Goal: Communication & Community: Answer question/provide support

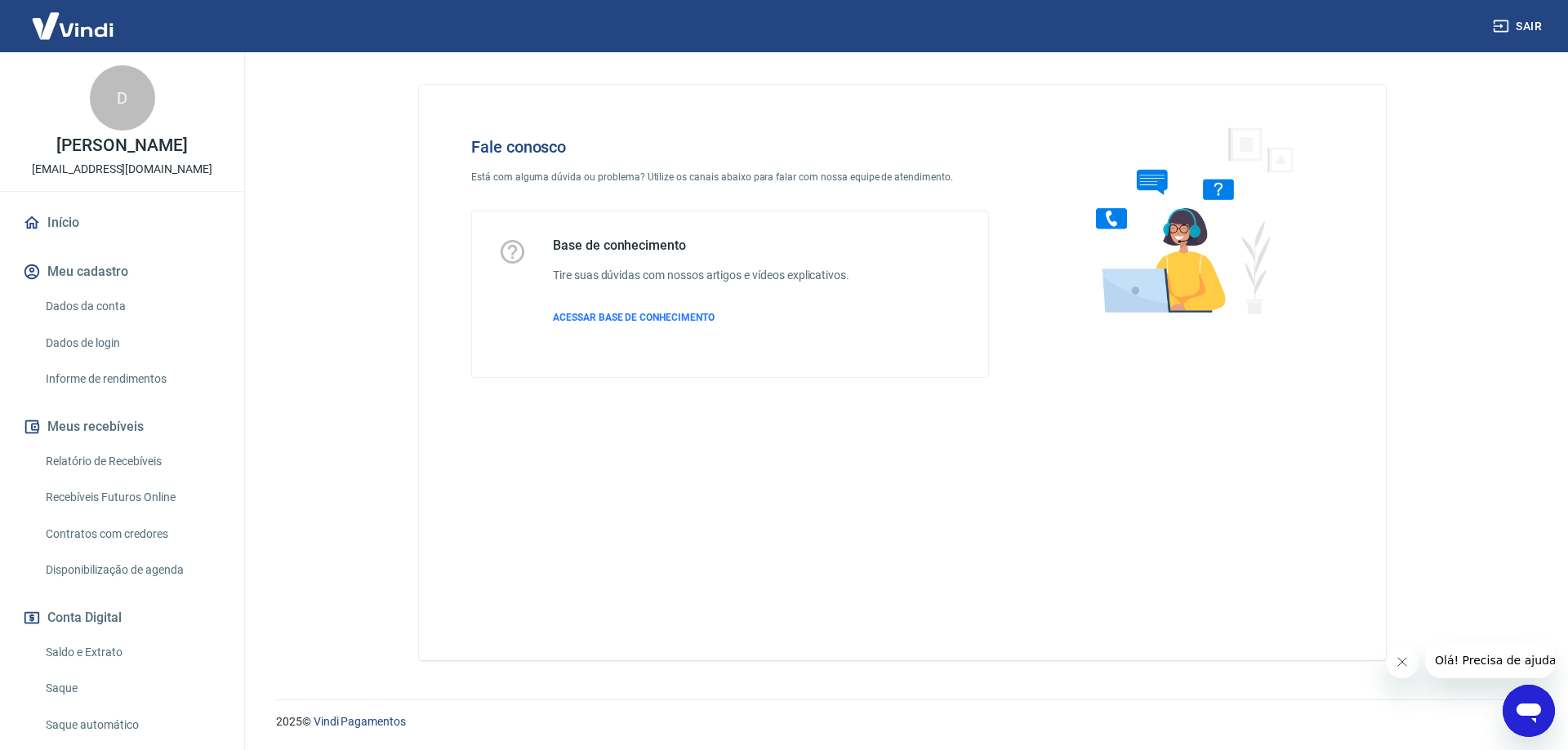
click at [1521, 703] on icon "Abrir janela de mensagens" at bounding box center [1529, 712] width 29 height 29
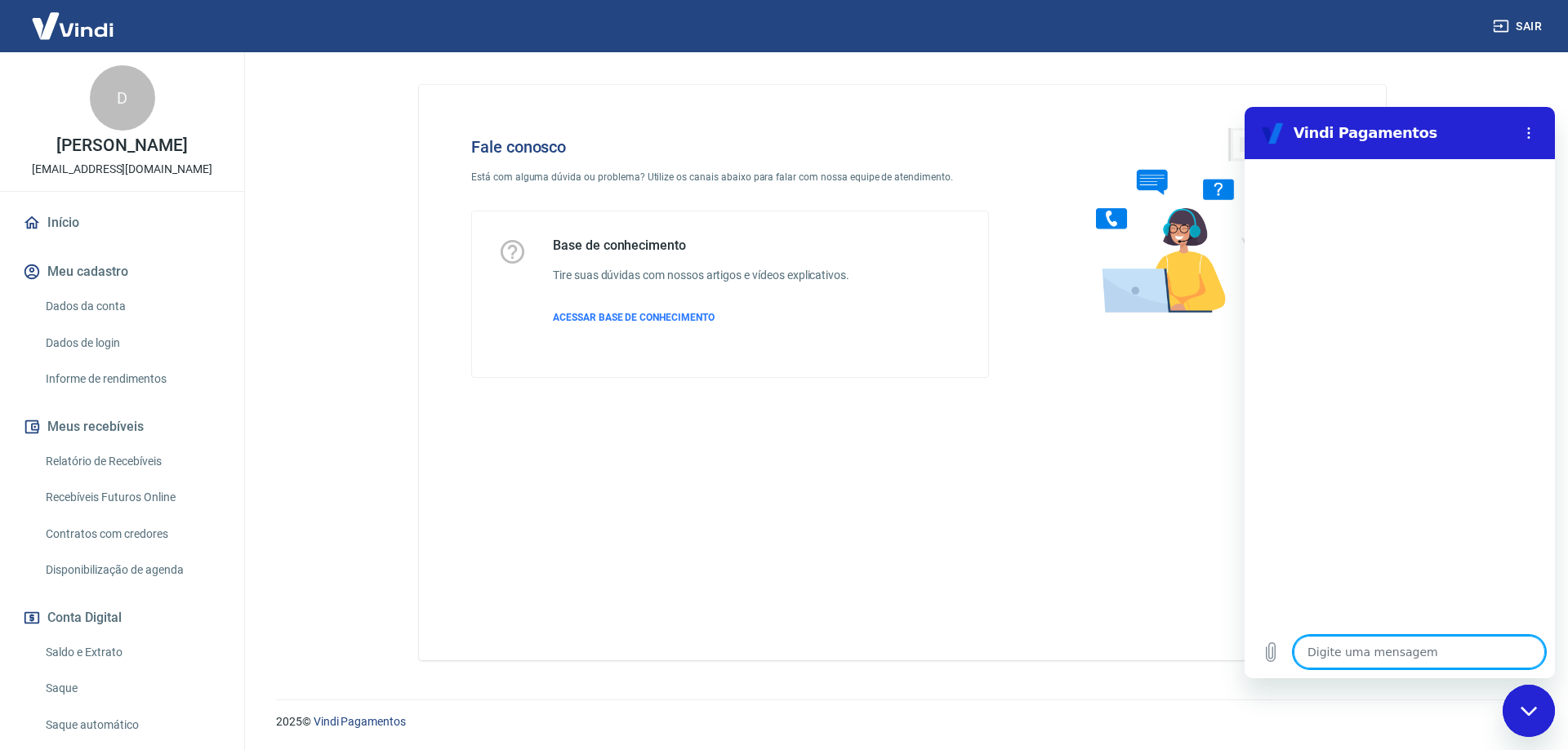
type textarea "E"
type textarea "x"
type textarea "Es"
type textarea "x"
type textarea "Est"
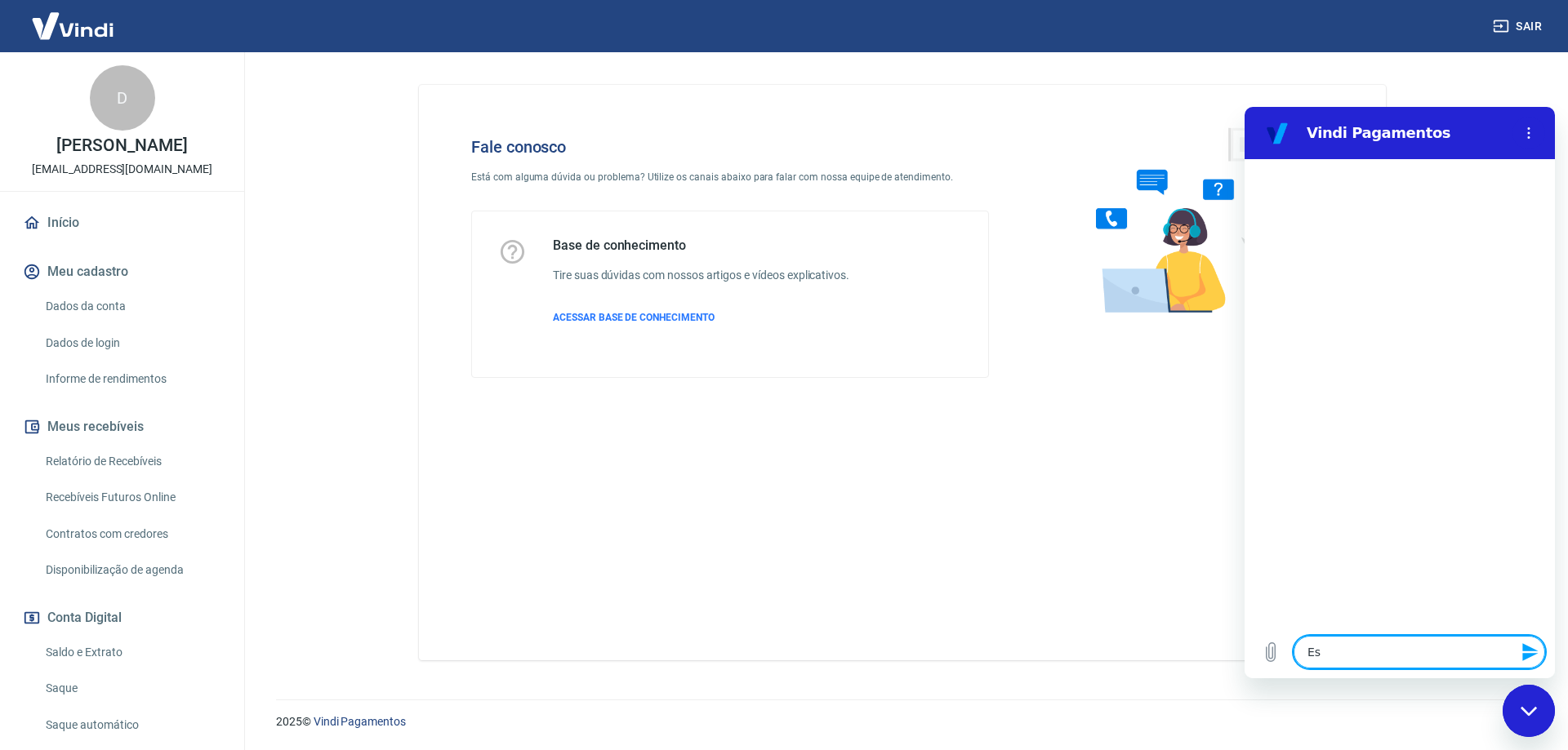
type textarea "x"
type textarea "Esto"
type textarea "x"
type textarea "Estou"
type textarea "x"
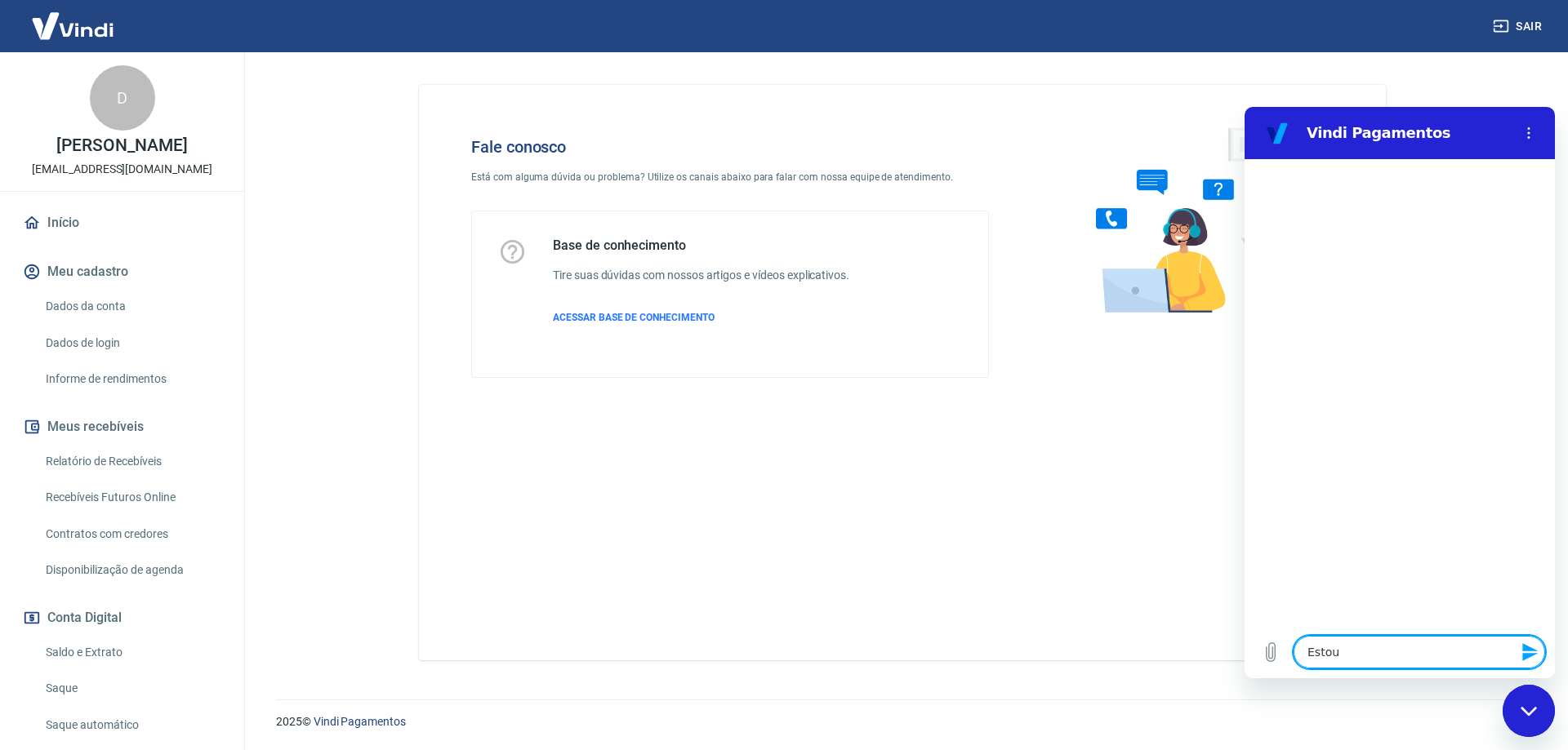
type textarea "Estou"
type textarea "x"
type textarea "Estou t"
type textarea "x"
type textarea "Estou te"
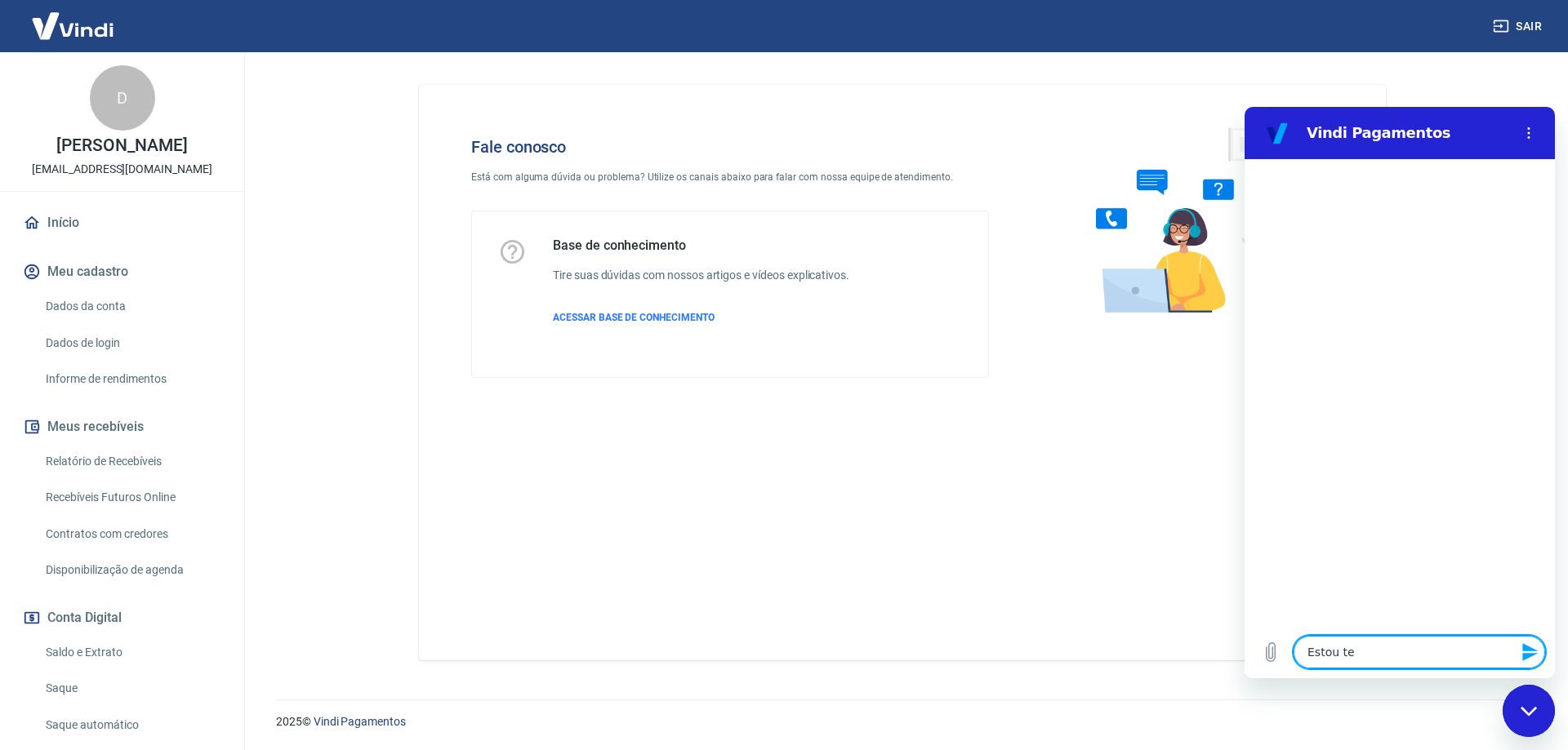
type textarea "x"
type textarea "Estou ten"
type textarea "x"
type textarea "Estou tent"
type textarea "x"
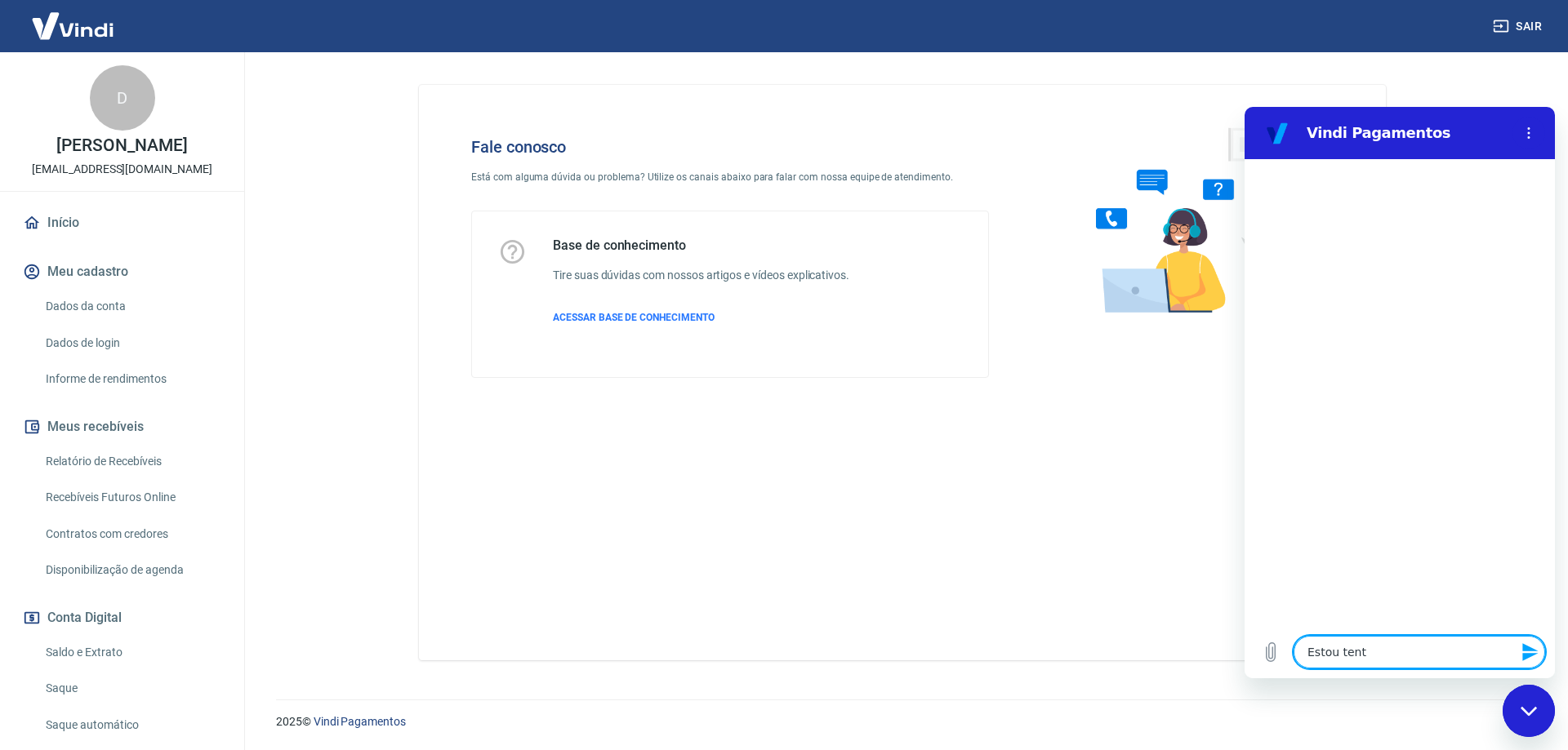
type textarea "Estou tenta"
type textarea "x"
type textarea "Estou tentan"
type textarea "x"
type textarea "Estou tentand"
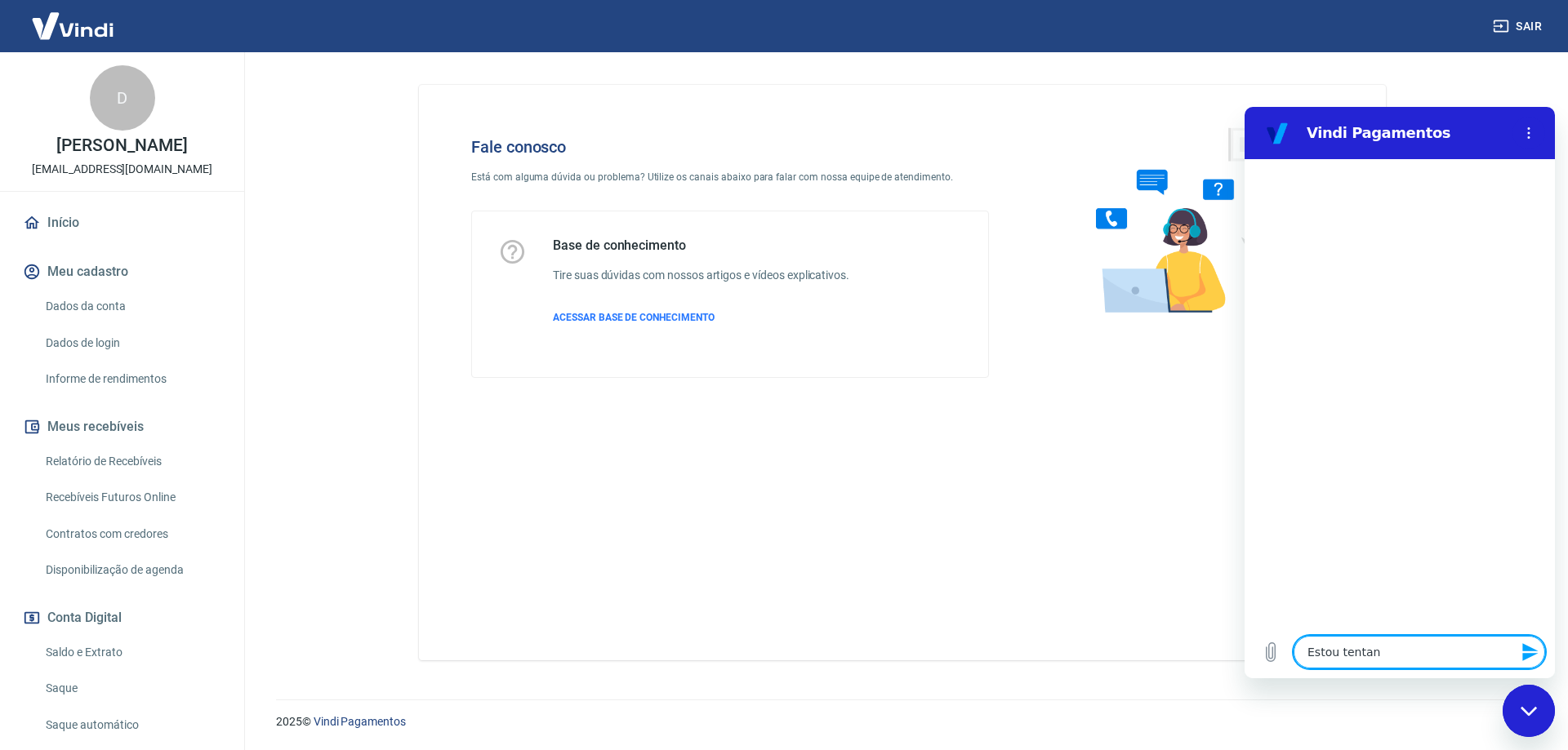
type textarea "x"
type textarea "Estou tentando"
type textarea "x"
type textarea "Estou tentando"
type textarea "x"
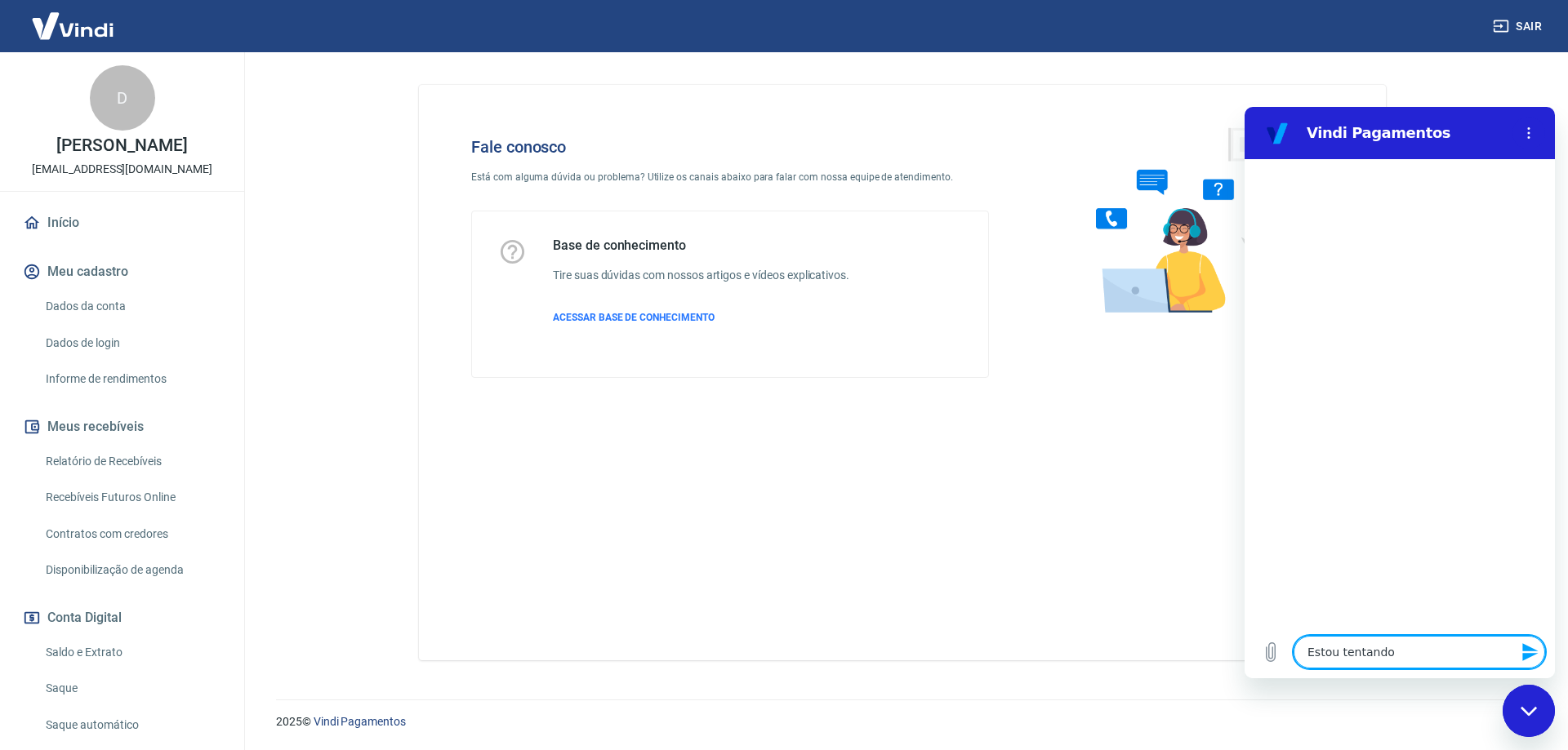
type textarea "Estou tentando c"
type textarea "x"
type textarea "Estou tentando ca"
type textarea "x"
type textarea "Estou tentando cad"
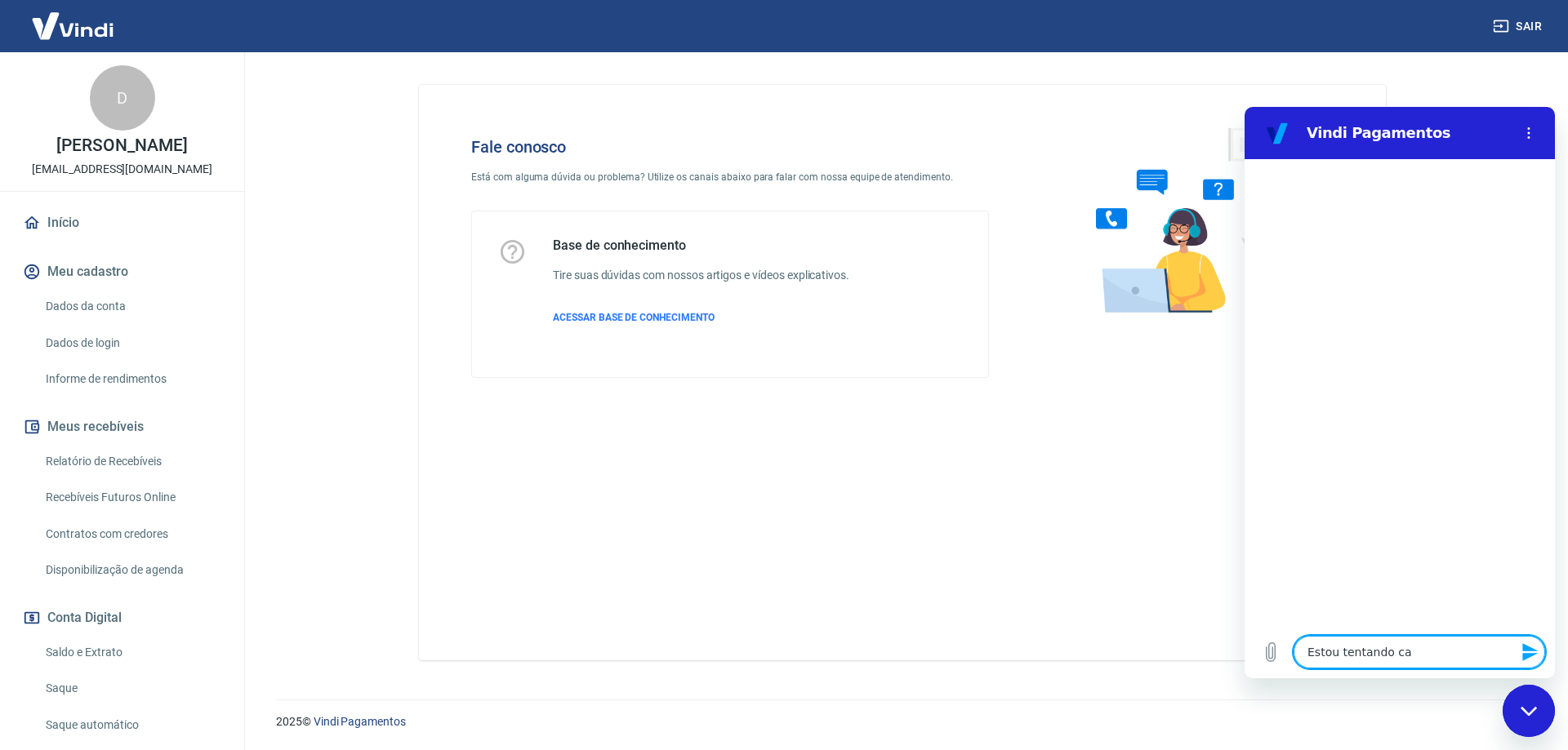
type textarea "x"
type textarea "Estou tentando cada"
type textarea "x"
type textarea "Estou tentando cadas"
type textarea "x"
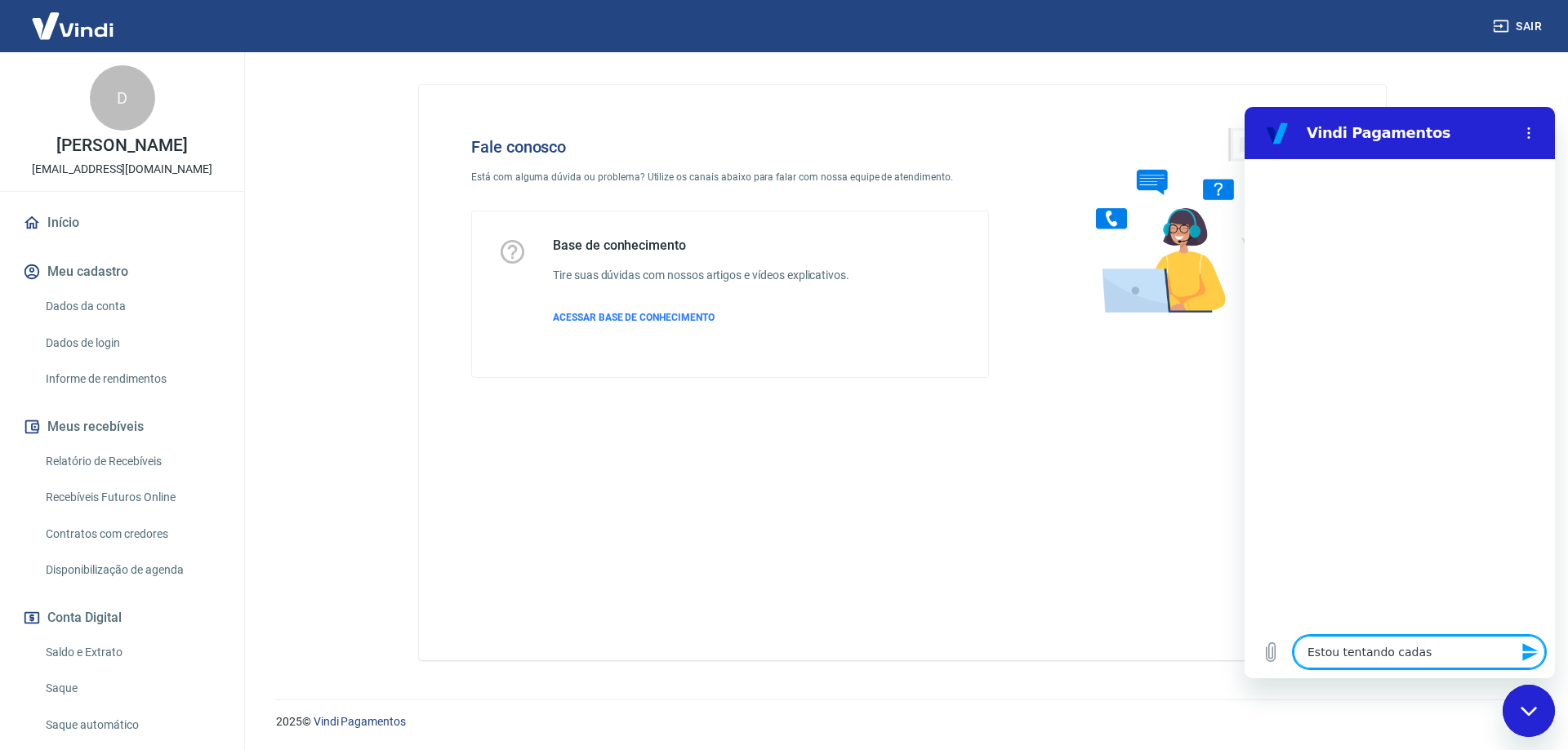
type textarea "Estou tentando cadast"
type textarea "x"
type textarea "Estou tentando cadastr"
type textarea "x"
type textarea "Estou tentando cadastra"
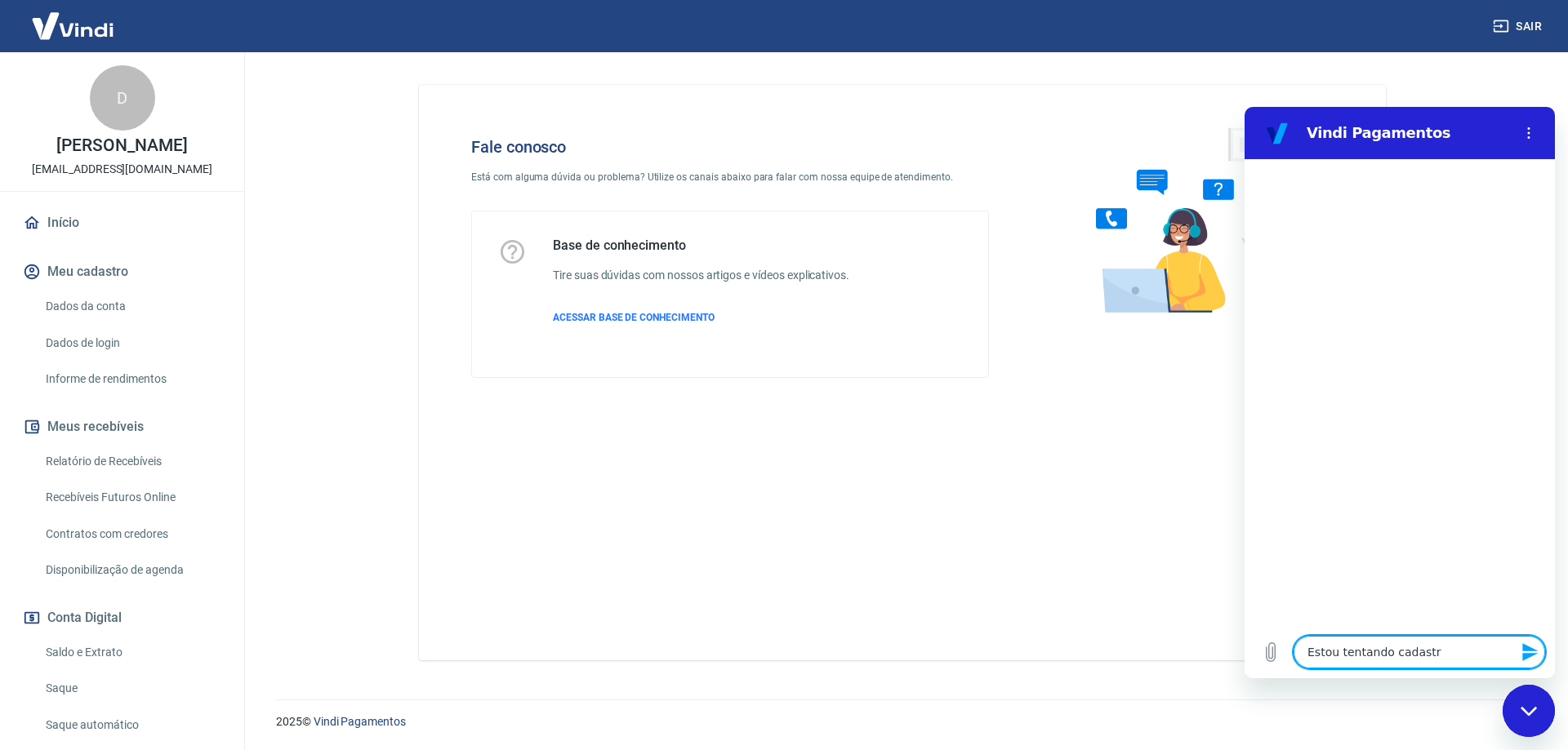
type textarea "x"
type textarea "Estou tentando cadastrar"
type textarea "x"
type textarea "Estou tentando cadastrar"
type textarea "x"
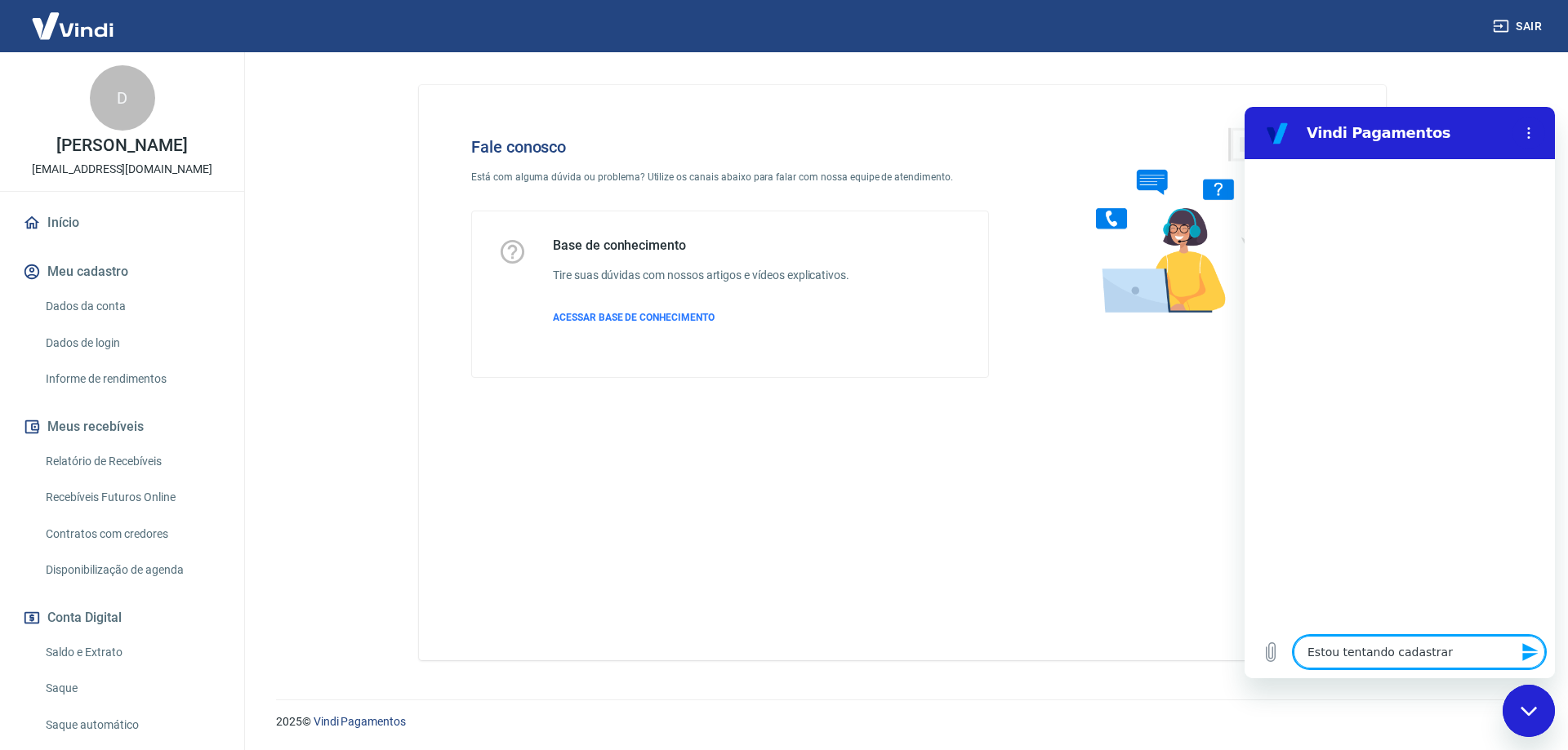
type textarea "Estou tentando cadastrar u"
type textarea "x"
type textarea "Estou tentando cadastrar"
type textarea "x"
type textarea "Estou tentando cadastrar"
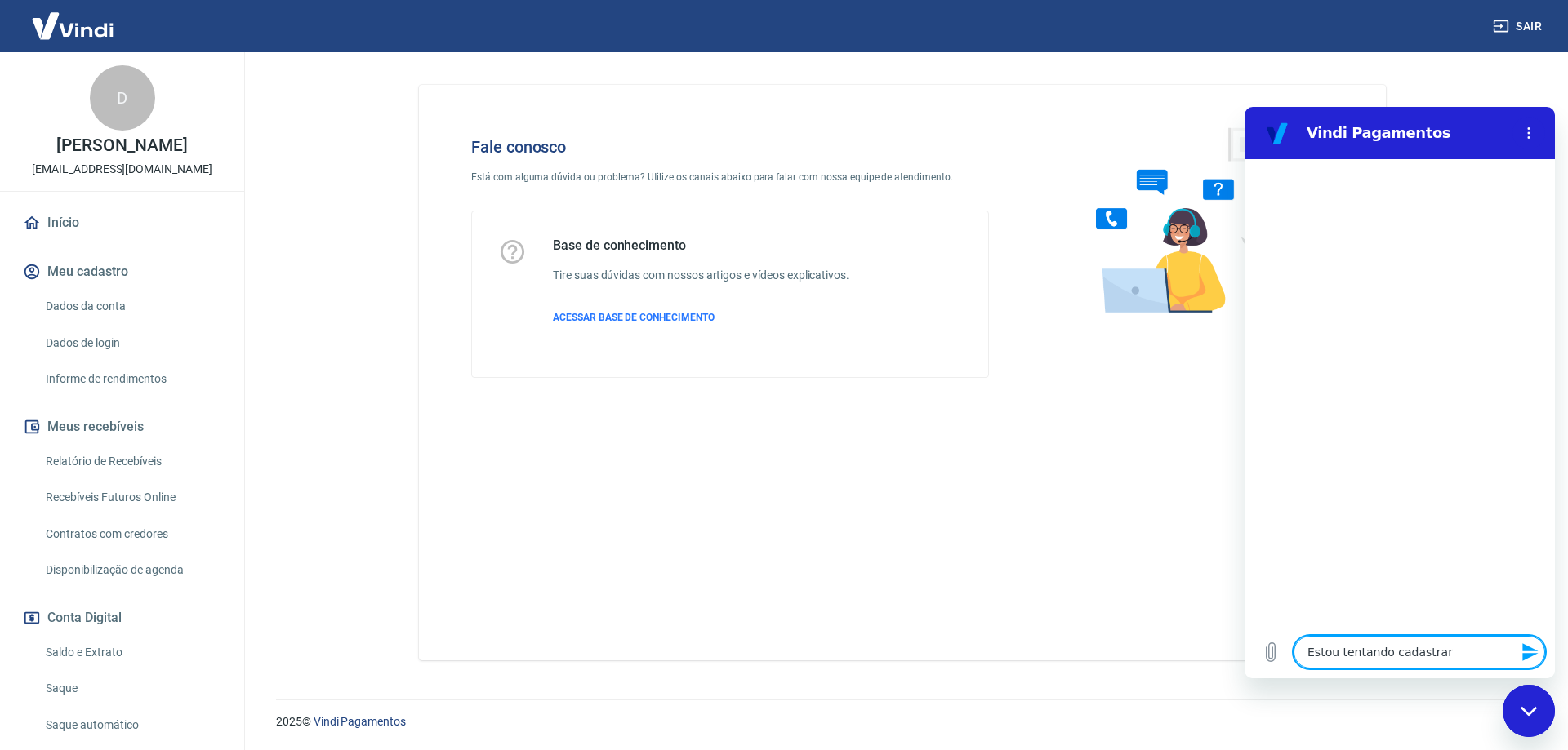
type textarea "x"
type textarea "Estou tentando cadastra"
type textarea "x"
type textarea "Estou tentando cadastr"
type textarea "x"
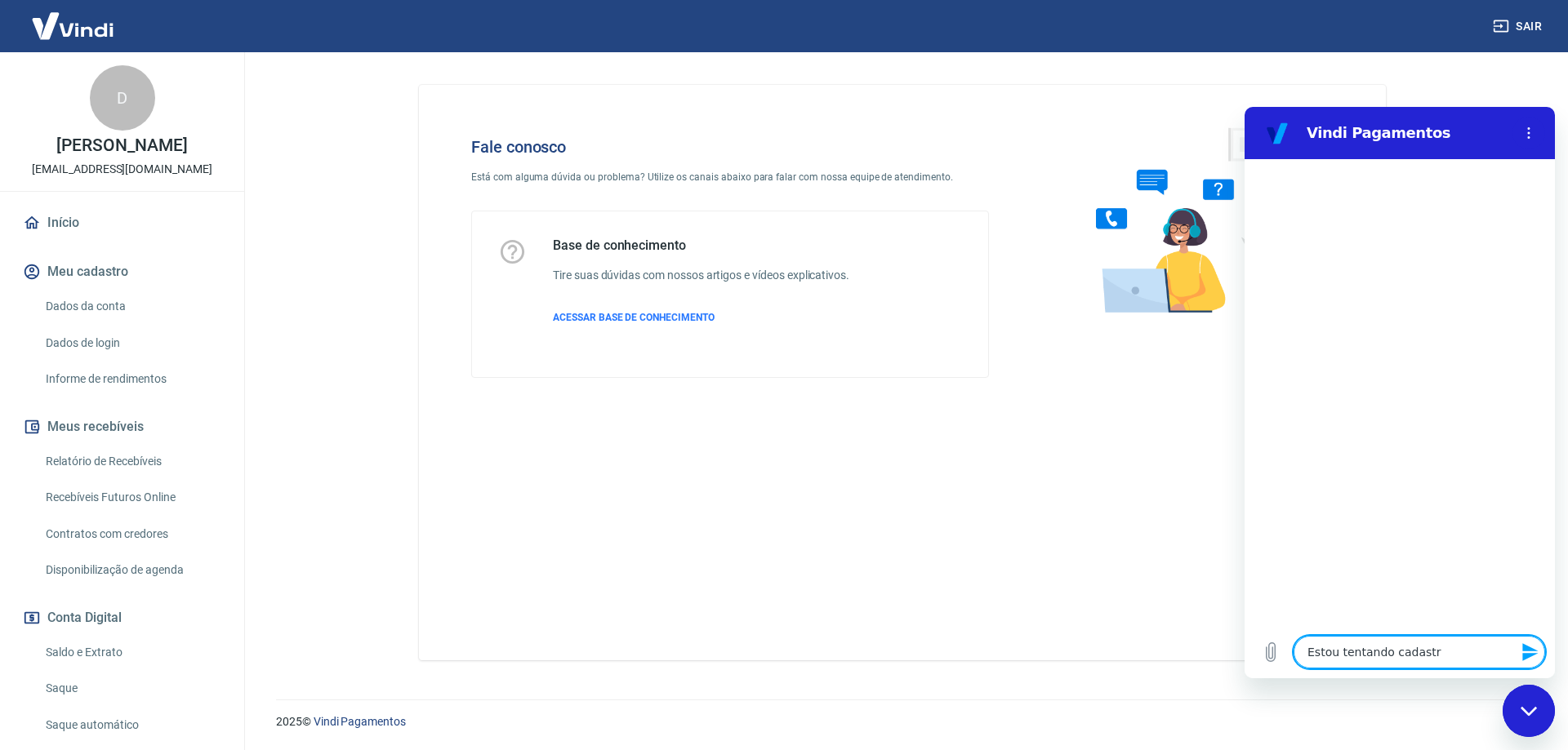
type textarea "Estou tentando cadast"
type textarea "x"
type textarea "Estou tentando cadas"
type textarea "x"
type textarea "Estou tentando cada"
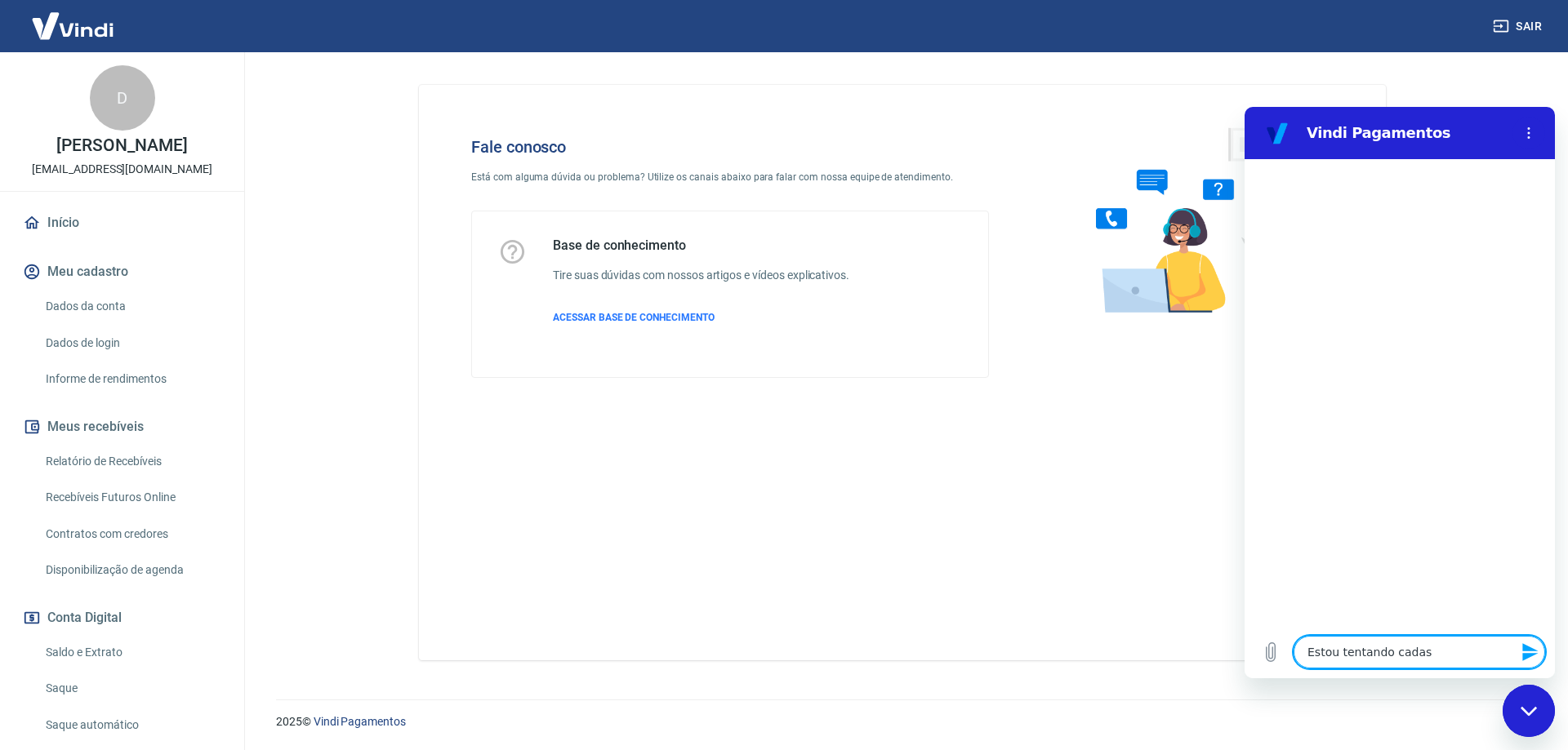
type textarea "x"
type textarea "Estou tentando cad"
type textarea "x"
type textarea "Estou tentando ca"
type textarea "x"
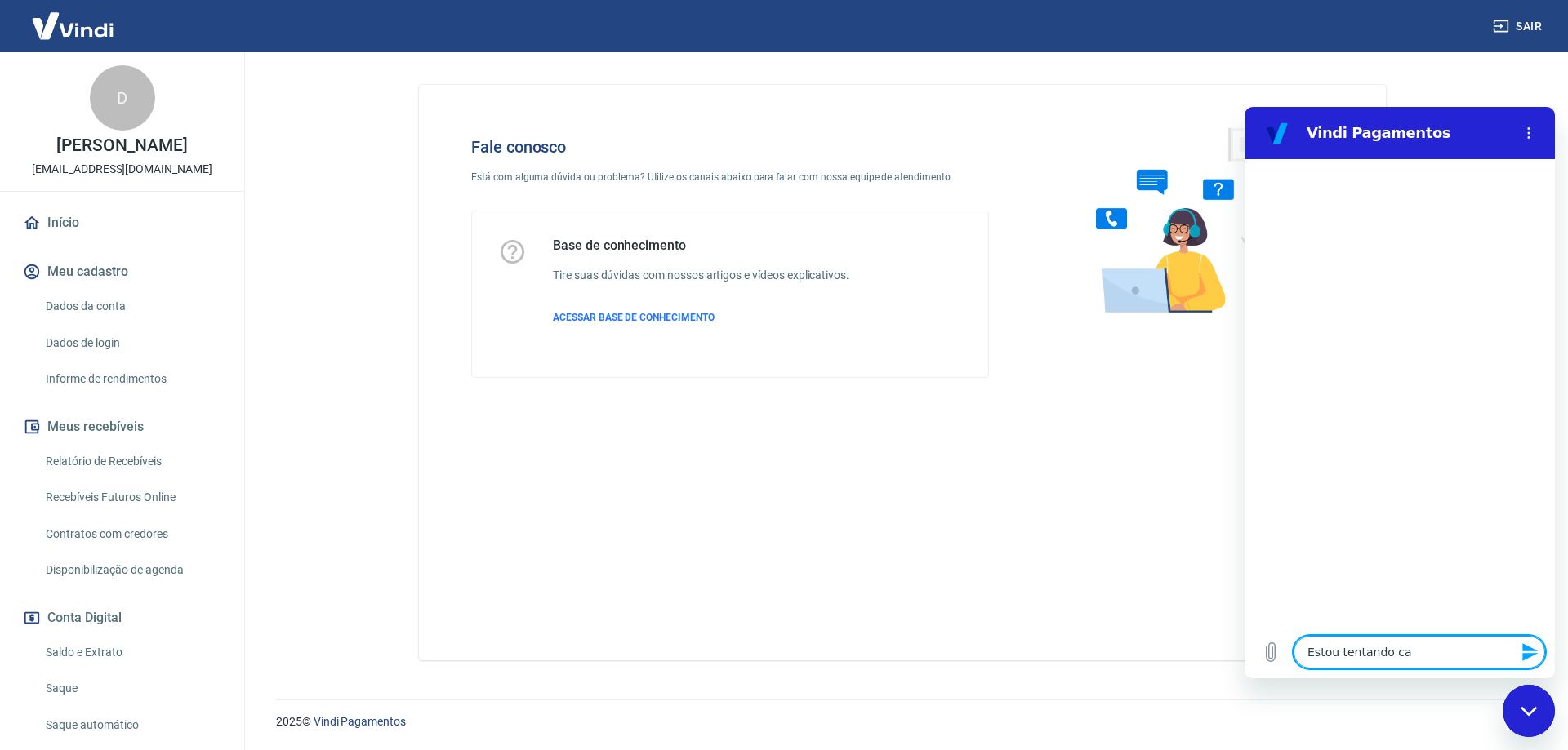
type textarea "Estou tentando c"
type textarea "x"
type textarea "Estou tentando cr"
type textarea "x"
type textarea "Estou tentando cri"
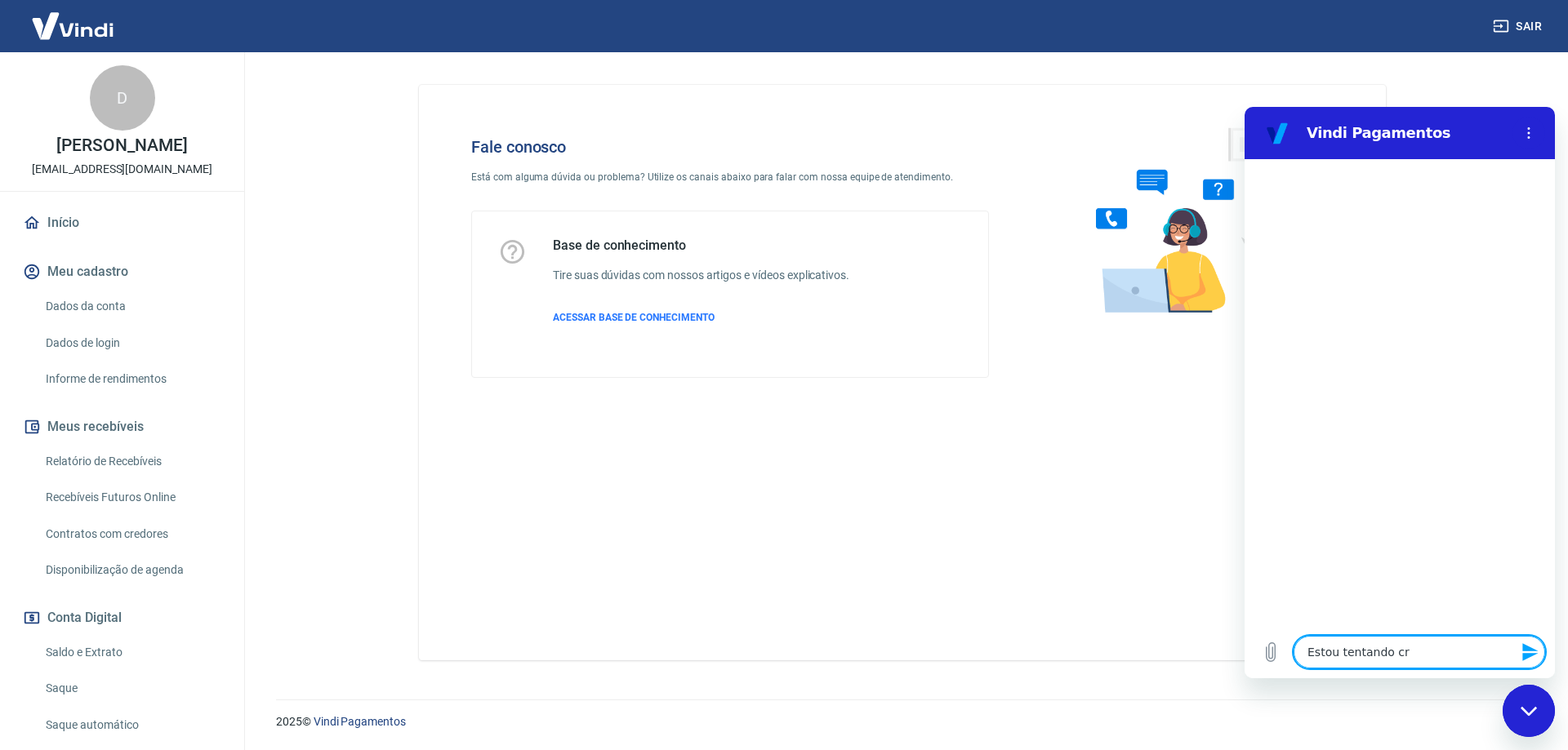
type textarea "x"
type textarea "Estou tentando cria"
type textarea "x"
type textarea "Estou tentando criar"
type textarea "x"
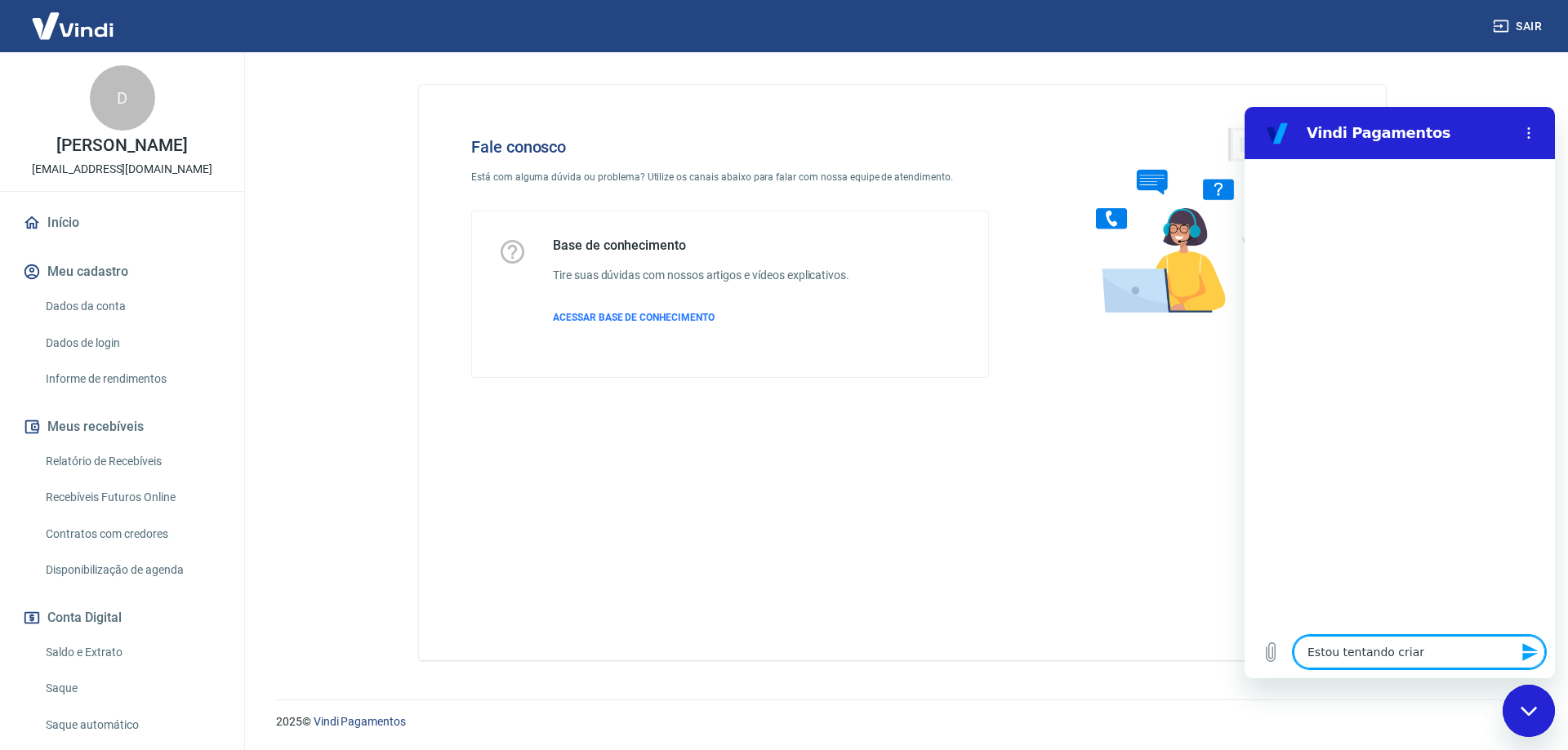
type textarea "Estou tentando criar"
type textarea "x"
type textarea "Estou tentando criar u"
type textarea "x"
type textarea "Estou tentando criar um"
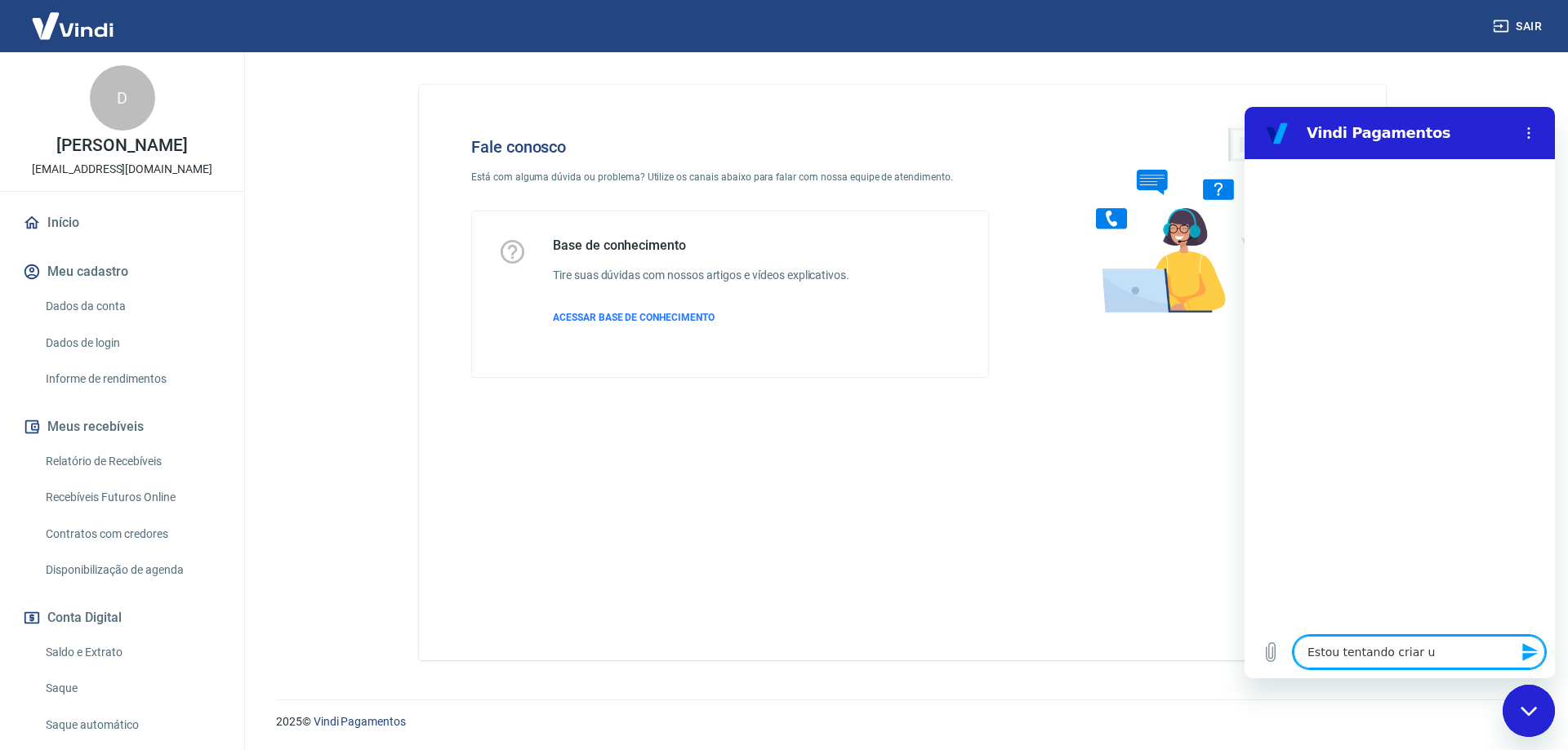
type textarea "x"
type textarea "Estou tentando criar uma"
type textarea "x"
type textarea "Estou tentando criar uma"
type textarea "x"
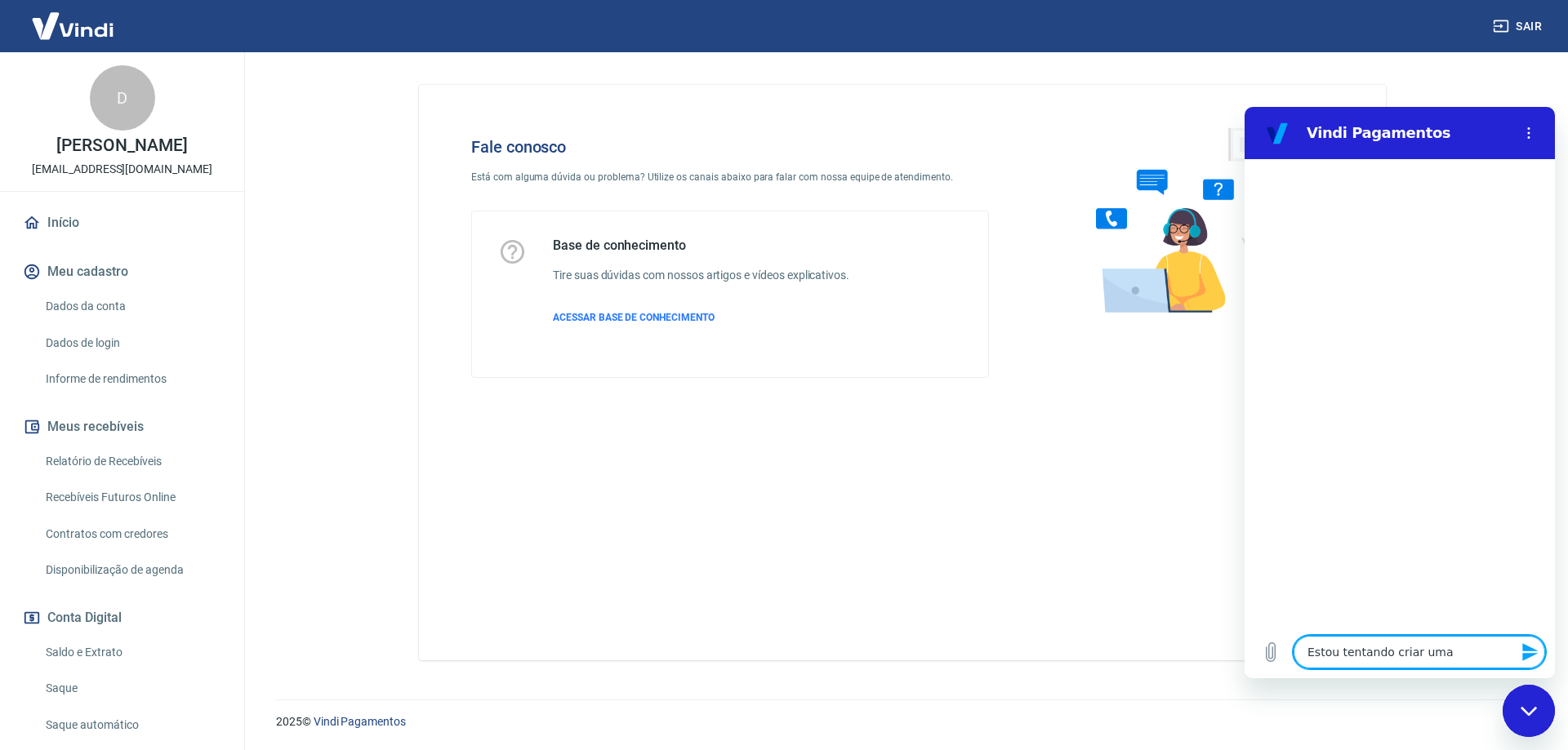
type textarea "Estou tentando criar uma n"
type textarea "x"
type textarea "Estou tentando criar uma no"
type textarea "x"
type textarea "Estou tentando criar uma nov"
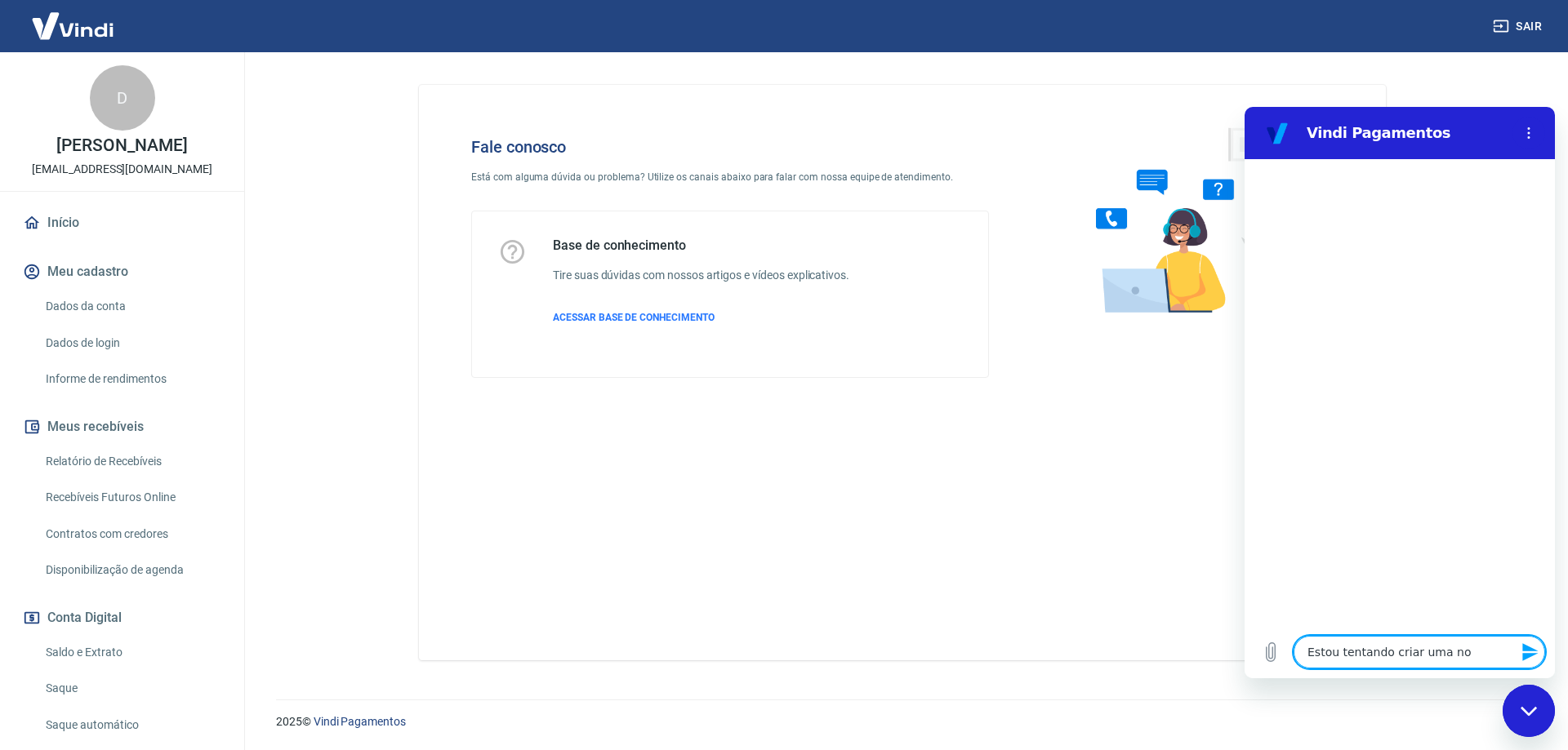
type textarea "x"
type textarea "Estou tentando criar uma nova"
type textarea "x"
type textarea "Estou tentando criar uma nova"
type textarea "x"
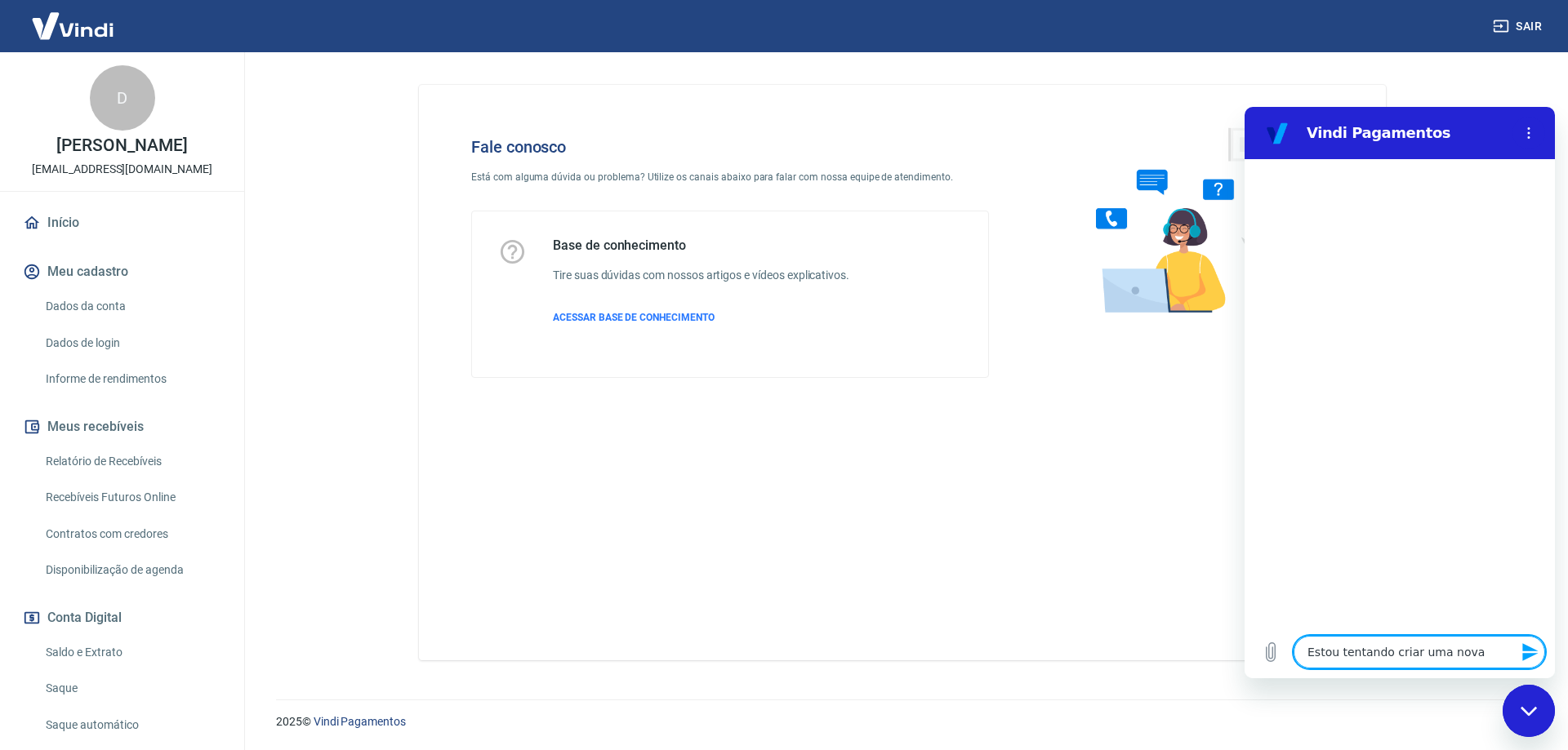
type textarea "Estou tentando criar uma nova p"
type textarea "x"
type textarea "Estou tentando criar uma nova pe"
type textarea "x"
type textarea "Estou tentando criar uma nova per"
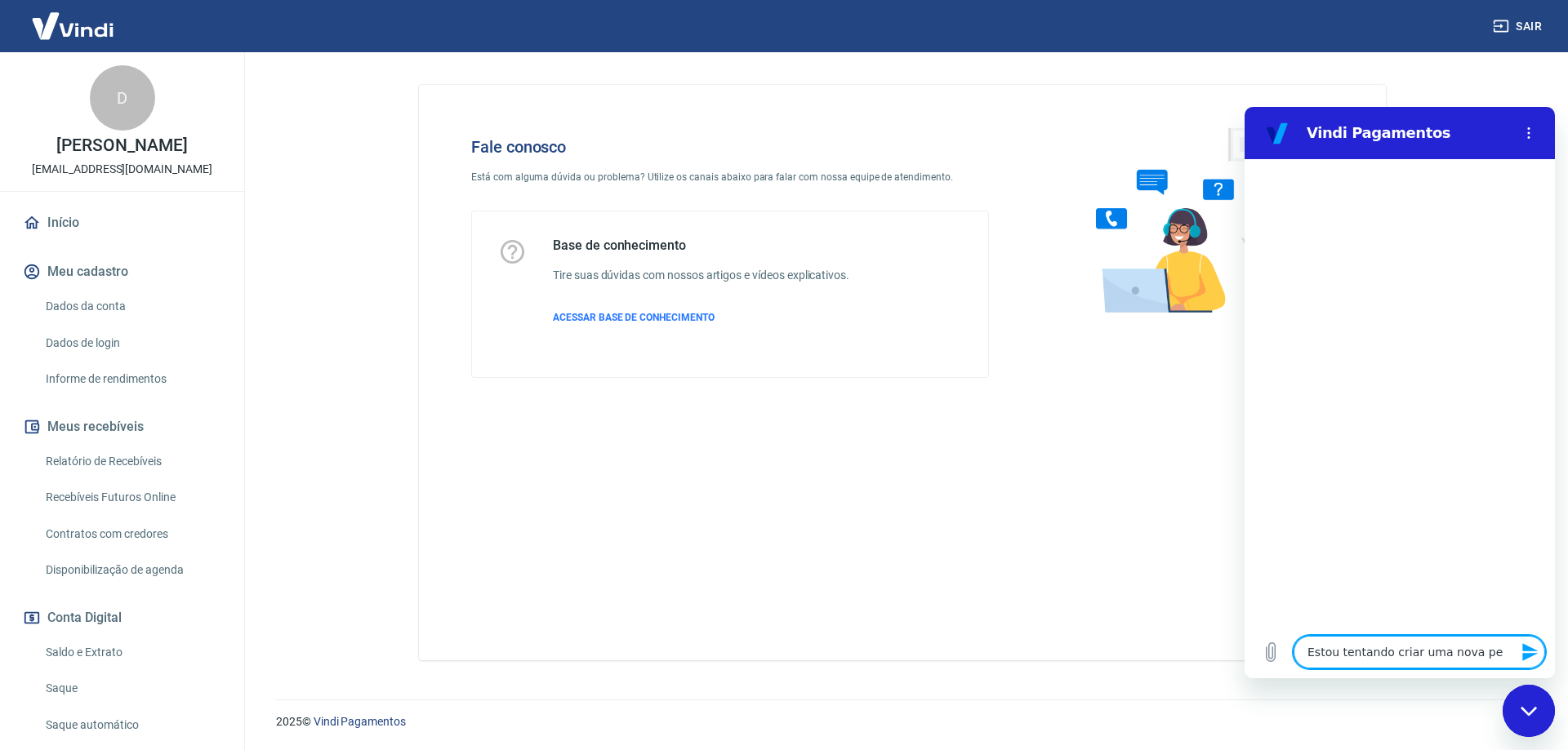
type textarea "x"
type textarea "Estou tentando criar uma nova perm"
type textarea "x"
type textarea "Estou tentando criar uma nova permi"
type textarea "x"
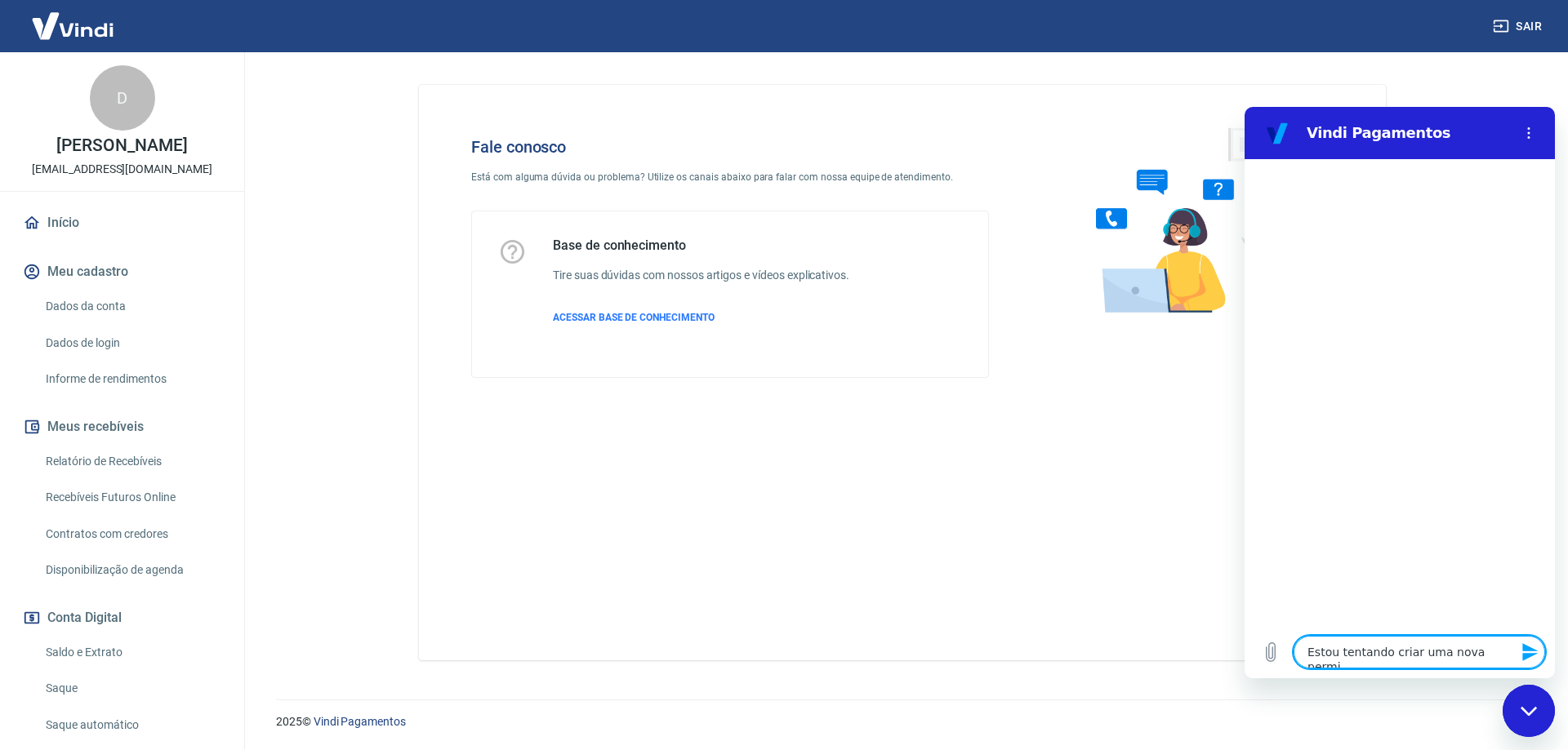
type textarea "Estou tentando criar uma nova permis"
type textarea "x"
type textarea "Estou tentando criar uma nova permiss"
type textarea "x"
type textarea "Estou tentando criar uma nova permissã"
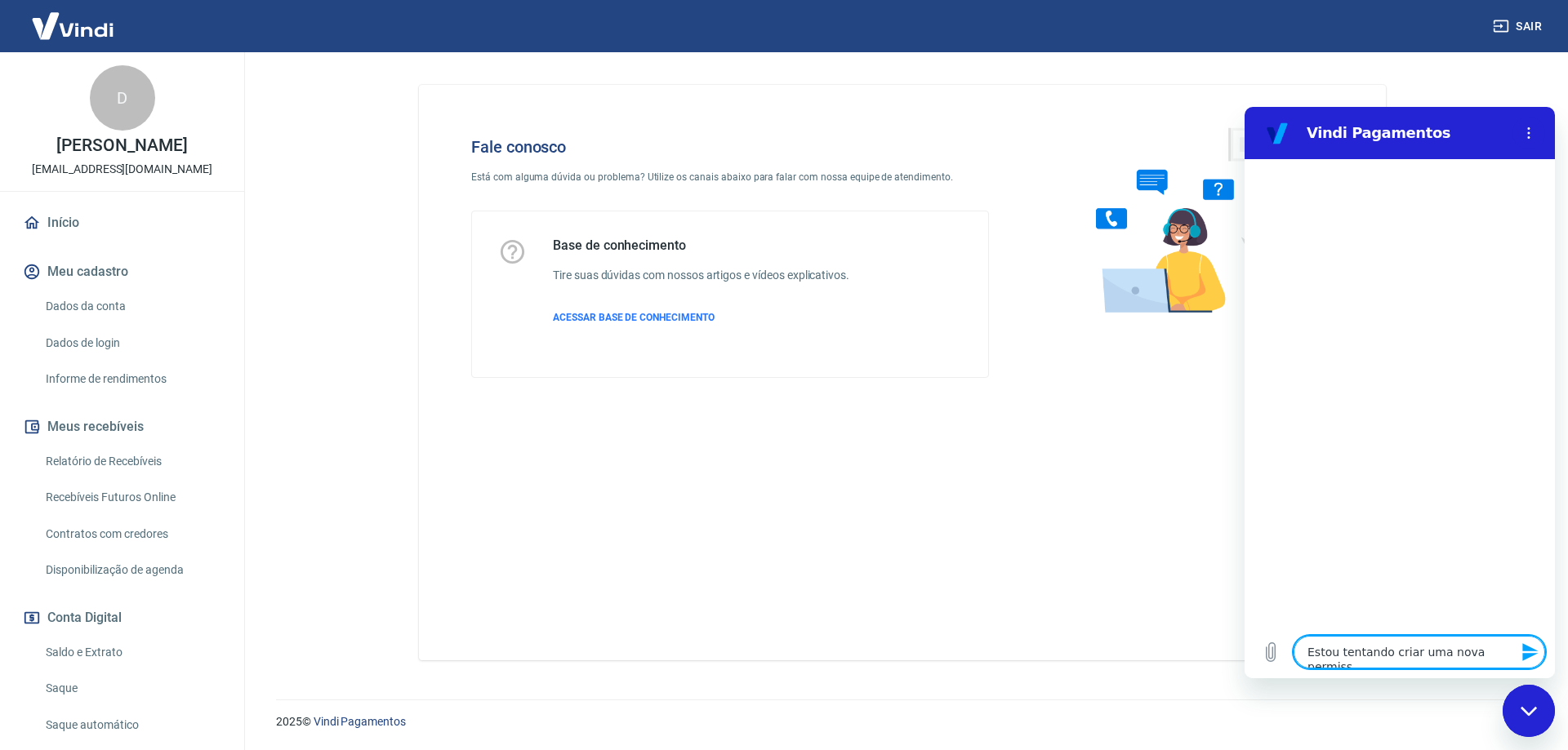
type textarea "x"
type textarea "Estou tentando criar uma nova permissão"
type textarea "x"
type textarea "Estou tentando criar uma nova permissão"
type textarea "x"
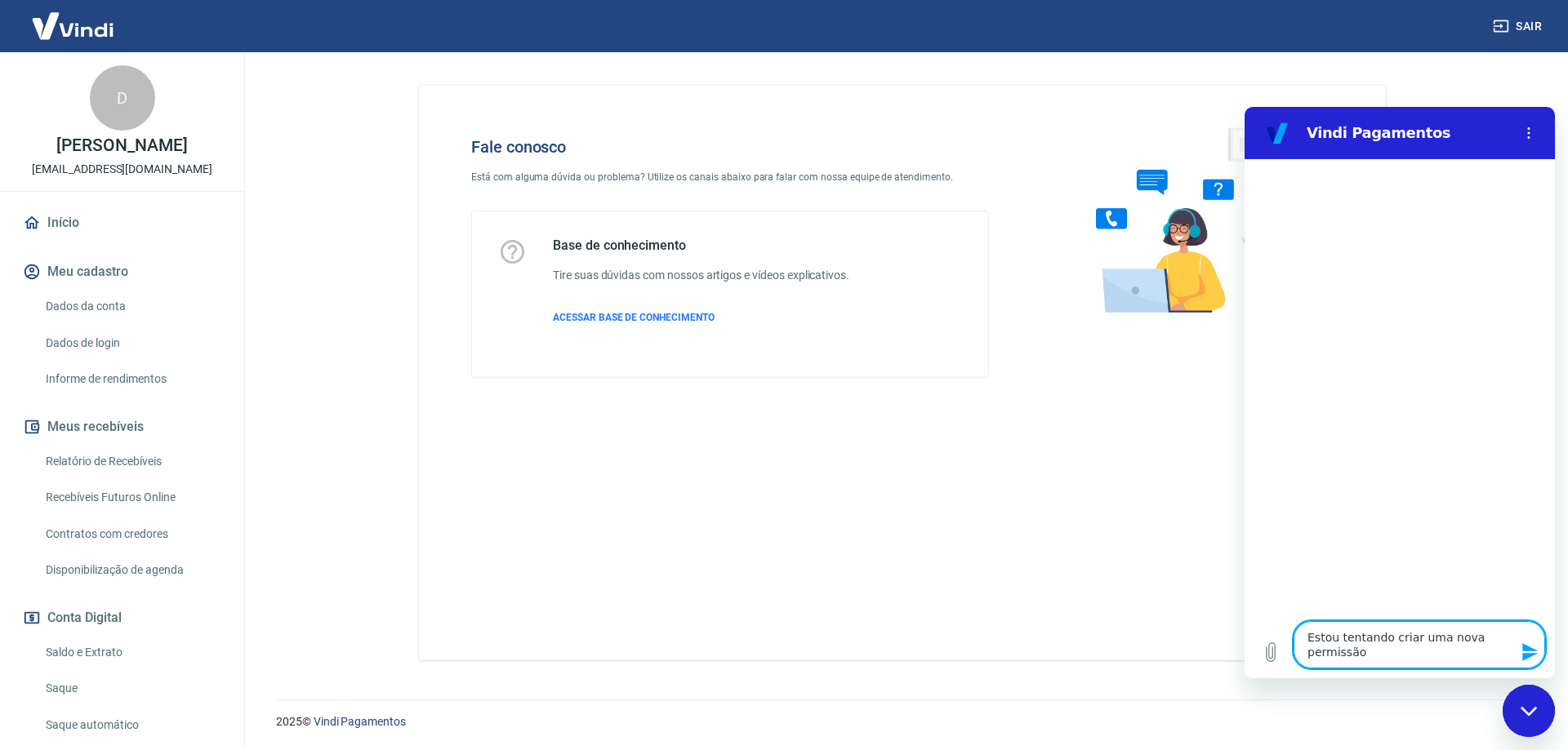
type textarea "Estou tentando criar uma nova permissão ,"
type textarea "x"
type textarea "Estou tentando criar uma nova permissão ,a"
type textarea "x"
type textarea "Estou tentando criar uma nova permissão ,as"
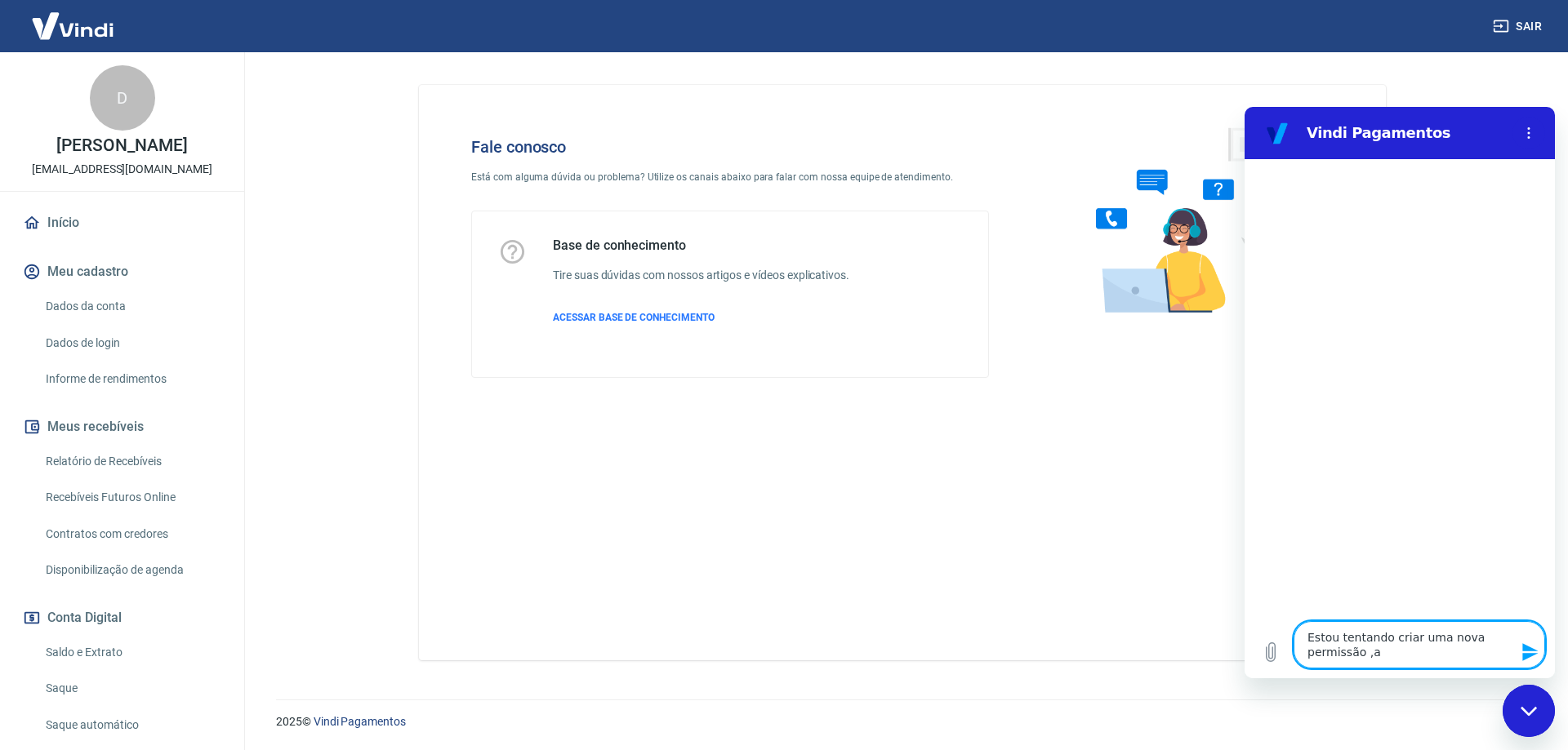
type textarea "x"
type textarea "Estou tentando criar uma nova permissão ,as"
type textarea "x"
type textarea "Estou tentando criar uma nova permissão ,as e"
type textarea "x"
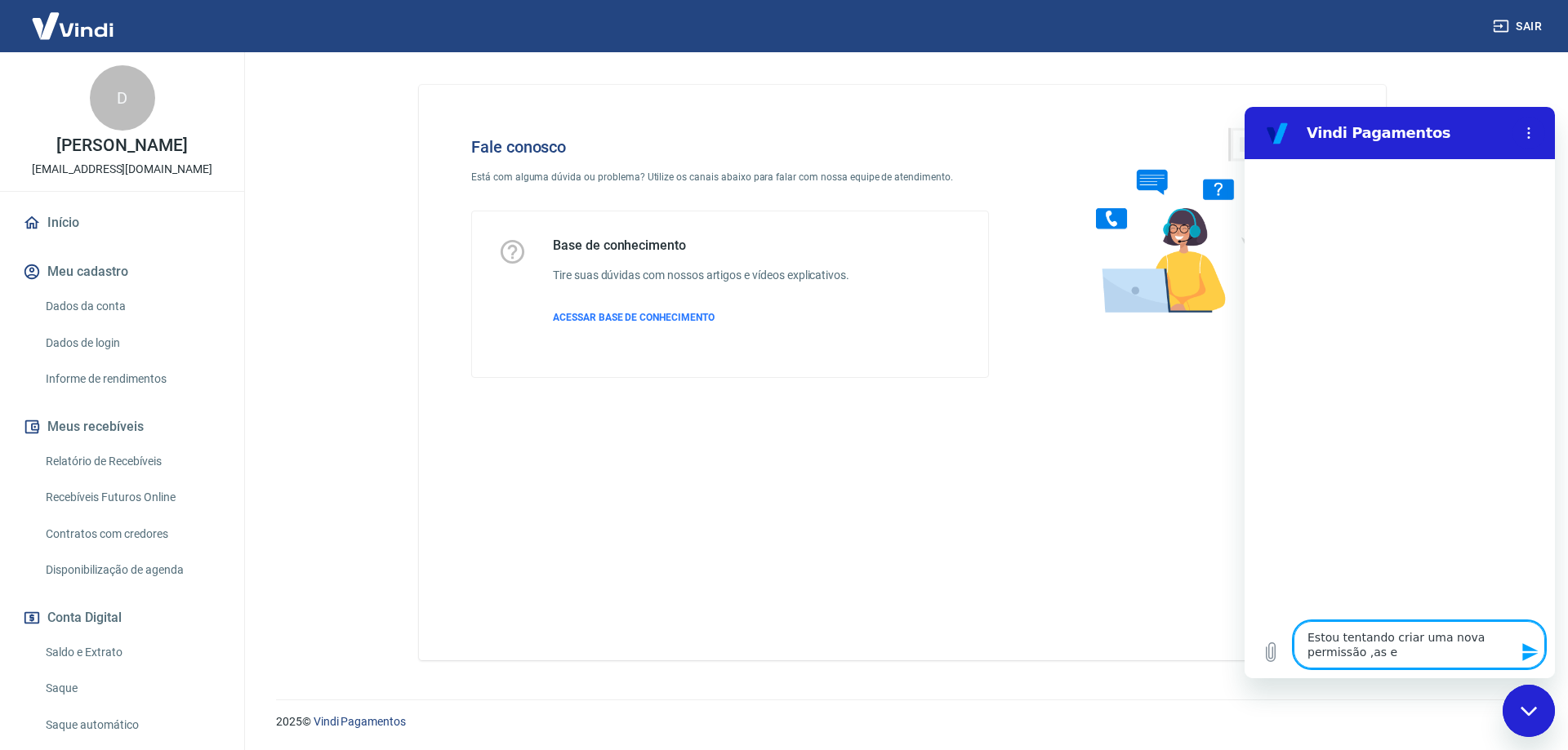
type textarea "Estou tentando criar uma nova permissão ,as"
type textarea "x"
type textarea "Estou tentando criar uma nova permissão ,as"
type textarea "x"
type textarea "Estou tentando criar uma nova permissão ,a"
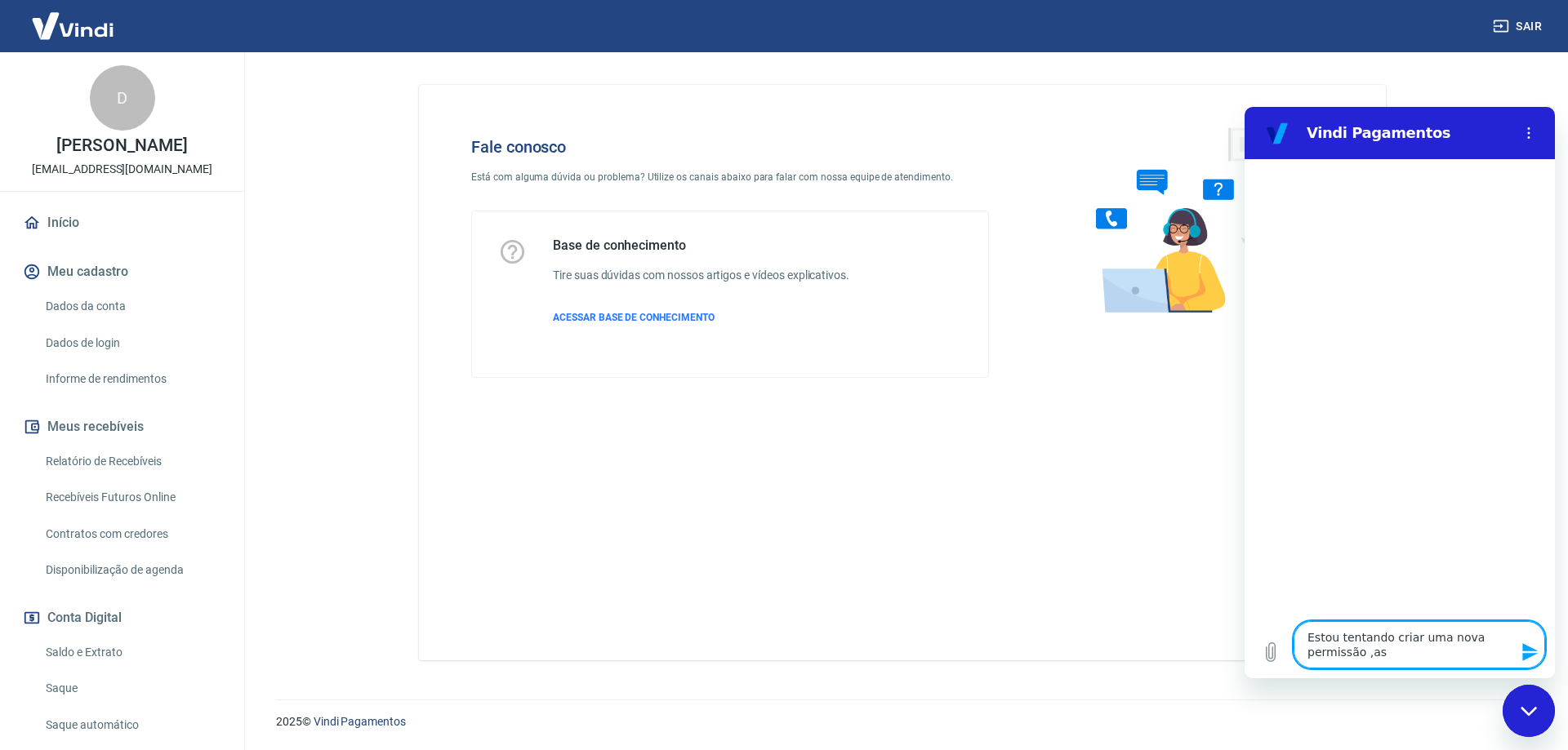
type textarea "x"
type textarea "Estou tentando criar uma nova permissão ,"
type textarea "x"
type textarea "Estou tentando criar uma nova permissão"
type textarea "x"
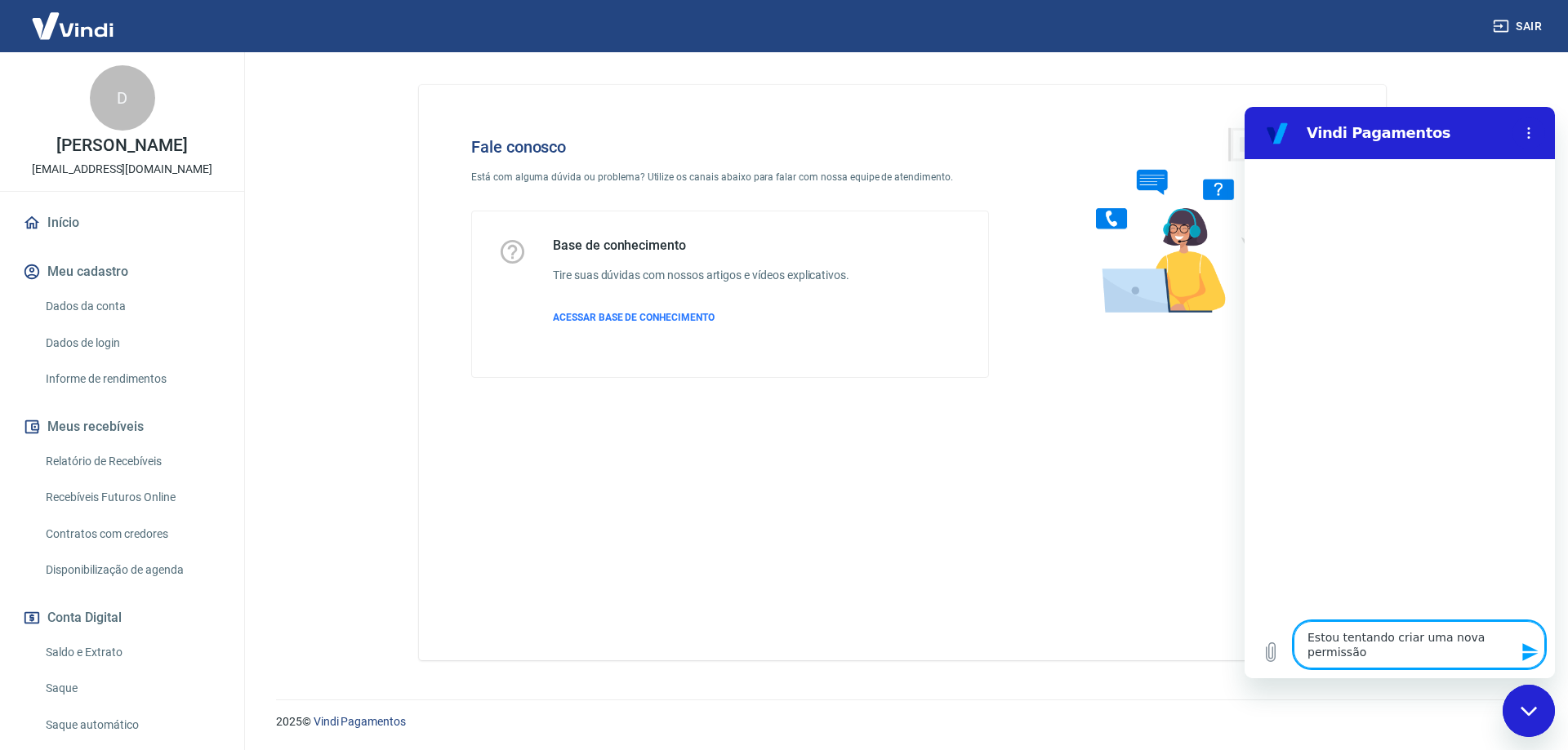
type textarea "Estou tentando criar uma nova permissão m"
type textarea "x"
type textarea "Estou tentando criar uma nova permissão ma"
type textarea "x"
type textarea "Estou tentando criar uma nova permissão mas"
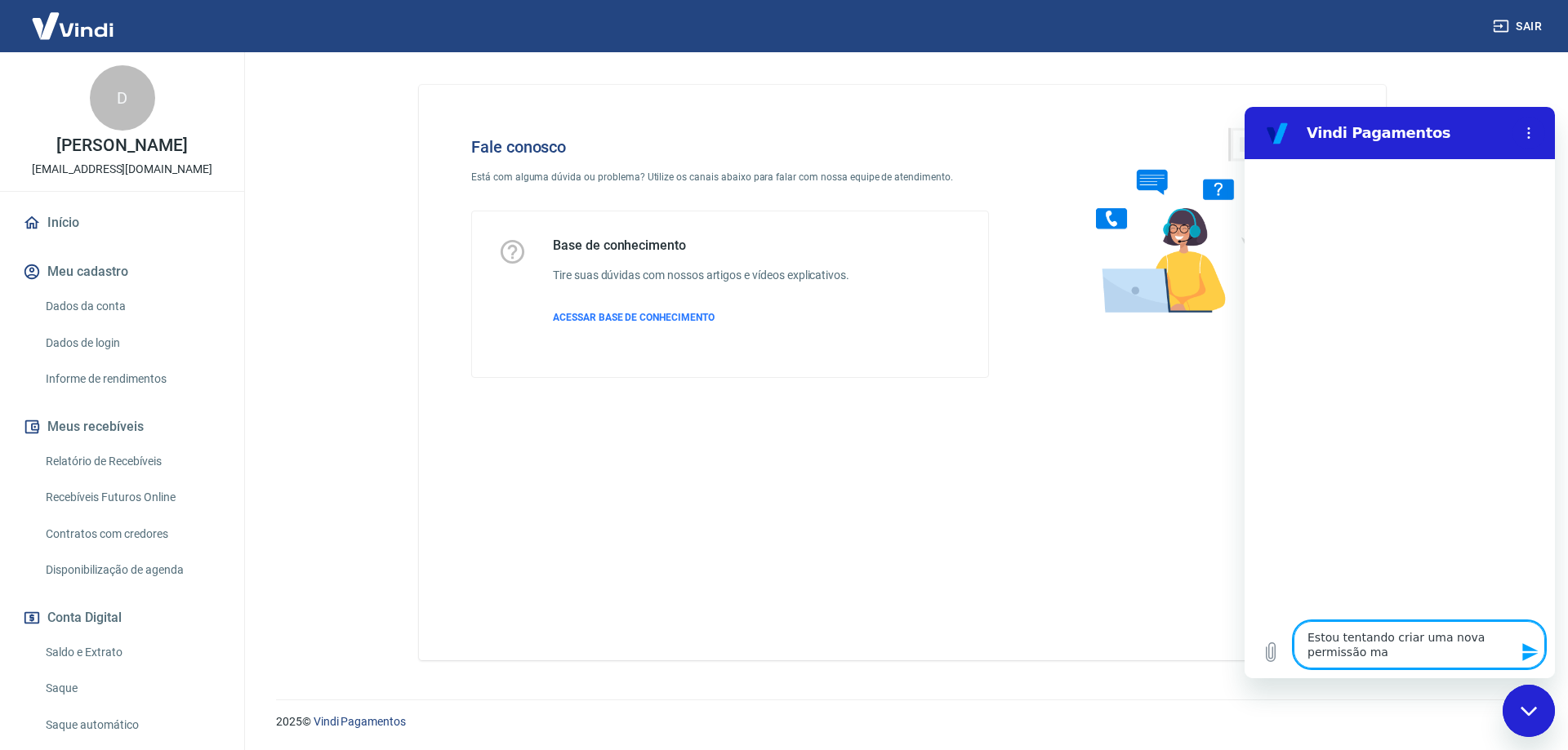
type textarea "x"
type textarea "Estou tentando criar uma nova permissão mas"
type textarea "x"
type textarea "Estou tentando criar uma nova permissão mas e"
type textarea "x"
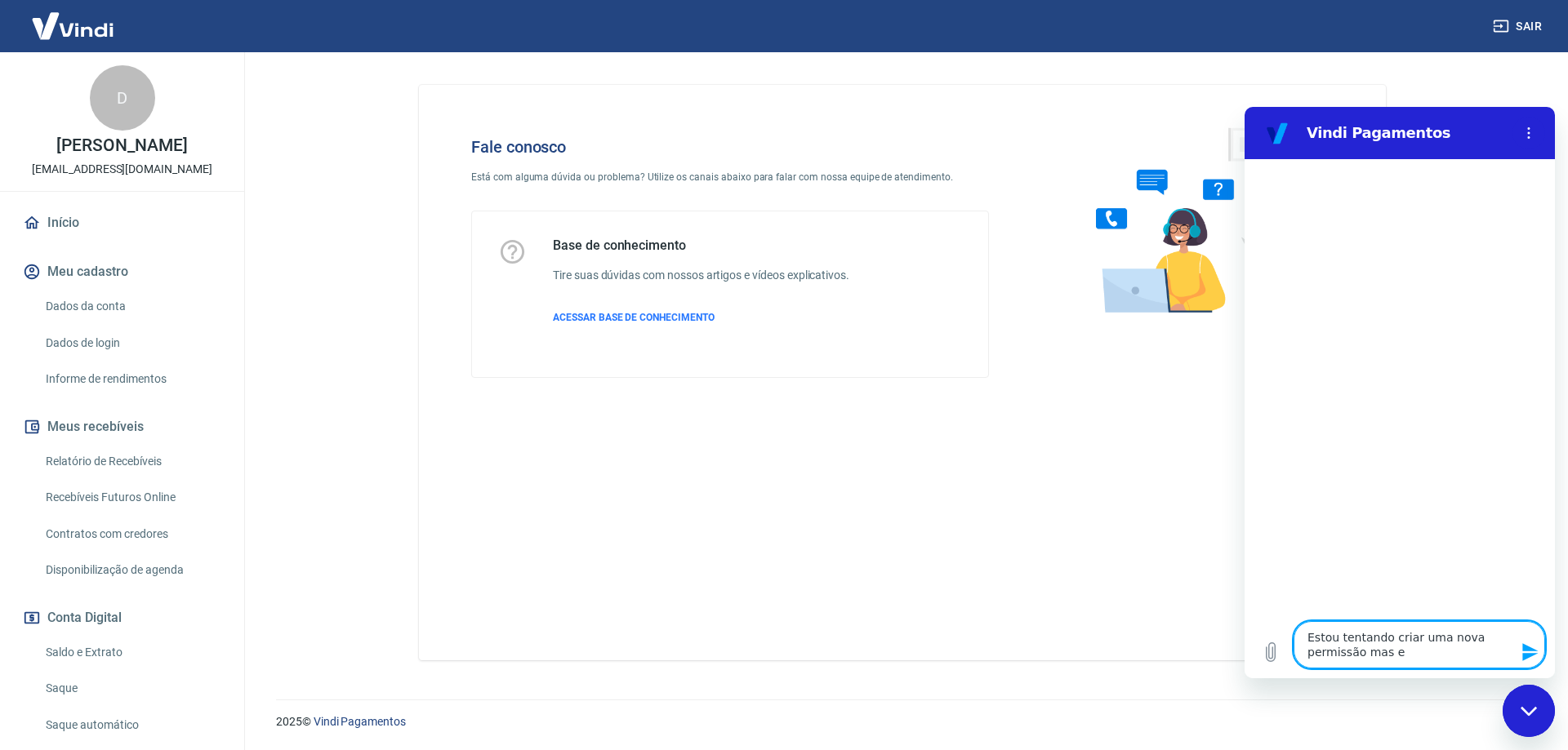
type textarea "Estou tentando criar uma nova permissão mas es"
type textarea "x"
type textarea "Estou tentando criar uma nova permissão mas est"
type textarea "x"
type textarea "Estou tentando criar uma nova permissão mas está"
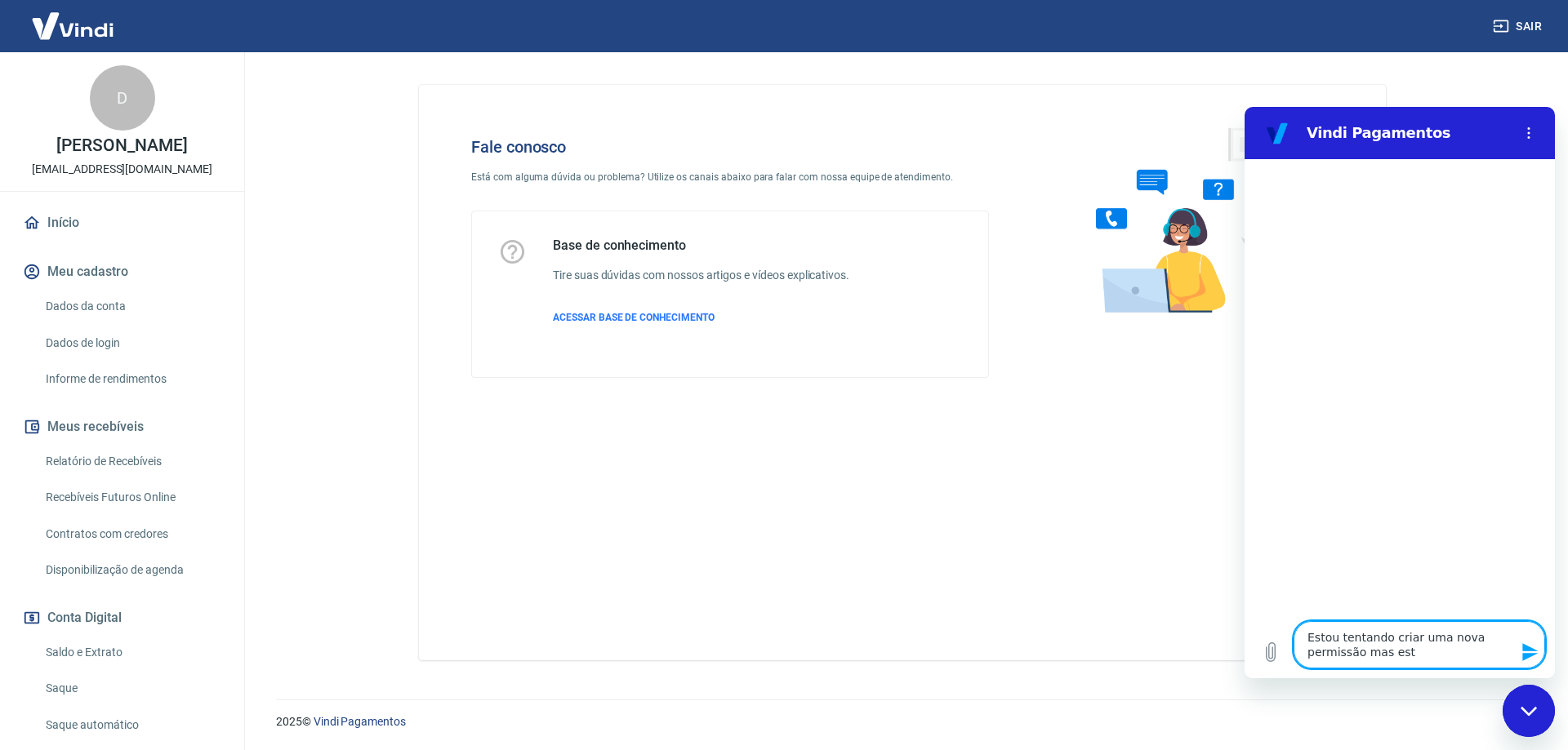
type textarea "x"
type textarea "Estou tentando criar uma nova permissão mas está"
type textarea "x"
type textarea "Estou tentando criar uma nova permissão mas está d"
type textarea "x"
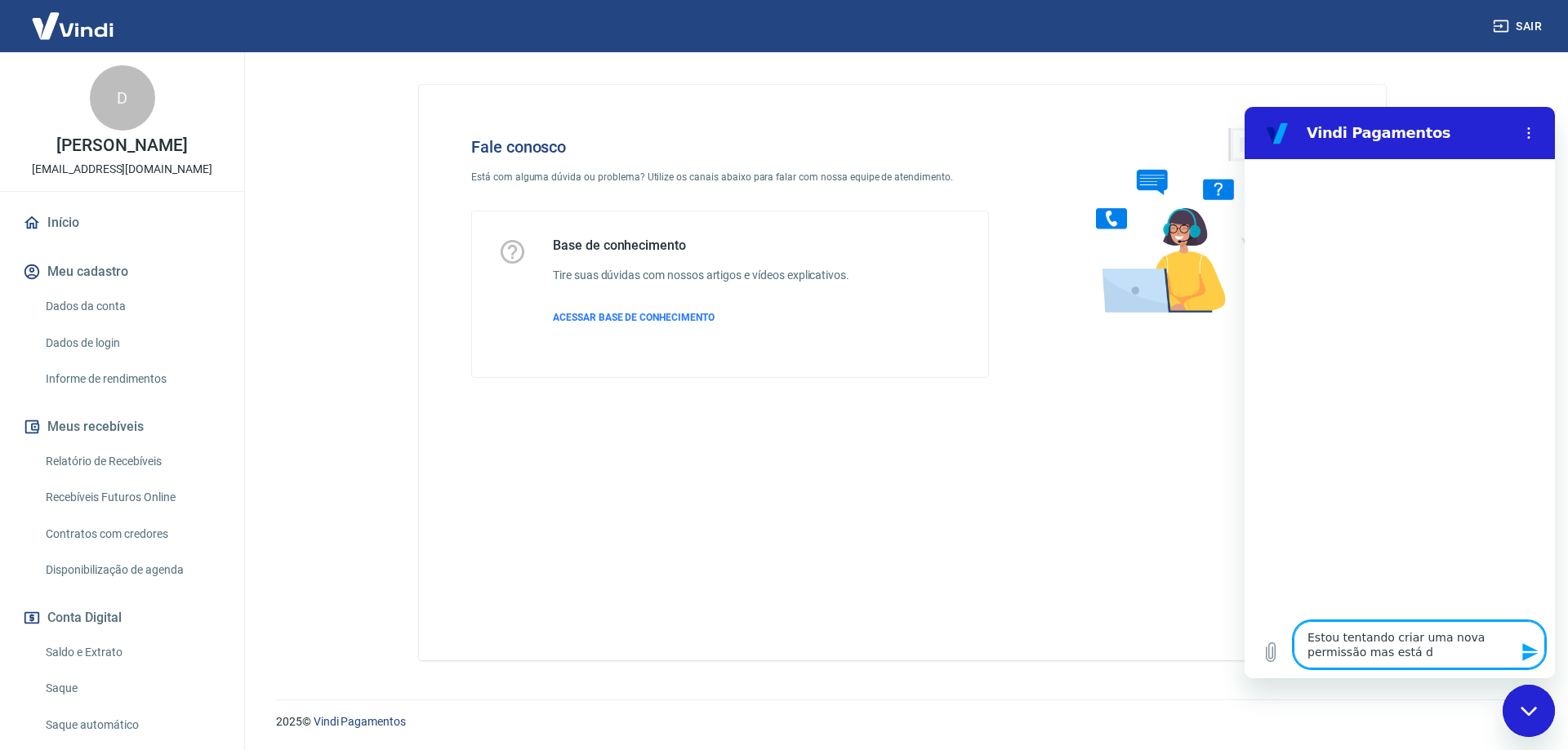
type textarea "Estou tentando criar uma nova permissão mas está da"
type textarea "x"
type textarea "Estou tentando criar uma nova permissão mas está dan"
type textarea "x"
type textarea "Estou tentando criar uma nova permissão mas está dand"
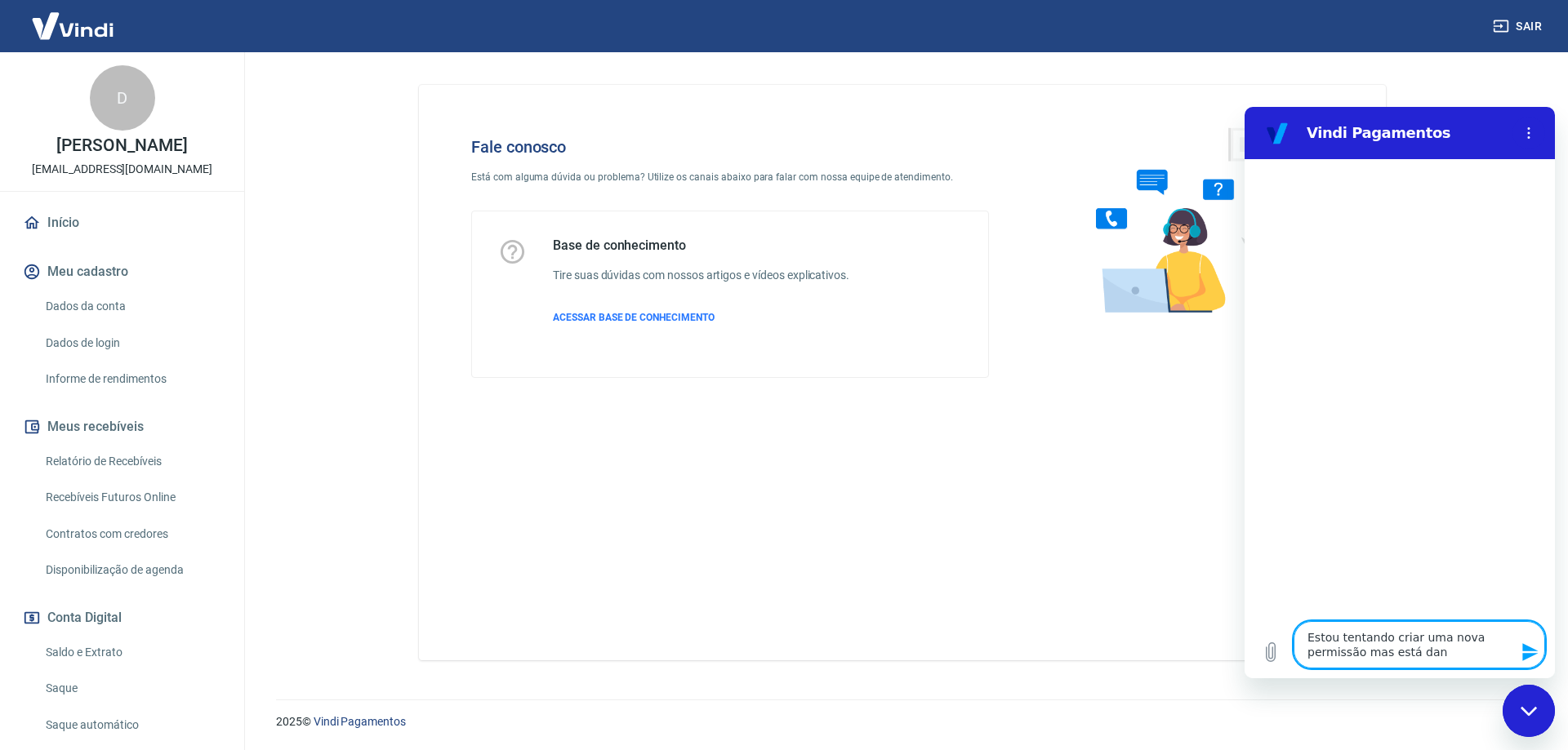
type textarea "x"
type textarea "Estou tentando criar uma nova permissão mas está dando"
type textarea "x"
type textarea "Estou tentando criar uma nova permissão mas está dando"
type textarea "x"
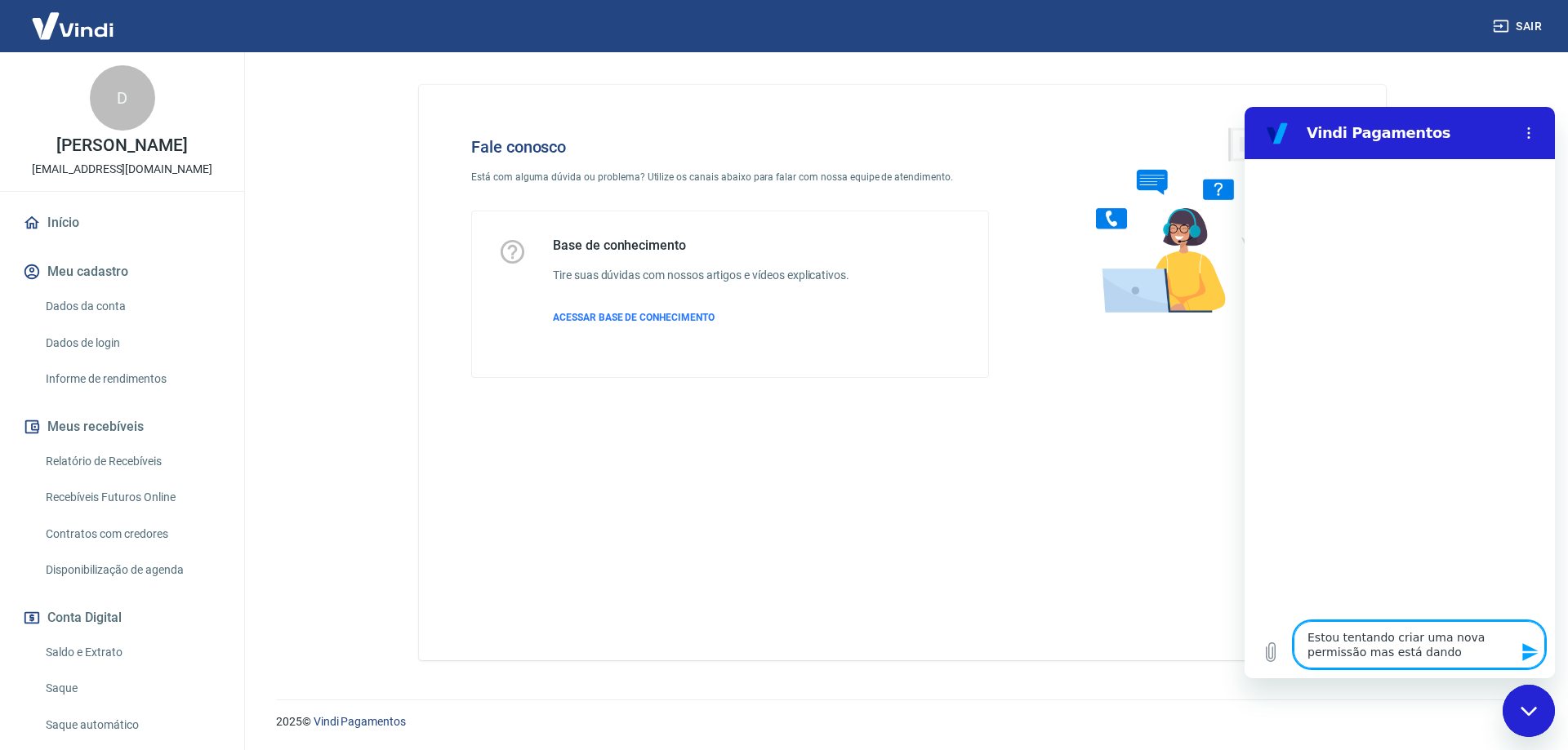
type textarea "Estou tentando criar uma nova permissão mas está dando e"
type textarea "x"
type textarea "Estou tentando criar uma nova permissão mas está dando es"
type textarea "x"
type textarea "Estou tentando criar uma nova permissão mas está dando ess"
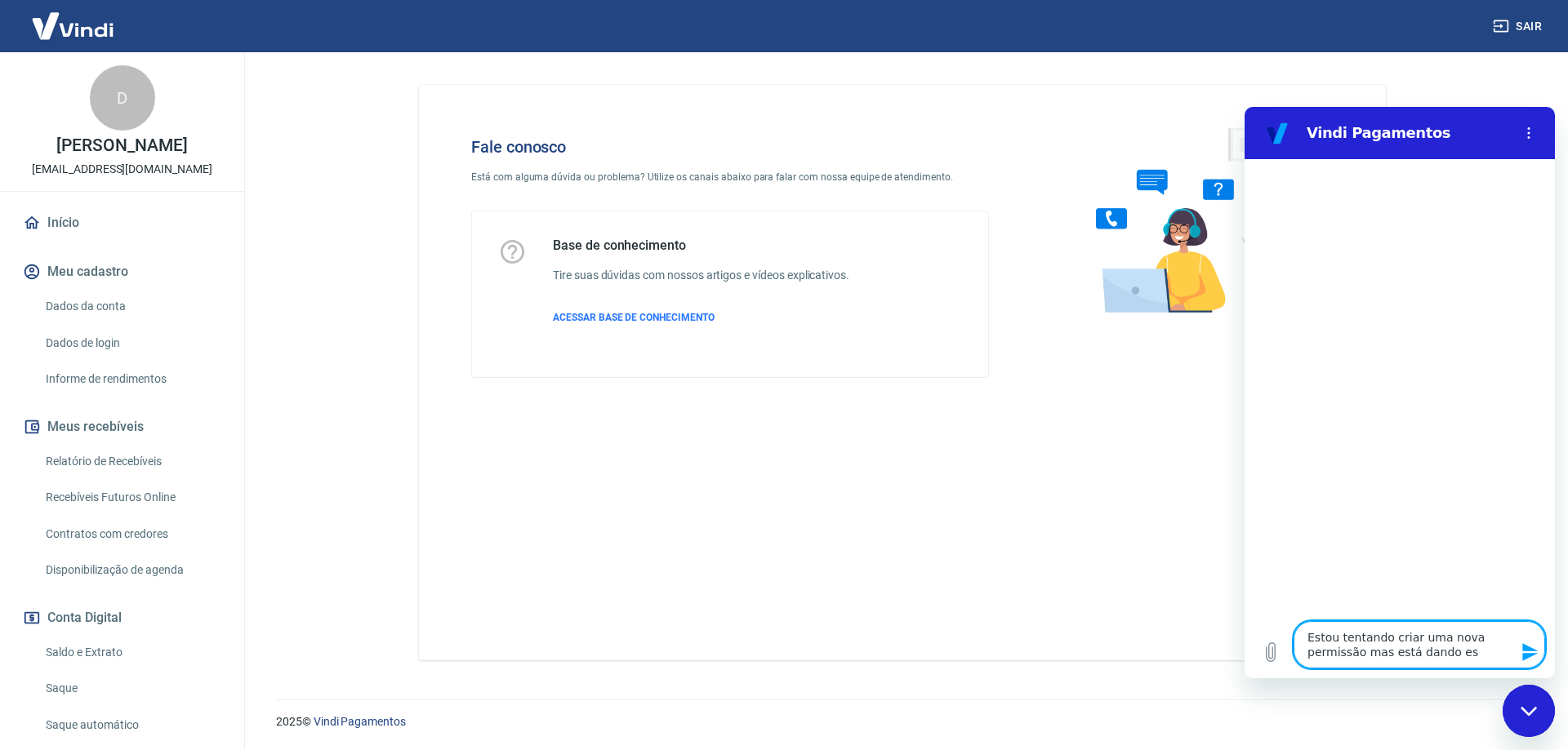
type textarea "x"
type textarea "Estou tentando criar uma nova permissão mas está dando esse"
type textarea "x"
type textarea "Estou tentando criar uma nova permissão mas está dando esse"
type textarea "x"
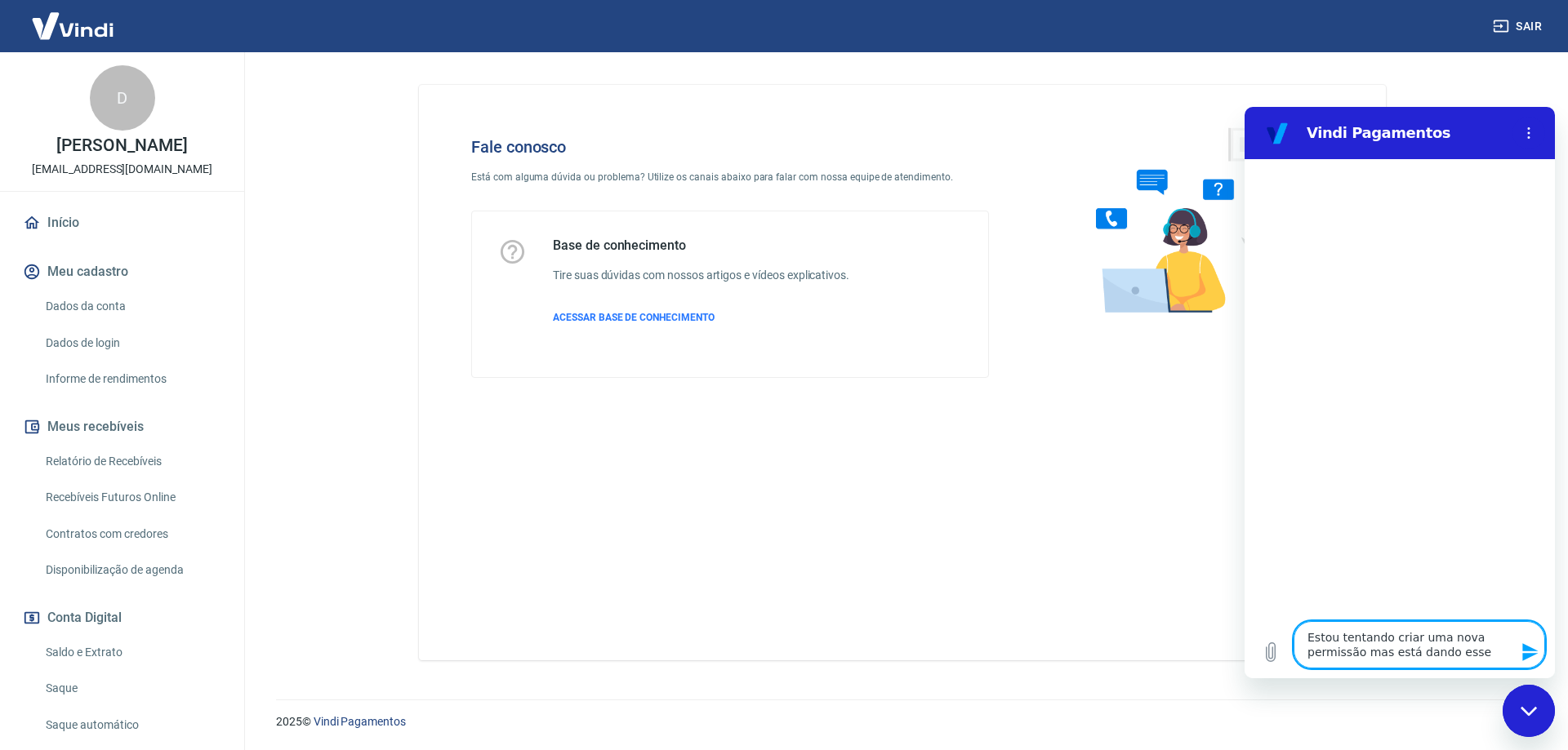
type textarea "Estou tentando criar uma nova permissão mas está dando esse e"
type textarea "x"
type textarea "Estou tentando criar uma nova permissão mas está dando esse er"
type textarea "x"
type textarea "Estou tentando criar uma nova permissão mas está dando esse err"
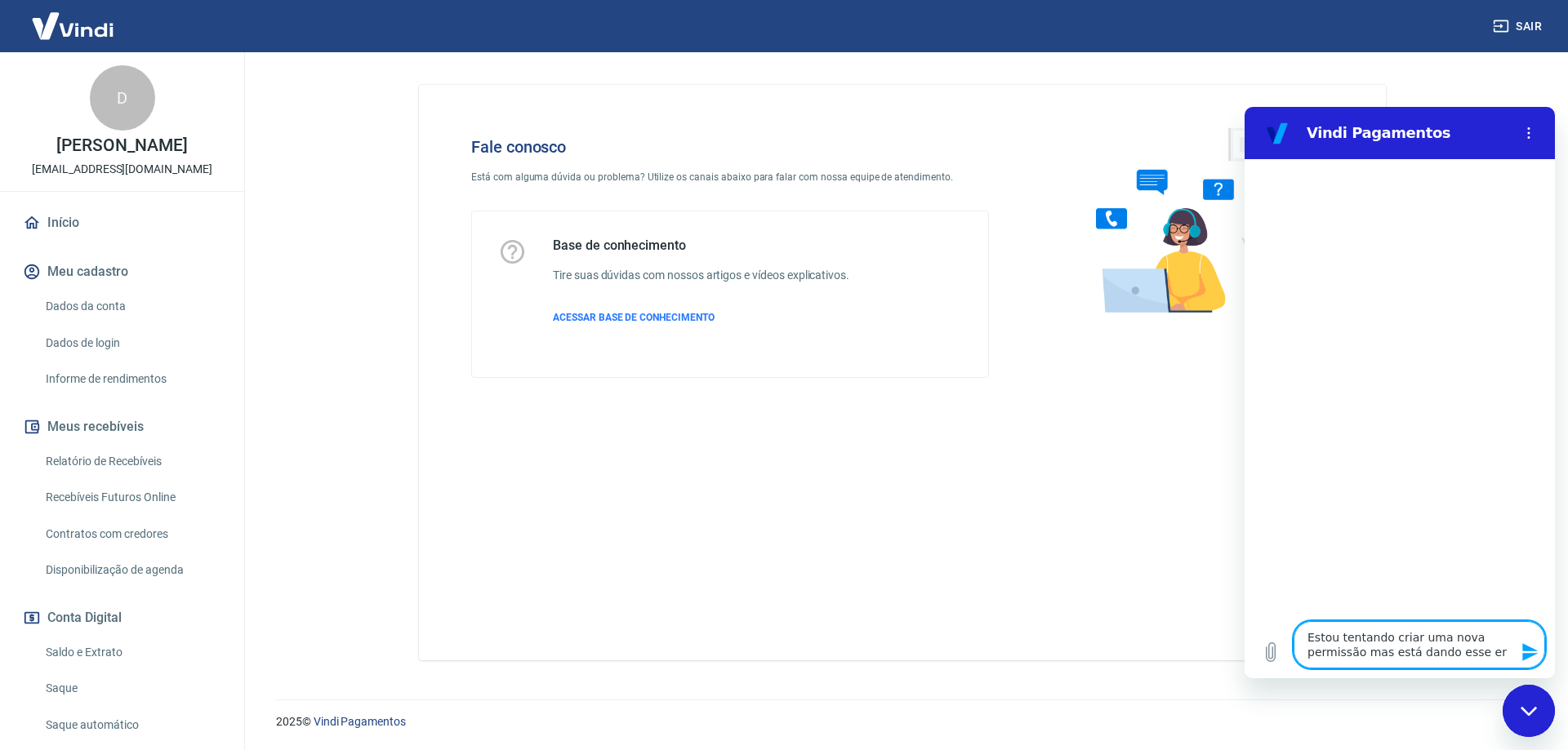
type textarea "x"
type textarea "Estou tentando criar uma nova permissão mas está dando esse erro"
type textarea "x"
type textarea "Estou tentando criar uma nova permissão mas está dando esse erro"
type textarea "x"
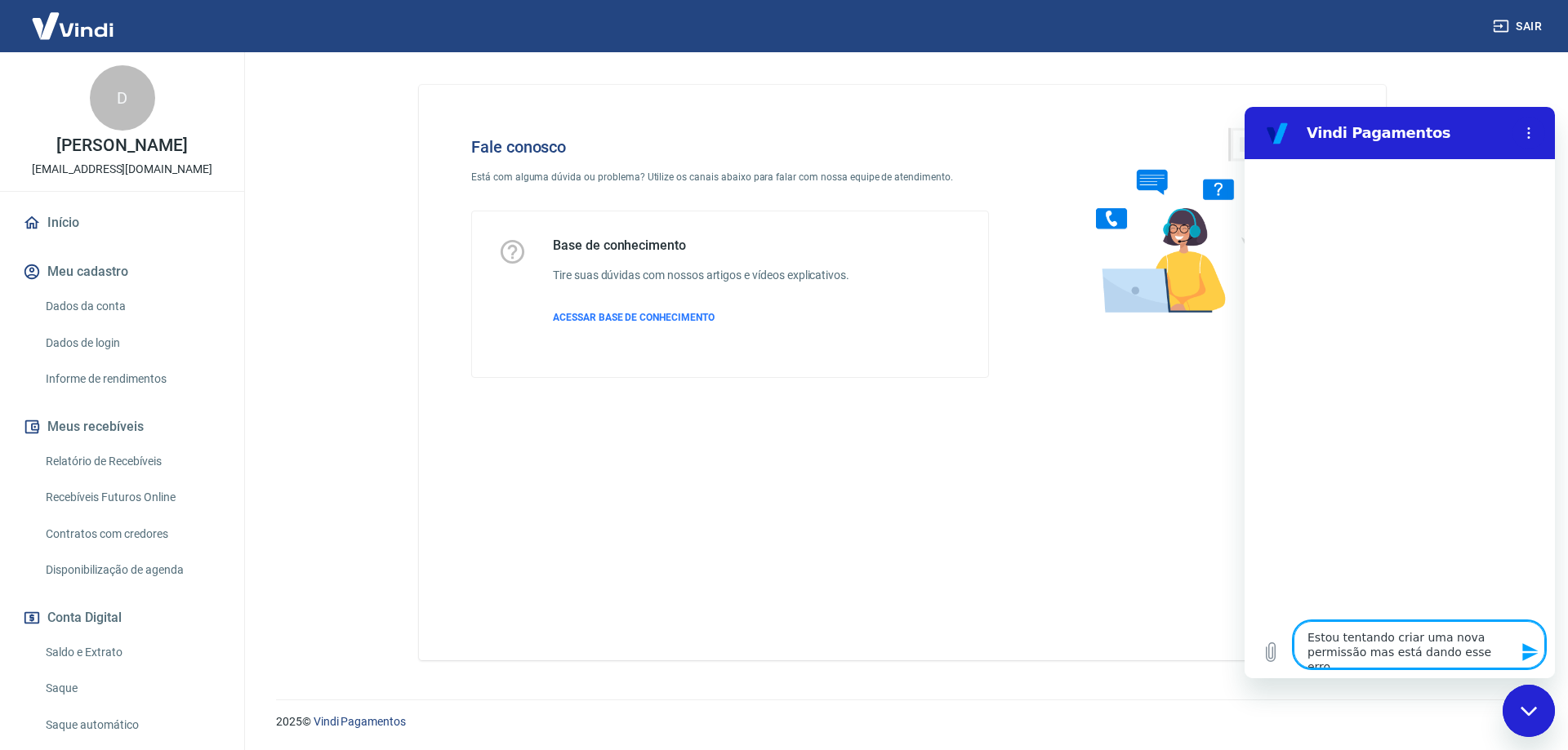
type textarea "Estou tentando criar uma nova permissão mas está dando esse erro n"
type textarea "x"
type textarea "Estou tentando criar uma nova permissão mas está dando esse erro na"
type textarea "x"
type textarea "Estou tentando criar uma nova permissão mas está dando esse erro na"
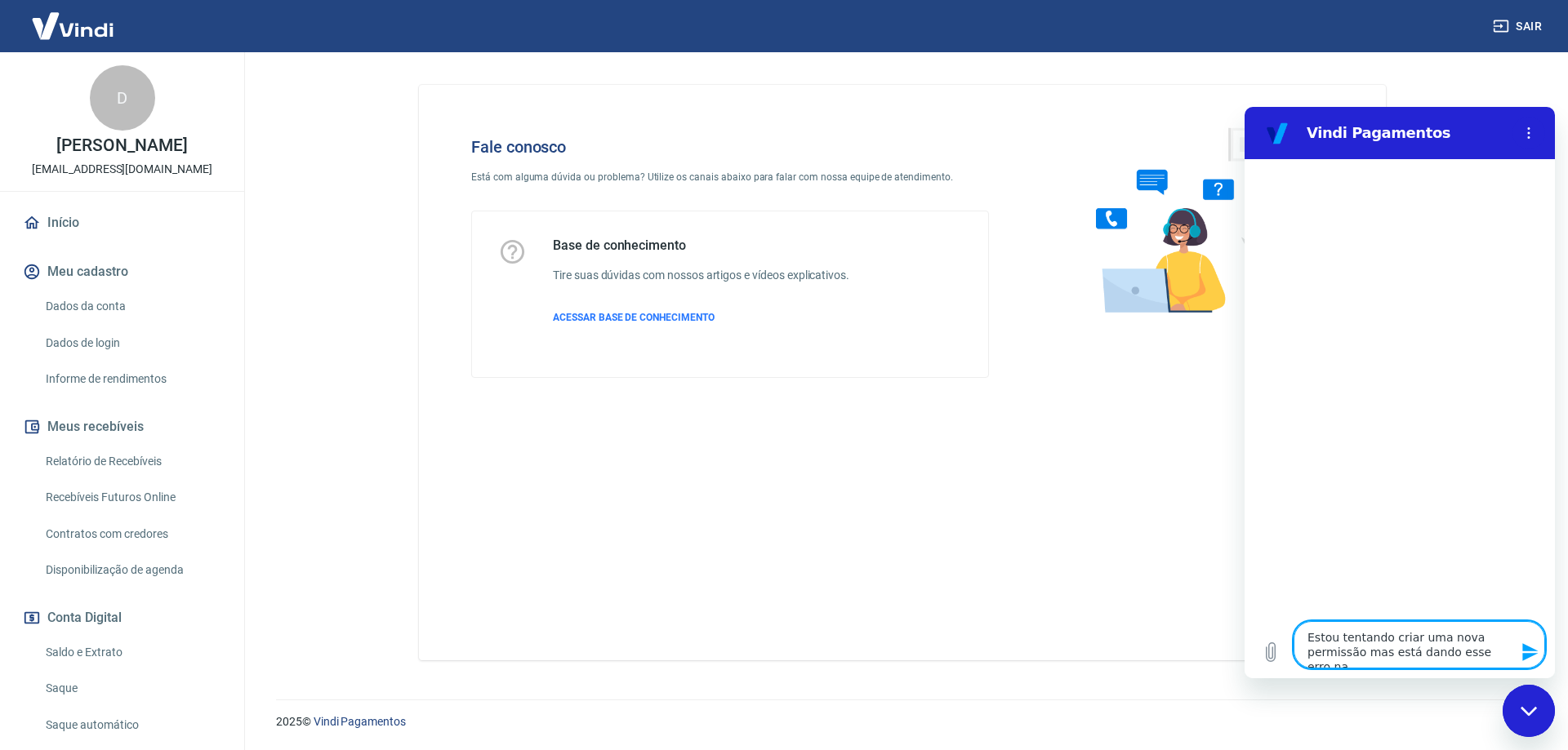
type textarea "x"
type textarea "Estou tentando criar uma nova permissão mas está dando esse erro na t"
type textarea "x"
type textarea "Estou tentando criar uma nova permissão mas está dando esse erro na te"
type textarea "x"
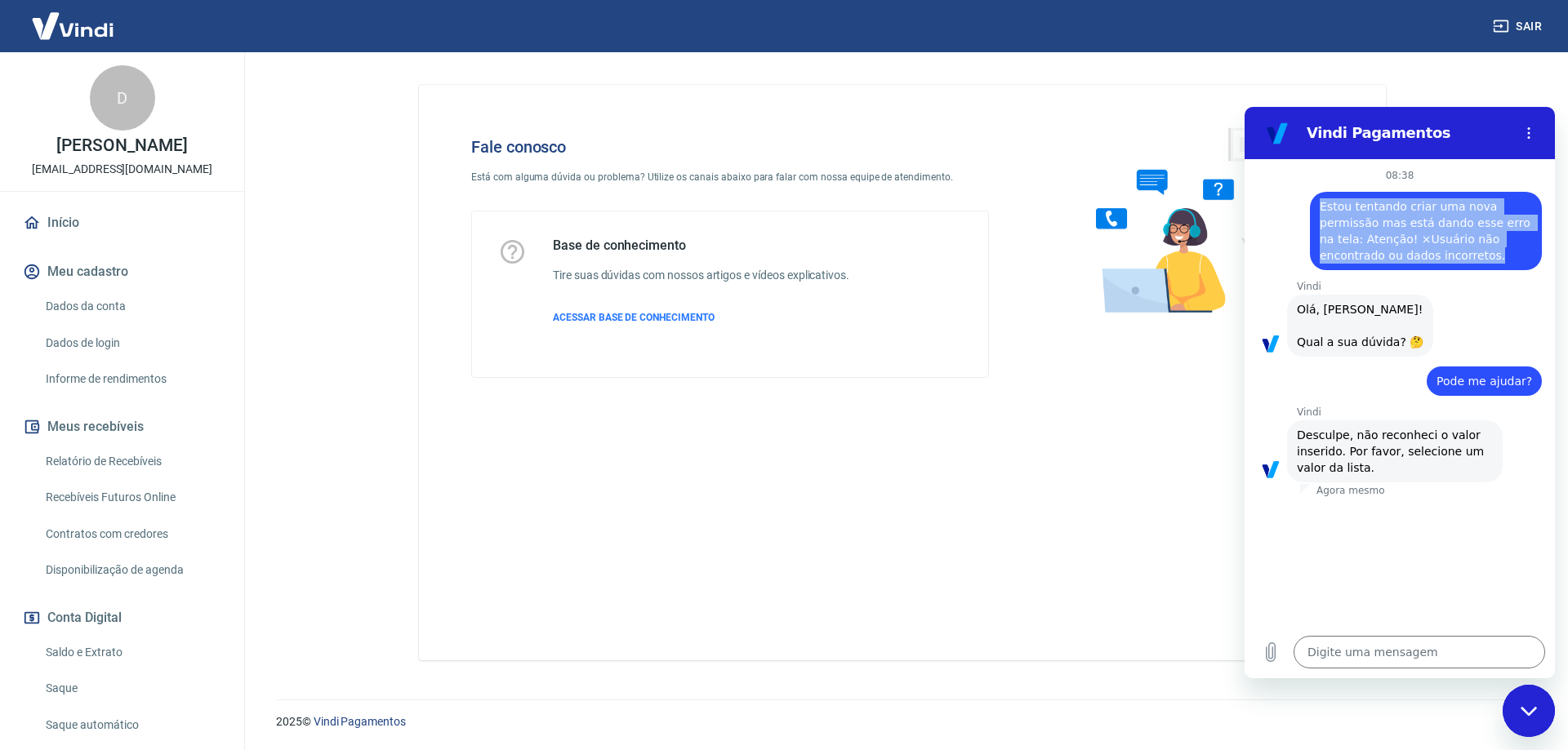
drag, startPoint x: 1408, startPoint y: 252, endPoint x: 1299, endPoint y: 197, distance: 122.1
click at [1299, 197] on div "diz: Estou tentando criar uma nova permissão mas está dando esse erro na tela: …" at bounding box center [1393, 226] width 297 height 88
copy span "Estou tentando criar uma nova permissão mas está dando esse erro na tela: Atenç…"
click at [1398, 657] on textarea at bounding box center [1419, 653] width 251 height 33
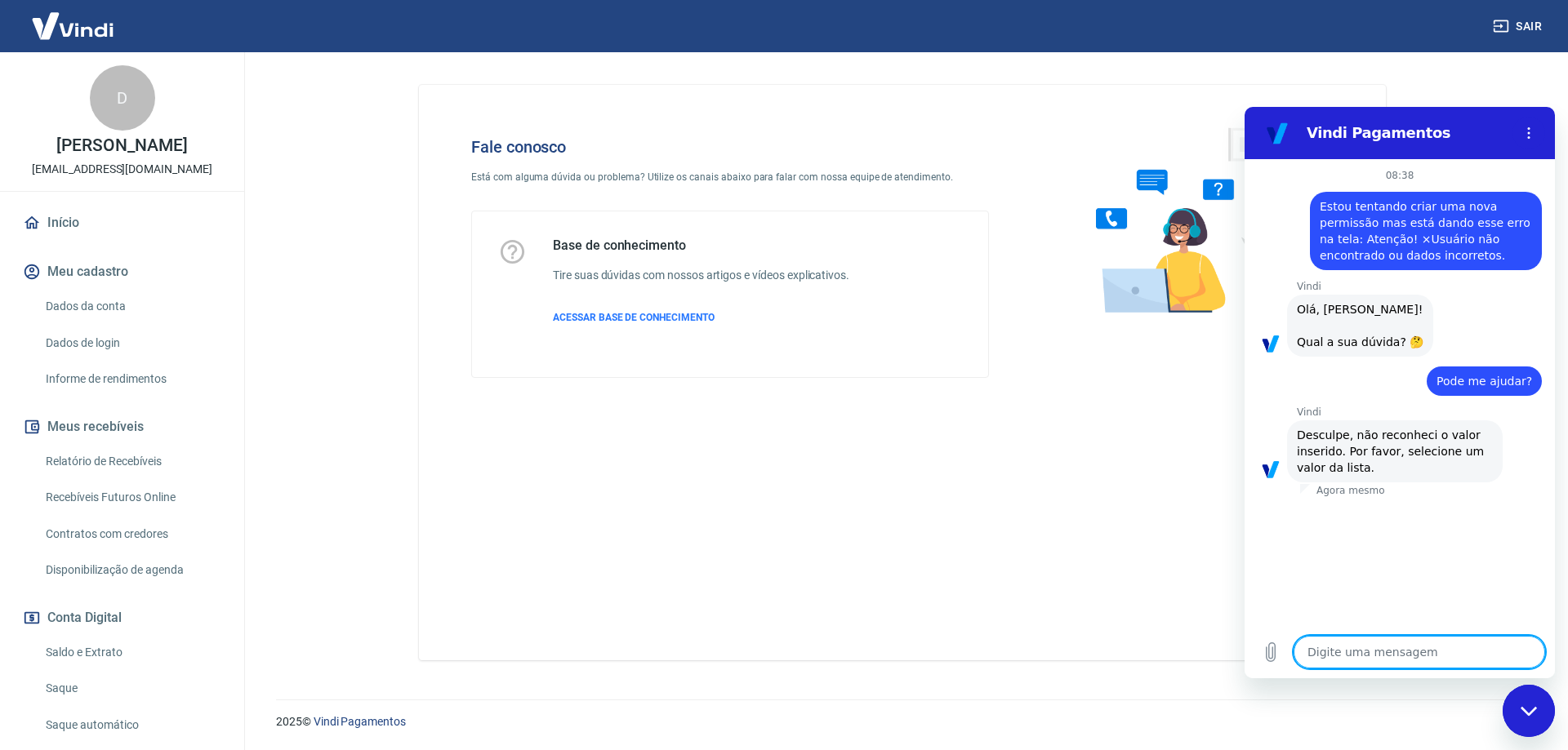
paste textarea "Estou tentando criar uma nova permissão mas está dando esse erro na tela: Atenç…"
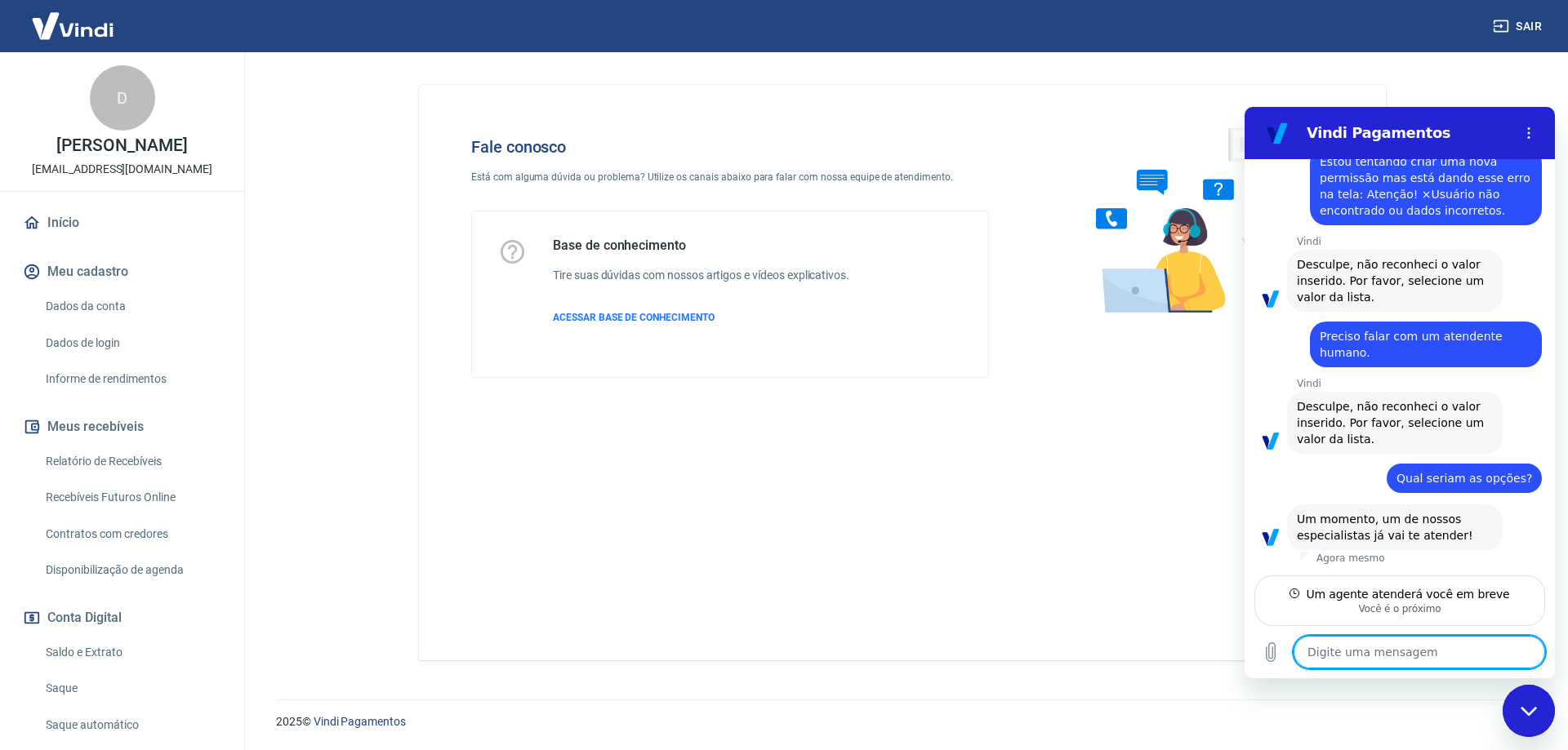
scroll to position [346, 0]
click at [1380, 653] on textarea at bounding box center [1419, 653] width 251 height 33
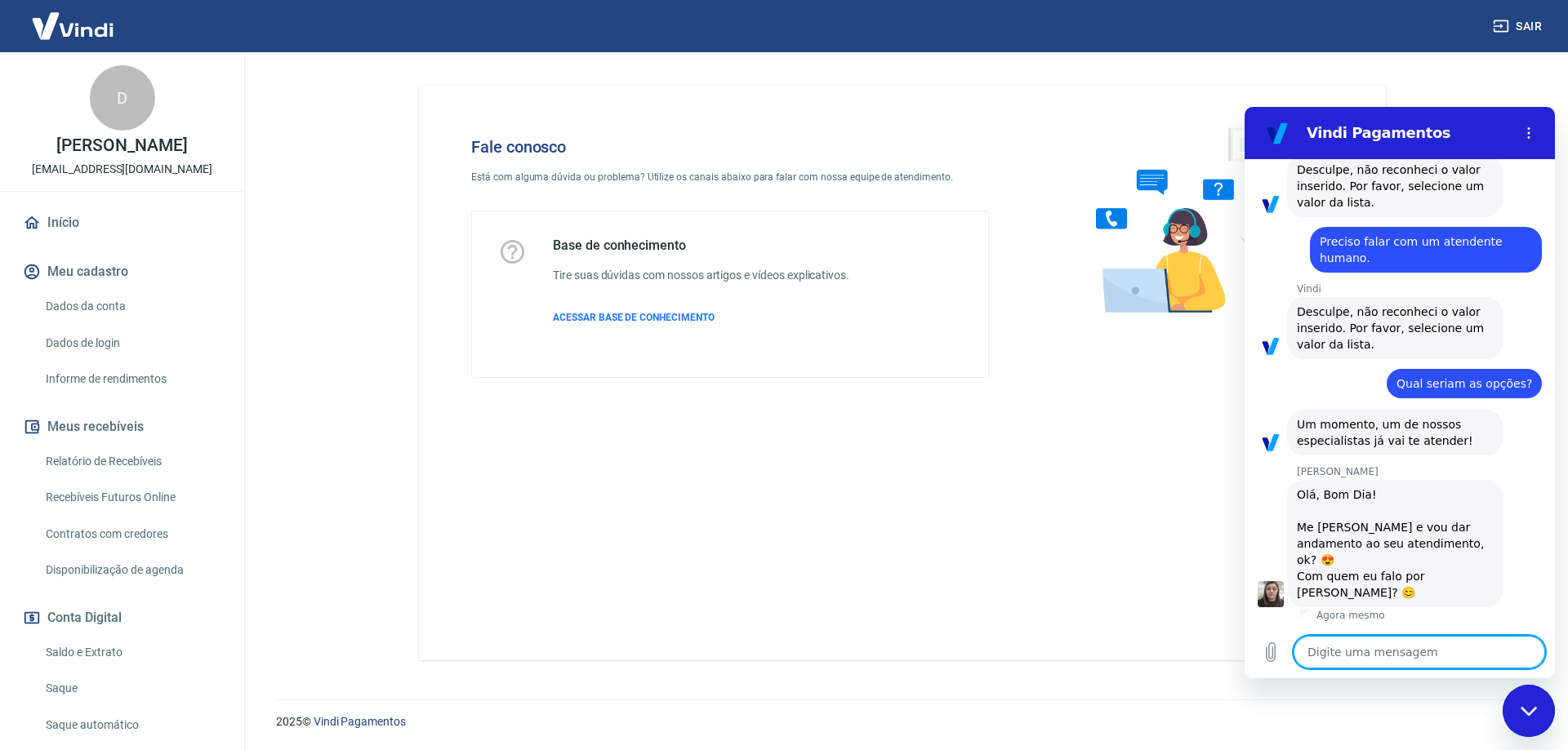
click at [1390, 653] on textarea at bounding box center [1419, 653] width 251 height 33
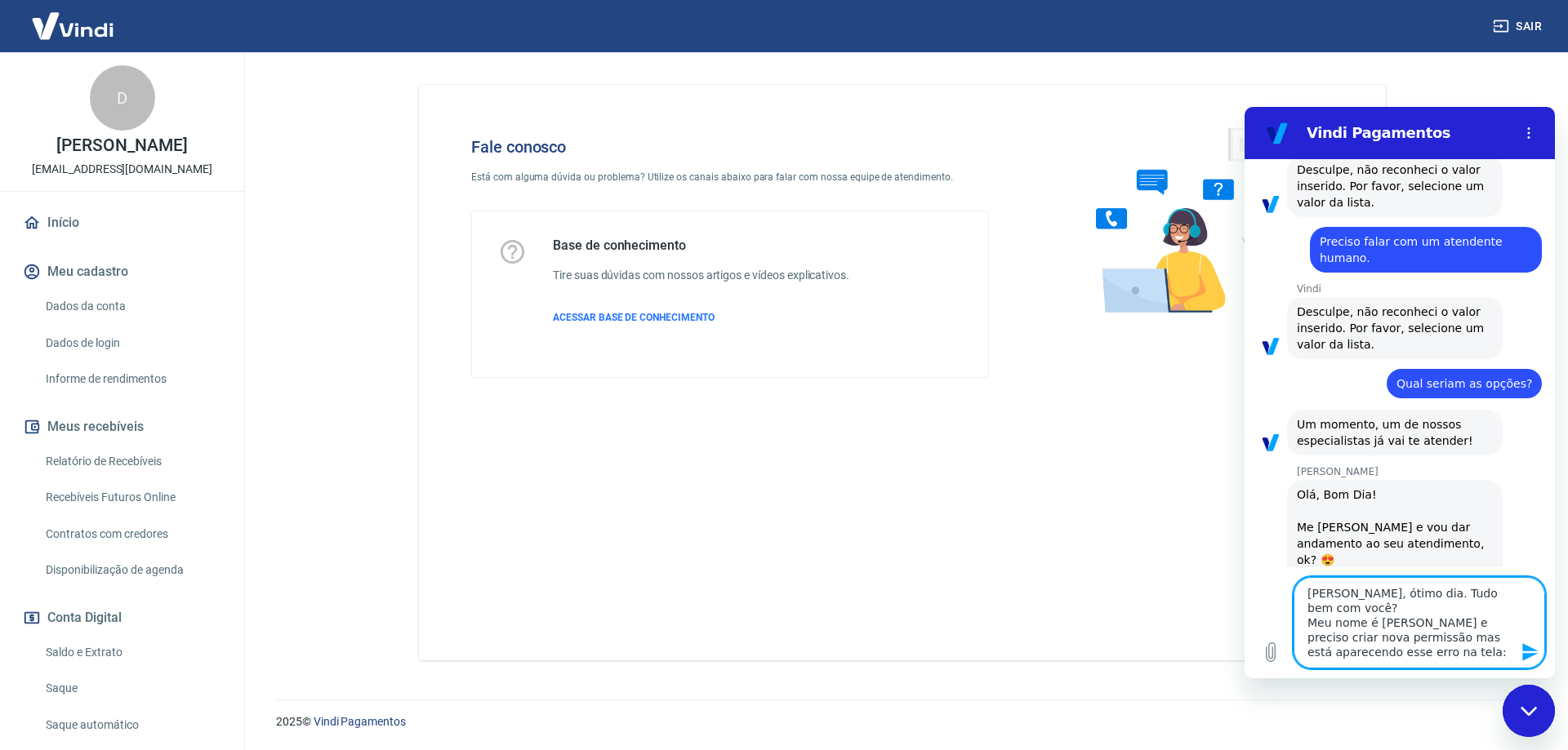
paste textarea "Estou tentando criar uma nova permissão mas está dando esse erro na tela: Atenç…"
drag, startPoint x: 1377, startPoint y: 647, endPoint x: 1290, endPoint y: 614, distance: 93.0
click at [1290, 614] on div "Digite uma mensagem [PERSON_NAME], ótimo dia. Tudo bem com você? Meu nome é [PE…" at bounding box center [1399, 623] width 310 height 111
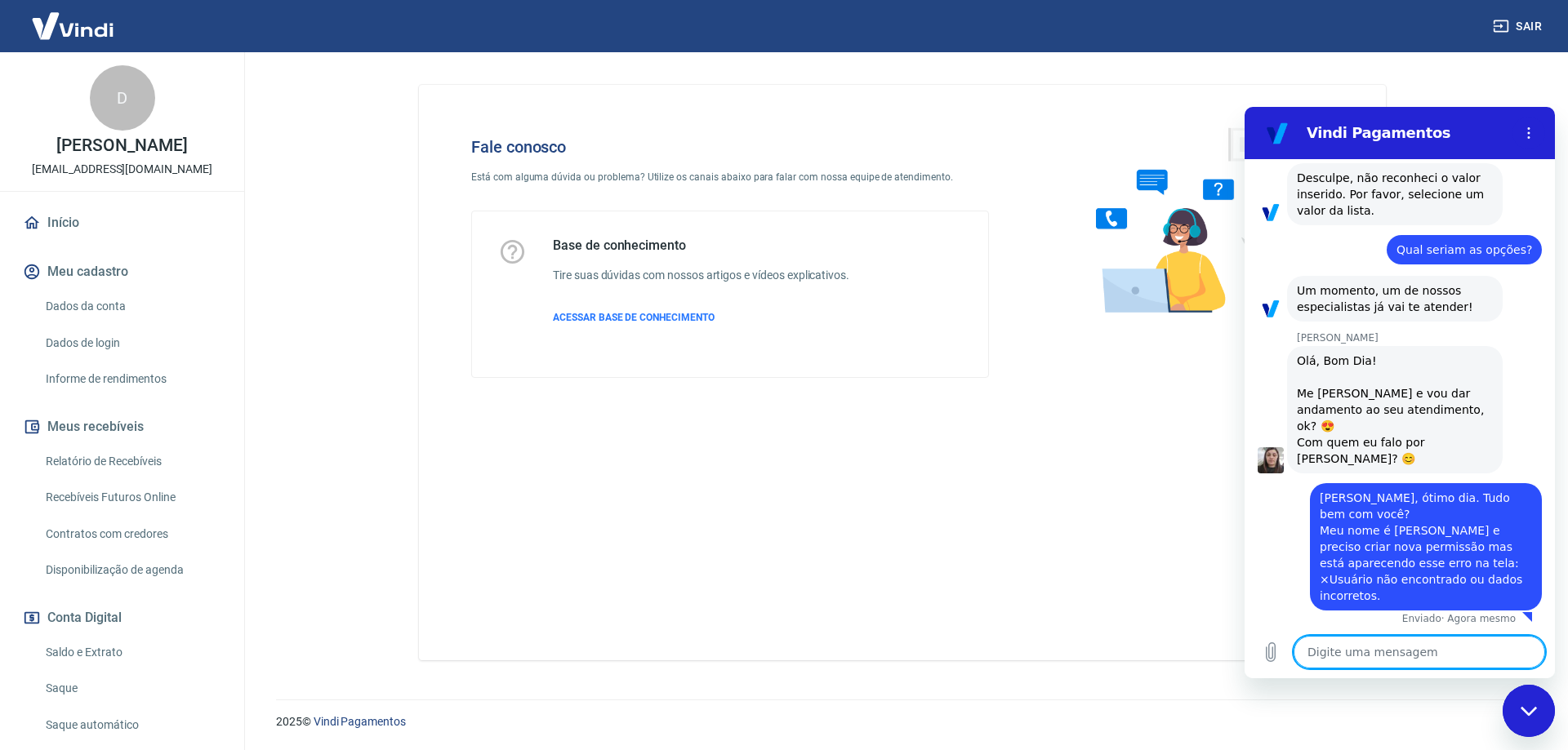
scroll to position [577, 0]
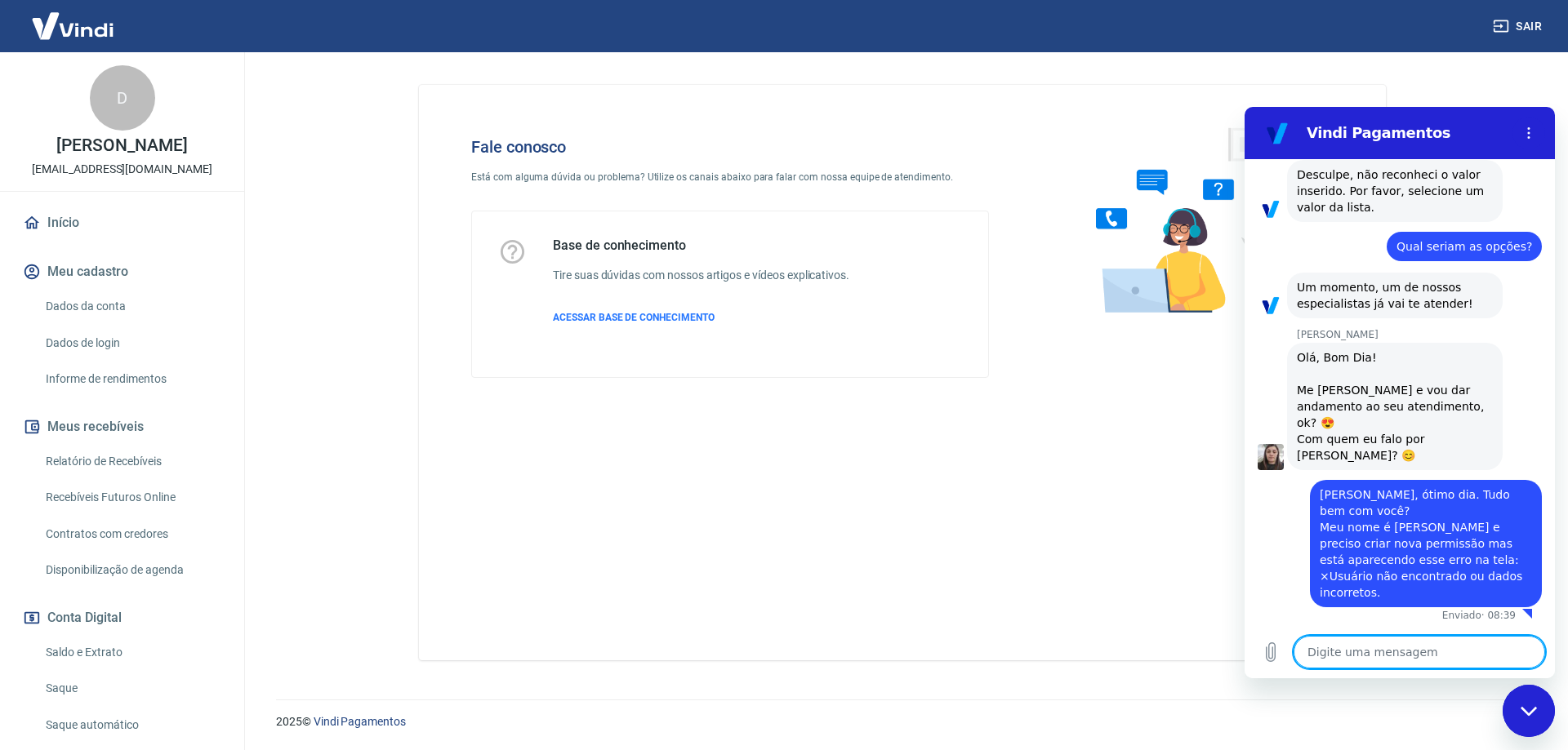
click at [1408, 654] on textarea at bounding box center [1419, 653] width 251 height 33
click at [1391, 657] on textarea at bounding box center [1419, 653] width 251 height 33
click at [1326, 655] on textarea at bounding box center [1419, 653] width 251 height 33
click at [1354, 655] on textarea at bounding box center [1419, 653] width 251 height 33
click at [1335, 662] on textarea at bounding box center [1419, 653] width 251 height 33
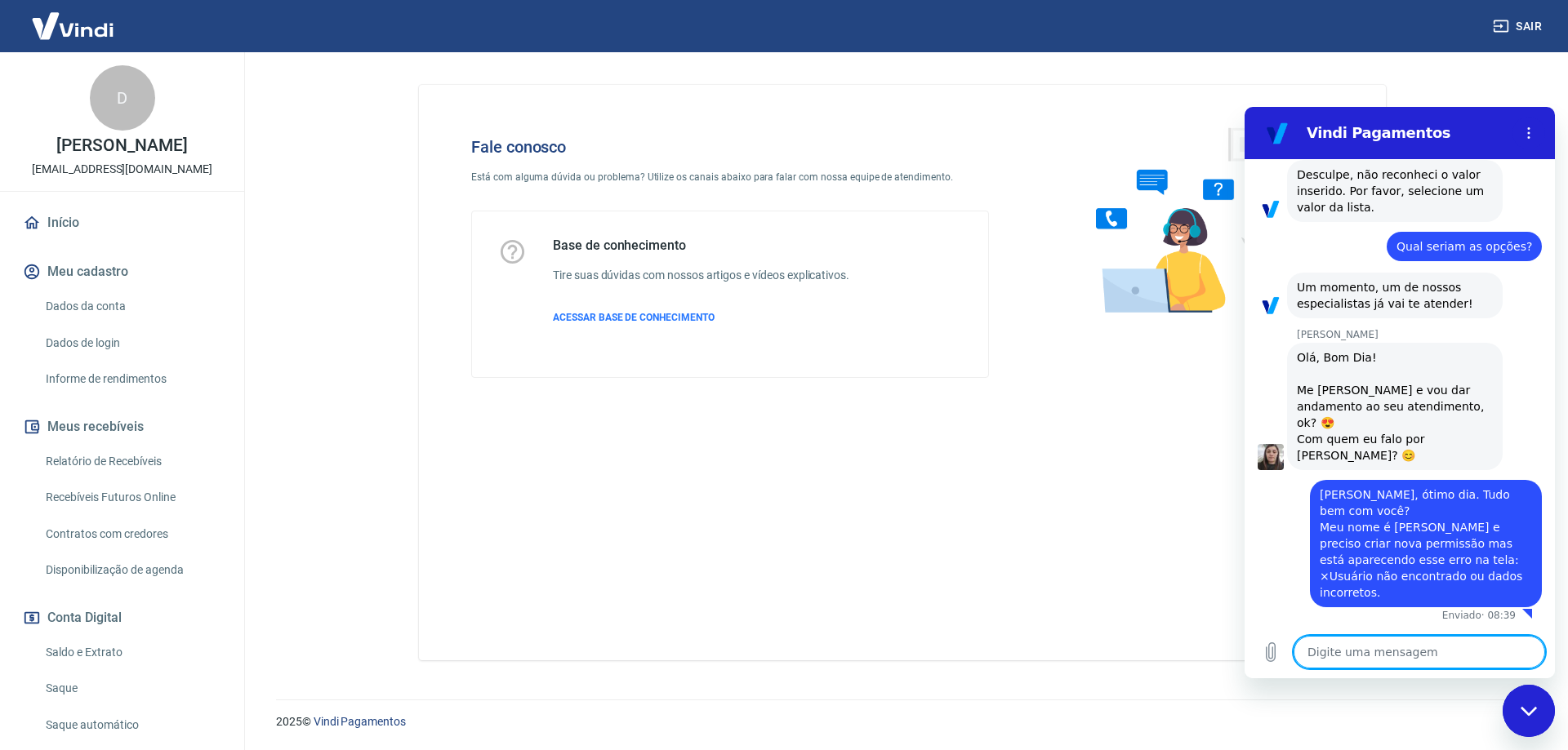
click at [1358, 651] on textarea at bounding box center [1419, 653] width 251 height 33
click at [1412, 655] on textarea at bounding box center [1419, 653] width 251 height 33
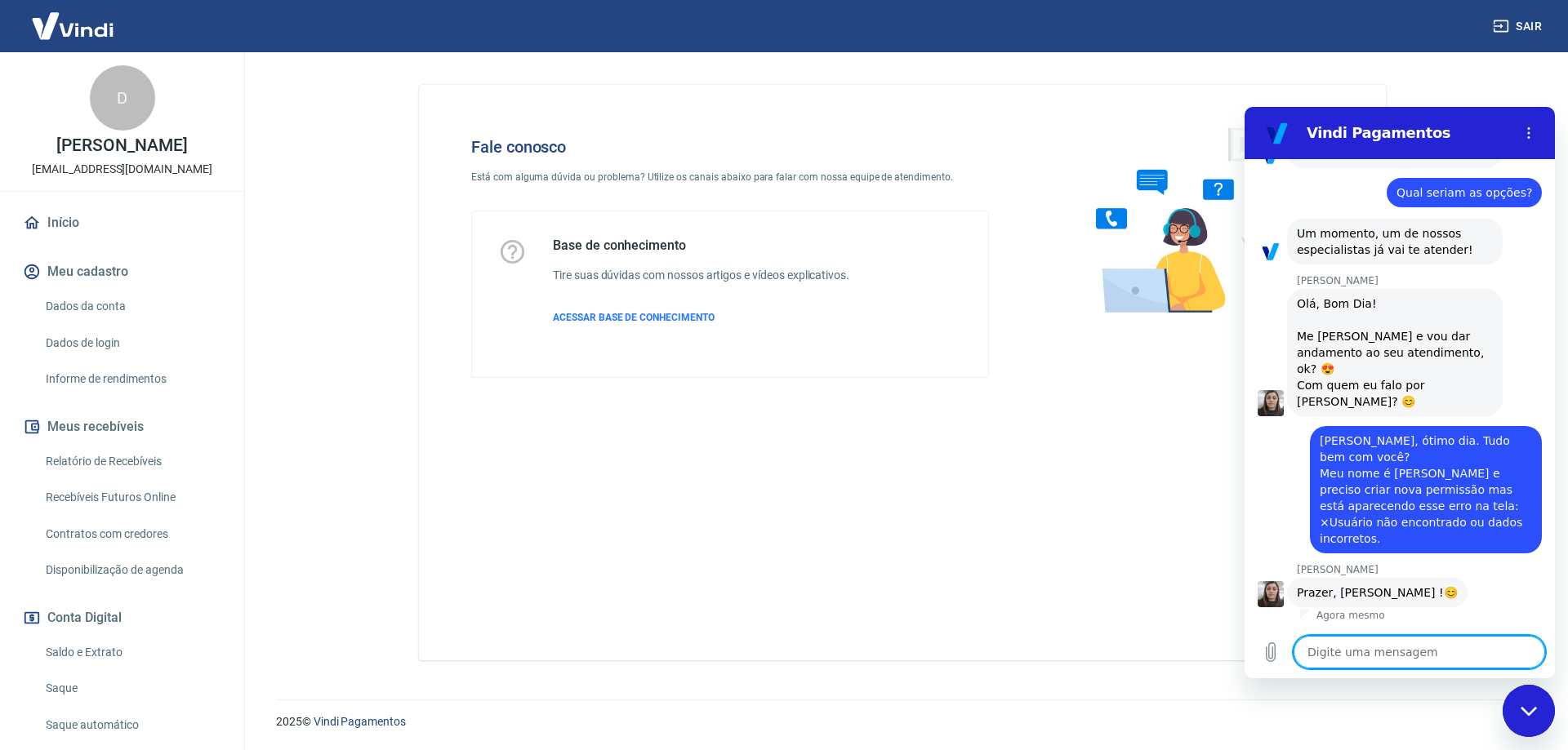
click at [1380, 655] on textarea at bounding box center [1419, 653] width 251 height 33
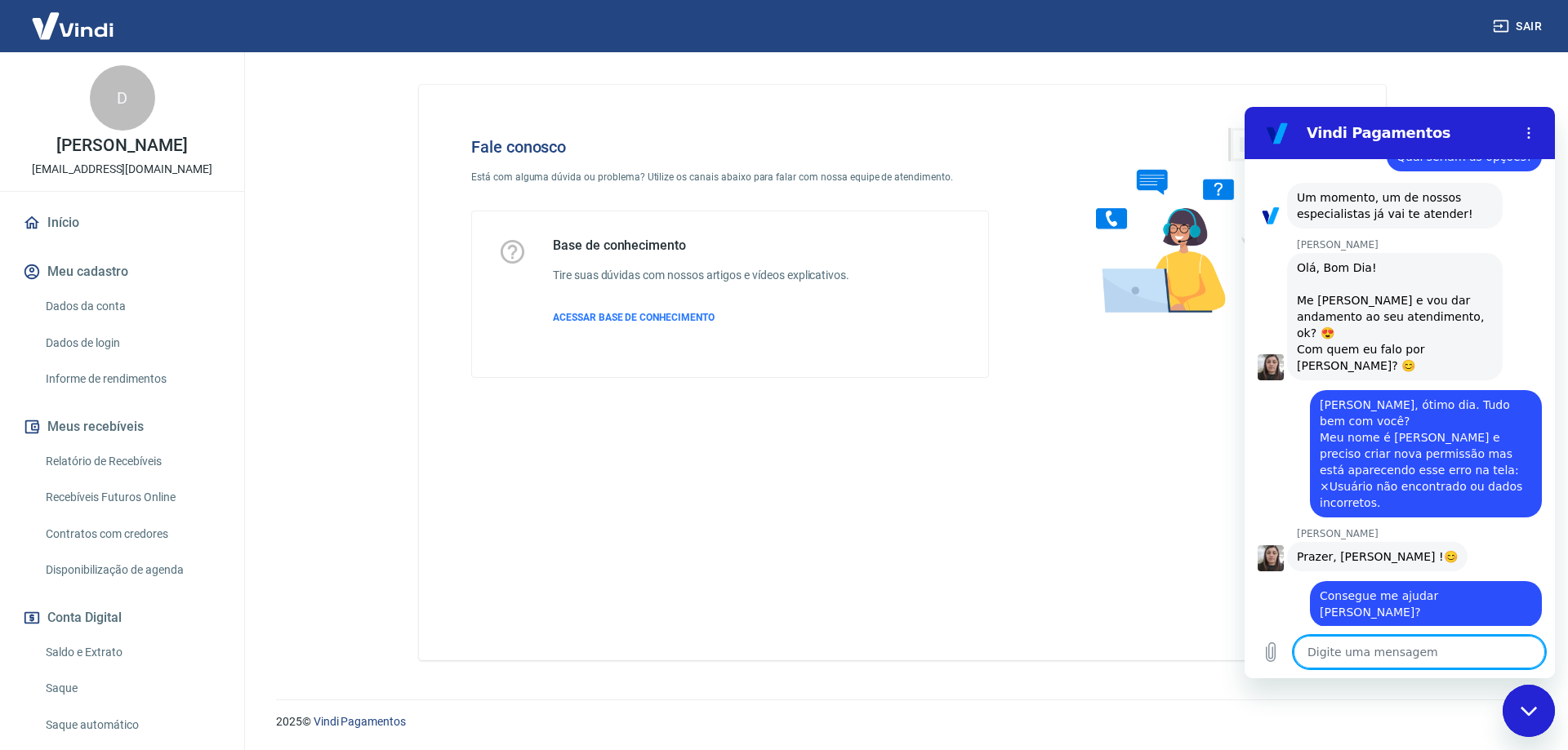
scroll to position [671, 0]
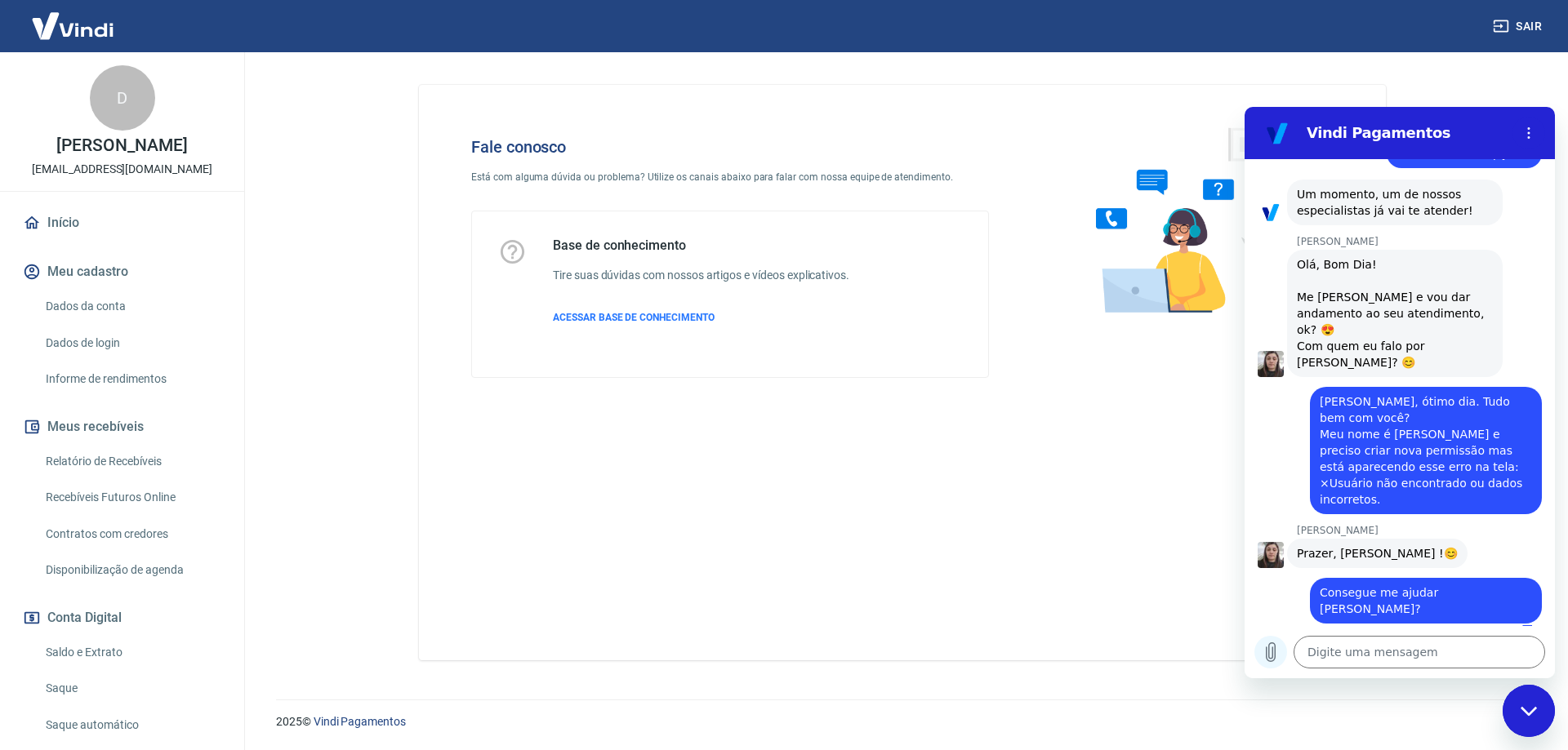
click at [1264, 650] on icon "Carregar arquivo" at bounding box center [1271, 653] width 20 height 20
click at [1268, 661] on icon "Carregar arquivo" at bounding box center [1271, 653] width 9 height 19
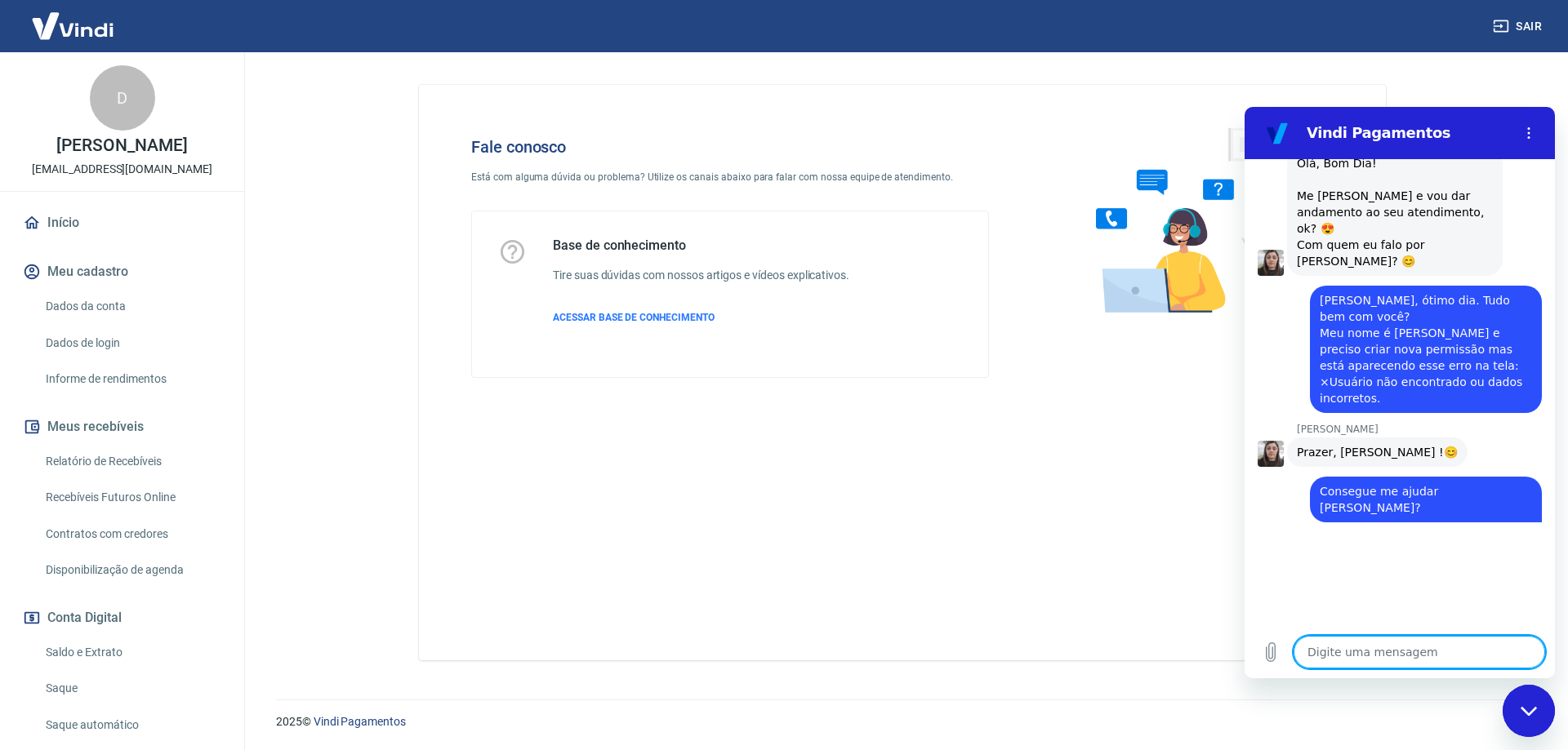
click at [1358, 655] on textarea at bounding box center [1419, 653] width 251 height 33
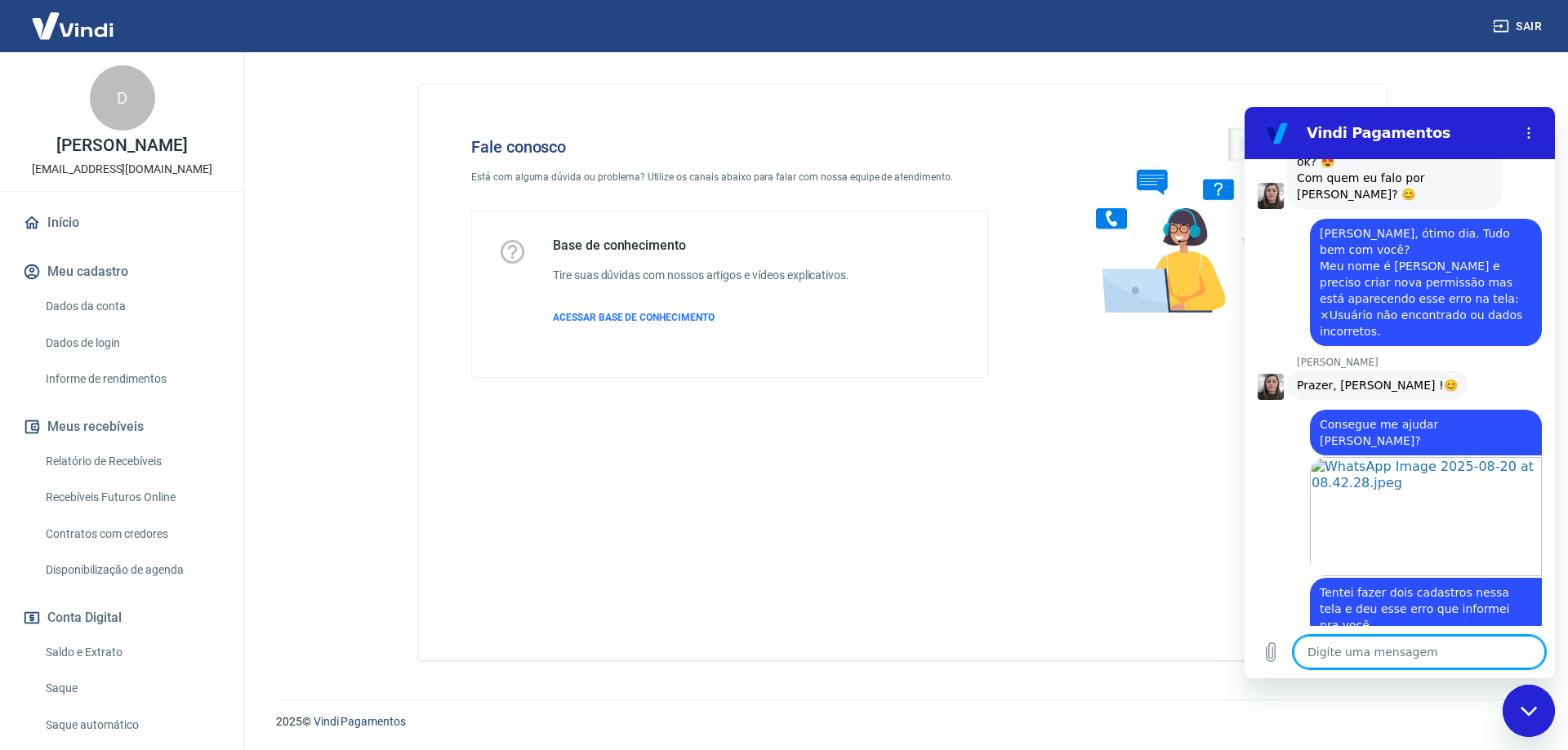
scroll to position [870, 0]
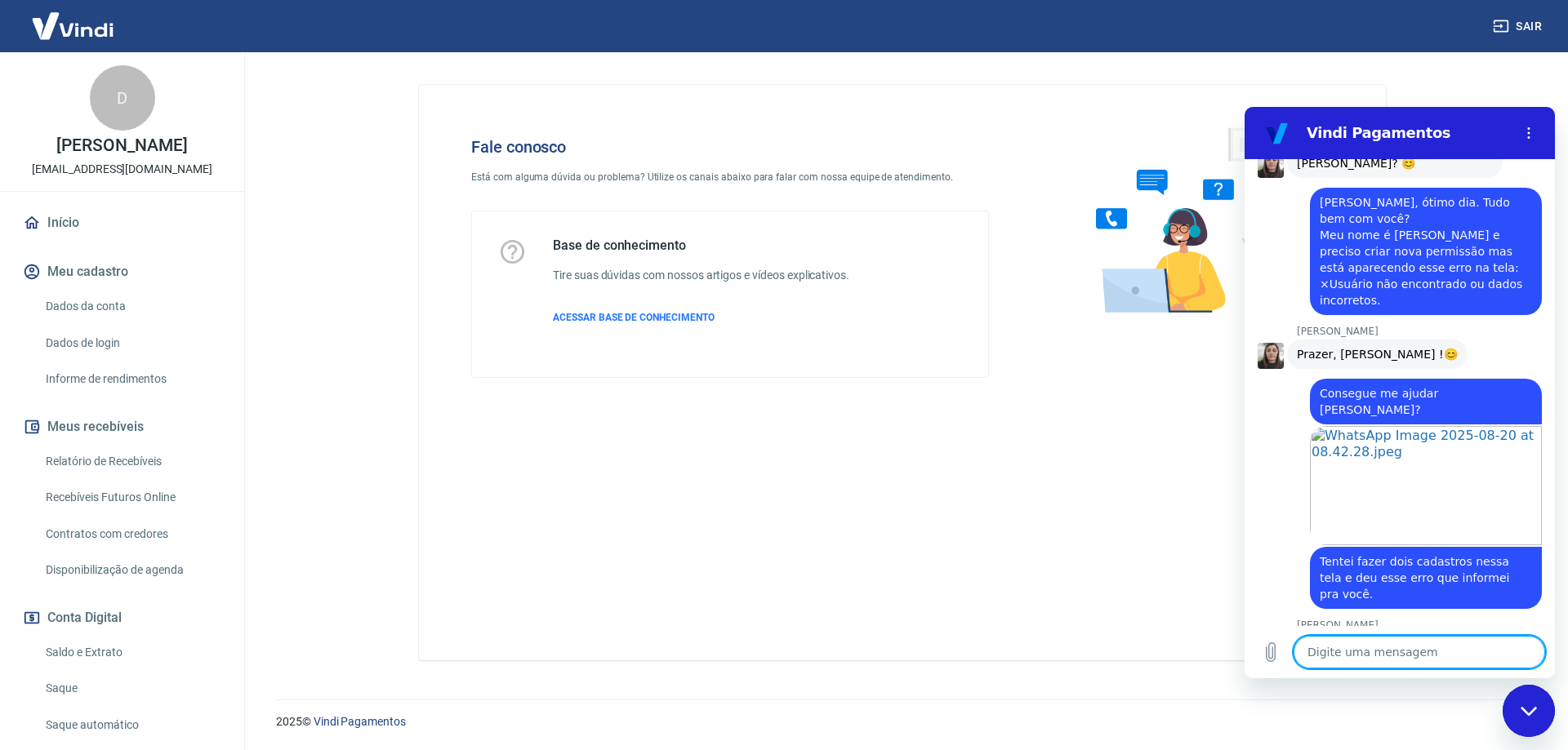
click at [1398, 657] on textarea at bounding box center [1419, 653] width 251 height 33
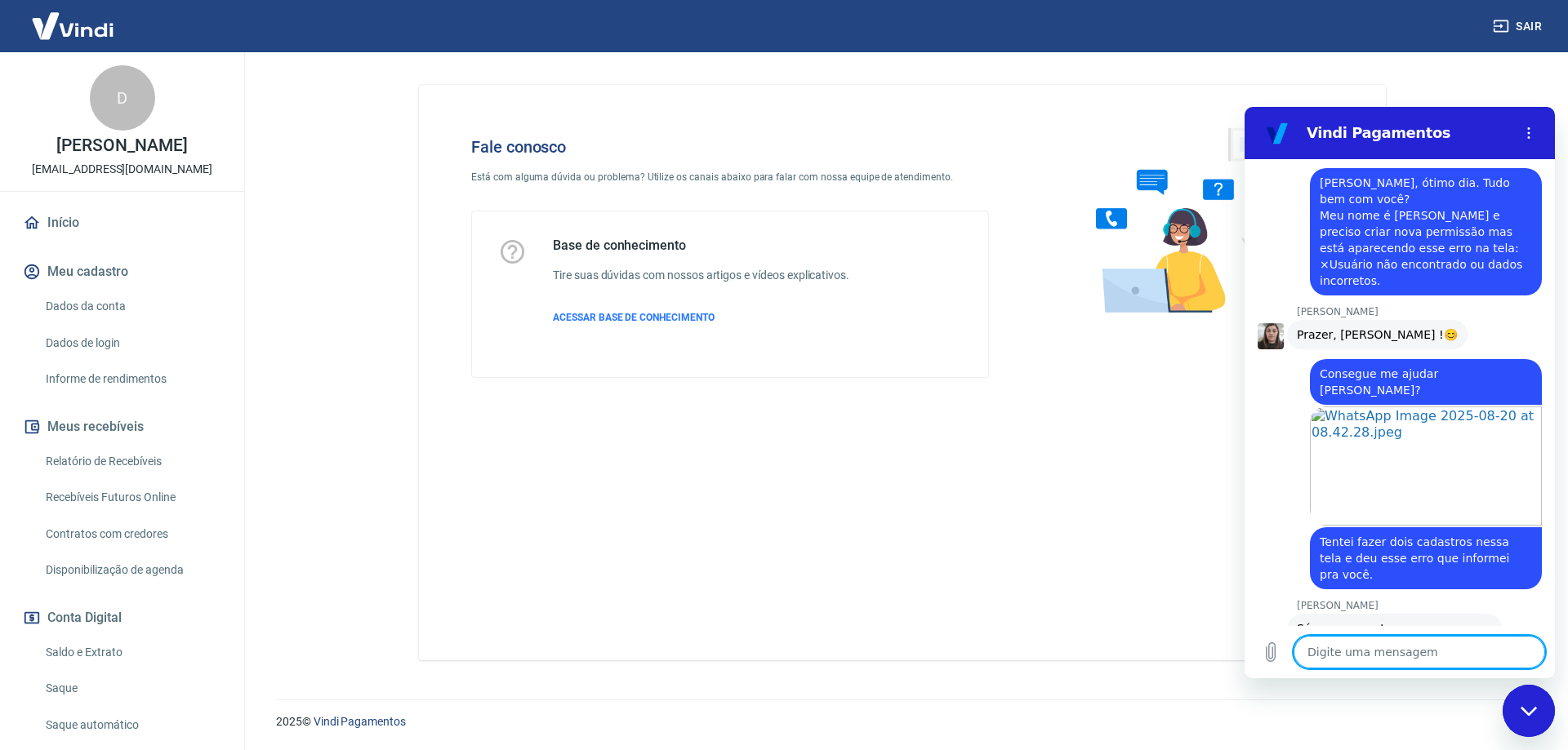
scroll to position [892, 0]
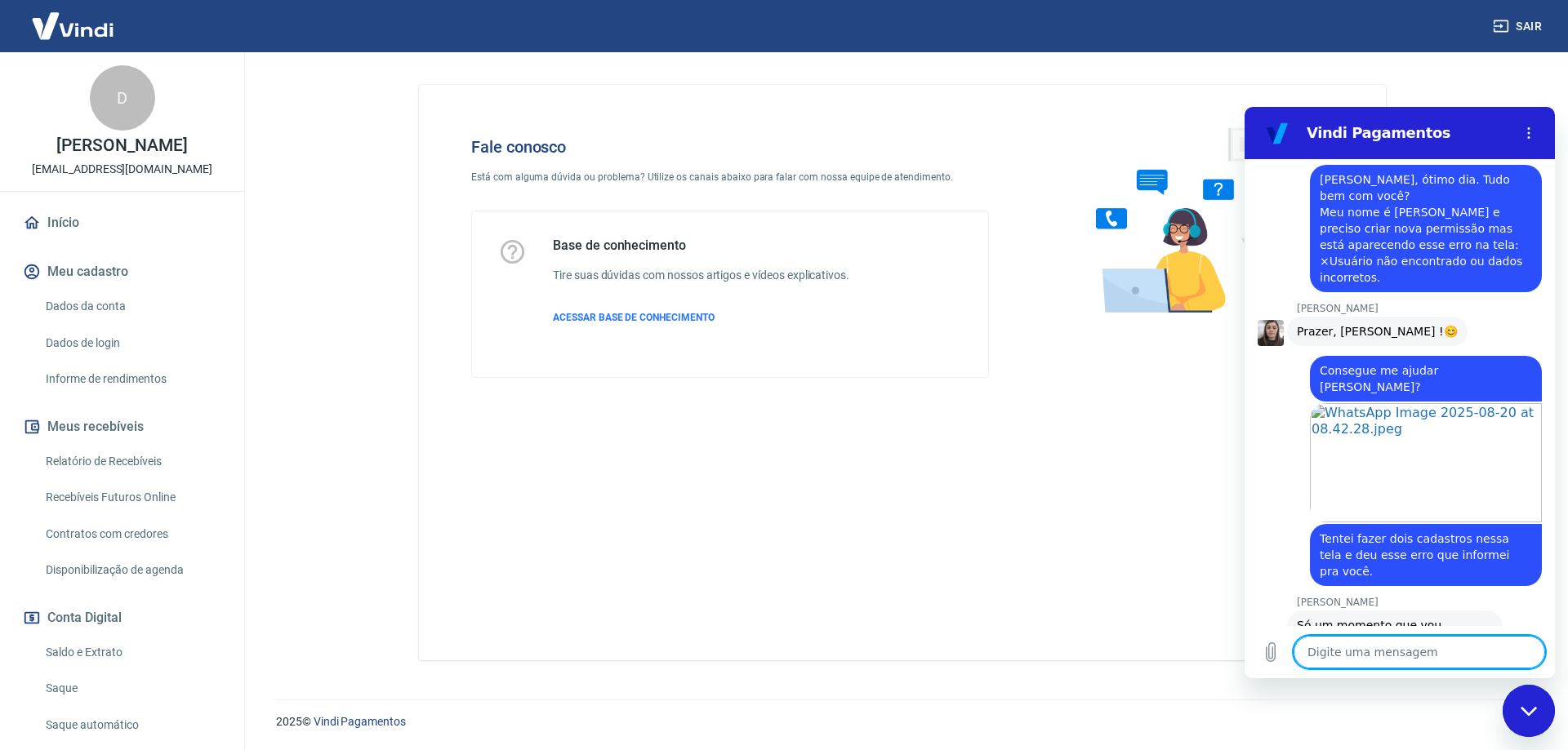
click at [1398, 657] on textarea at bounding box center [1419, 653] width 251 height 33
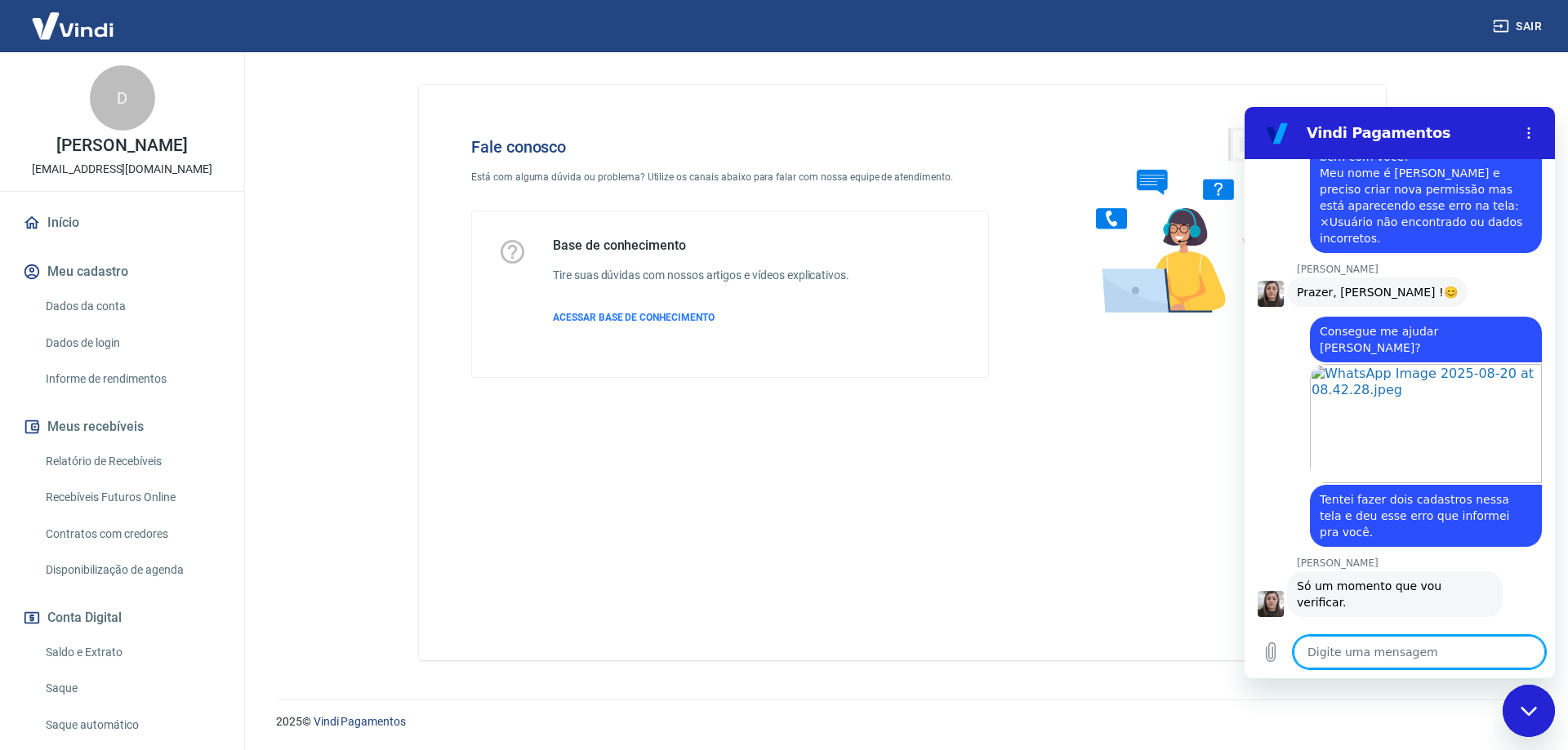
scroll to position [1002, 0]
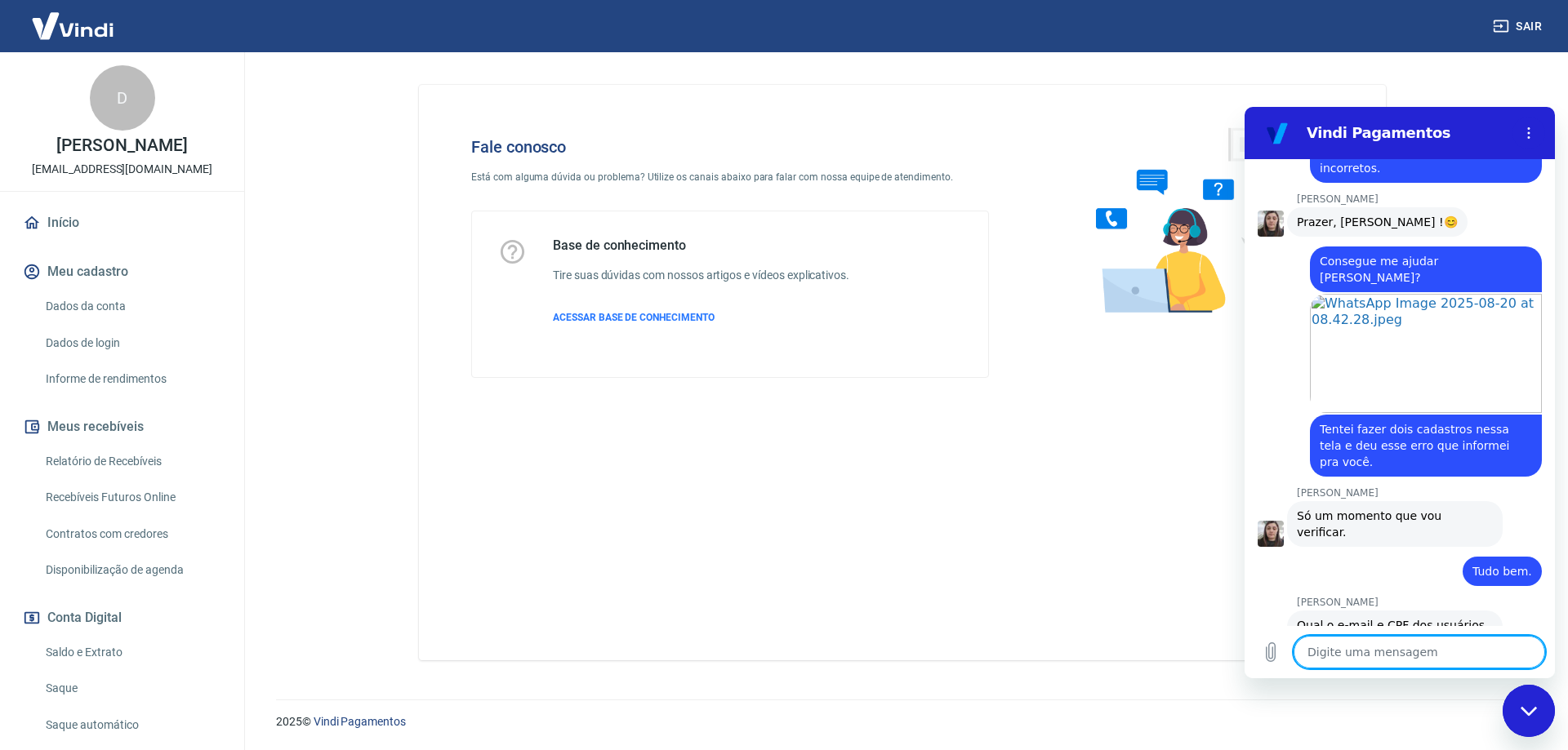
click at [1423, 661] on textarea at bounding box center [1419, 653] width 251 height 33
drag, startPoint x: 1349, startPoint y: 656, endPoint x: 1240, endPoint y: 655, distance: 109.0
click html "Vindi Pagamentos 08:38 diz: Estou tentando criar uma nova permissão mas está da…"
paste textarea "[URL][DOMAIN_NAME]"
paste textarea "[EMAIL_ADDRESS][DOMAIN_NAME]"
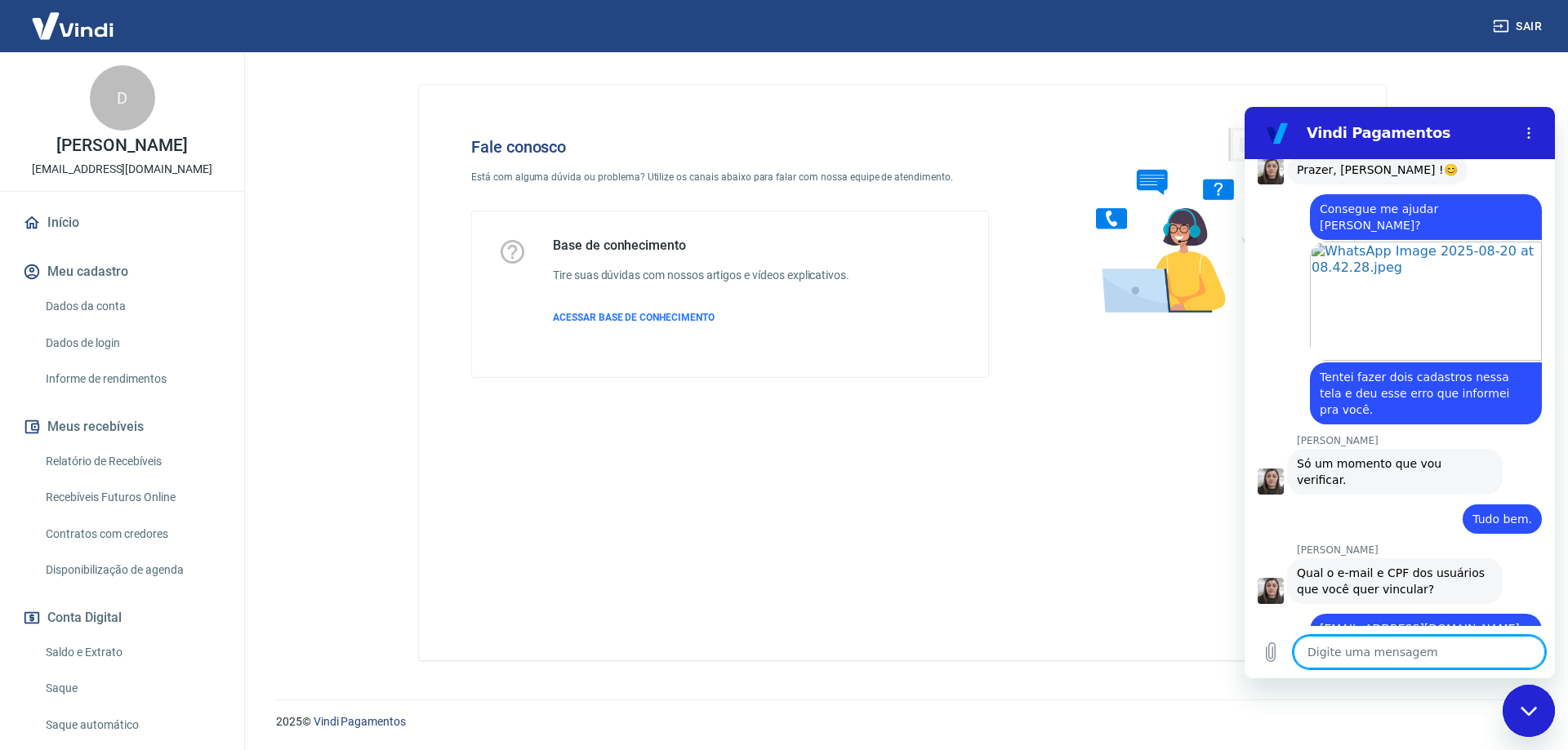
scroll to position [1057, 0]
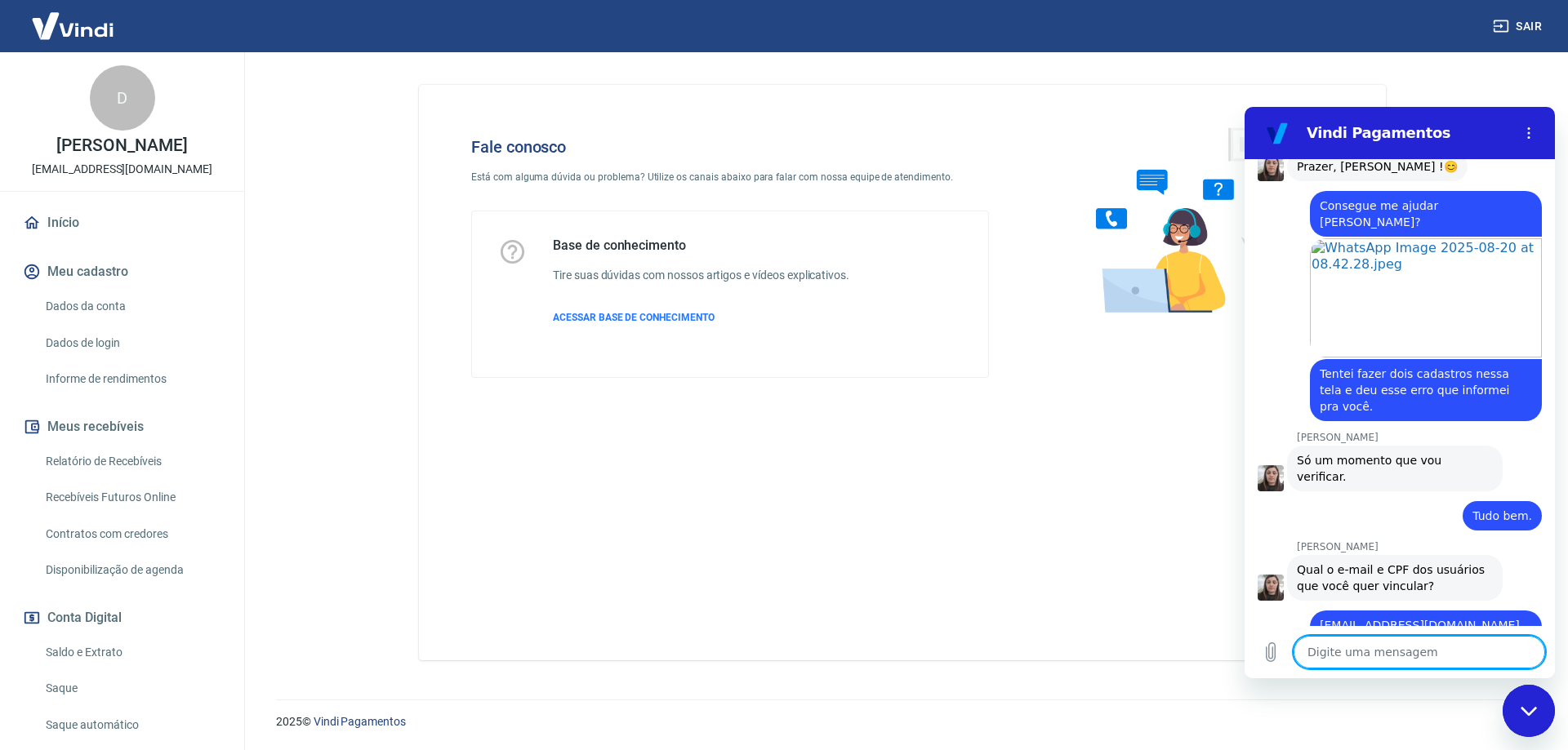
click at [1379, 662] on textarea at bounding box center [1419, 653] width 251 height 33
click at [1310, 655] on textarea "377.608.288-70" at bounding box center [1419, 653] width 251 height 33
paste textarea "[EMAIL_ADDRESS][DOMAIN_NAME]"
click at [1310, 654] on textarea "[EMAIL_ADDRESS][DOMAIN_NAME] 377.608.288-70" at bounding box center [1419, 645] width 251 height 47
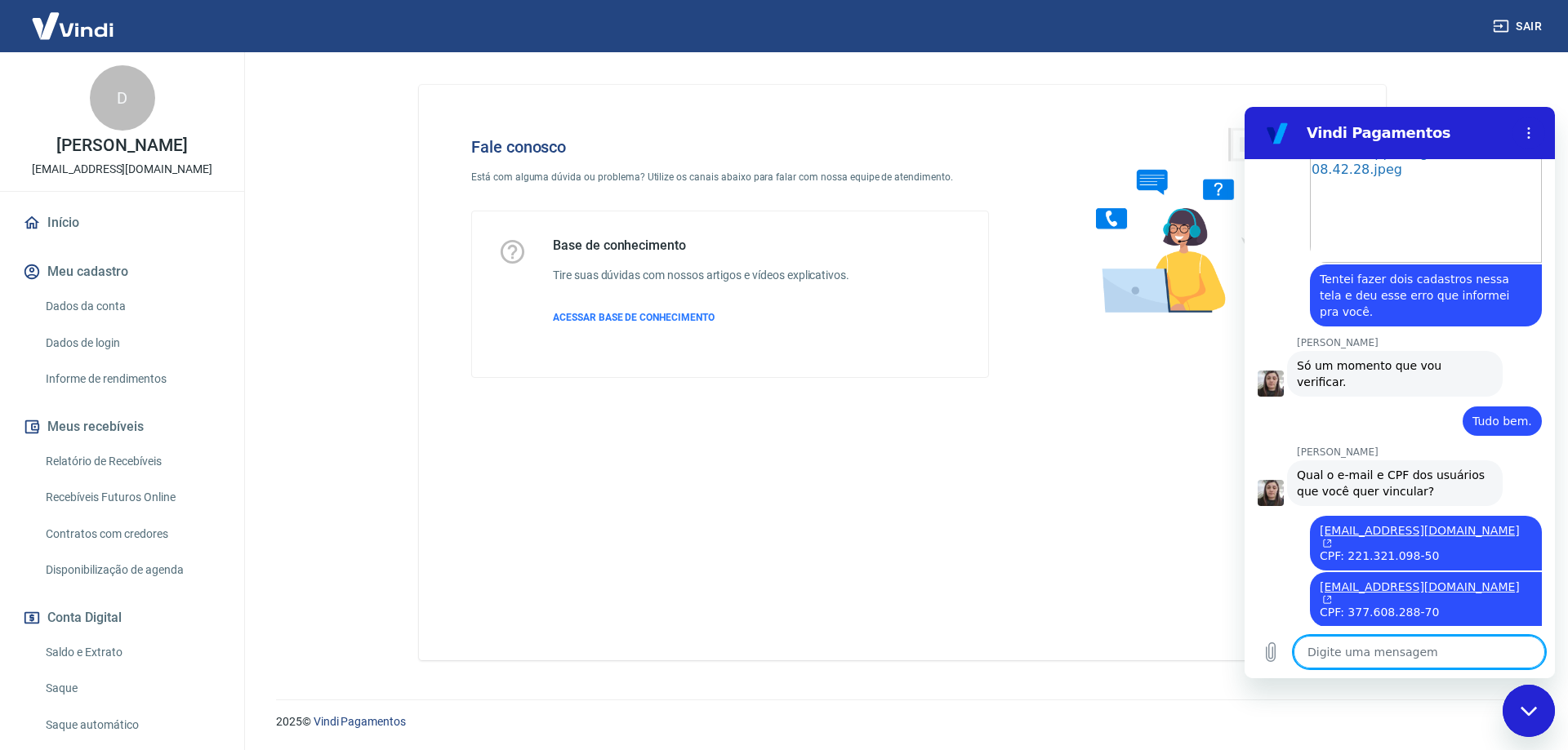
scroll to position [1206, 0]
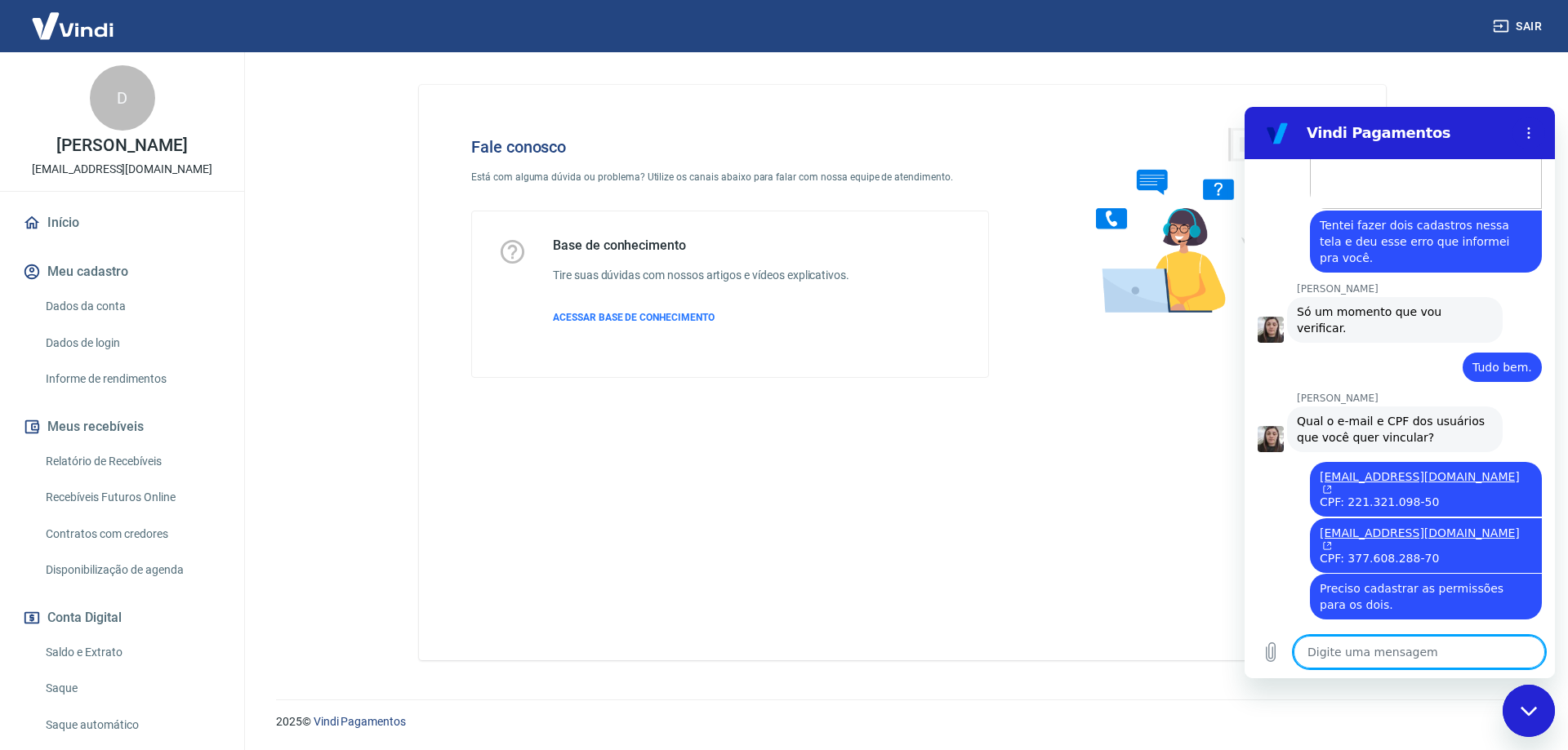
click at [1366, 651] on textarea at bounding box center [1419, 653] width 251 height 33
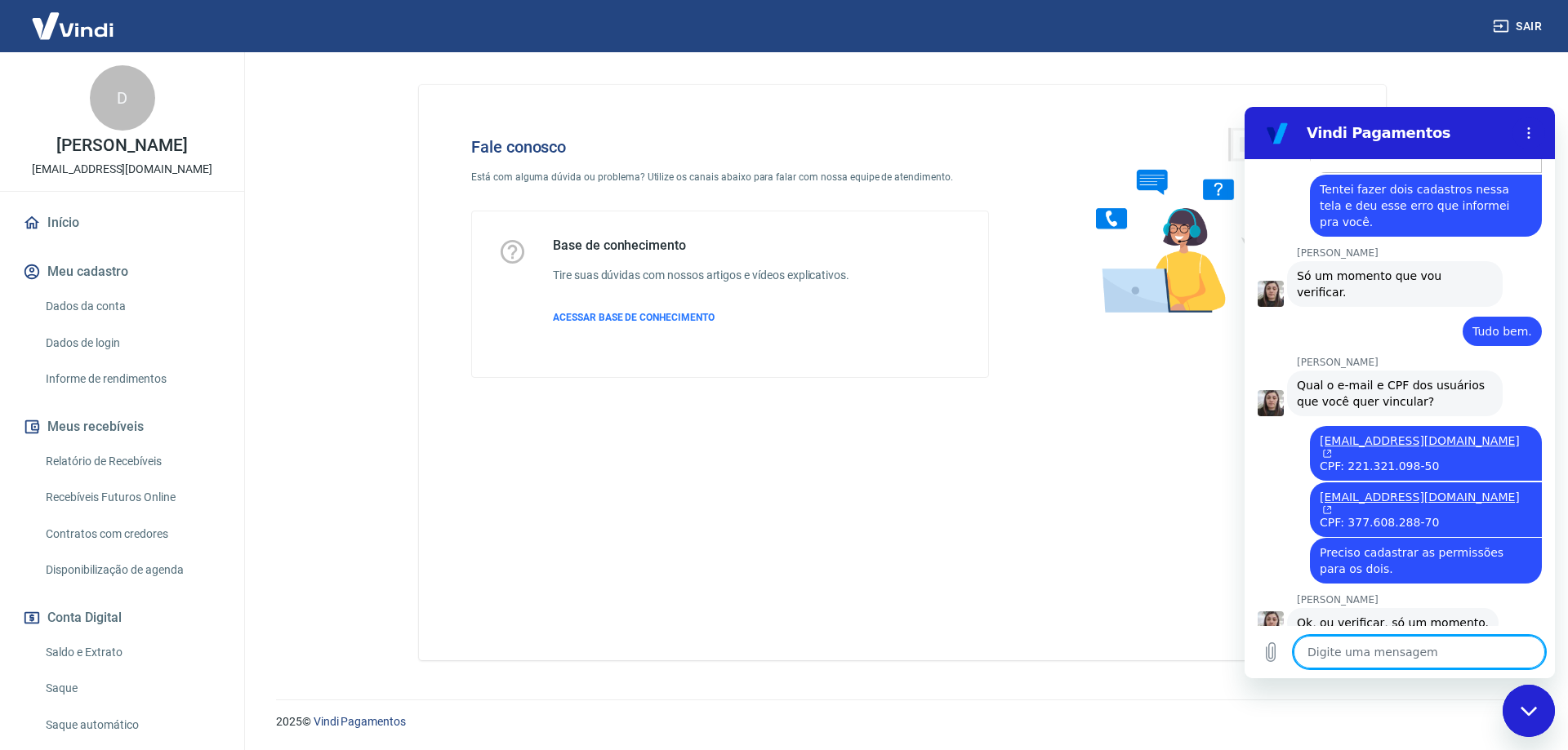
scroll to position [1245, 0]
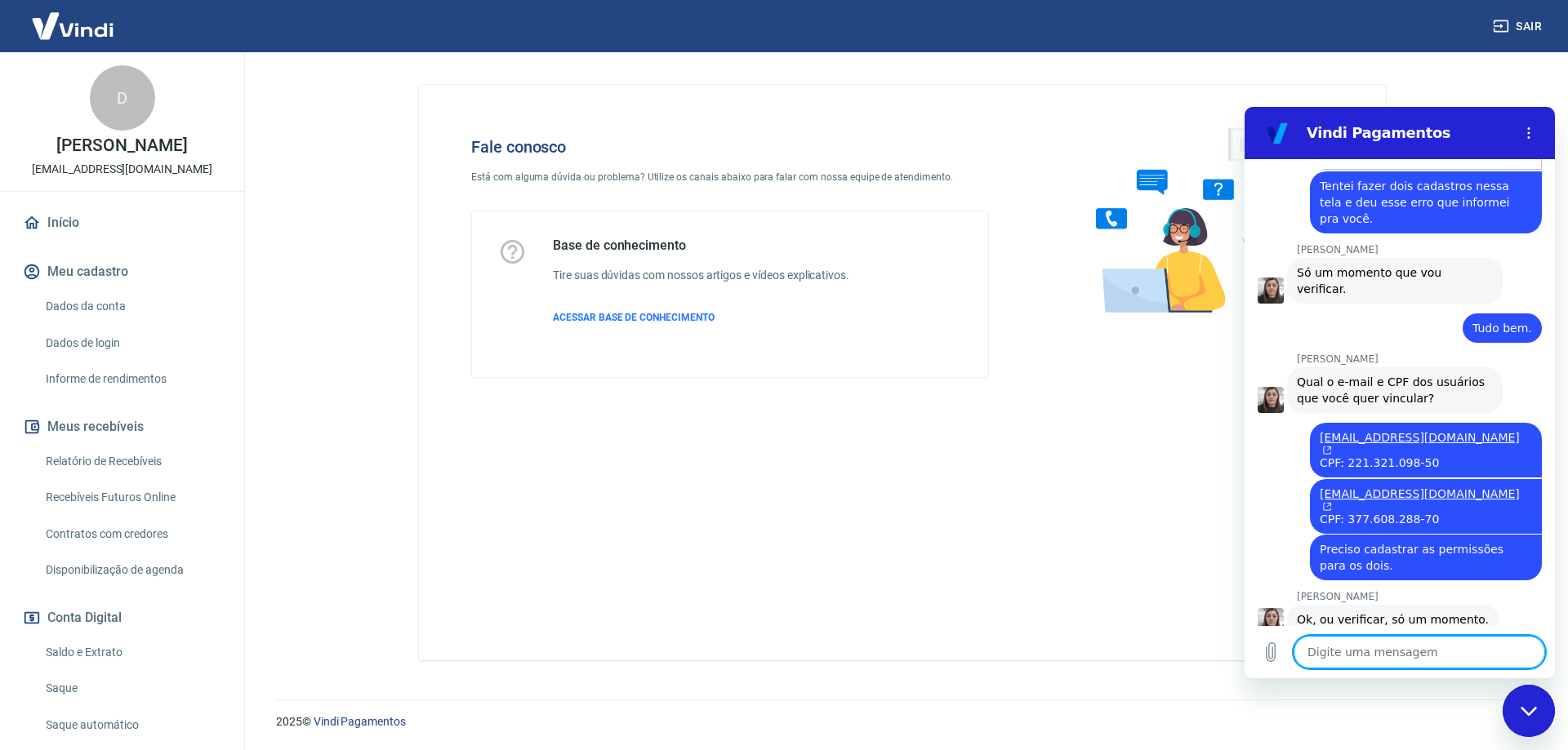
click at [819, 466] on div "Fale conosco Está com alguma dúvida ou problema? Utilize os canais abaixo para …" at bounding box center [902, 373] width 967 height 576
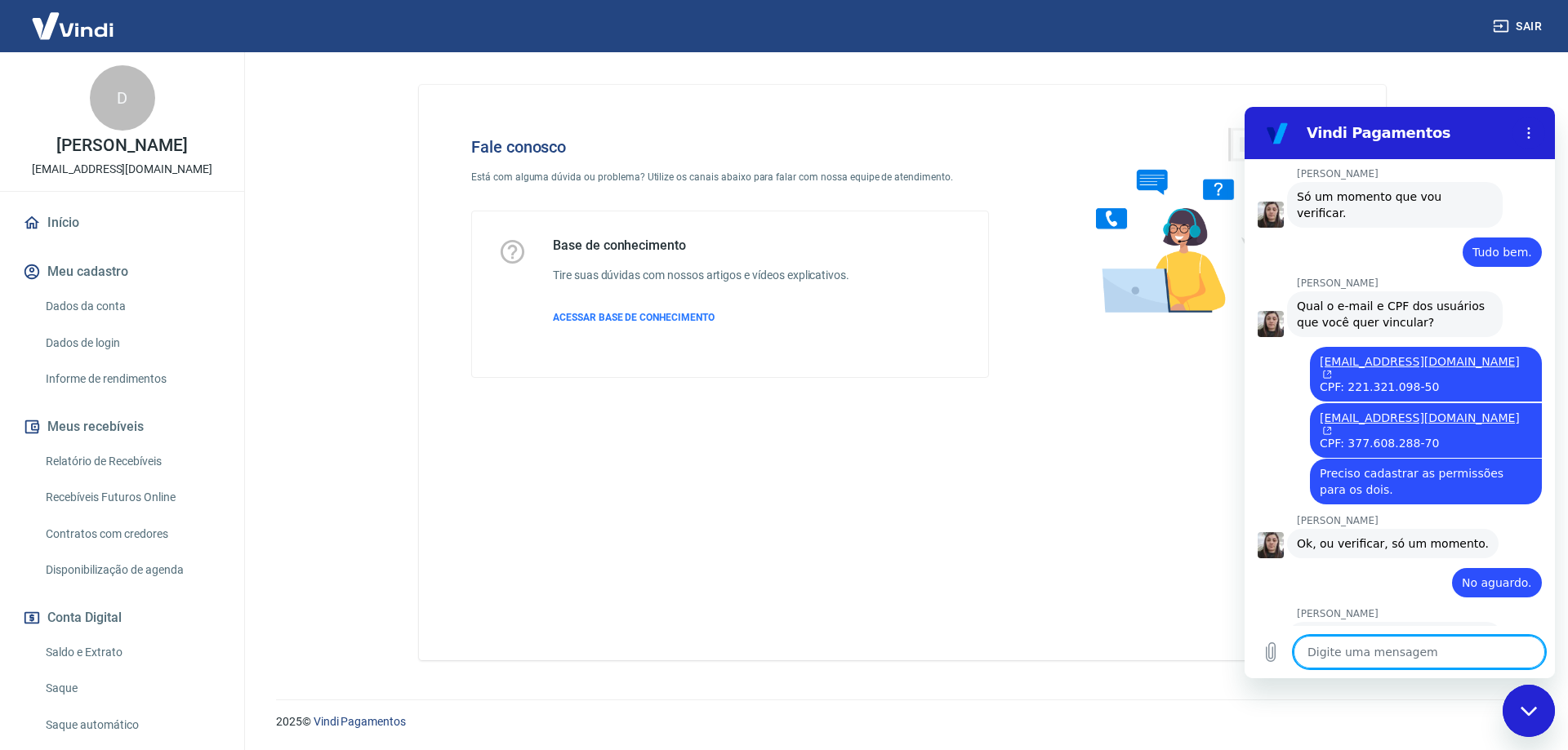
scroll to position [1364, 0]
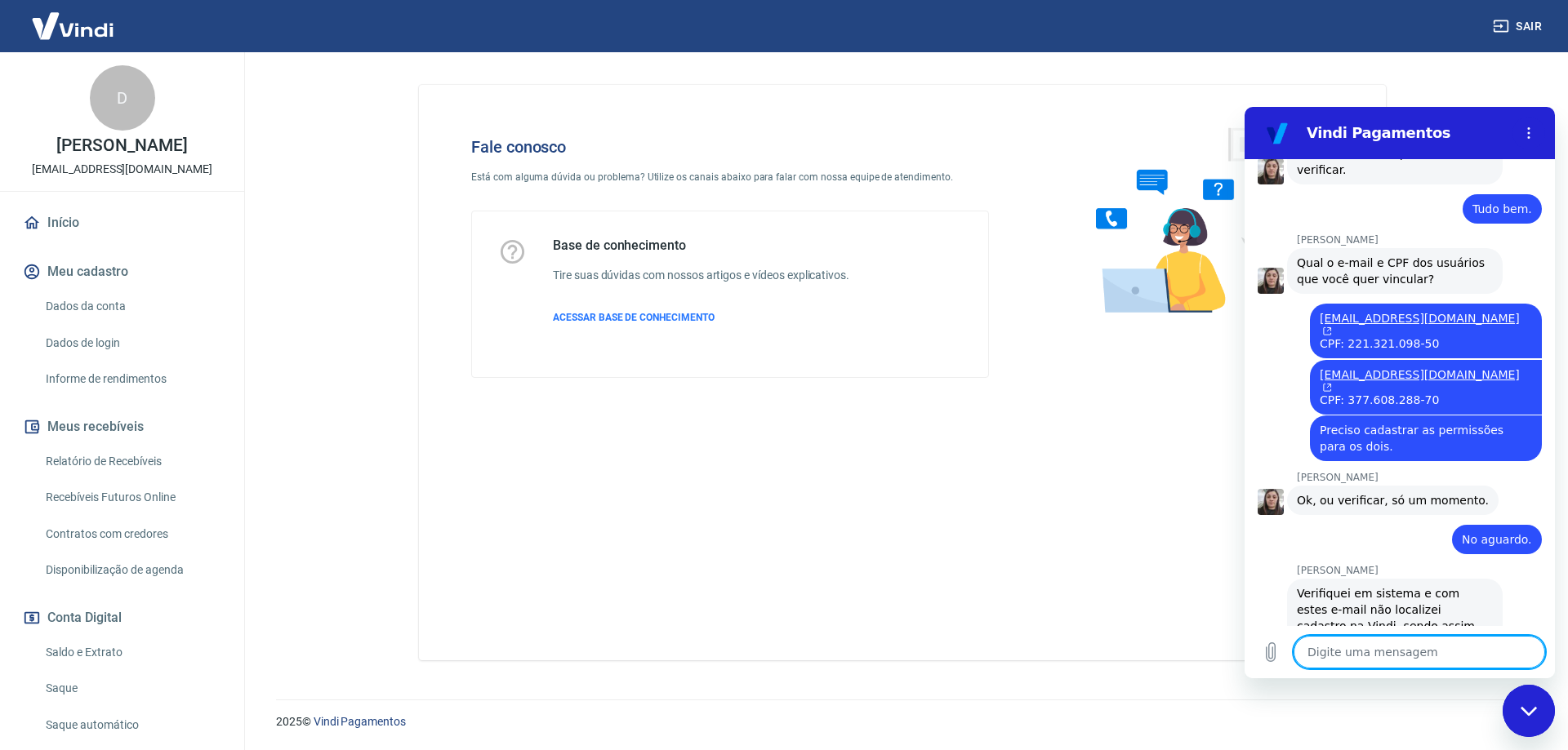
click at [1338, 656] on textarea at bounding box center [1419, 653] width 251 height 33
click at [1343, 650] on textarea at bounding box center [1419, 653] width 251 height 33
click at [1412, 648] on textarea at bounding box center [1419, 653] width 251 height 33
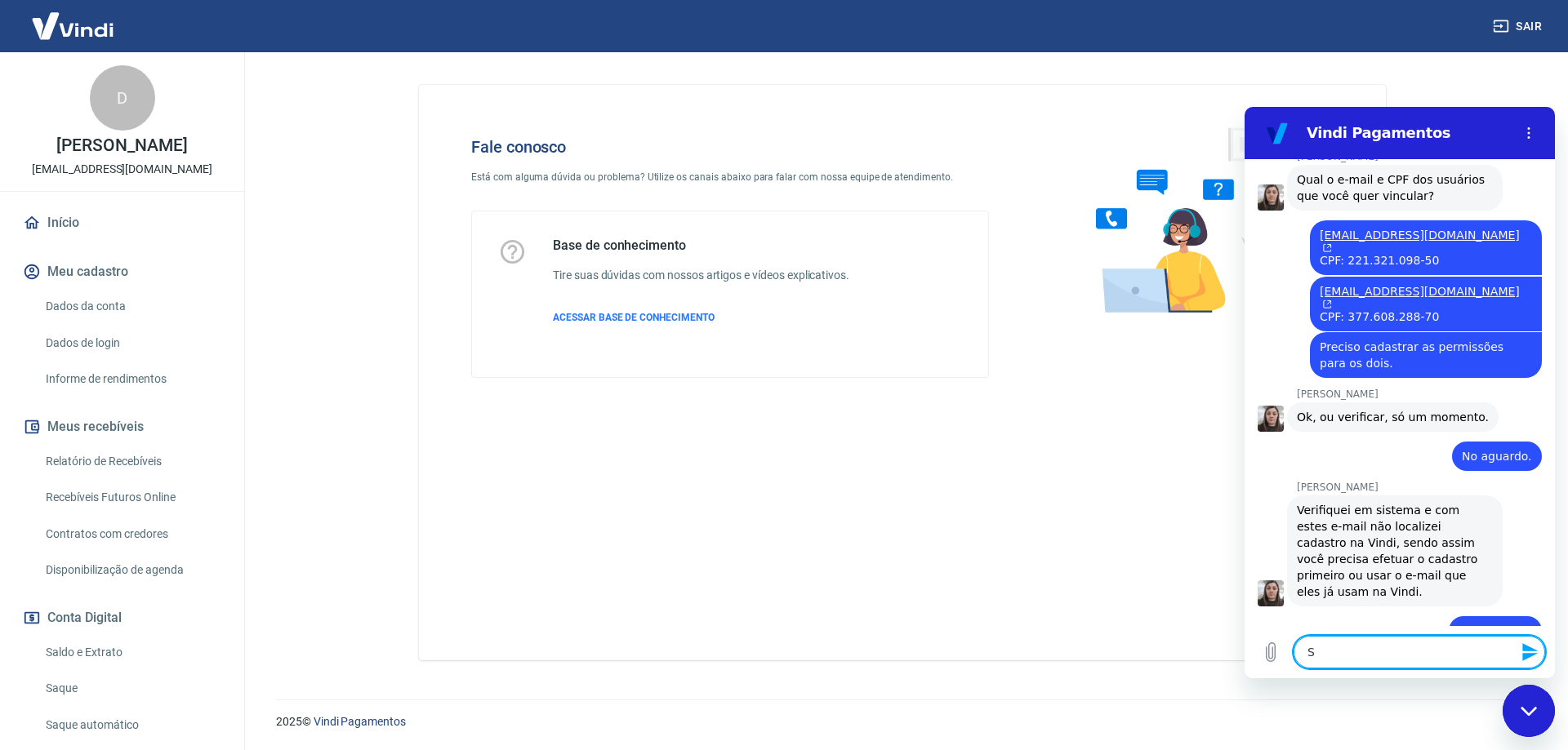
scroll to position [1451, 0]
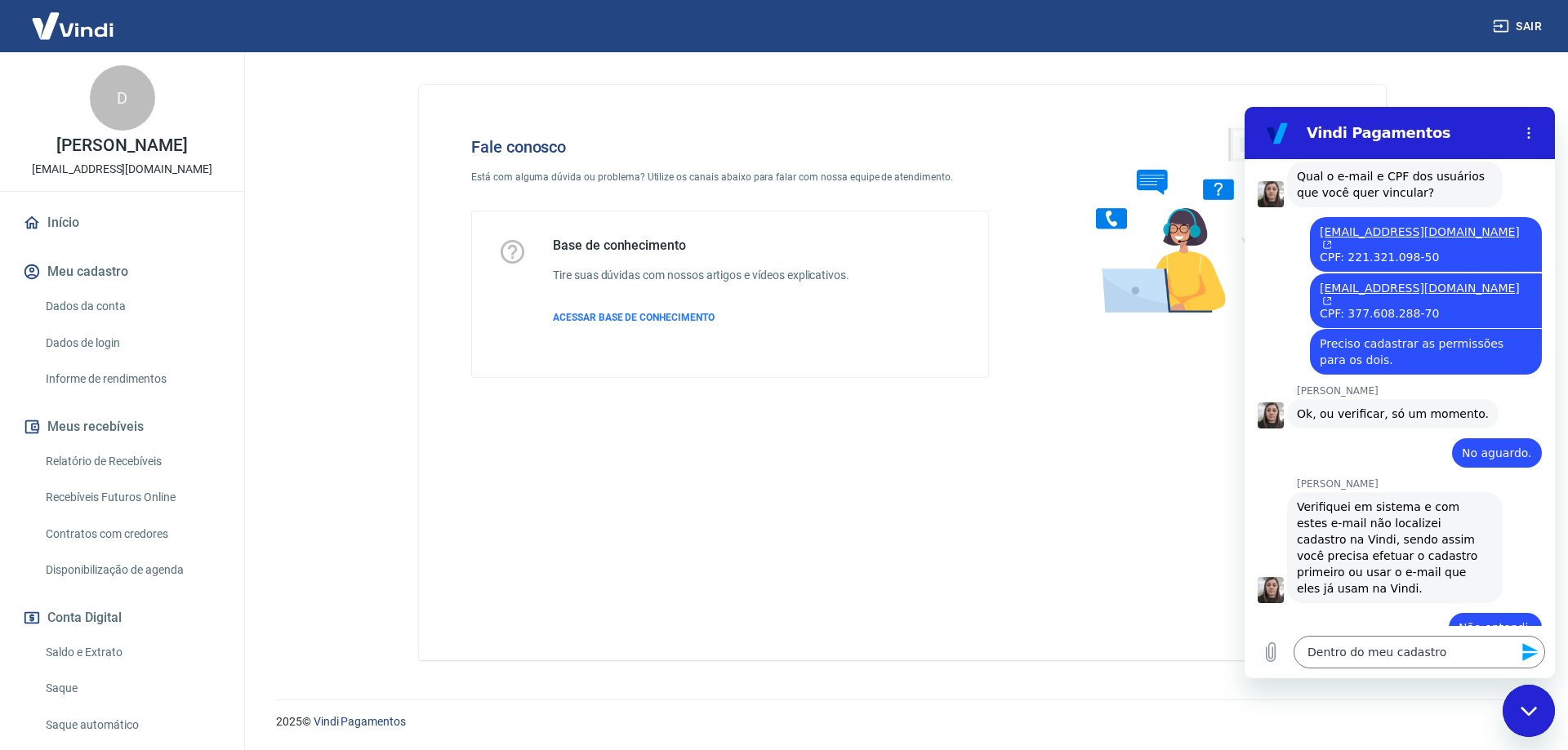
click at [74, 168] on p "[EMAIL_ADDRESS][DOMAIN_NAME]" at bounding box center [122, 169] width 180 height 17
copy div "D [PERSON_NAME]"
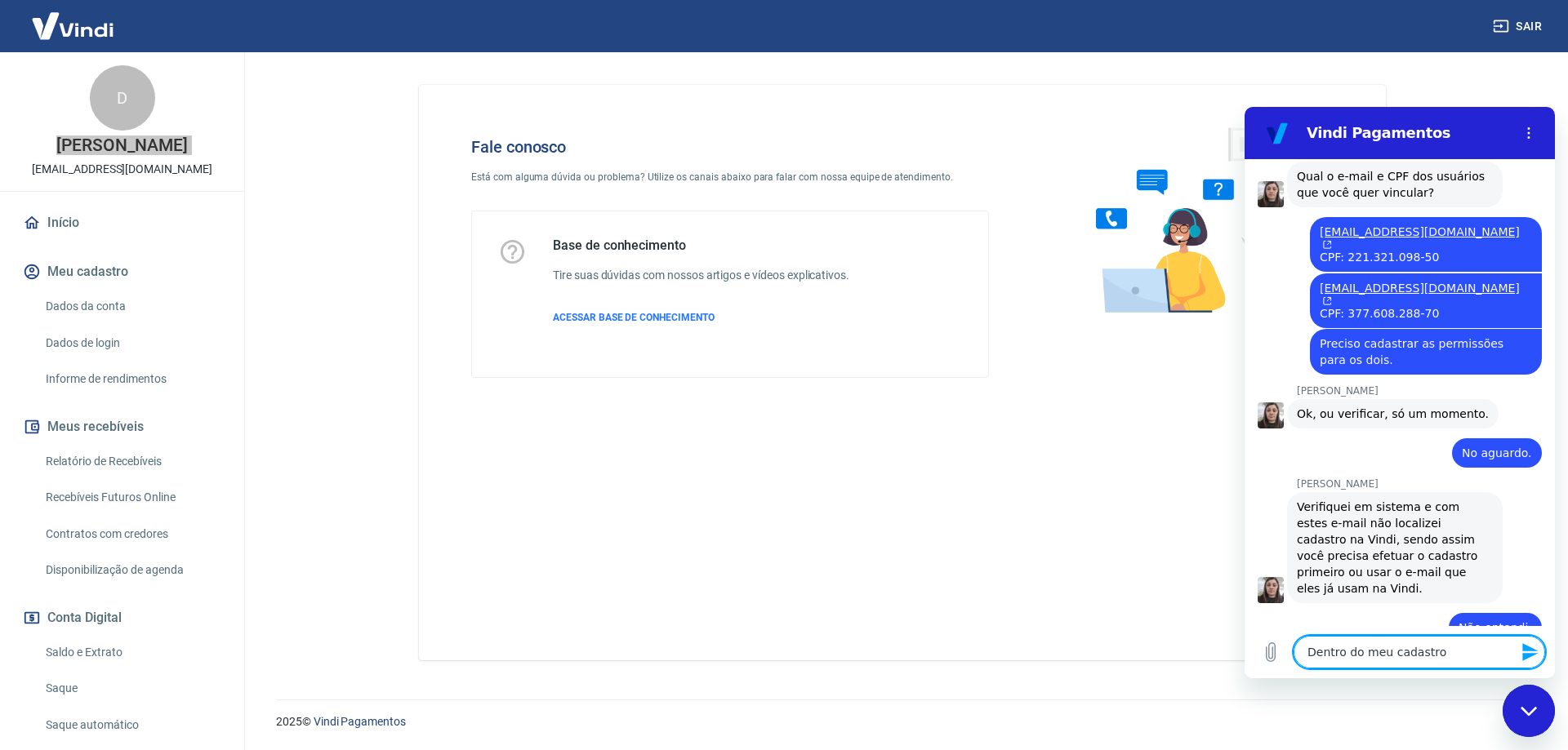
click at [1448, 652] on textarea "Dentro do meu cadastro" at bounding box center [1419, 653] width 251 height 33
paste textarea "[EMAIL_ADDRESS][DOMAIN_NAME]"
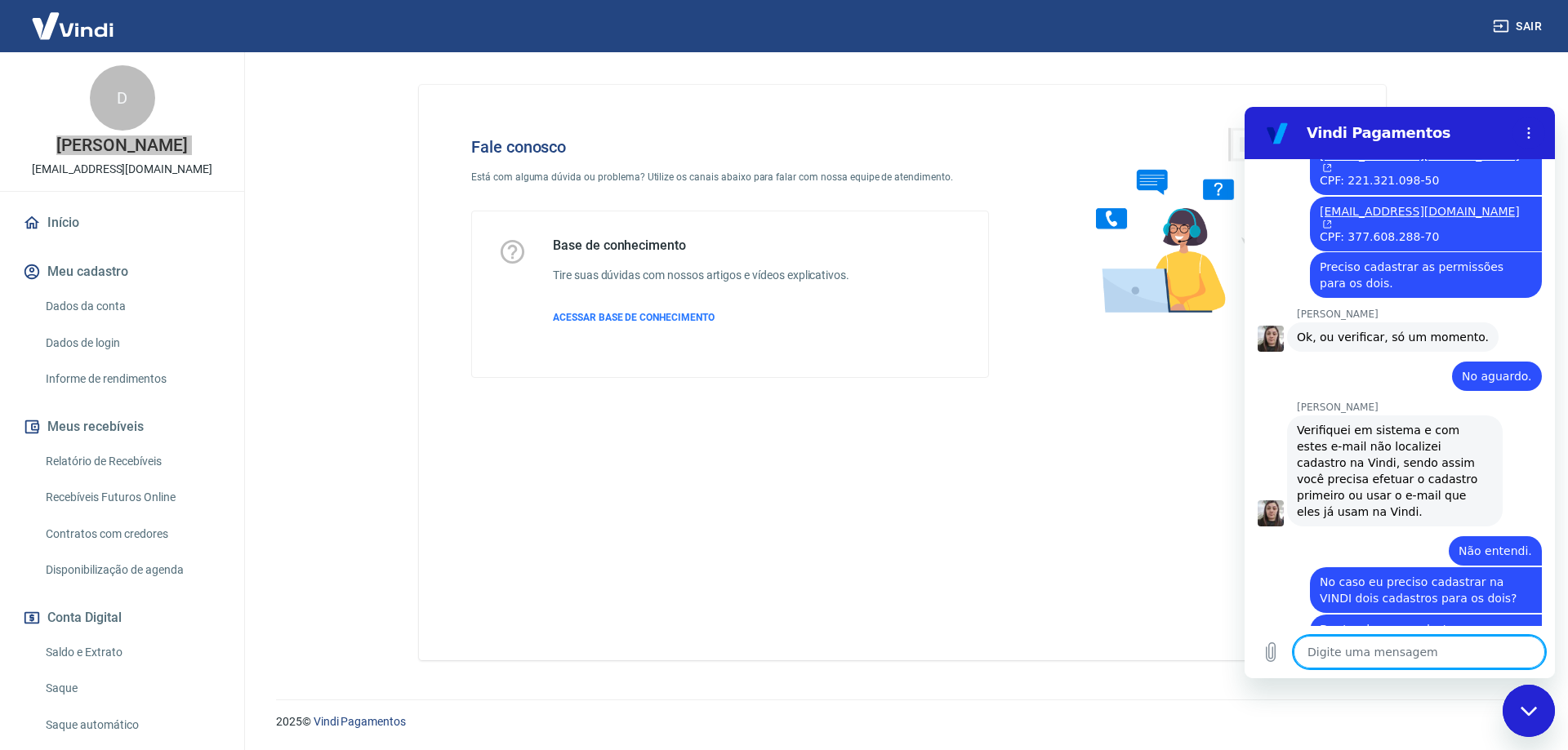
scroll to position [1531, 0]
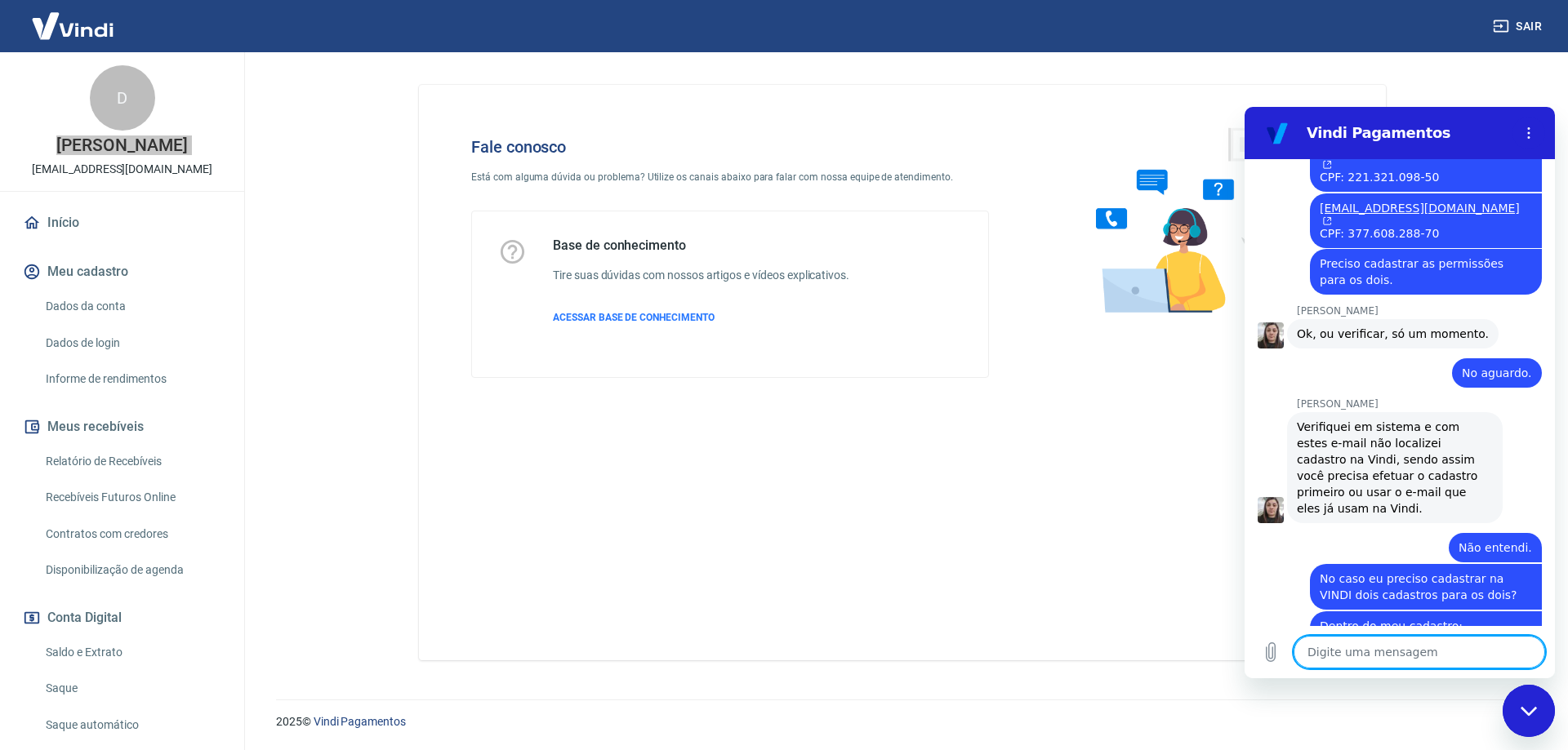
click at [1383, 655] on textarea at bounding box center [1419, 653] width 251 height 33
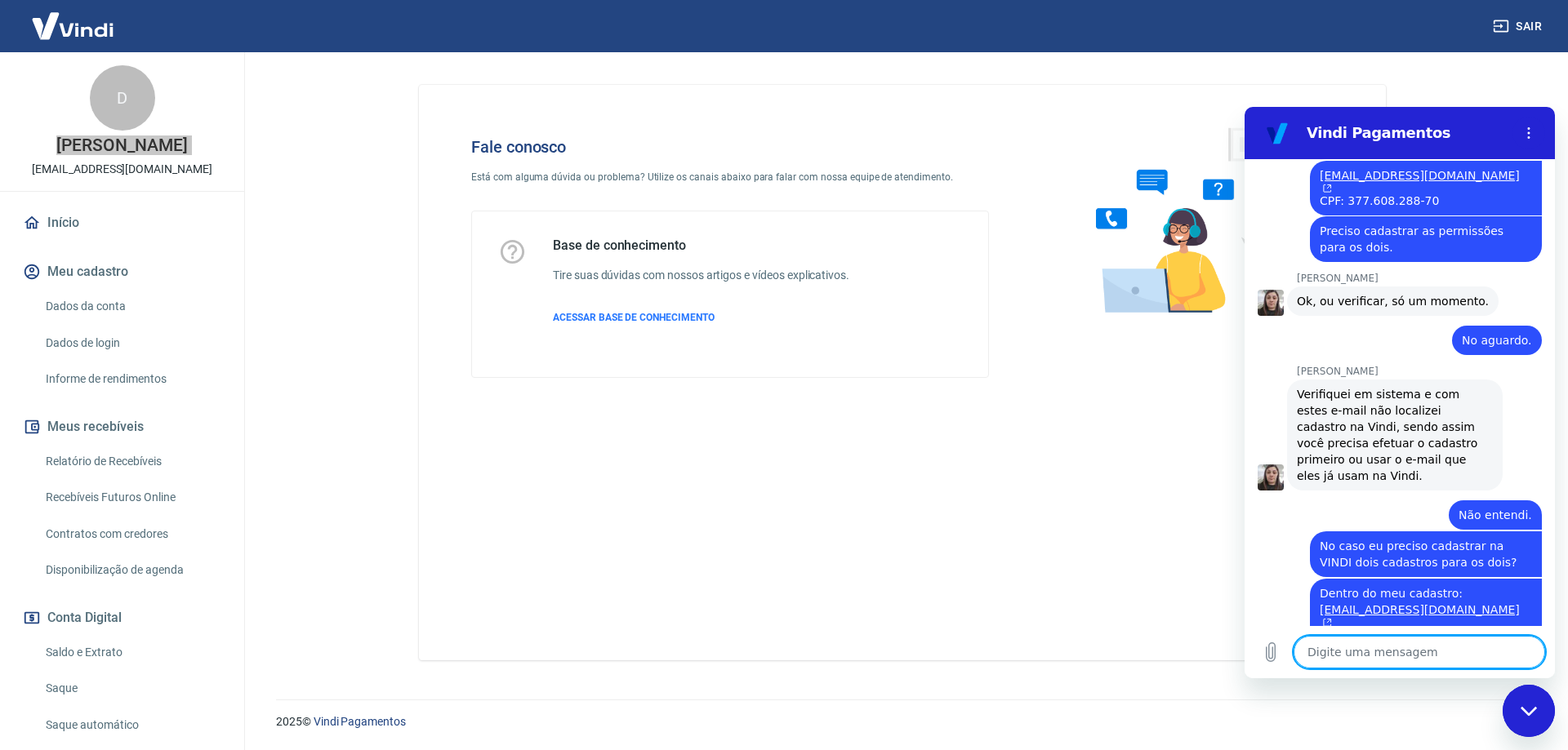
scroll to position [1562, 0]
click at [1383, 655] on textarea at bounding box center [1419, 653] width 251 height 33
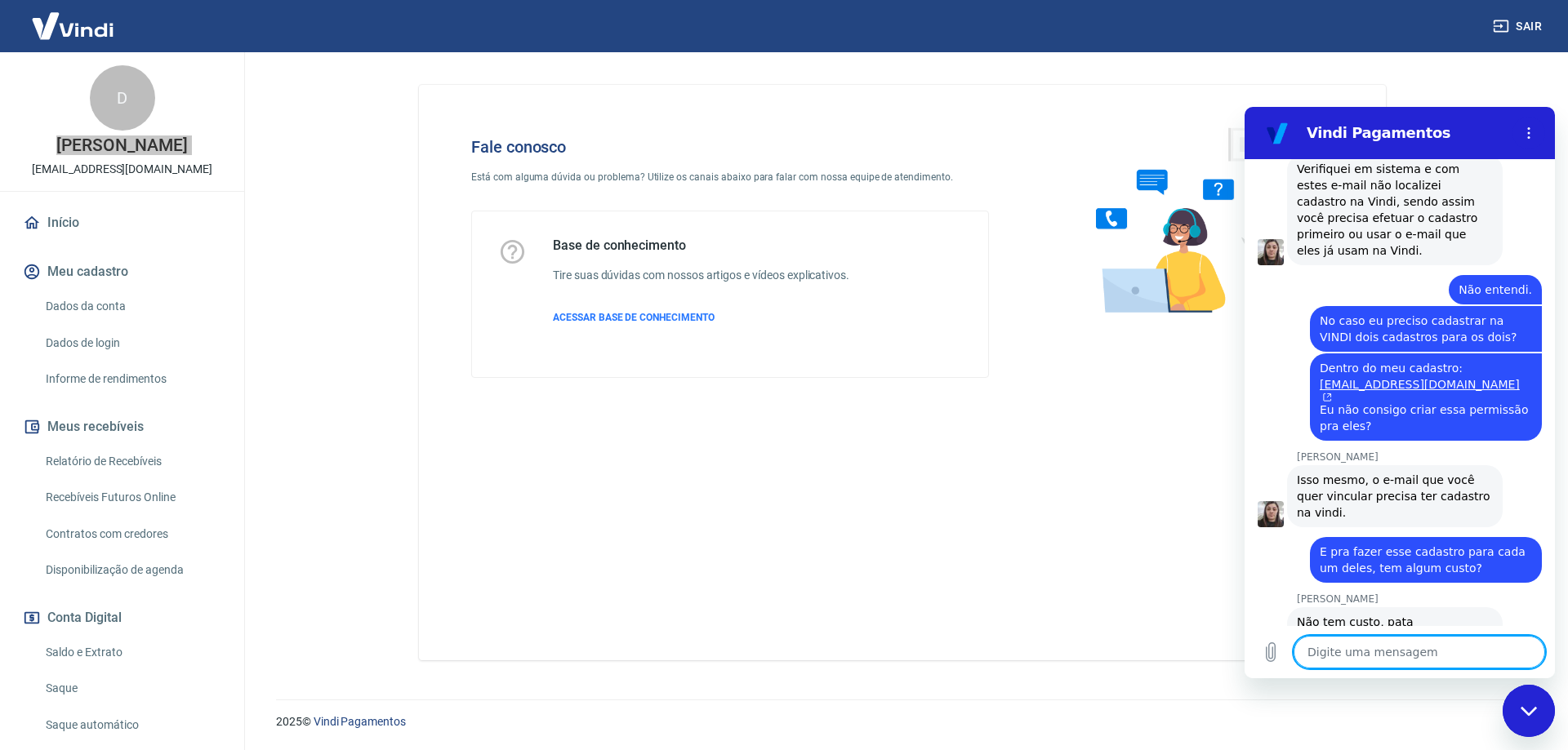
scroll to position [1792, 0]
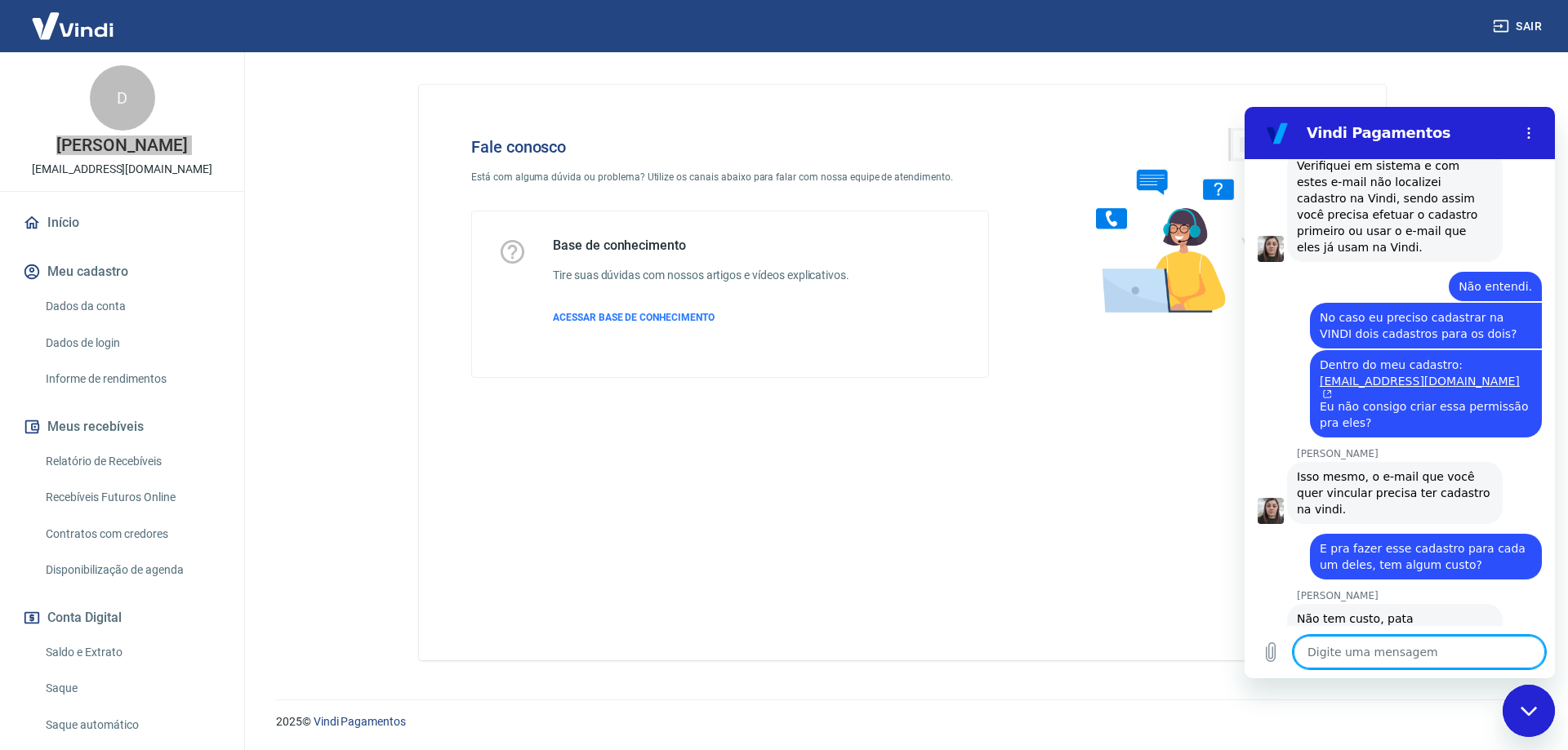
click at [1403, 656] on textarea at bounding box center [1419, 653] width 251 height 33
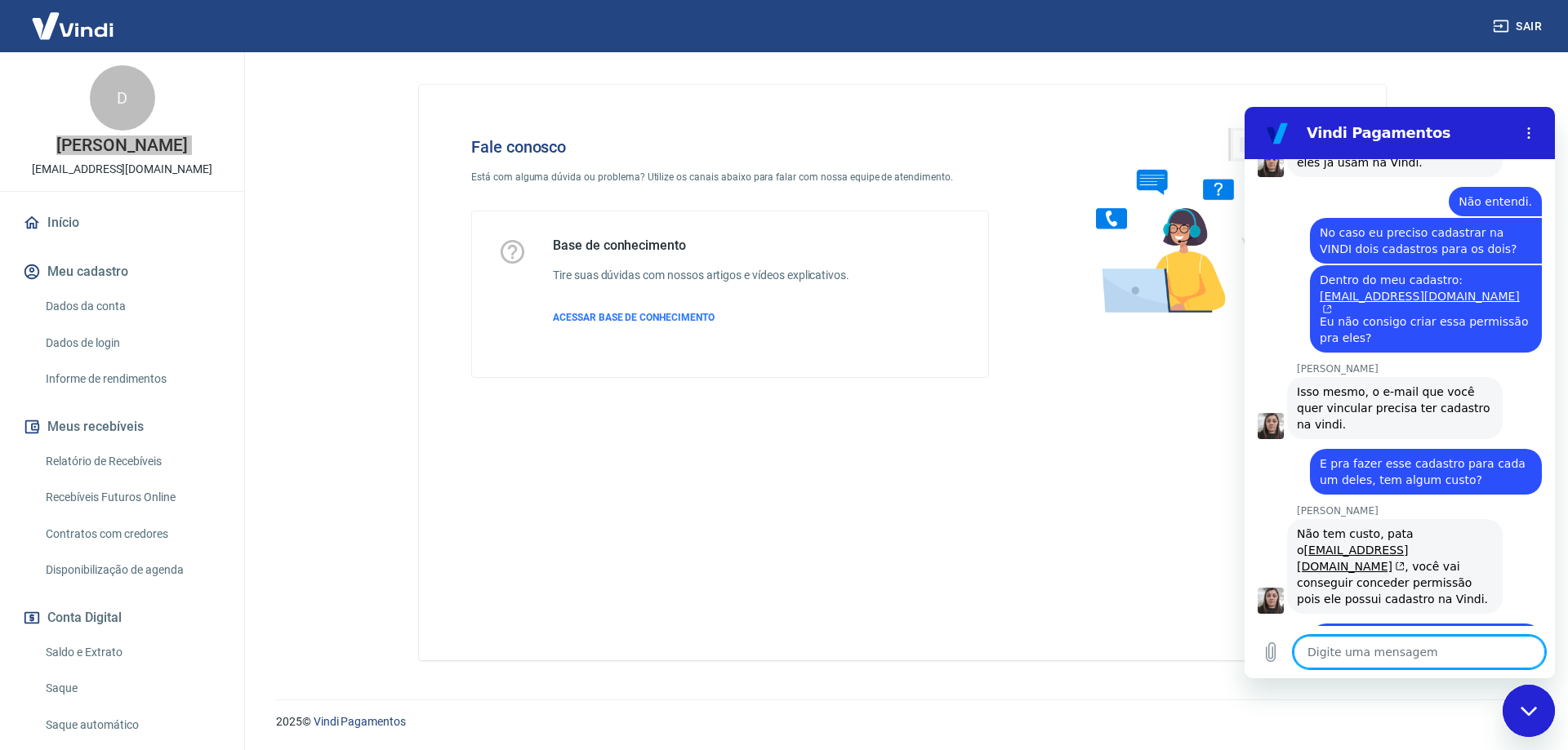
scroll to position [1881, 0]
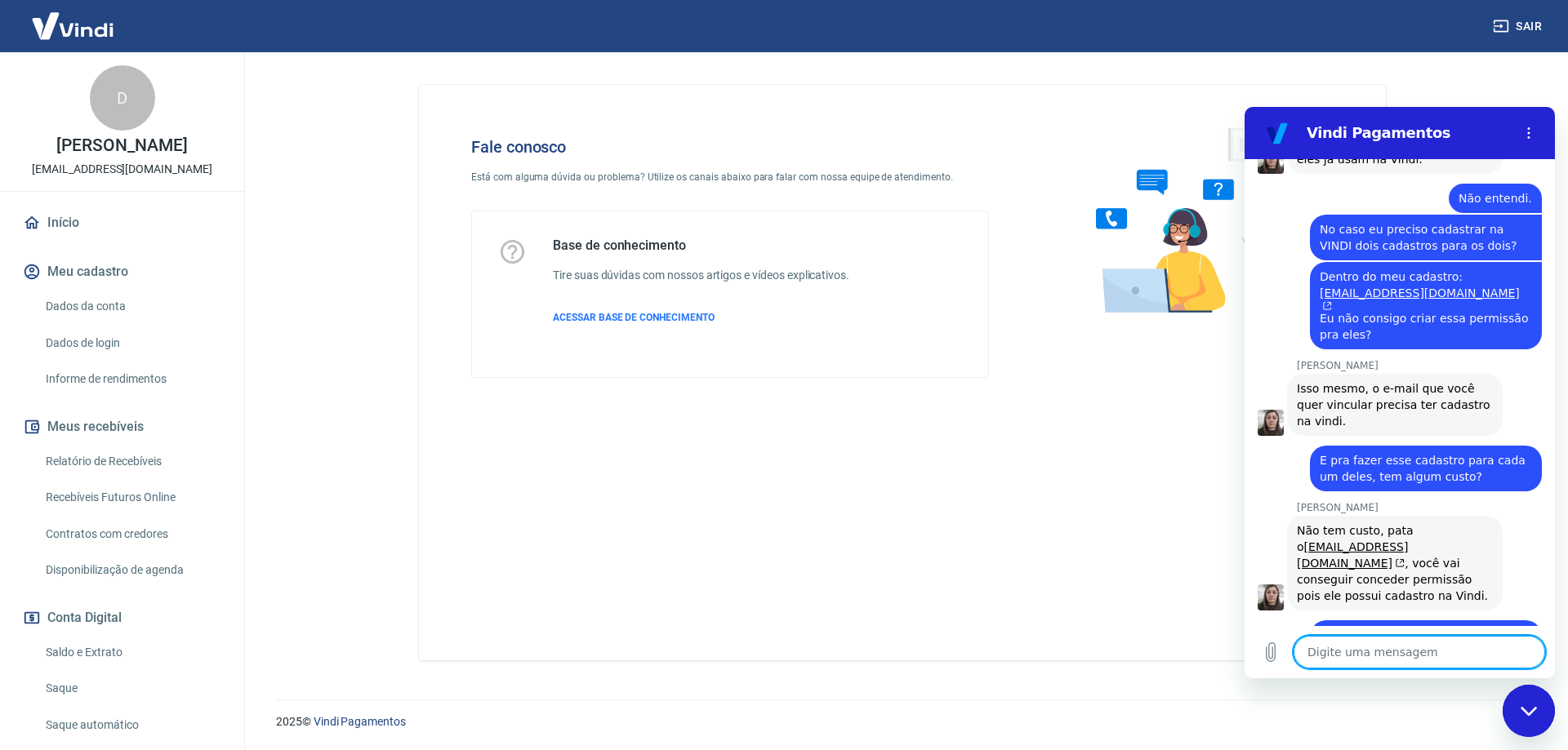
click at [293, 149] on main "Fale conosco Está com alguma dúvida ou problema? Utilize os canais abaixo para …" at bounding box center [901, 401] width 1331 height 698
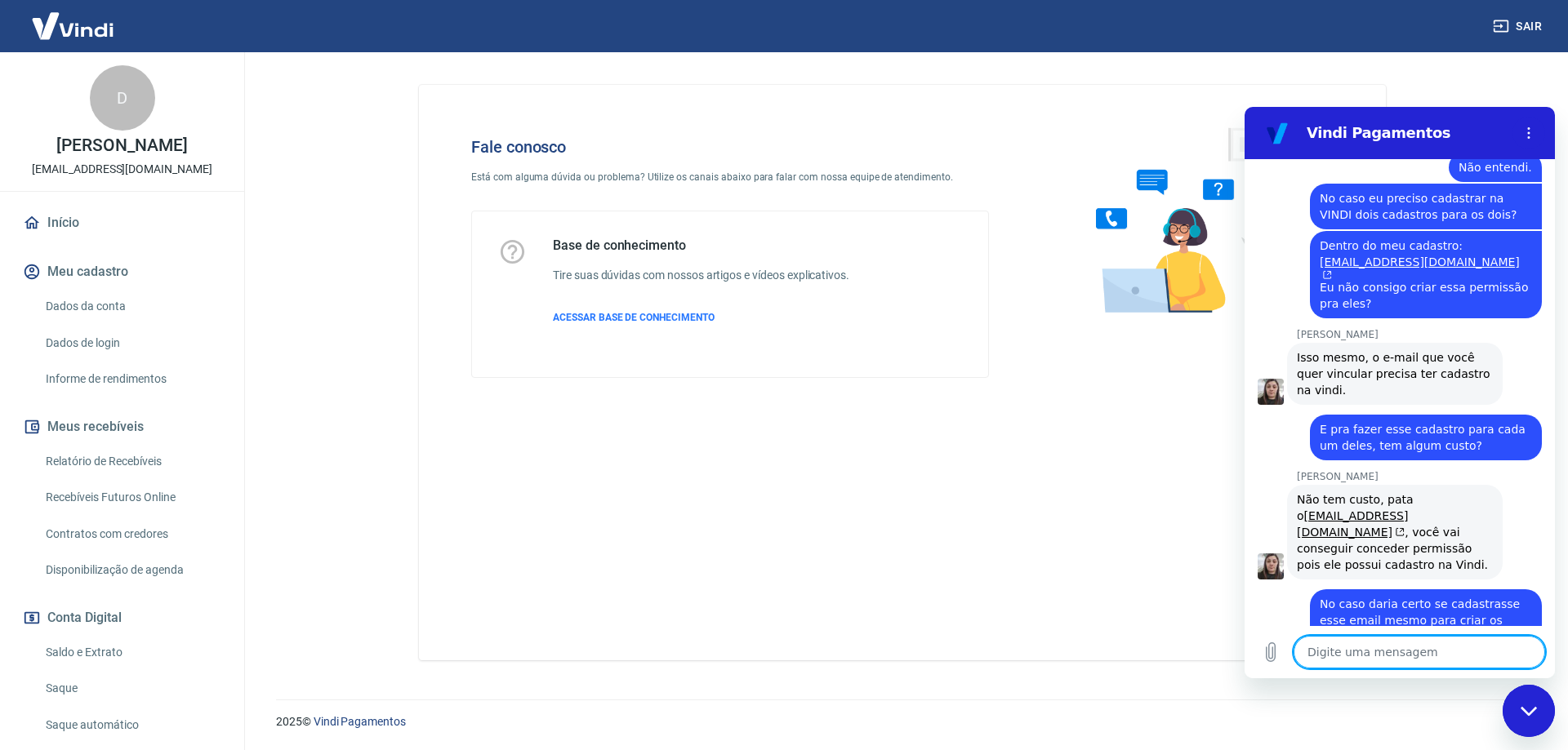
click at [1371, 646] on textarea at bounding box center [1419, 653] width 251 height 33
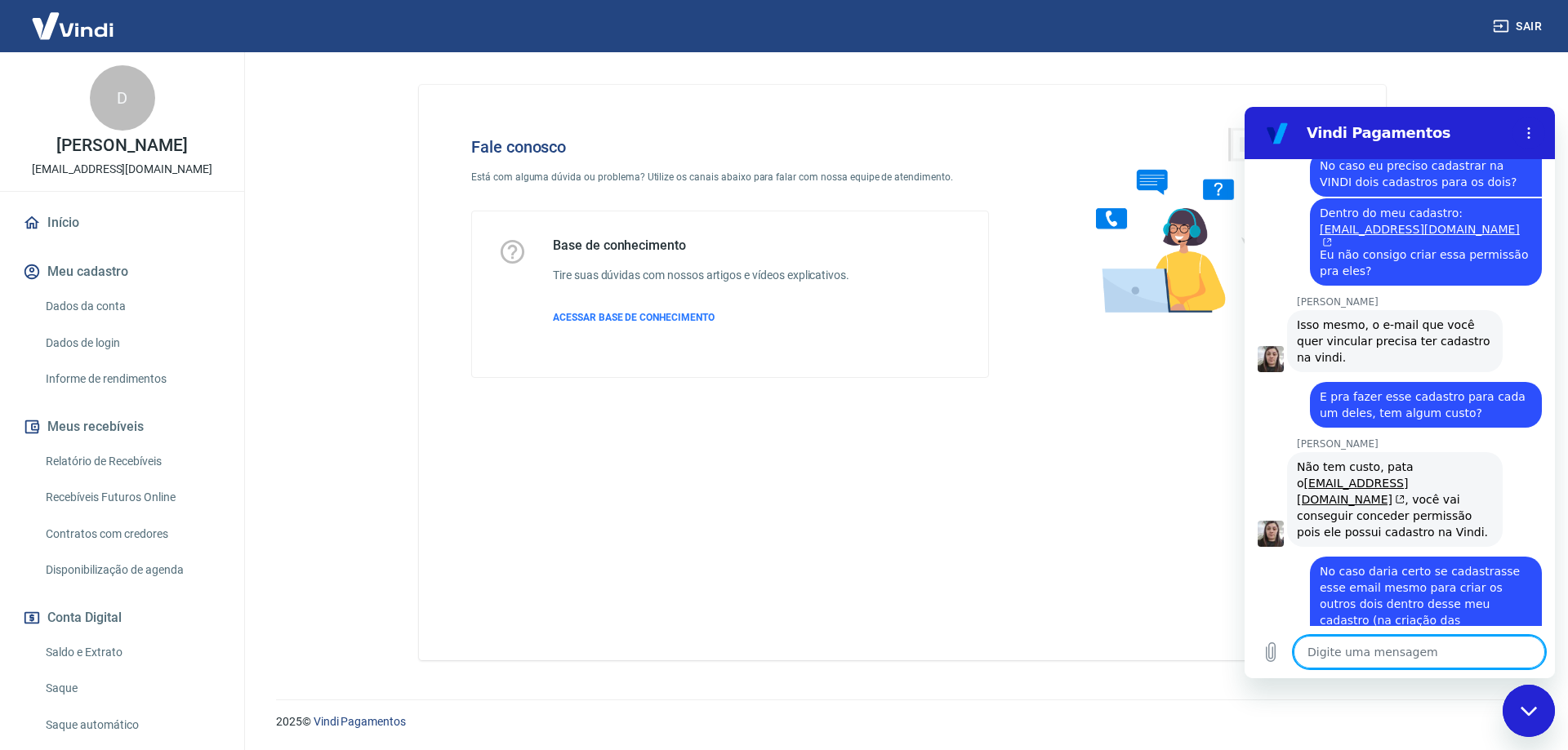
scroll to position [1942, 0]
click at [1374, 646] on textarea at bounding box center [1419, 653] width 251 height 33
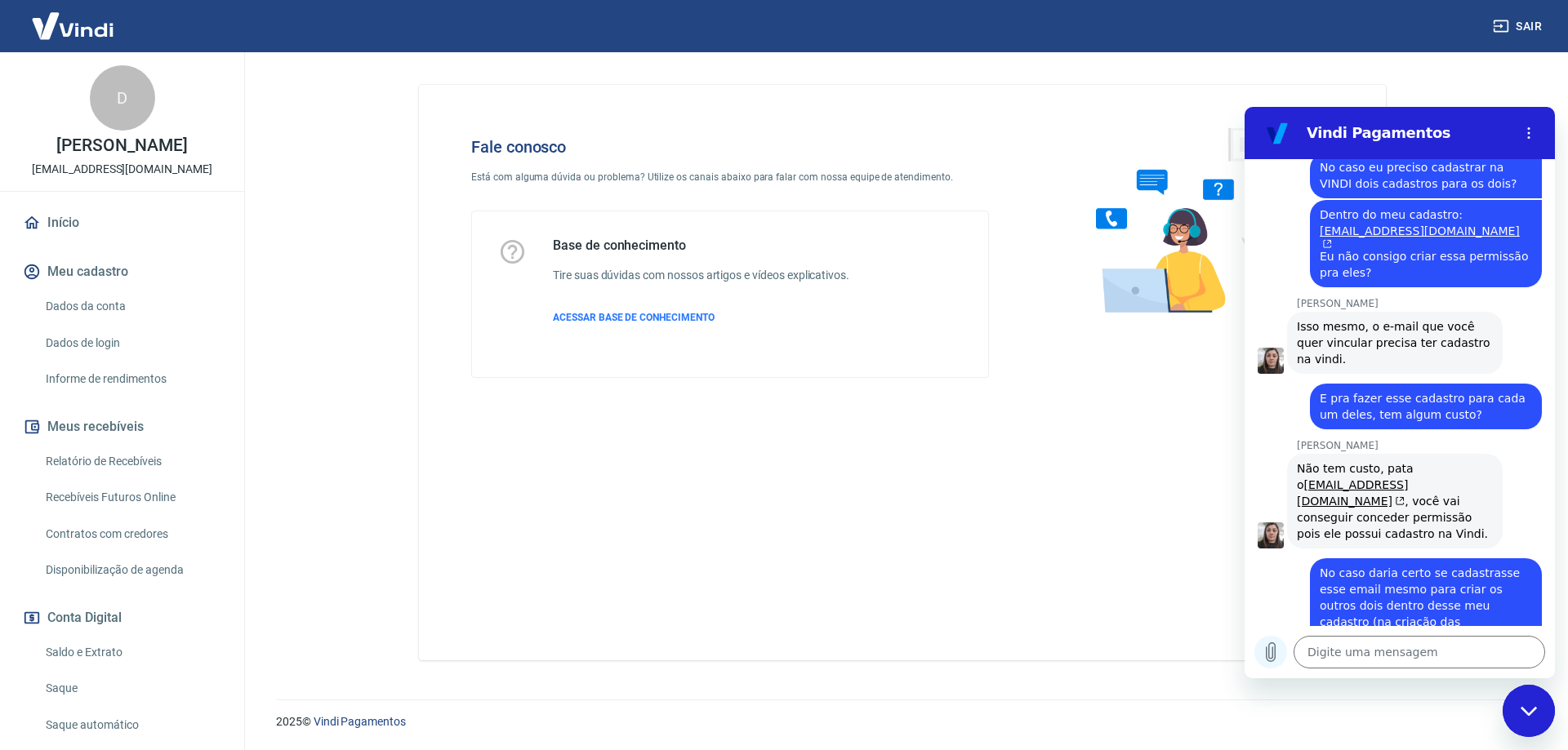
click at [1273, 648] on icon "Carregar arquivo" at bounding box center [1271, 653] width 9 height 19
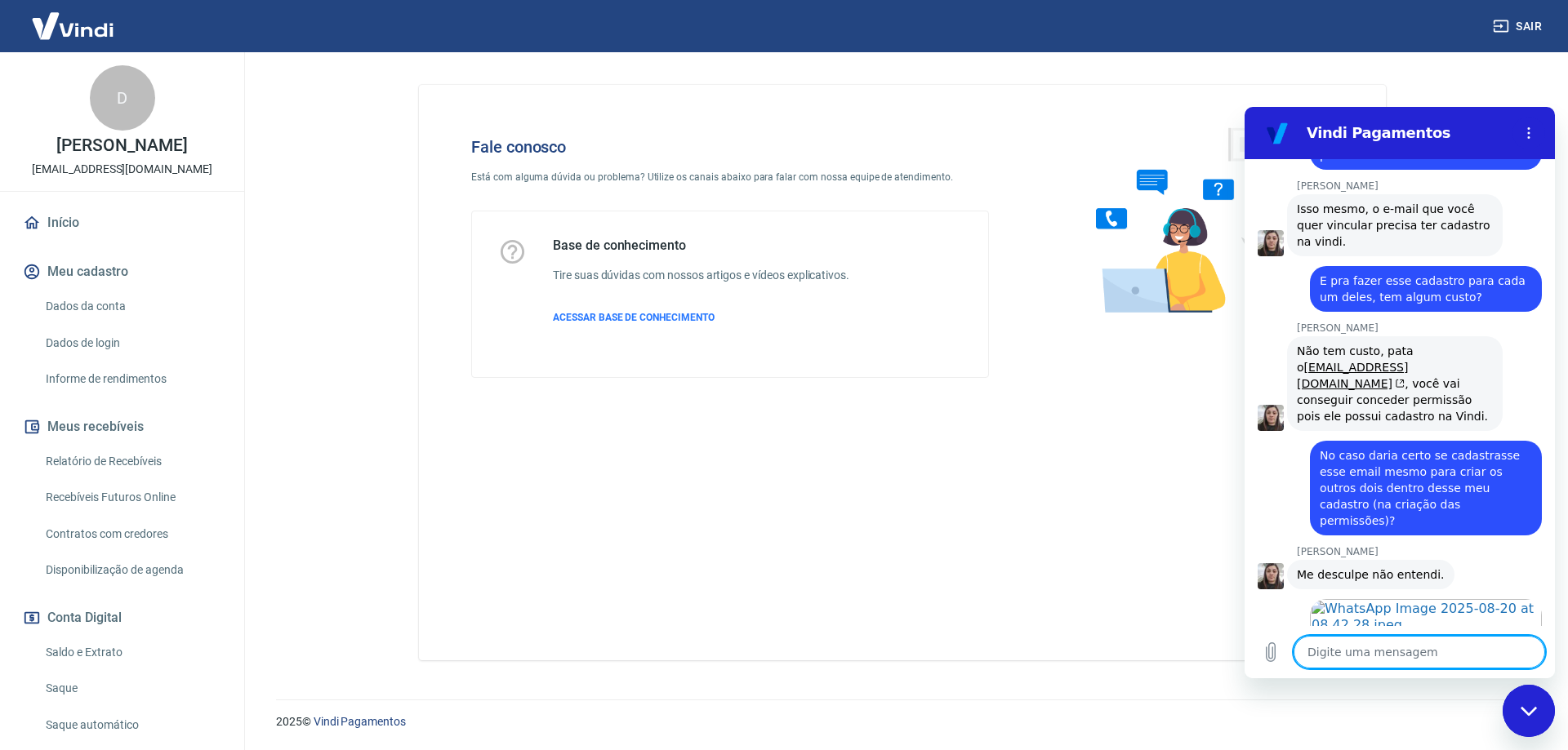
scroll to position [2063, 0]
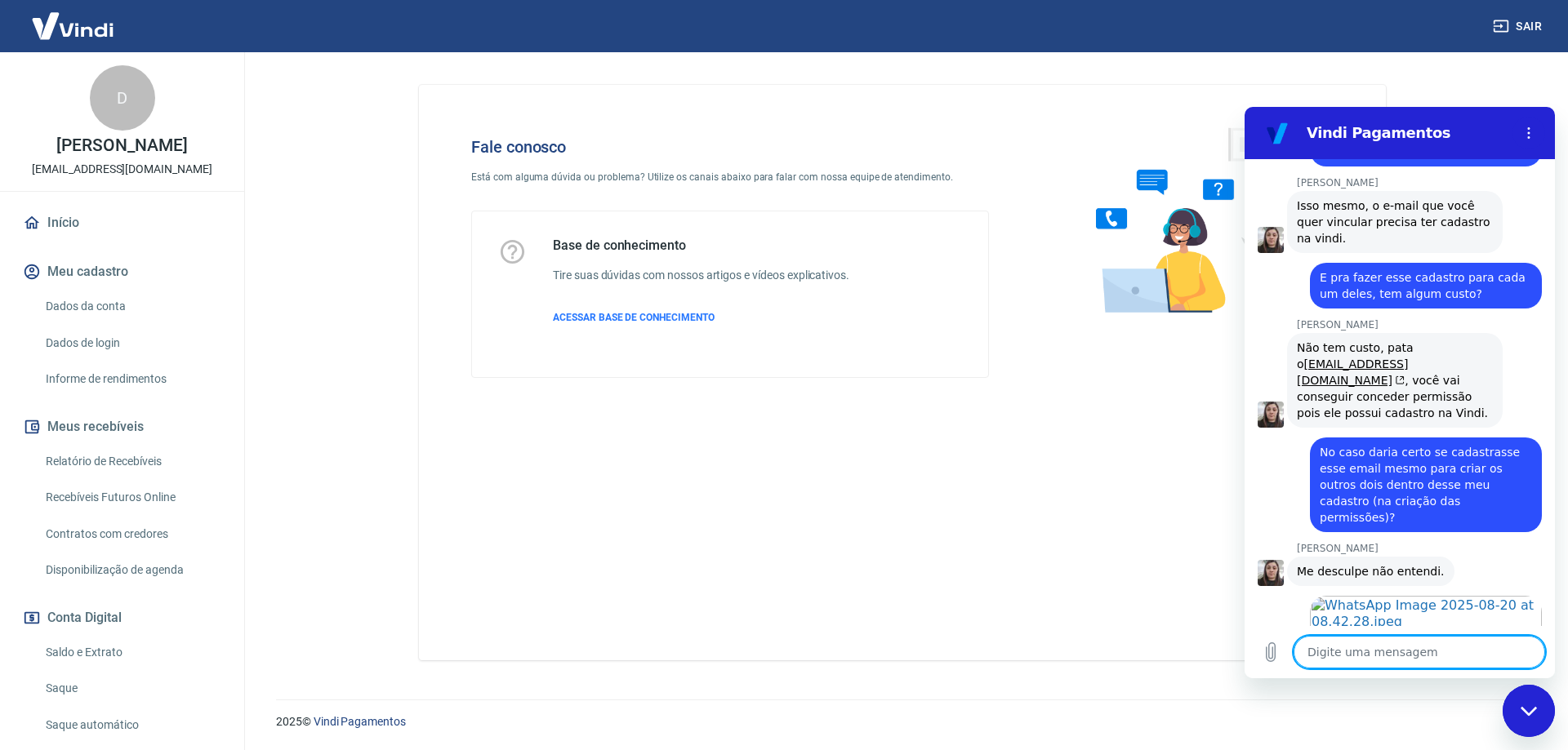
click at [1471, 657] on textarea at bounding box center [1419, 653] width 251 height 33
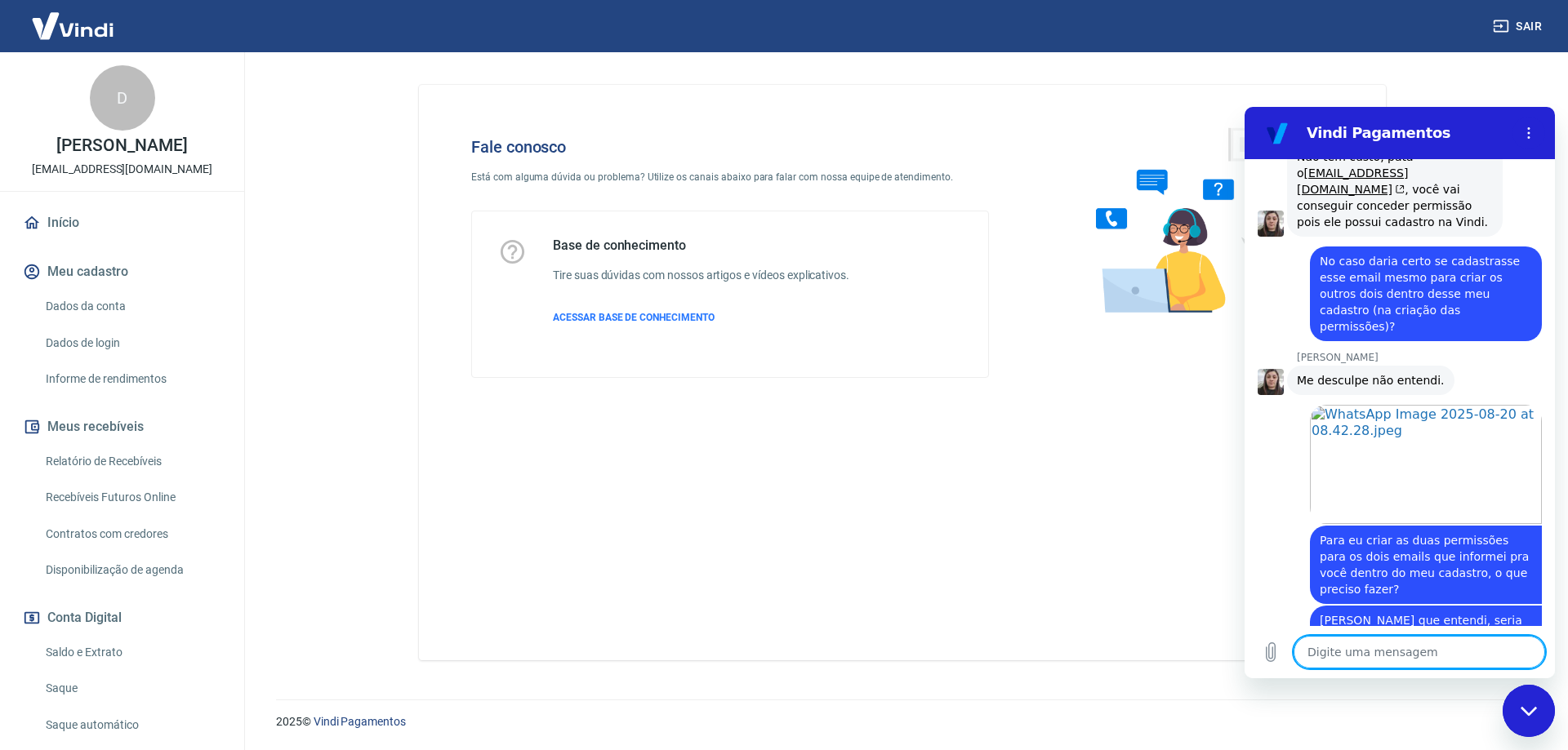
scroll to position [2223, 0]
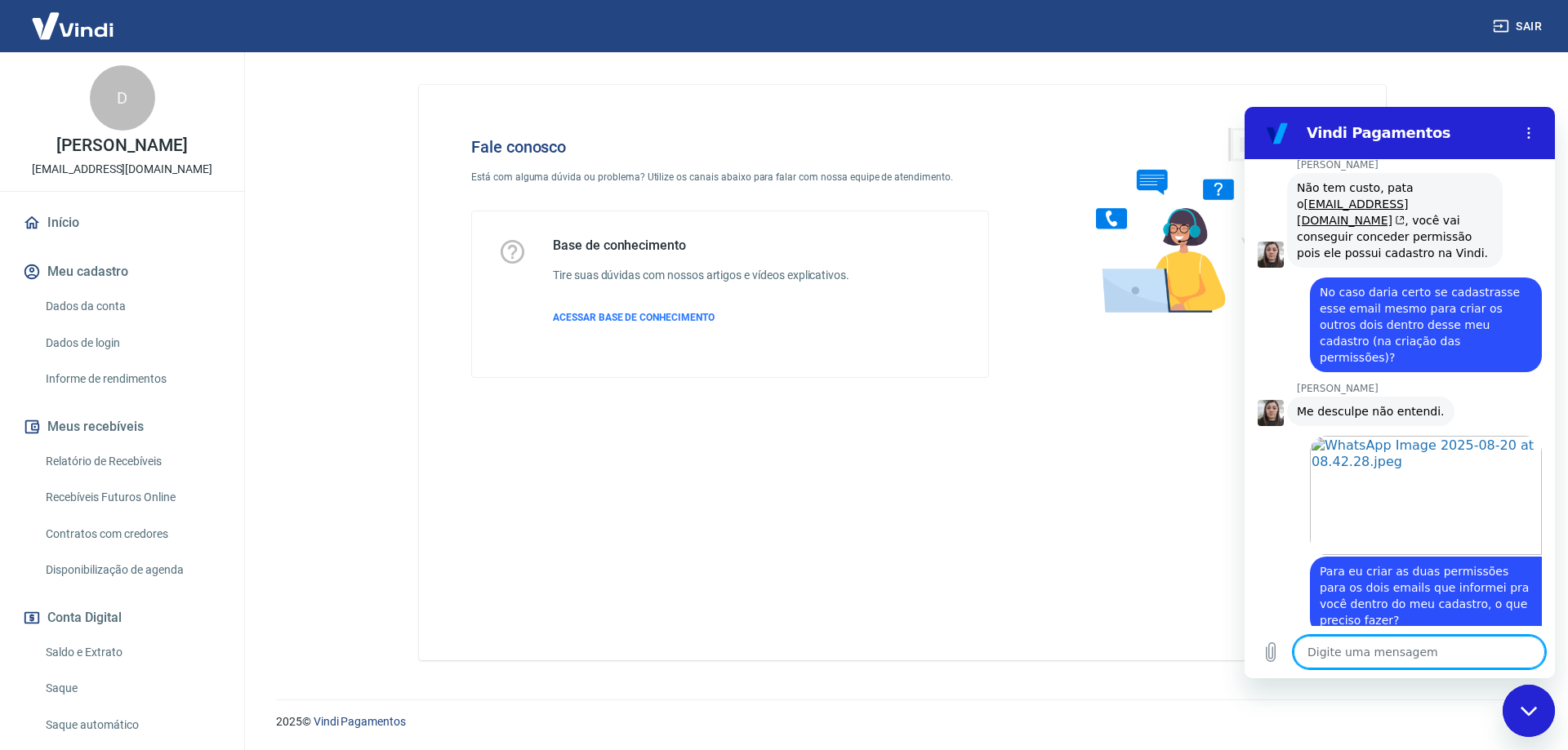
click at [1046, 556] on div "Fale conosco Está com alguma dúvida ou problema? Utilize os canais abaixo para …" at bounding box center [902, 373] width 967 height 576
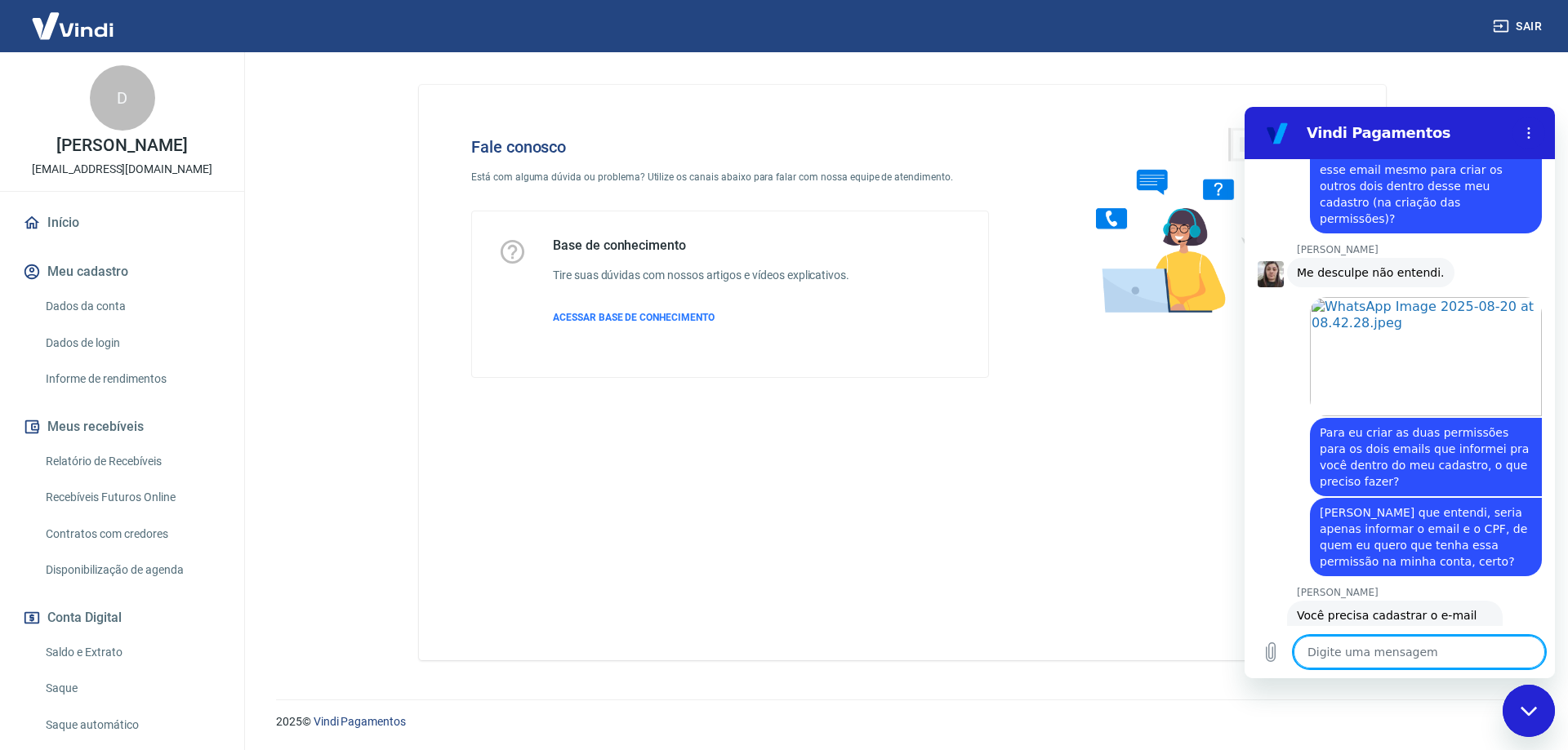
scroll to position [2365, 0]
click at [1392, 652] on textarea at bounding box center [1419, 653] width 251 height 33
click at [1408, 654] on textarea at bounding box center [1419, 653] width 251 height 33
click at [1405, 653] on textarea at bounding box center [1419, 653] width 251 height 33
click at [1398, 655] on textarea at bounding box center [1419, 653] width 251 height 33
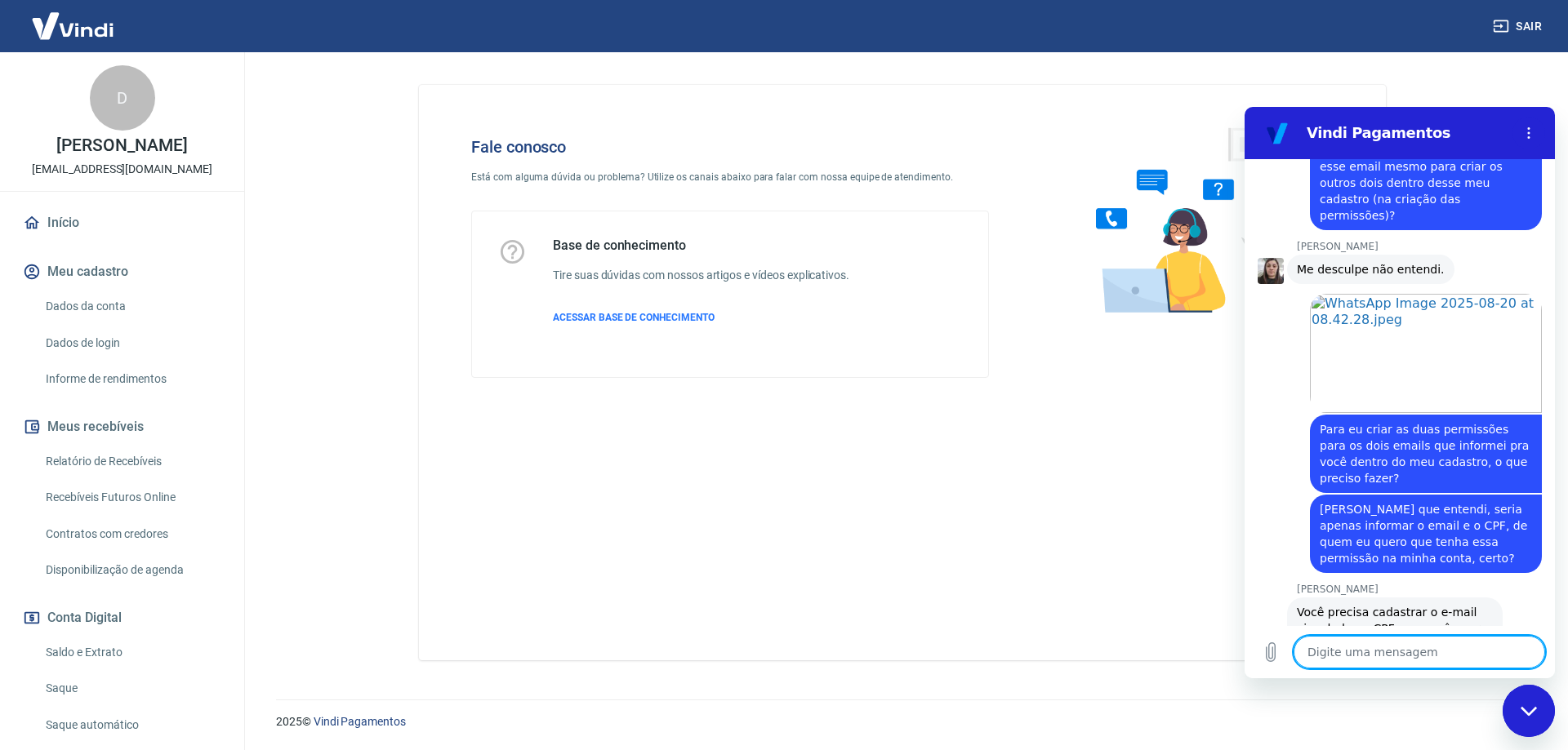
click at [1398, 655] on textarea at bounding box center [1419, 653] width 251 height 33
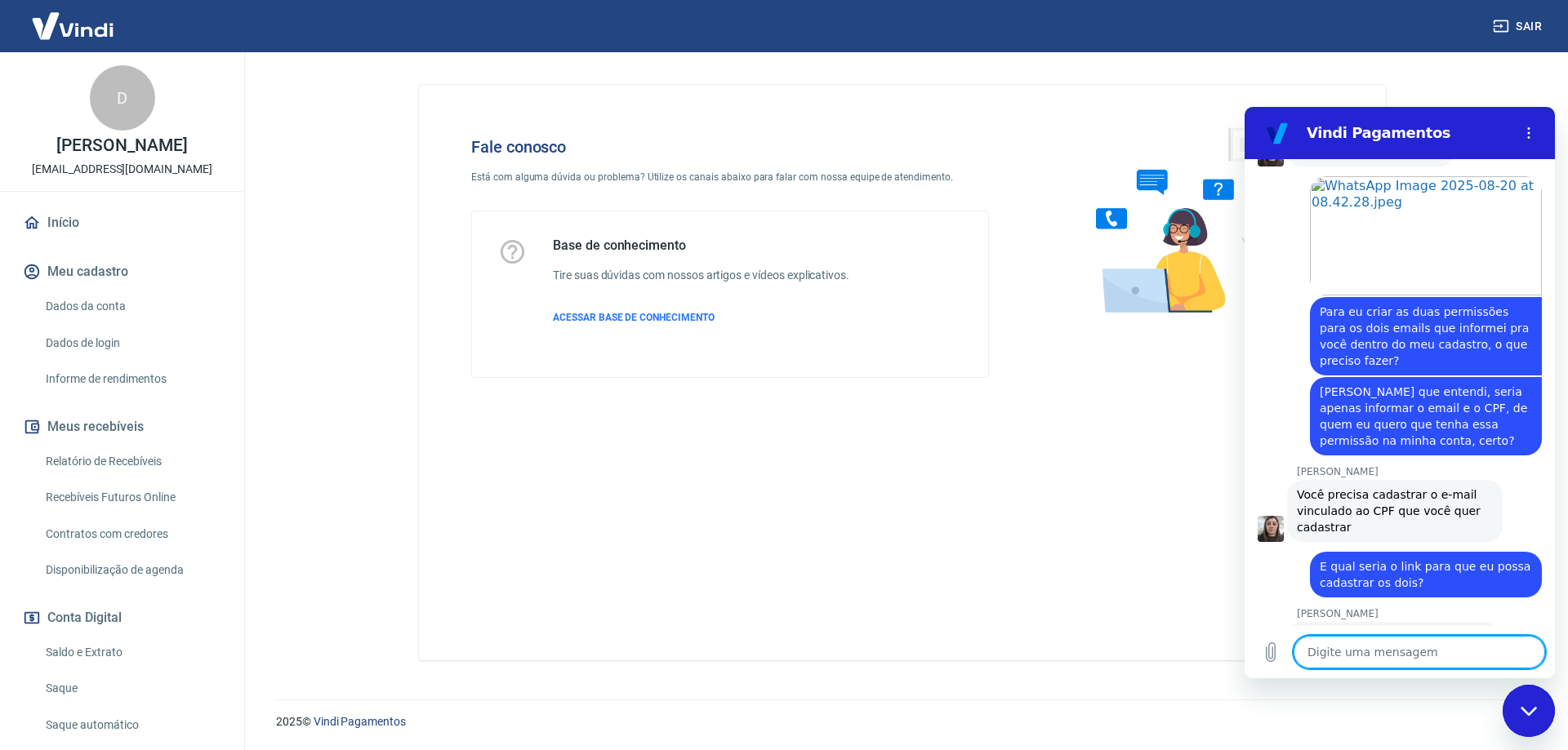
click at [1390, 651] on textarea at bounding box center [1419, 653] width 251 height 33
click at [1442, 660] on textarea "C" at bounding box center [1419, 653] width 251 height 33
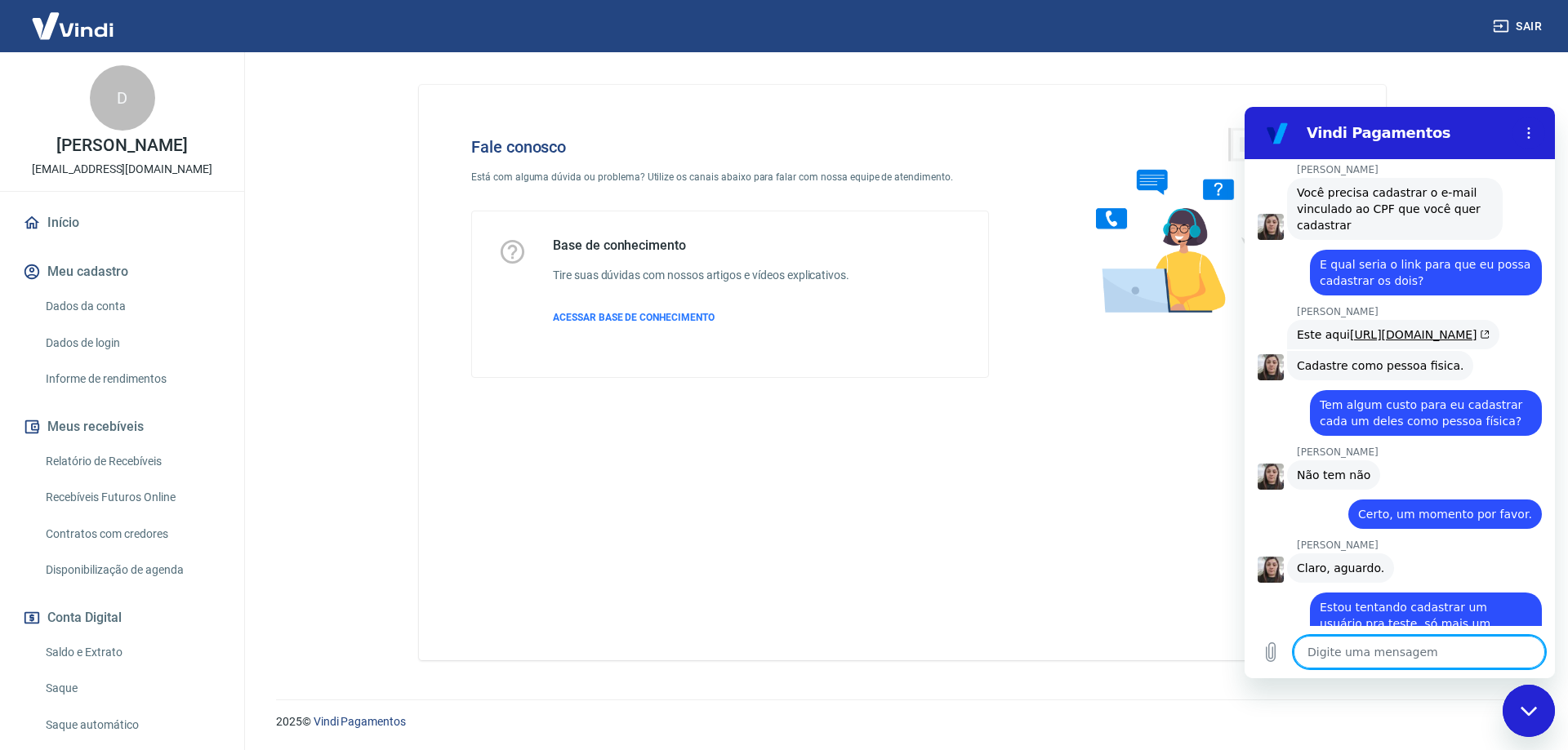
scroll to position [2789, 0]
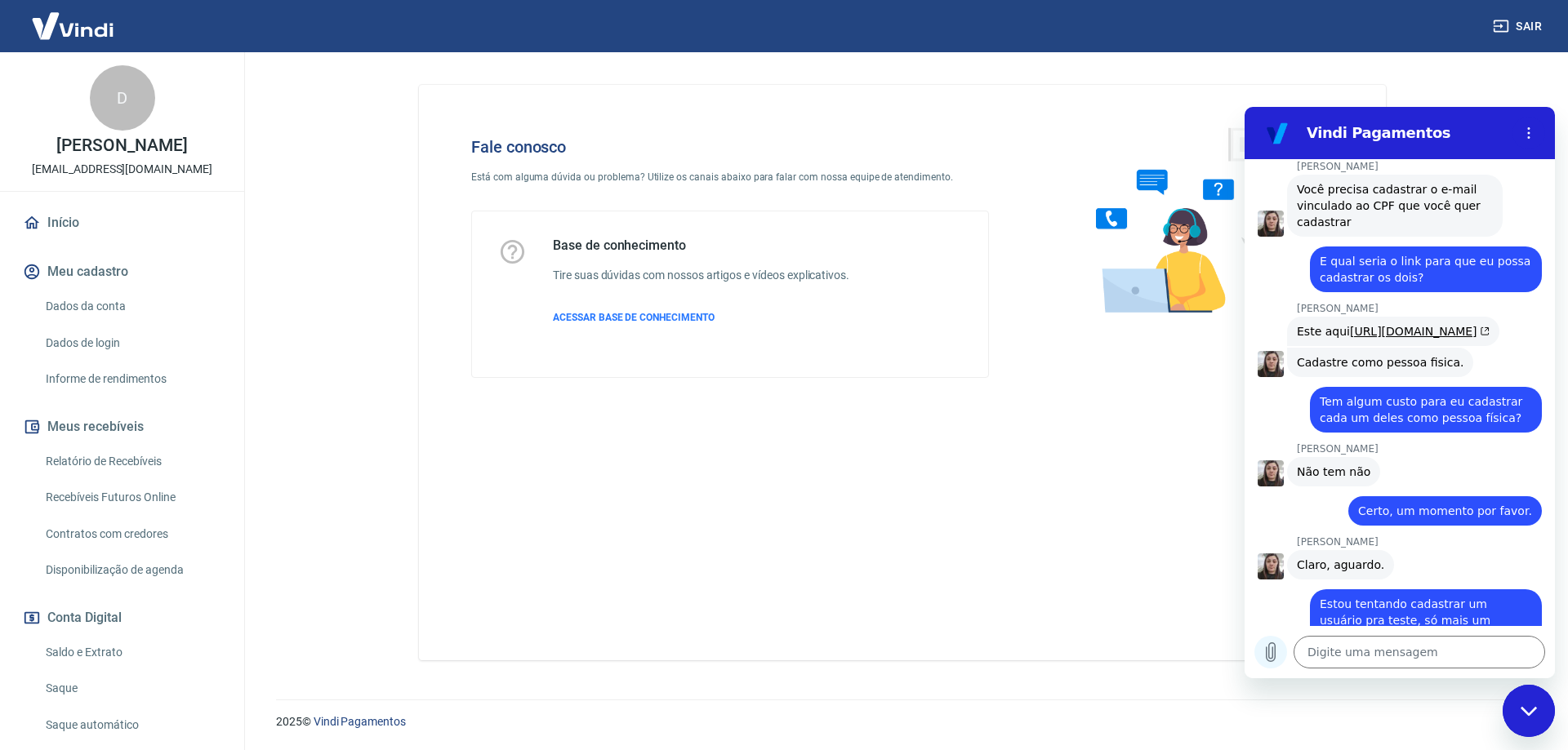
click at [1271, 658] on icon "Carregar arquivo" at bounding box center [1271, 653] width 20 height 20
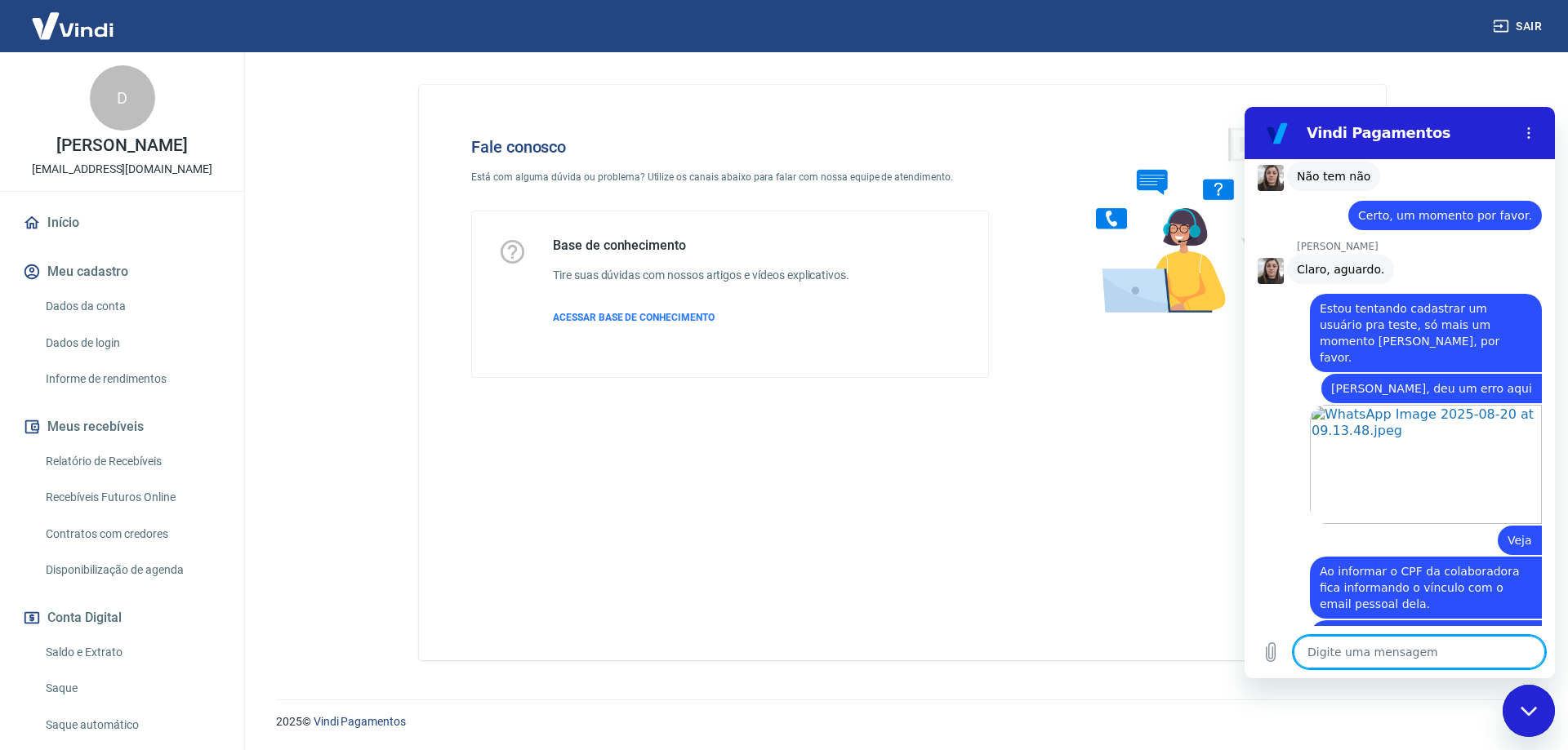
scroll to position [3083, 0]
click at [1399, 653] on textarea at bounding box center [1419, 653] width 251 height 33
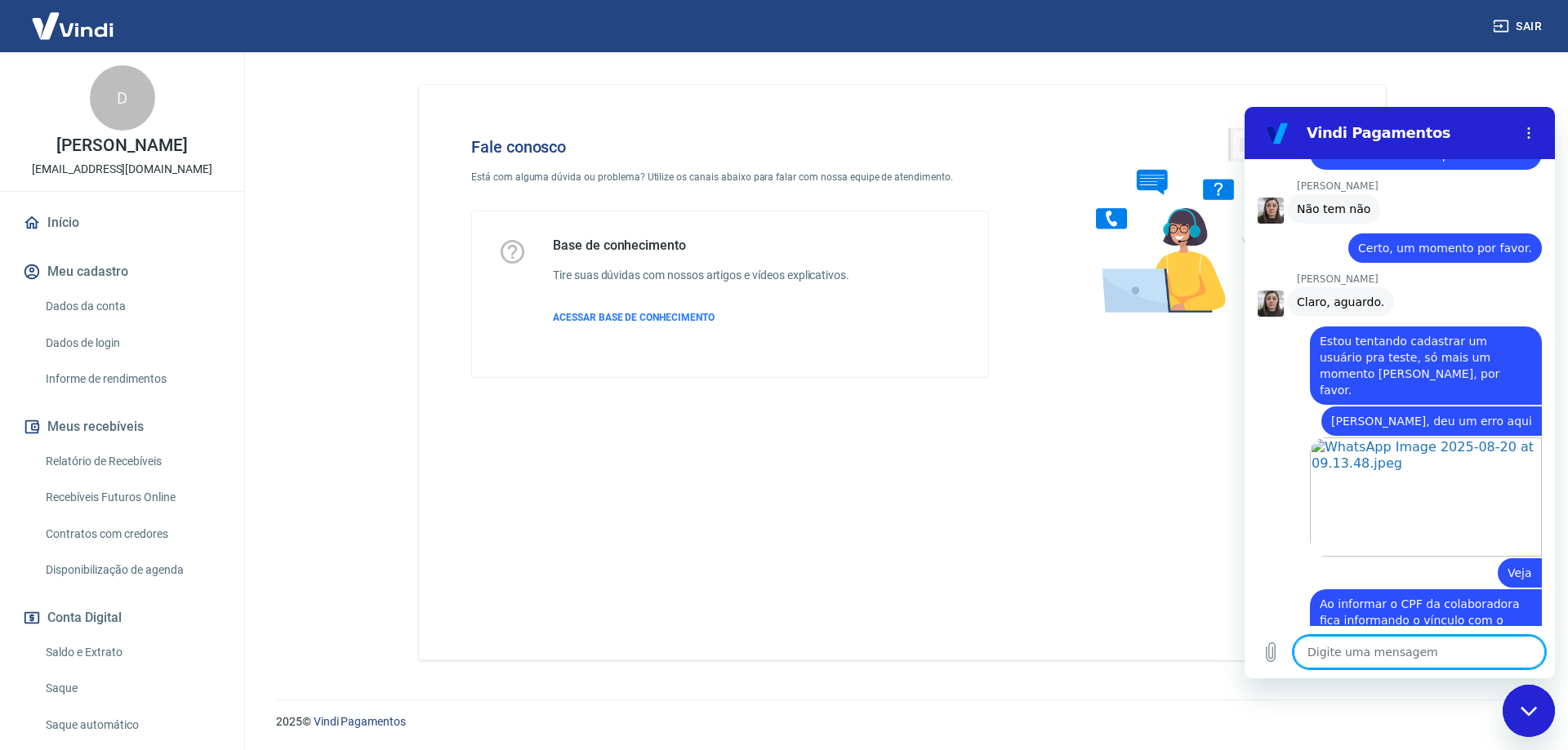
click at [1408, 662] on textarea at bounding box center [1419, 653] width 251 height 33
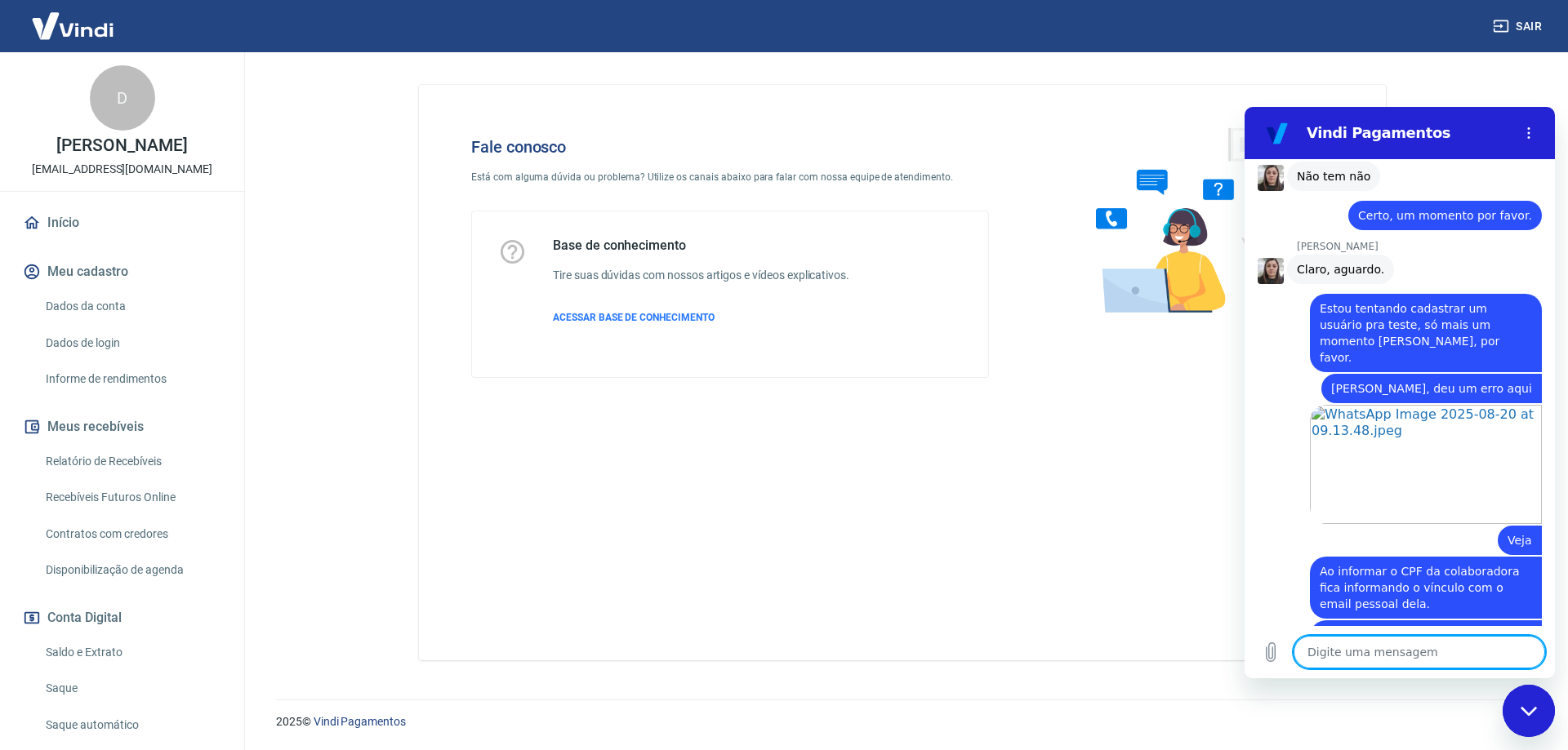
scroll to position [3083, 0]
click at [1384, 644] on textarea at bounding box center [1419, 653] width 251 height 33
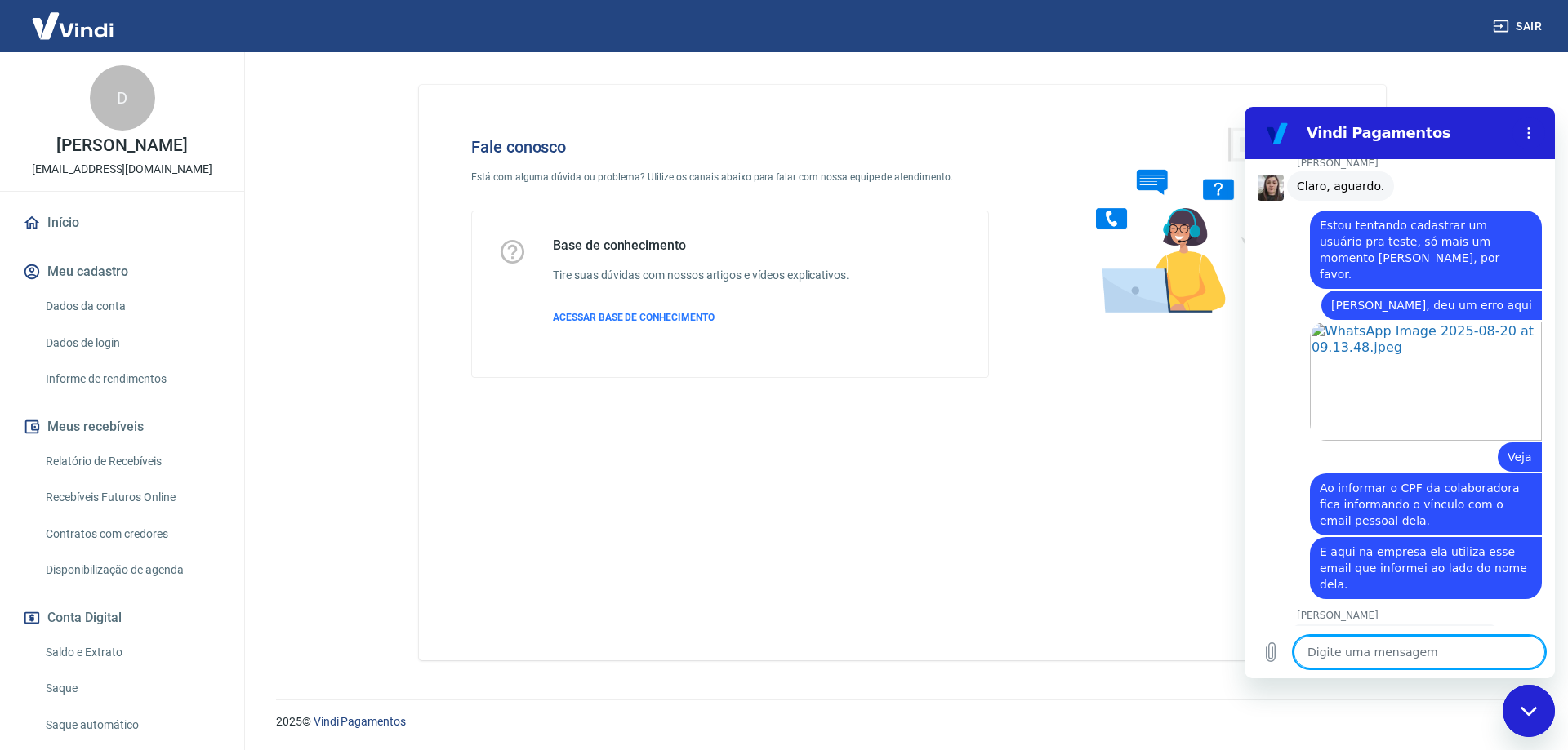
scroll to position [3170, 0]
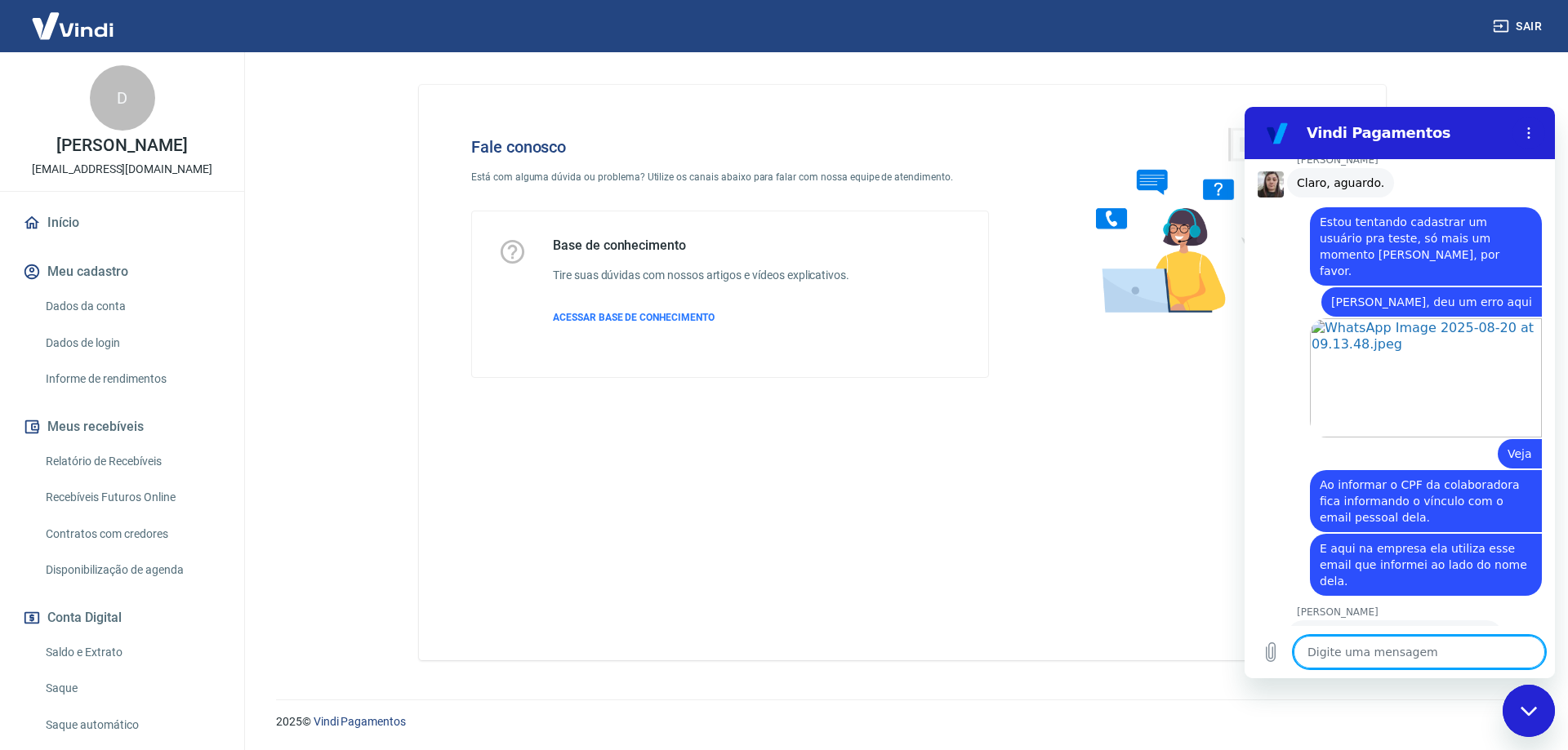
click at [1398, 656] on textarea at bounding box center [1419, 653] width 251 height 33
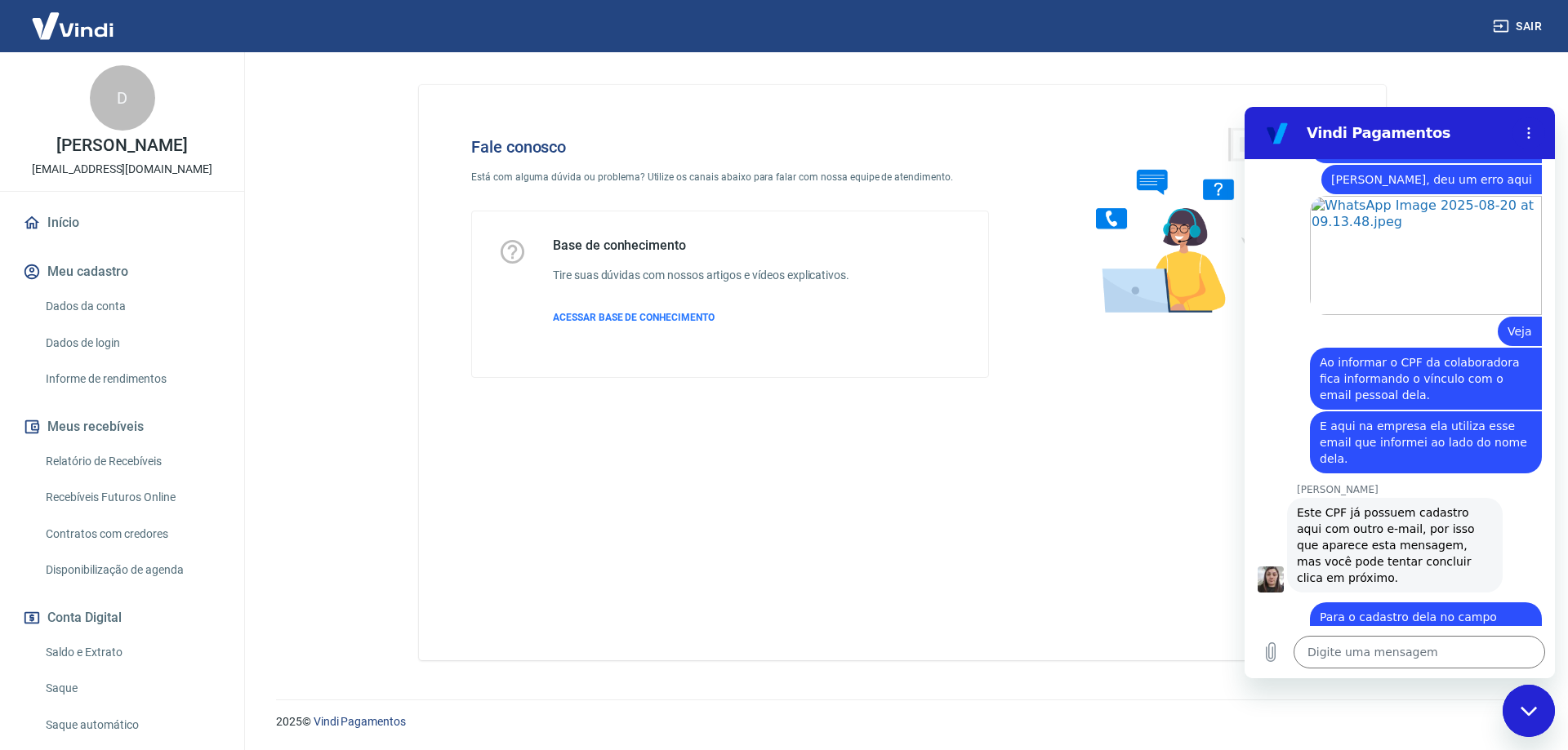
scroll to position [3296, 0]
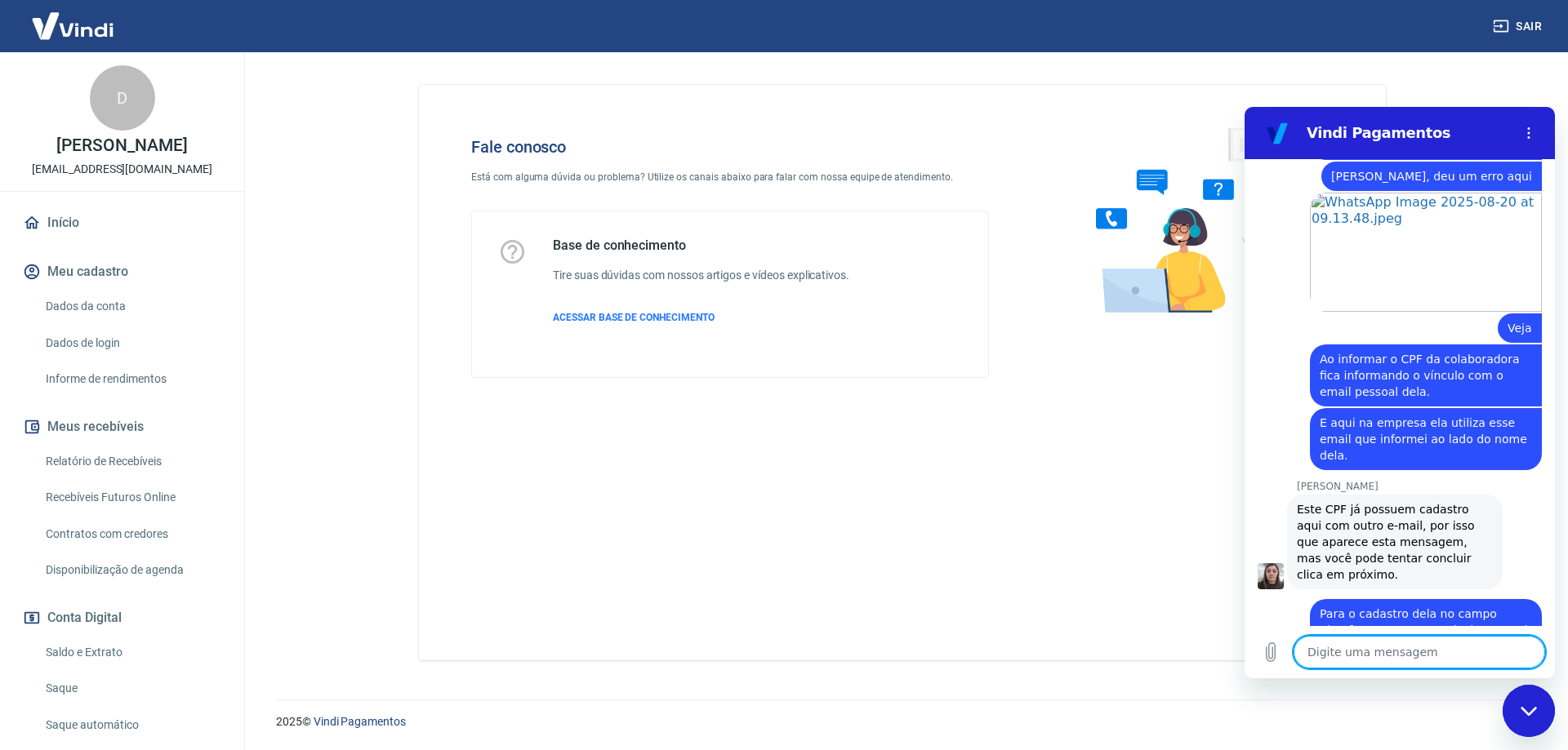
click at [1379, 663] on textarea at bounding box center [1419, 653] width 251 height 33
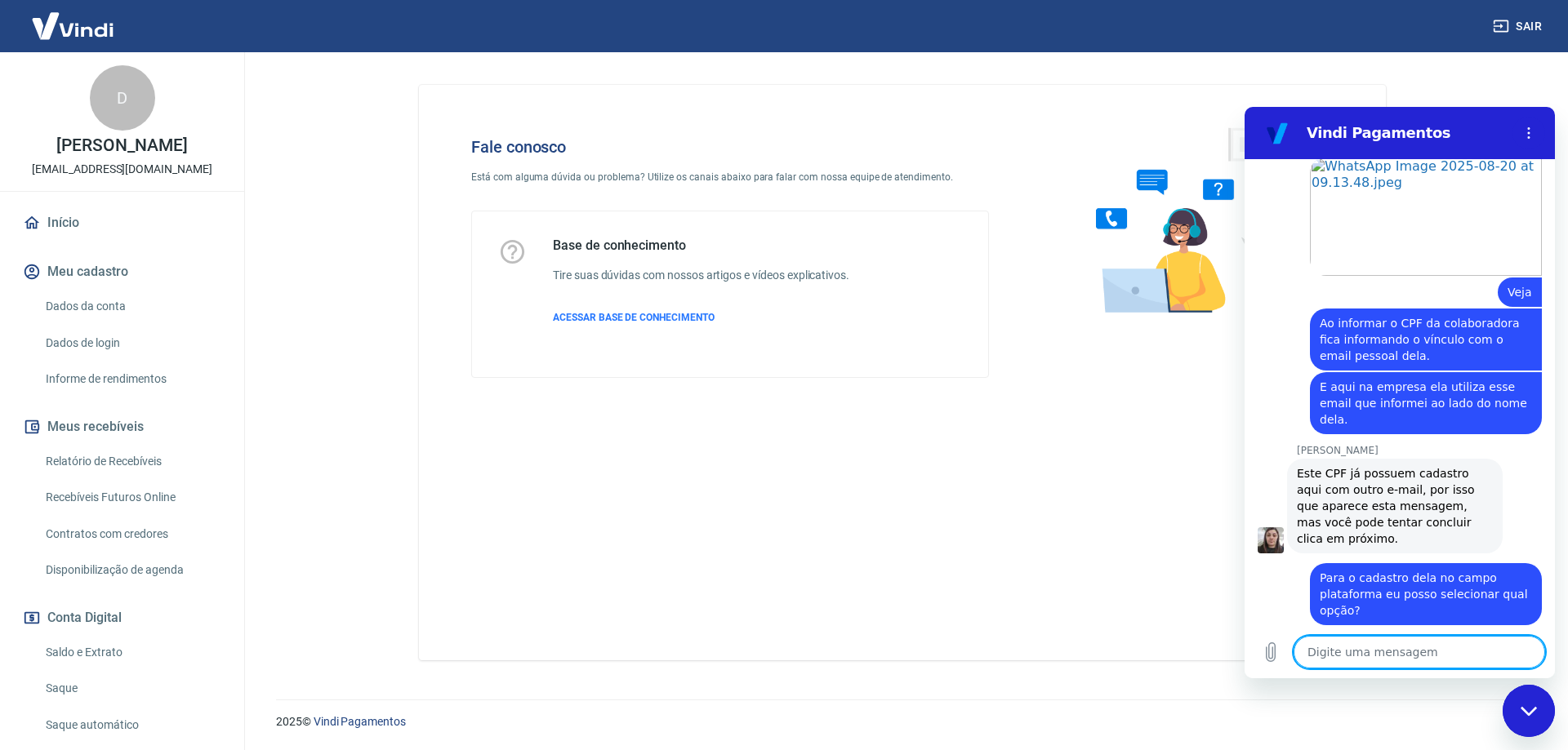
scroll to position [3336, 0]
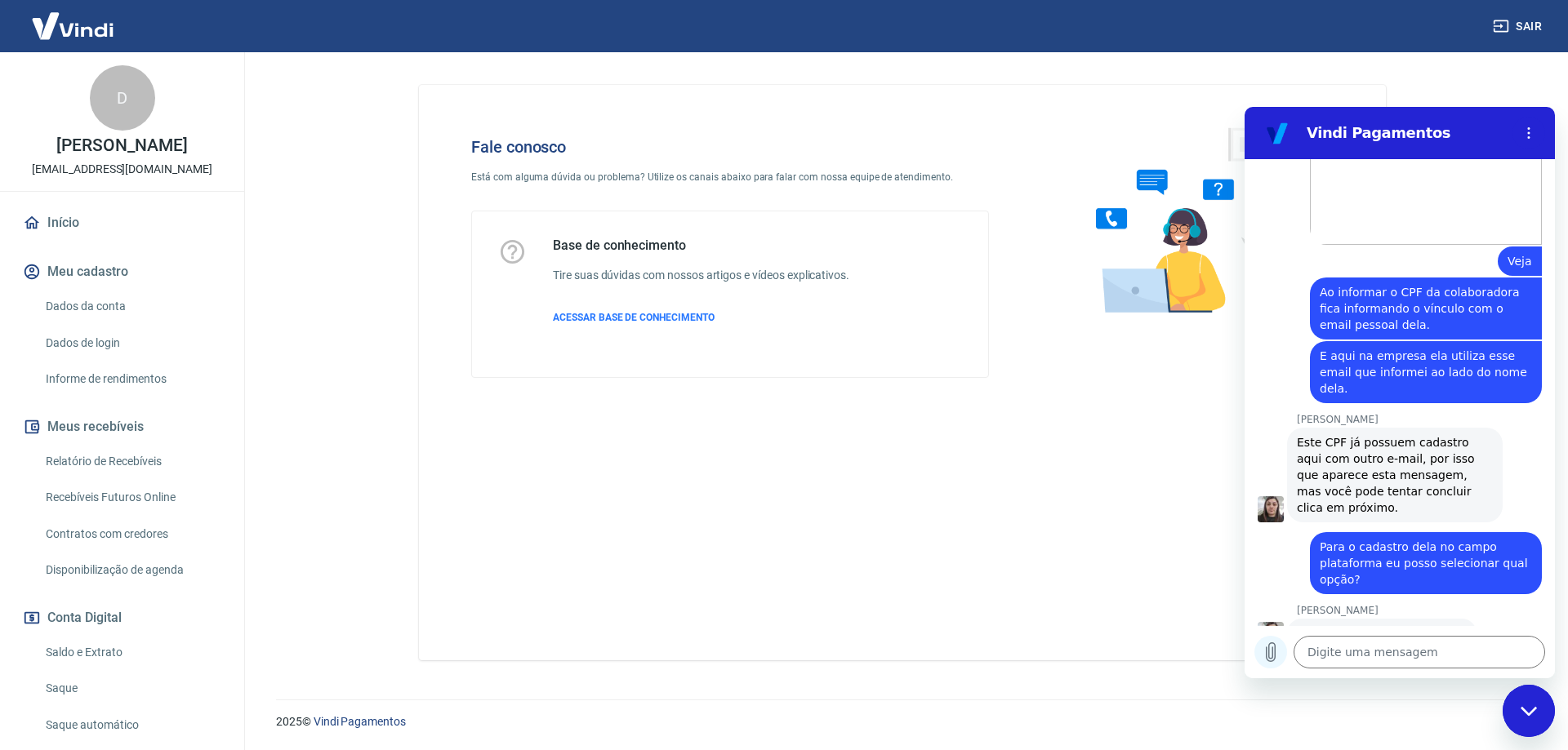
click at [1264, 656] on icon "Carregar arquivo" at bounding box center [1271, 653] width 20 height 20
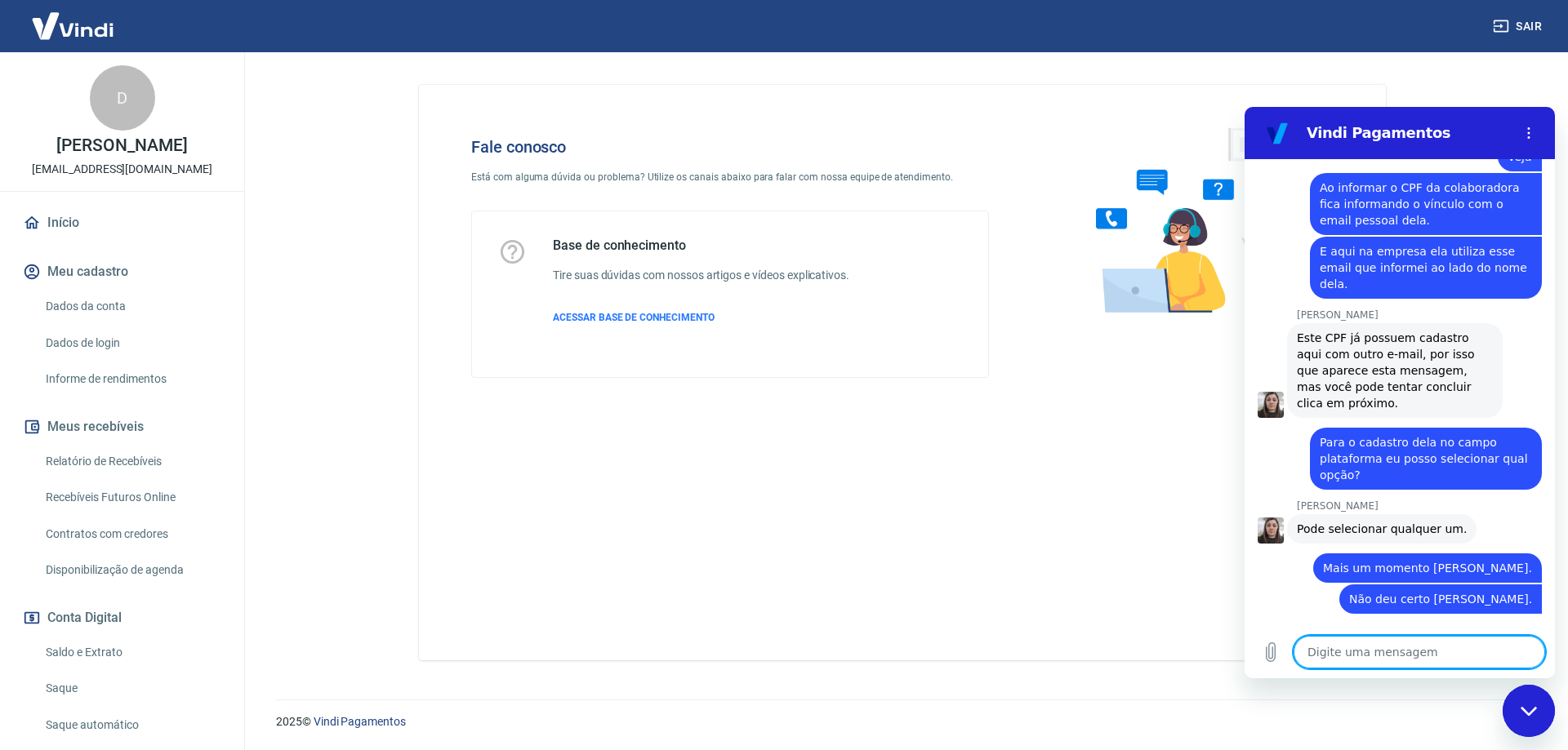
click at [1393, 656] on textarea at bounding box center [1419, 653] width 251 height 33
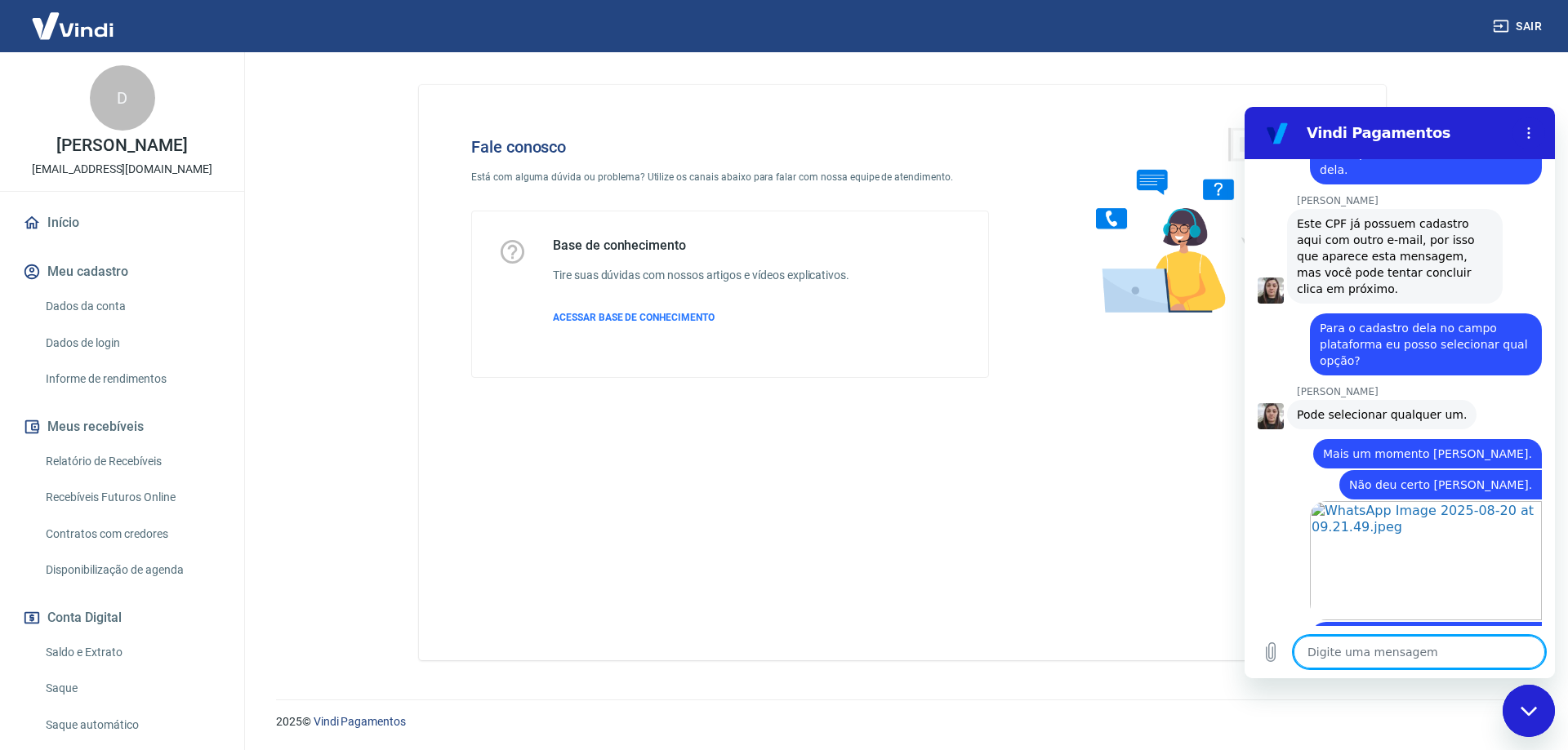
scroll to position [3653, 0]
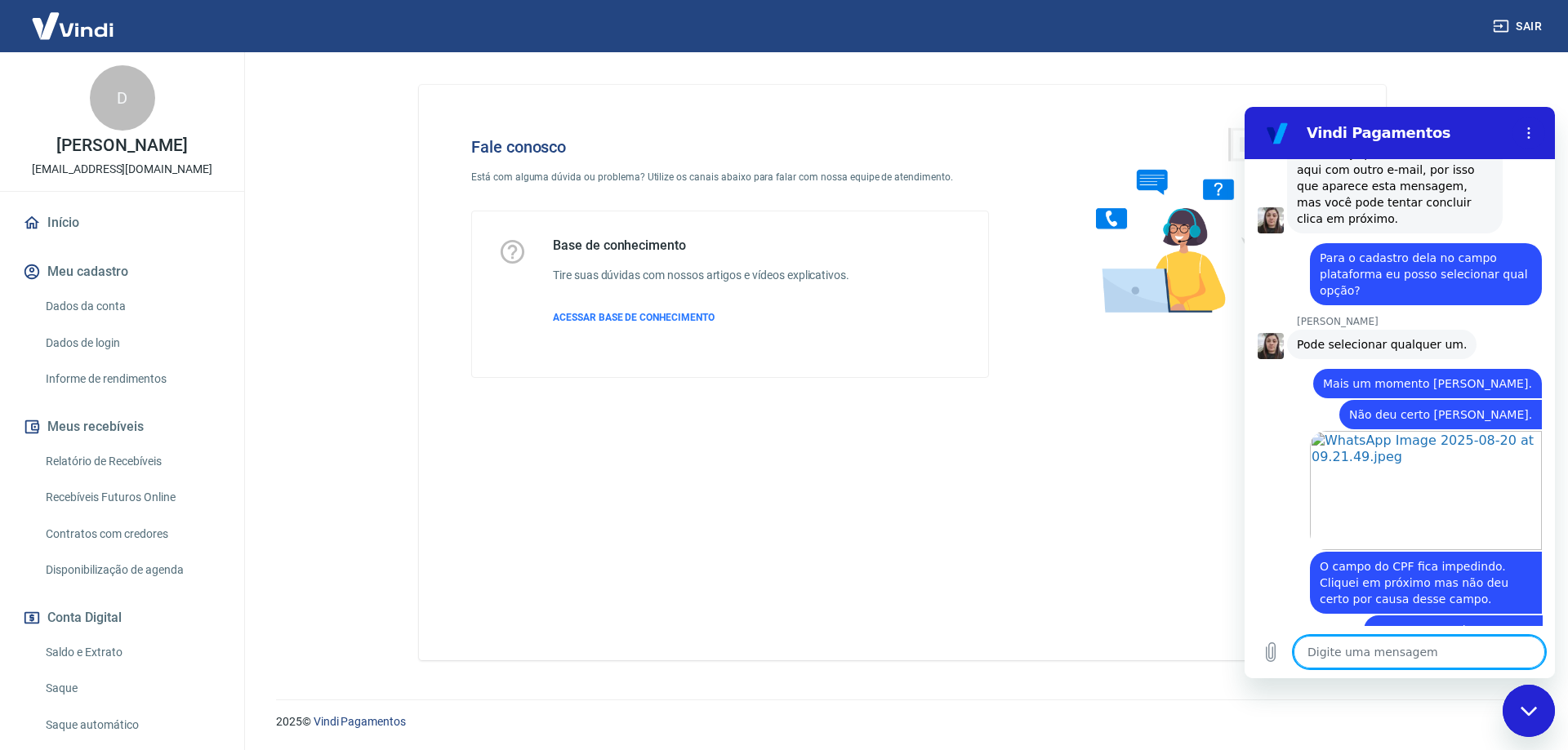
click at [1420, 654] on textarea at bounding box center [1419, 653] width 251 height 33
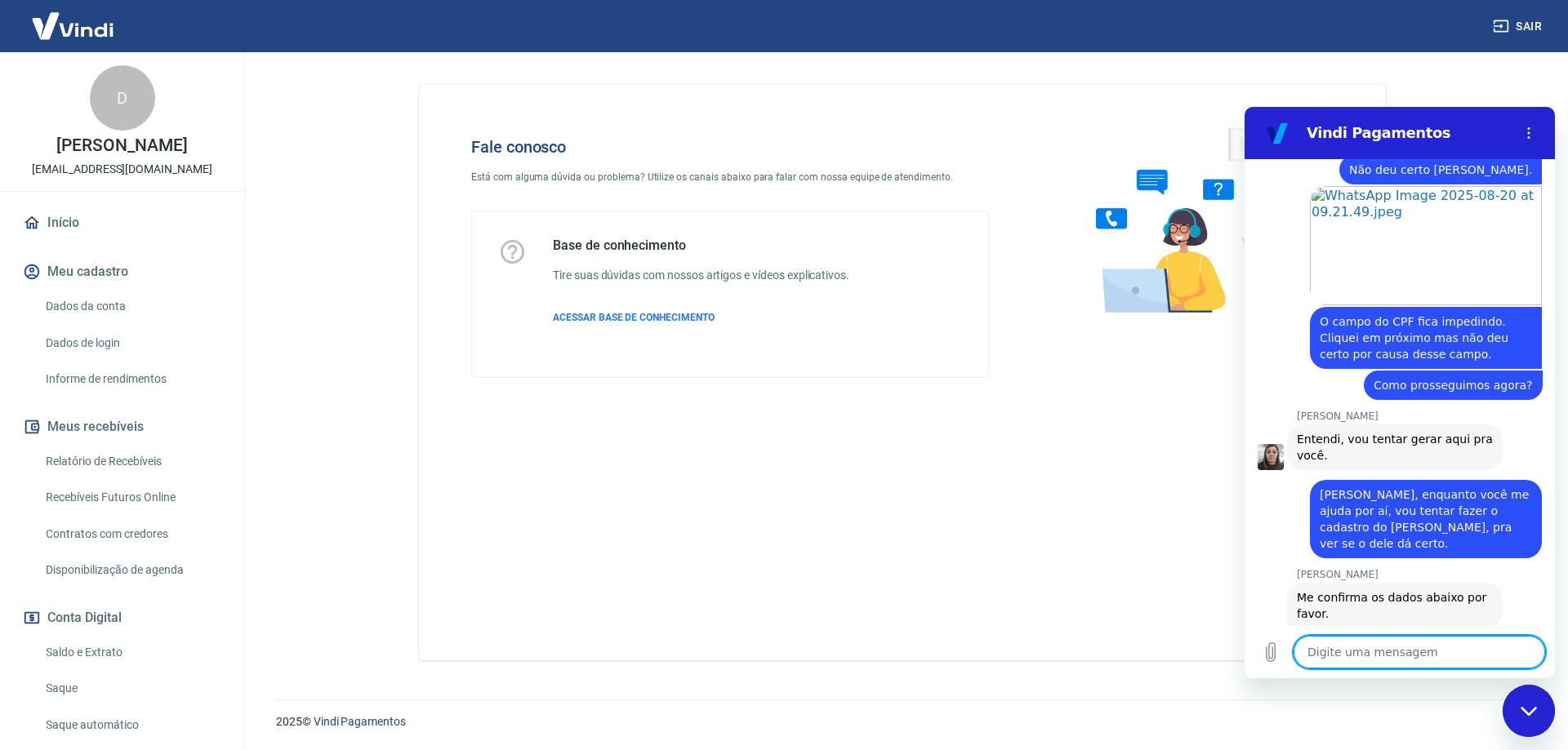
scroll to position [4142, 0]
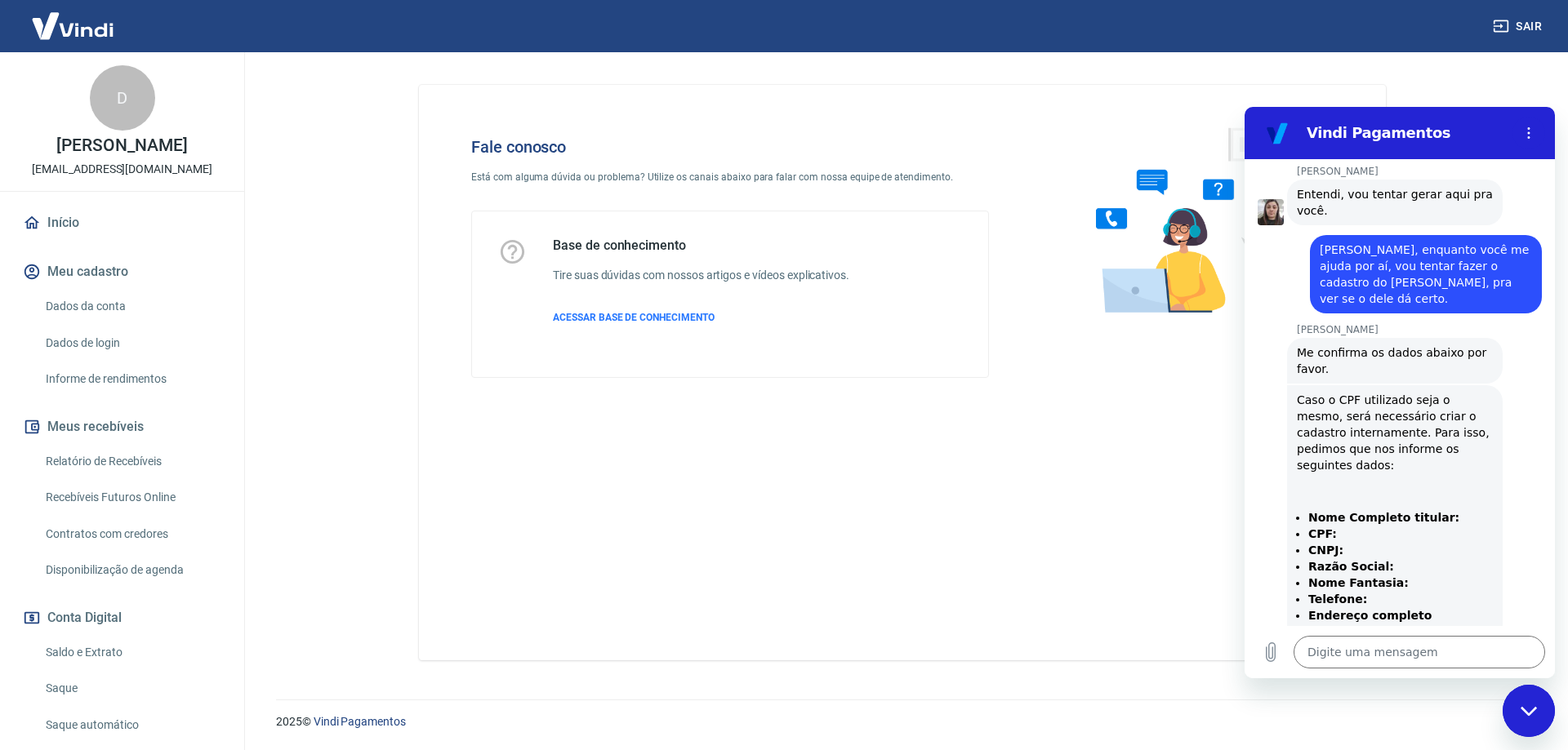
drag, startPoint x: 738, startPoint y: 480, endPoint x: 758, endPoint y: 481, distance: 20.0
click at [739, 480] on div "Fale conosco Está com alguma dúvida ou problema? Utilize os canais abaixo para …" at bounding box center [902, 373] width 967 height 576
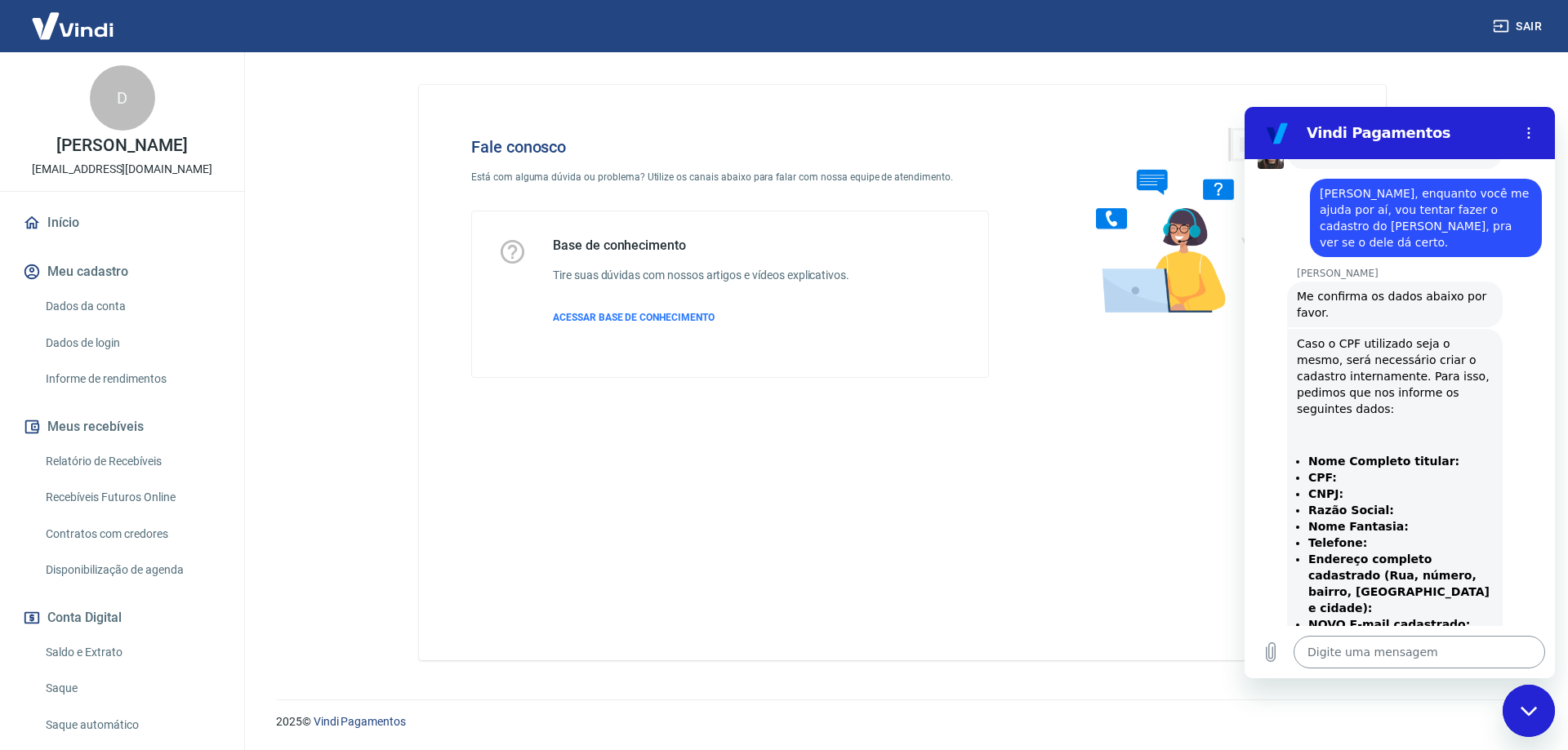
scroll to position [4224, 0]
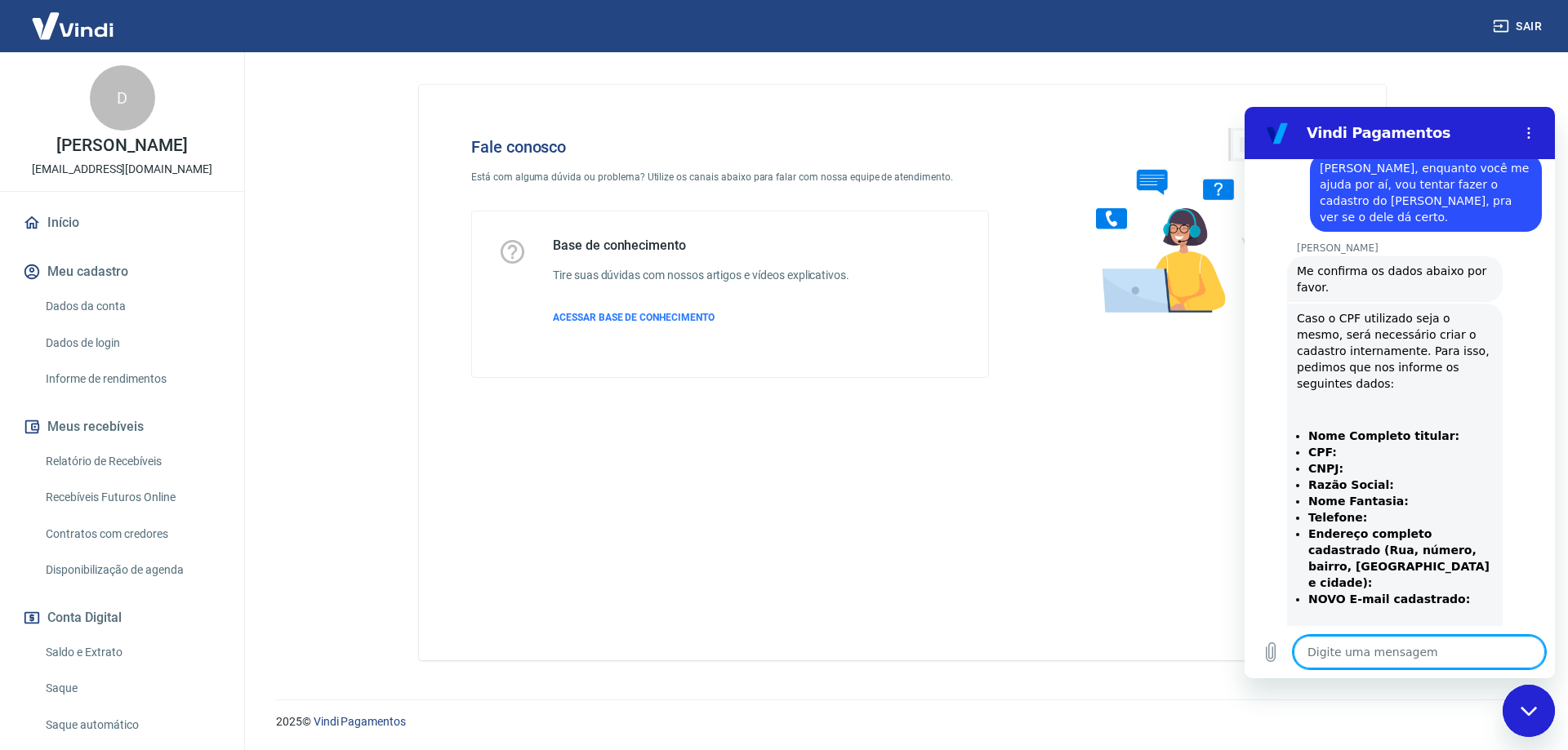
click at [1375, 662] on textarea at bounding box center [1419, 653] width 251 height 33
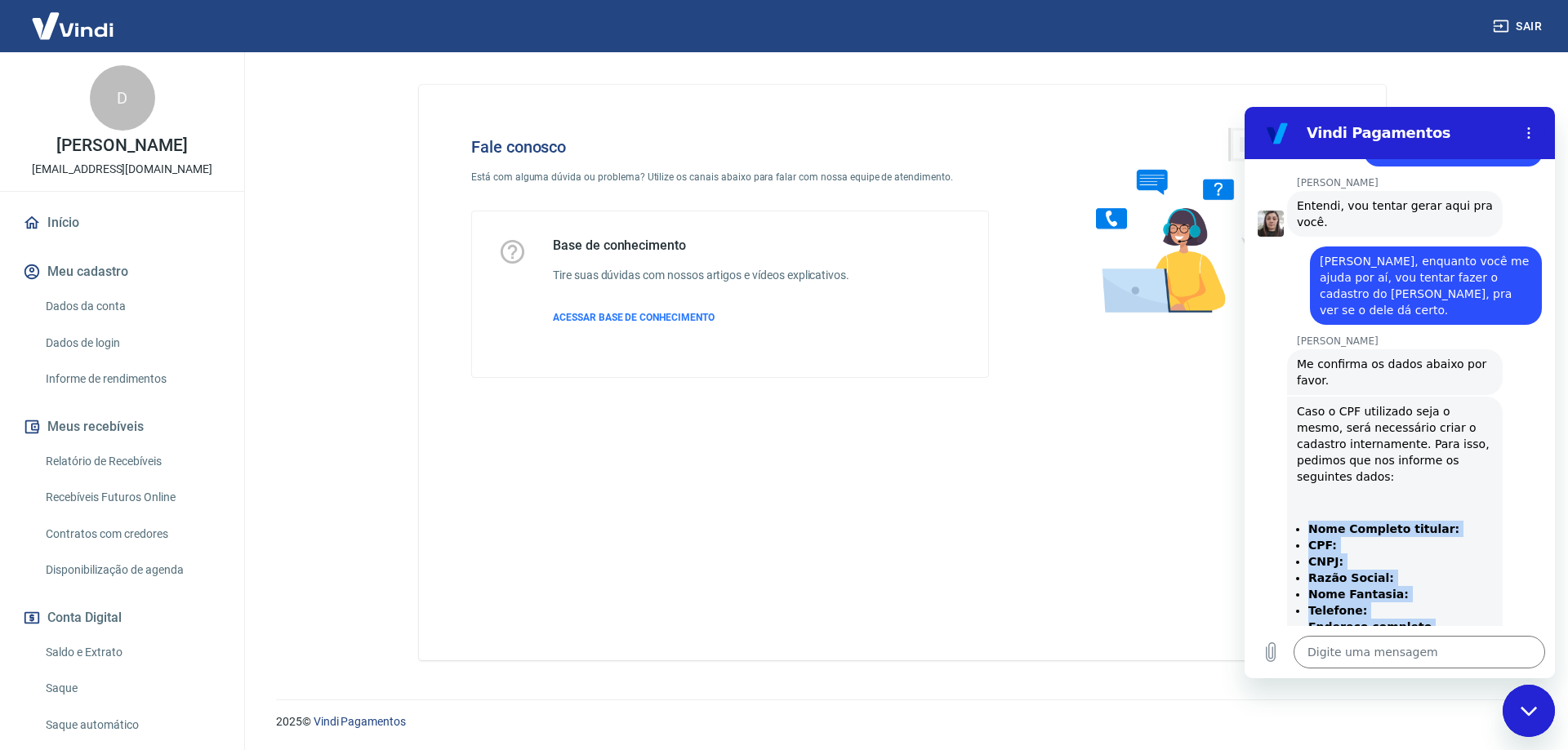
scroll to position [4181, 0]
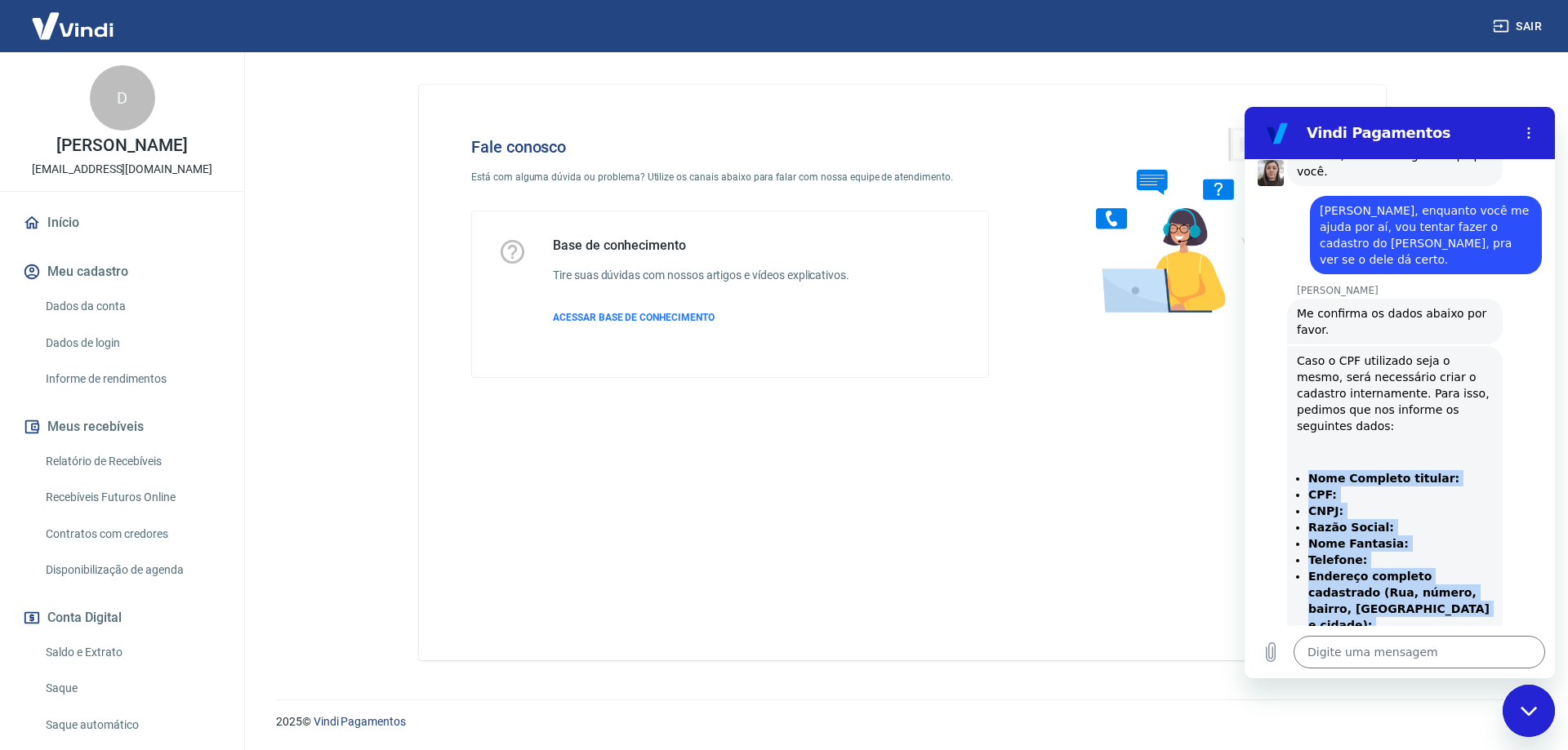
drag, startPoint x: 1307, startPoint y: 453, endPoint x: 1454, endPoint y: 517, distance: 160.3
click at [1459, 518] on ul "Nome Completo titular: CPF: CNPJ: Razão Social: Nome Fantasia: Telefone: Endere…" at bounding box center [1394, 559] width 196 height 179
copy ul "Nome Completo titular: CPF: CNPJ: Razão Social: Nome Fantasia: Telefone: Endere…"
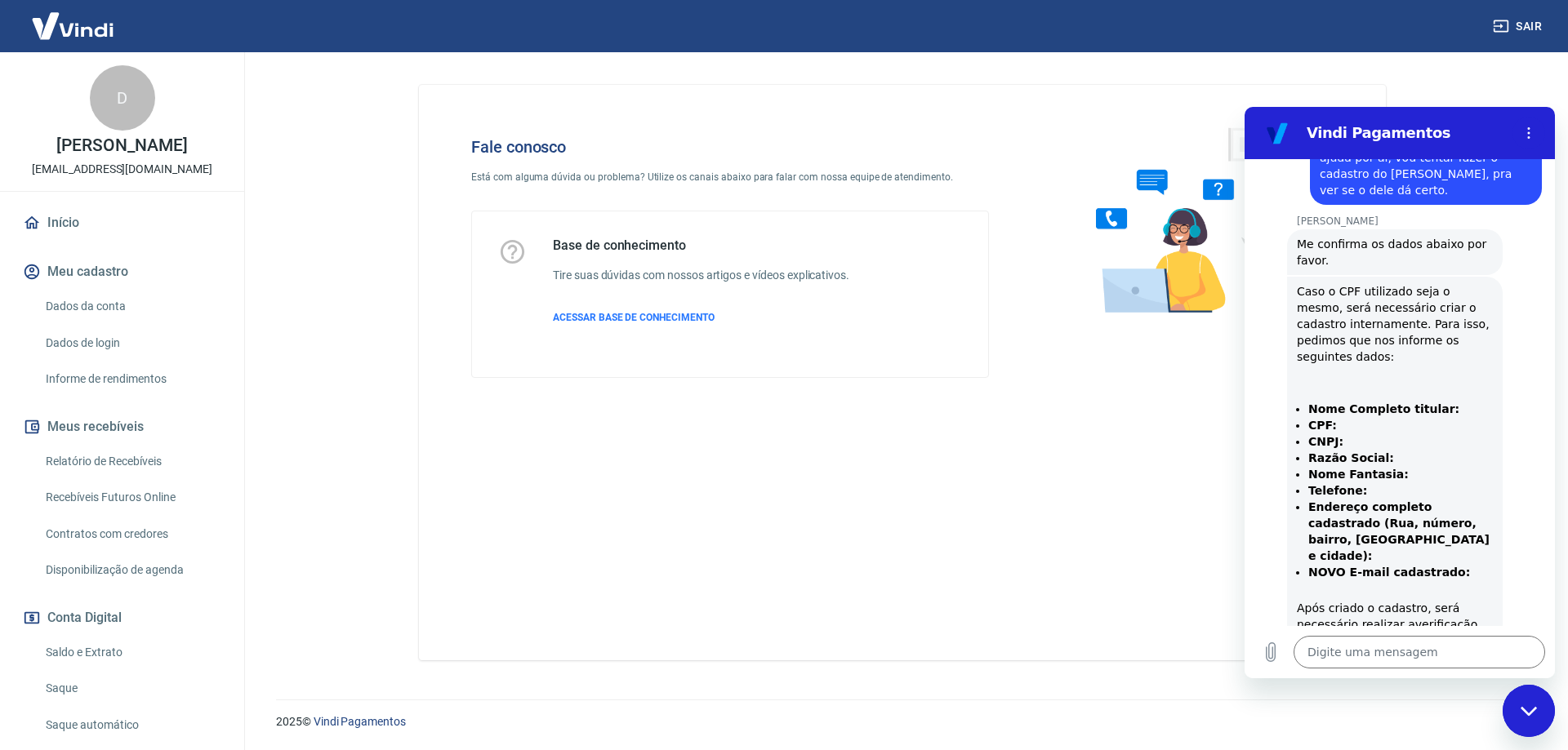
scroll to position [4263, 0]
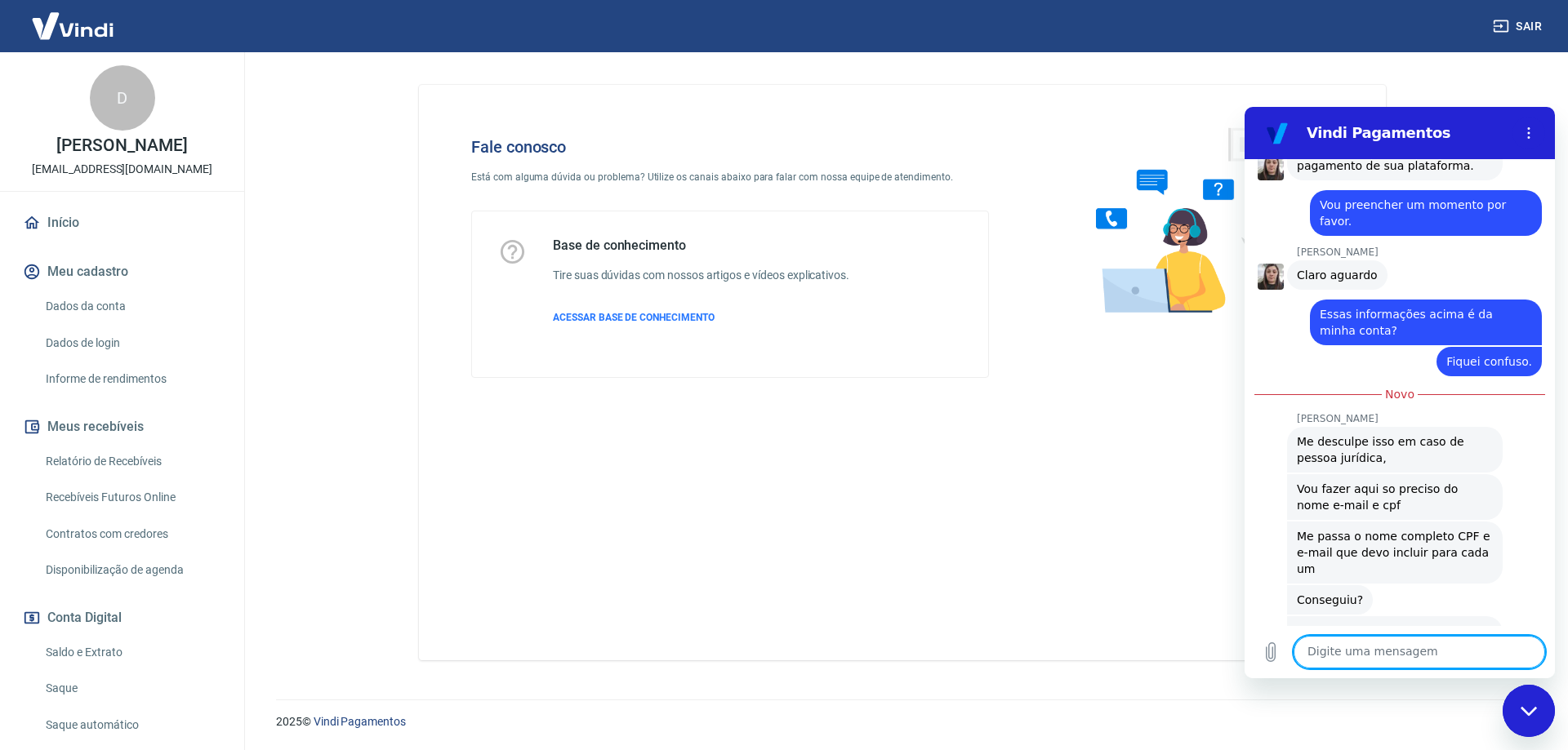
scroll to position [4776, 0]
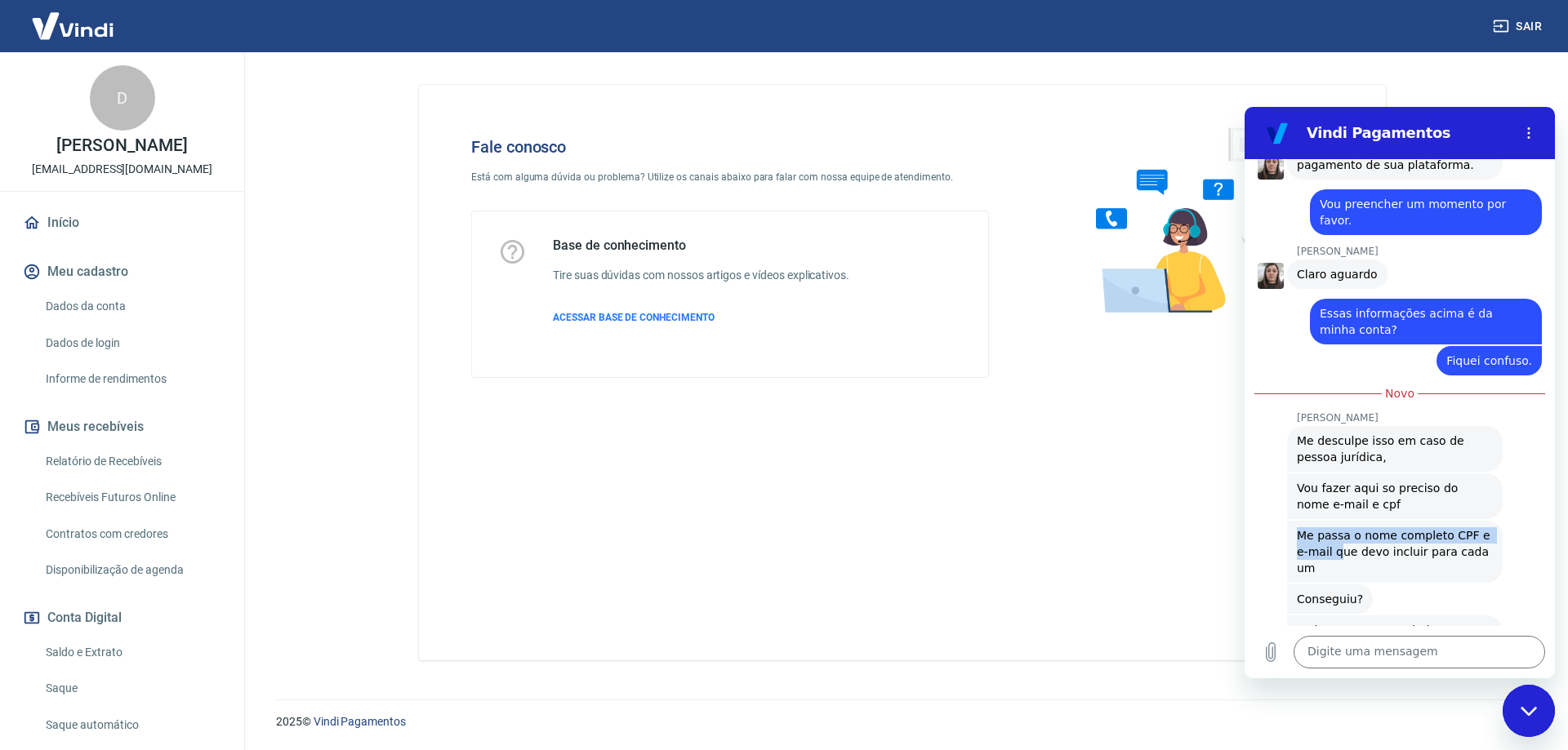
drag, startPoint x: 1293, startPoint y: 396, endPoint x: 1335, endPoint y: 410, distance: 44.3
click at [1335, 521] on div "Silvana Araujo diz: Me passa o nome completo CPF e e-mail que devo incluir para…" at bounding box center [1394, 552] width 215 height 62
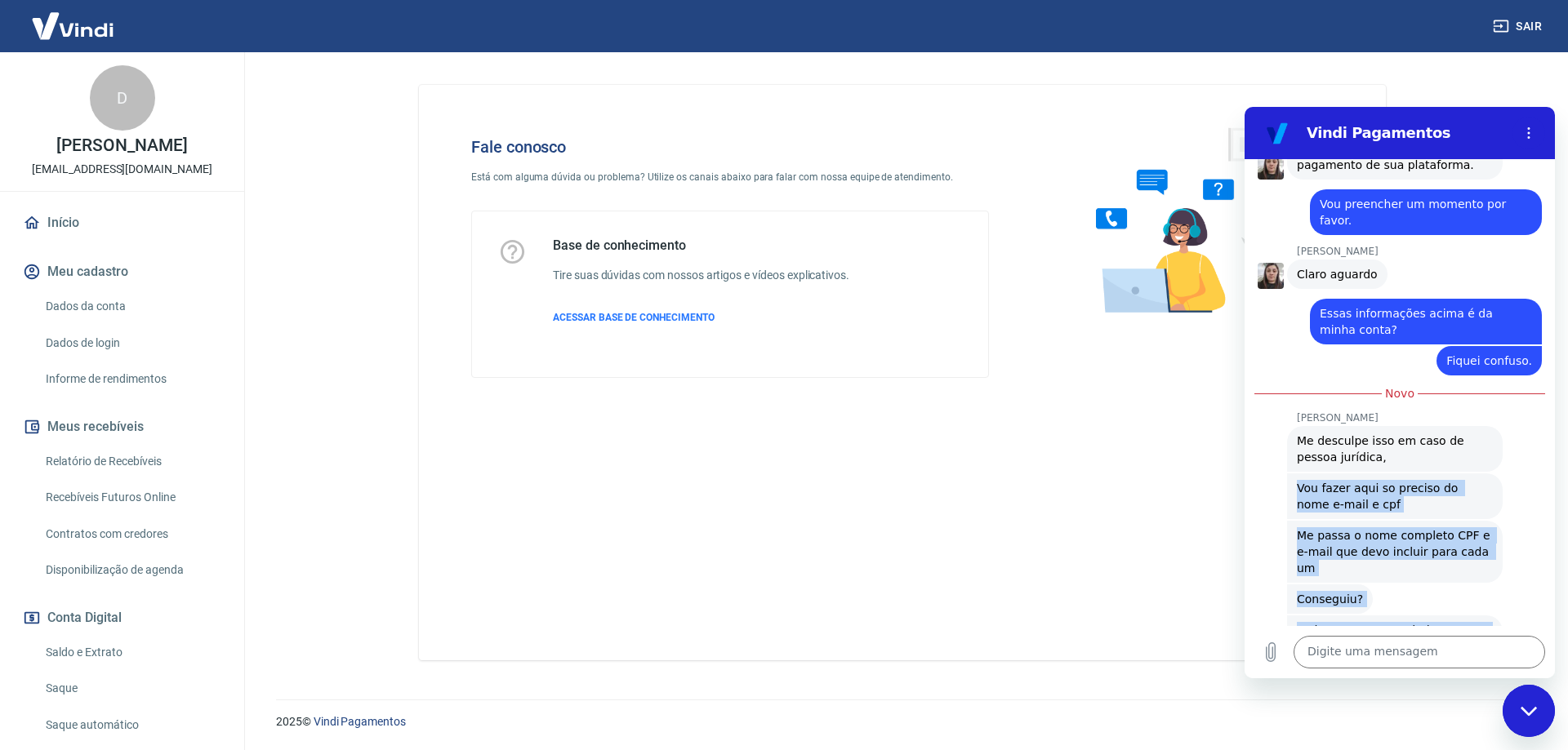
drag, startPoint x: 1299, startPoint y: 430, endPoint x: 1422, endPoint y: 436, distance: 123.1
click at [1426, 520] on div "08:38 Web User 68a5b37f542ce6babb04e21d diz: Estou tentando criar uma nova perm…" at bounding box center [1399, 392] width 310 height 467
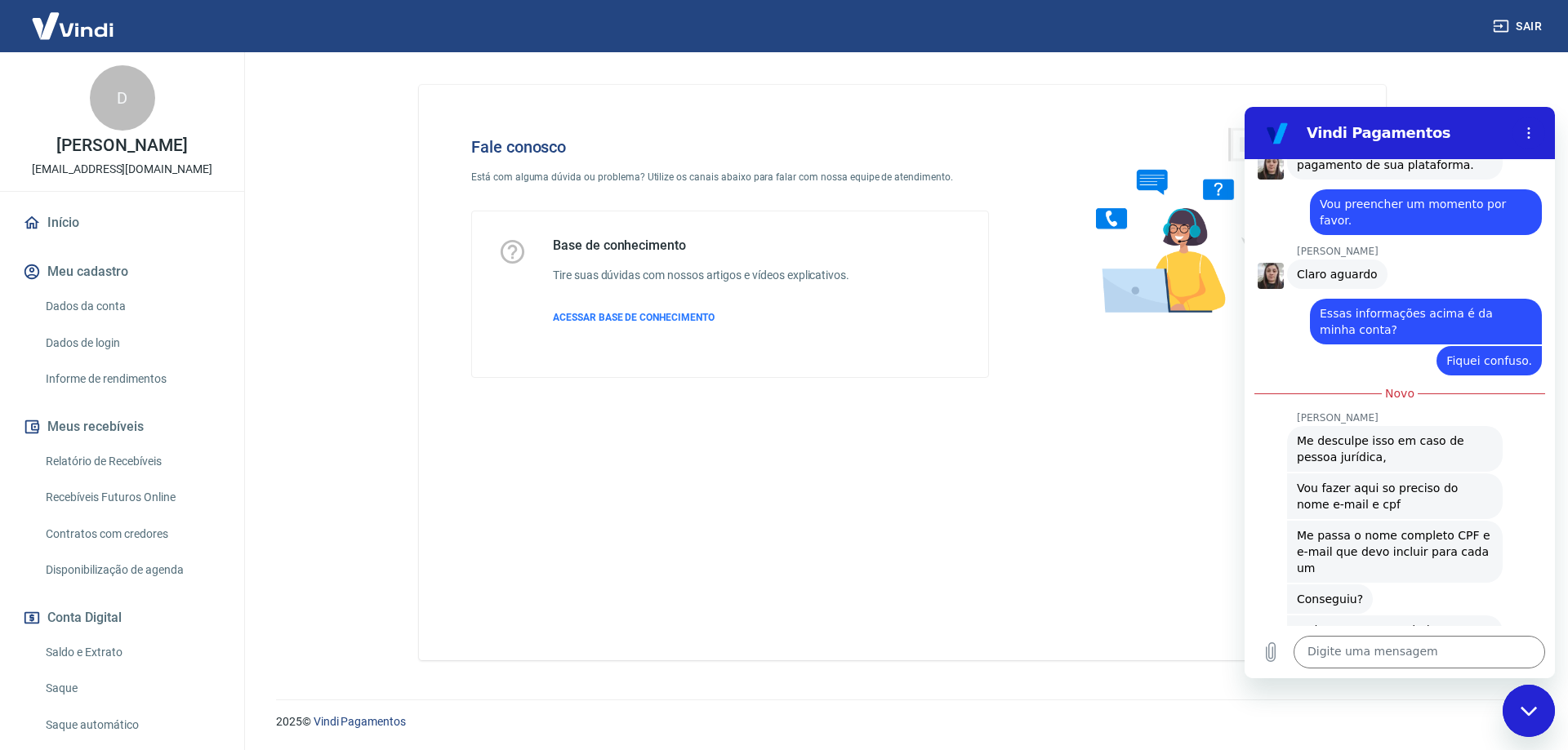
click at [1319, 412] on p "[PERSON_NAME]" at bounding box center [1426, 418] width 258 height 13
copy p "[PERSON_NAME]"
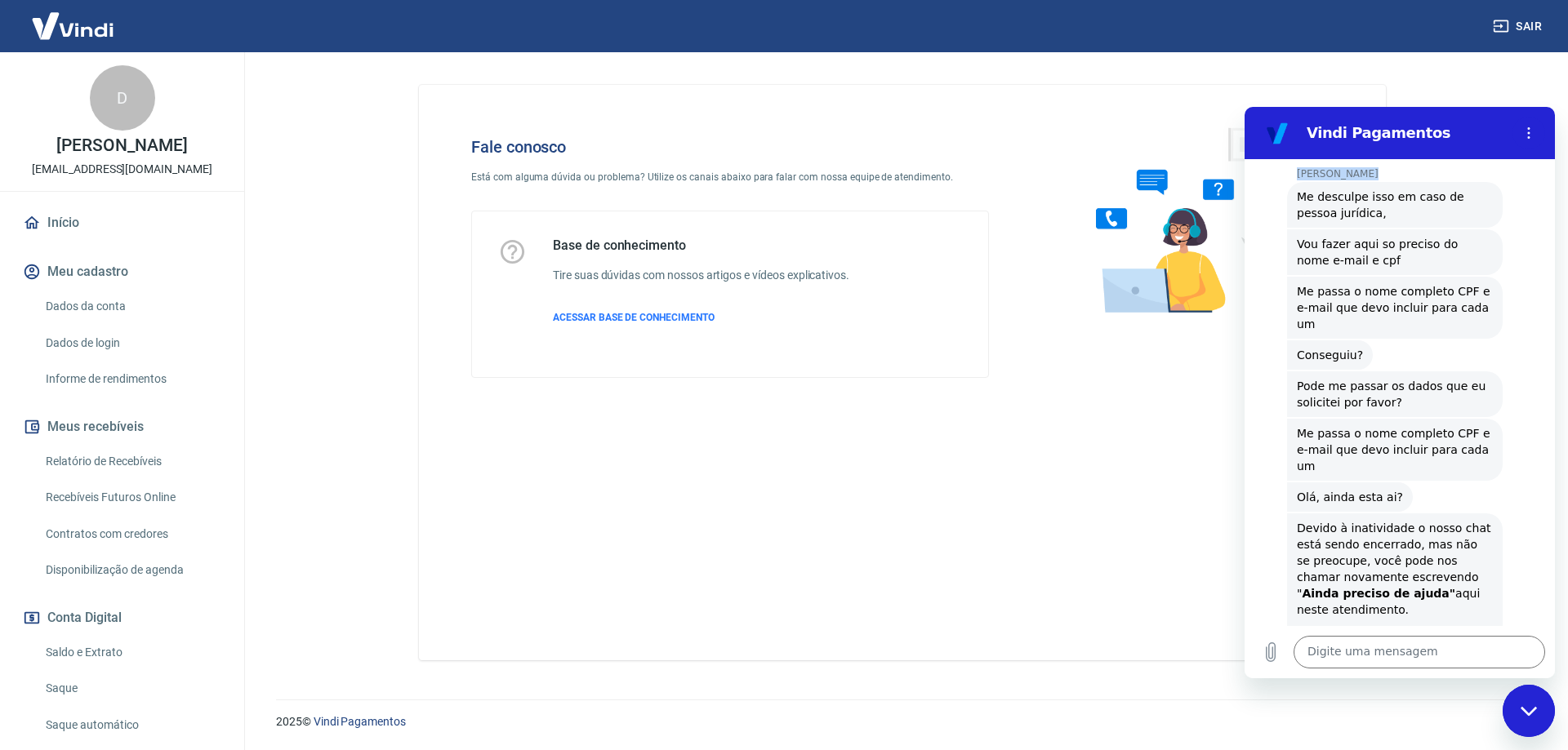
scroll to position [5021, 0]
click at [1390, 665] on textarea at bounding box center [1419, 653] width 251 height 33
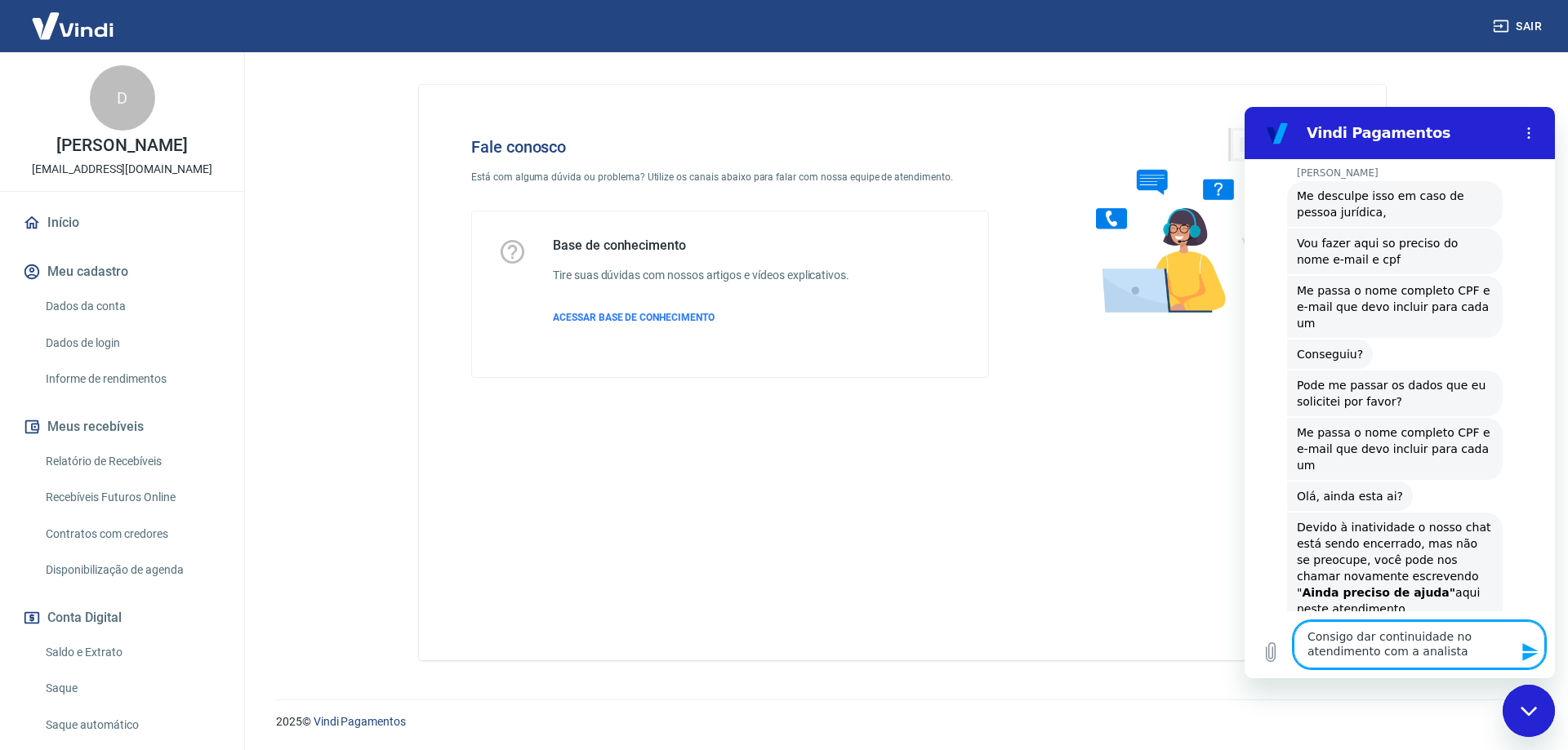
paste textarea "[PERSON_NAME]"
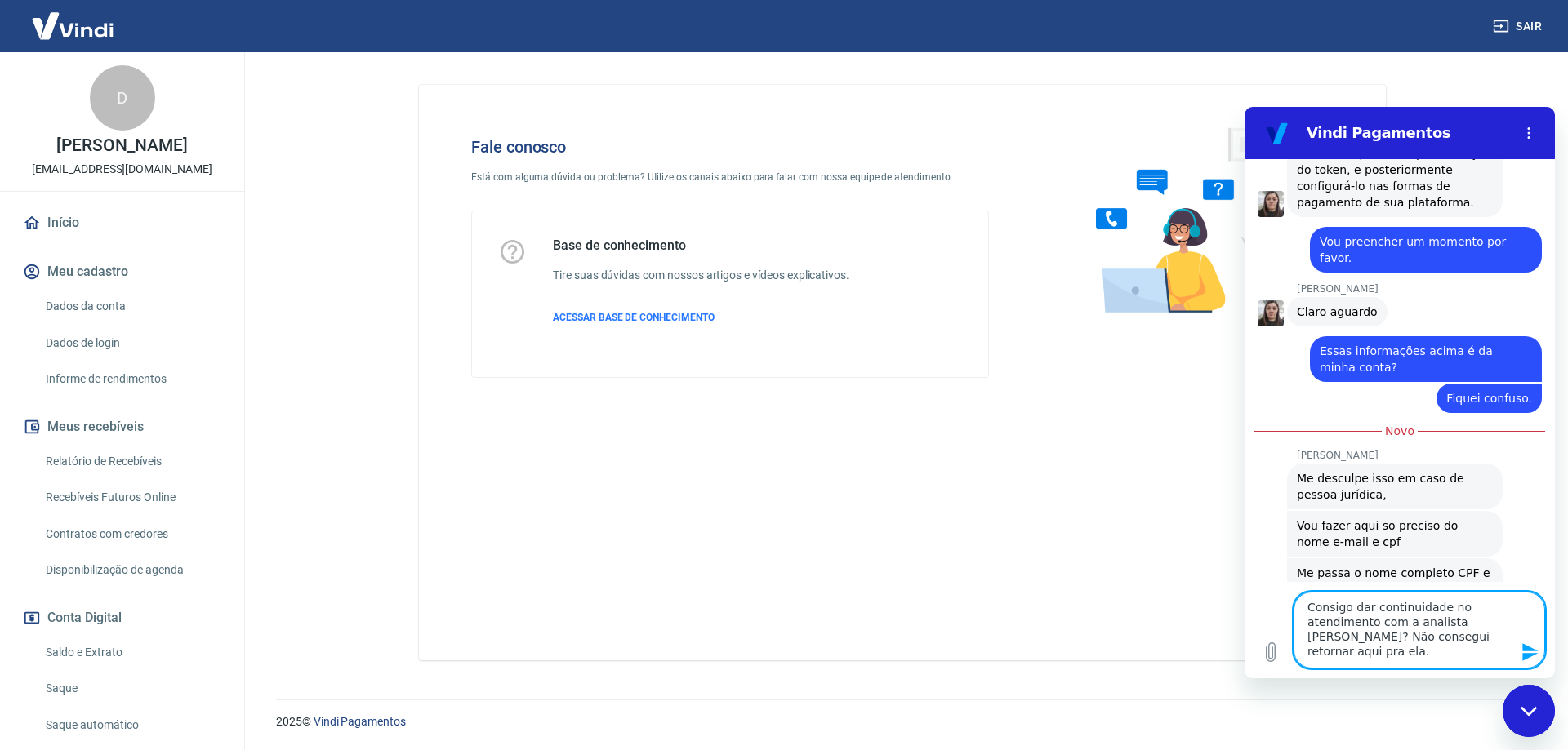
scroll to position [4776, 0]
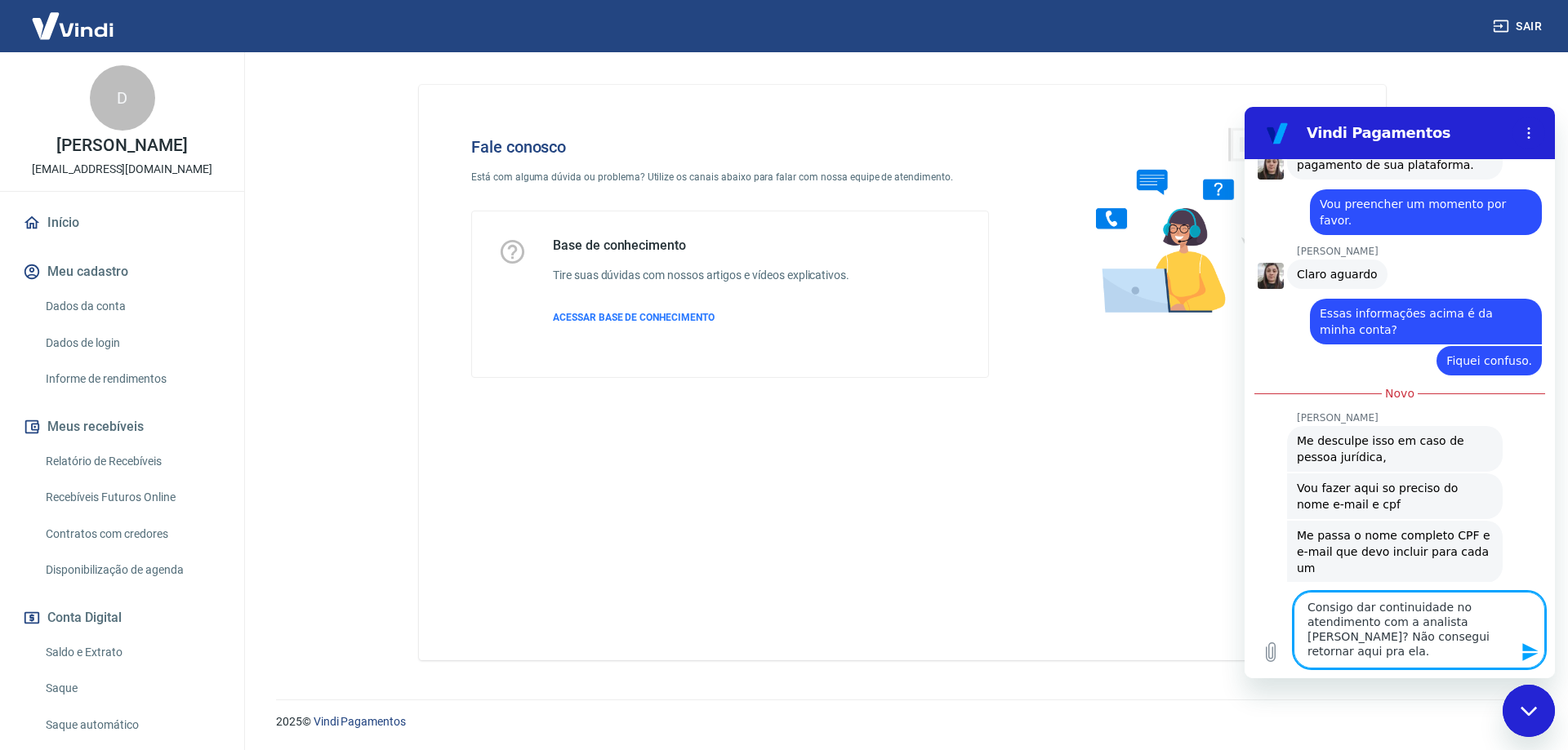
type textarea "Consigo dar continuidade no atendimento com a analista Silvana Araujo? Não cons…"
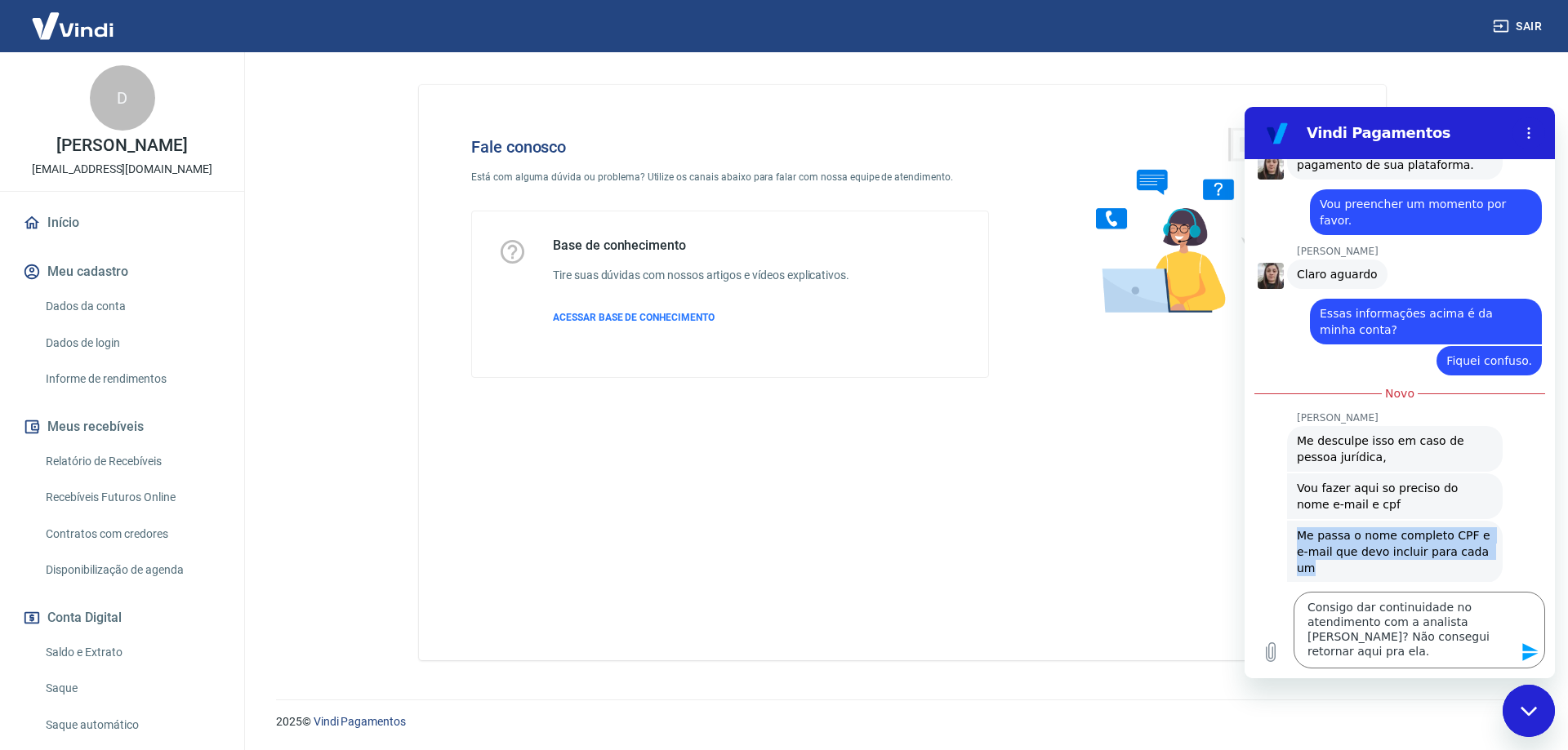
drag, startPoint x: 1295, startPoint y: 396, endPoint x: 1395, endPoint y: 423, distance: 103.6
click at [1395, 521] on div "Silvana Araujo diz: Me passa o nome completo CPF e e-mail que devo incluir para…" at bounding box center [1394, 552] width 215 height 62
copy span "Me passa o nome completo CPF e e-mail que devo incluir para cada um"
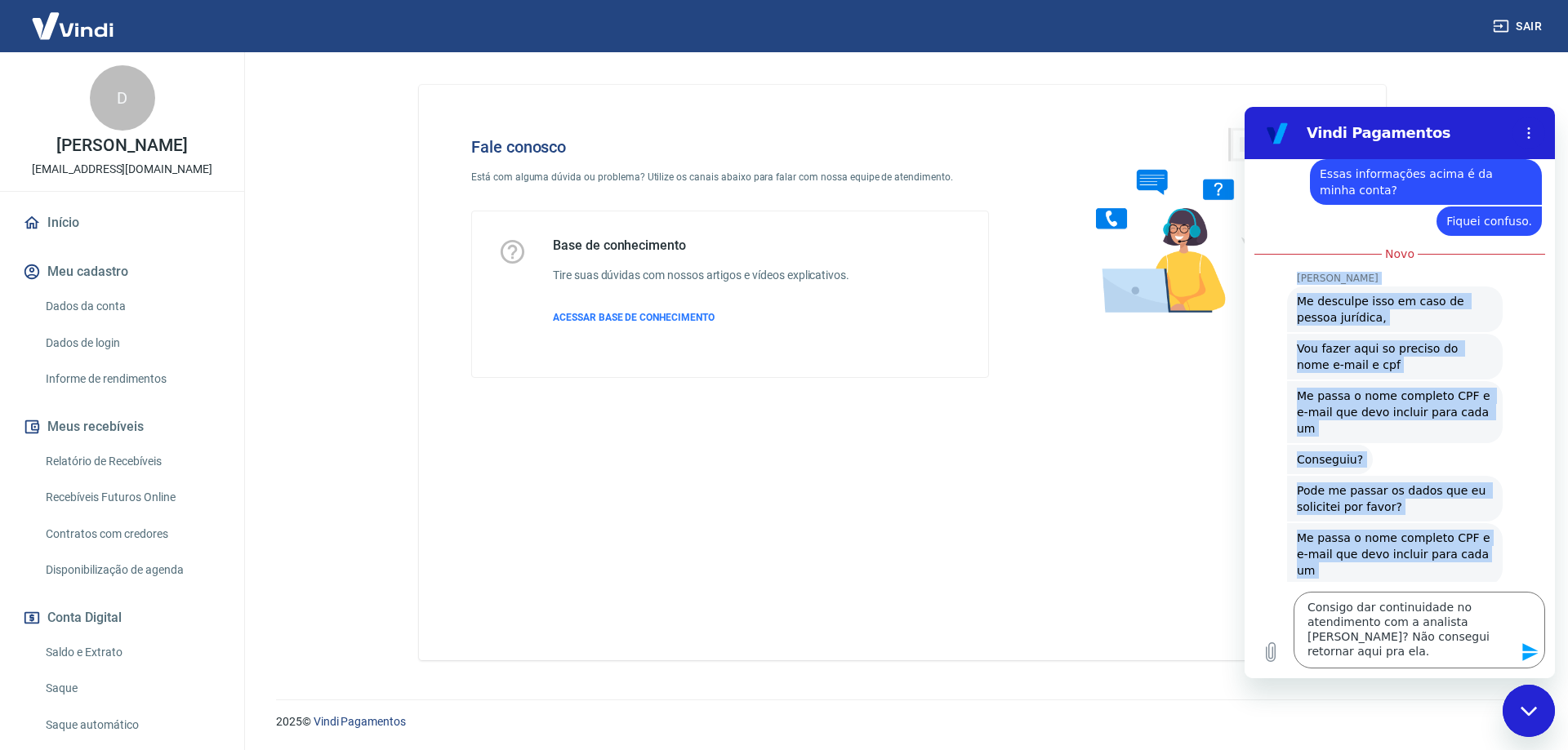
scroll to position [4939, 0]
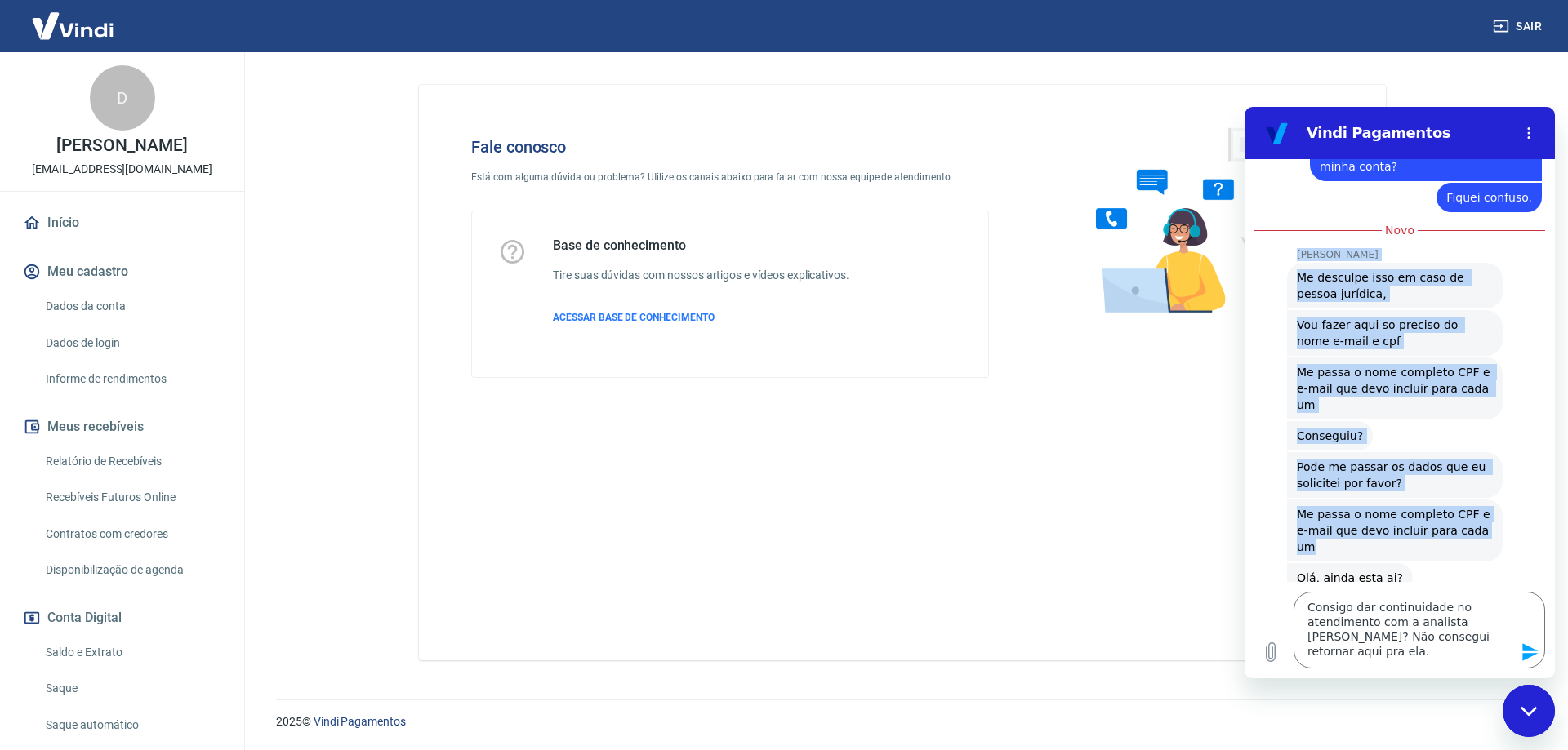
drag, startPoint x: 1298, startPoint y: 278, endPoint x: 1426, endPoint y: 412, distance: 185.3
click at [1426, 412] on div "08:38 Web User 68a5b37f542ce6babb04e21d diz: Estou tentando criar uma nova perm…" at bounding box center [1399, 370] width 310 height 423
copy div "Silvana Araujo Silvana Araujo diz: Me desculpe isso em caso de pessoa jurídica,…"
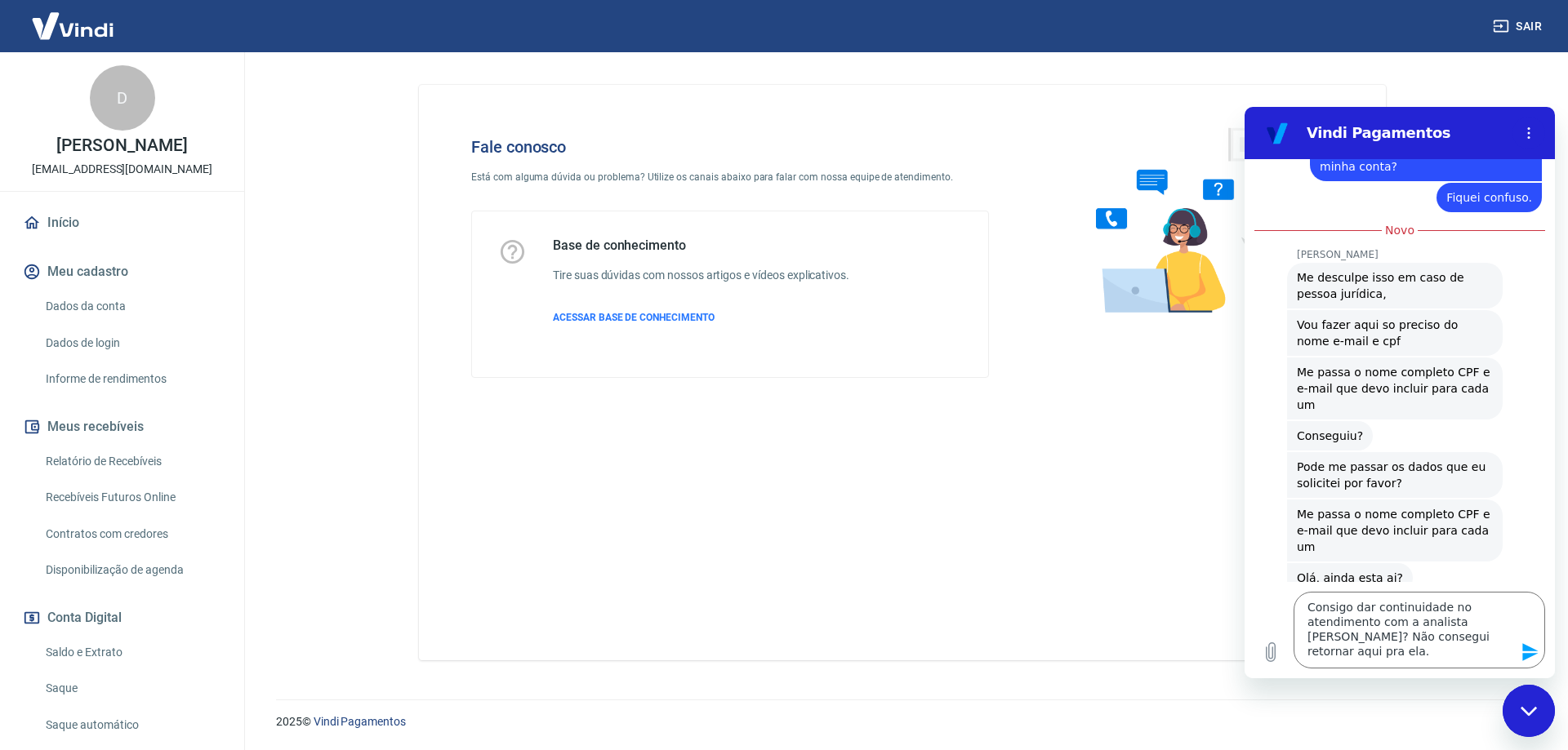
drag, startPoint x: 2566, startPoint y: 212, endPoint x: 1322, endPoint y: 108, distance: 1248.3
click at [1322, 108] on section "Vindi Pagamentos" at bounding box center [1399, 133] width 310 height 52
click at [1528, 646] on icon "Enviar mensagem" at bounding box center [1530, 653] width 20 height 20
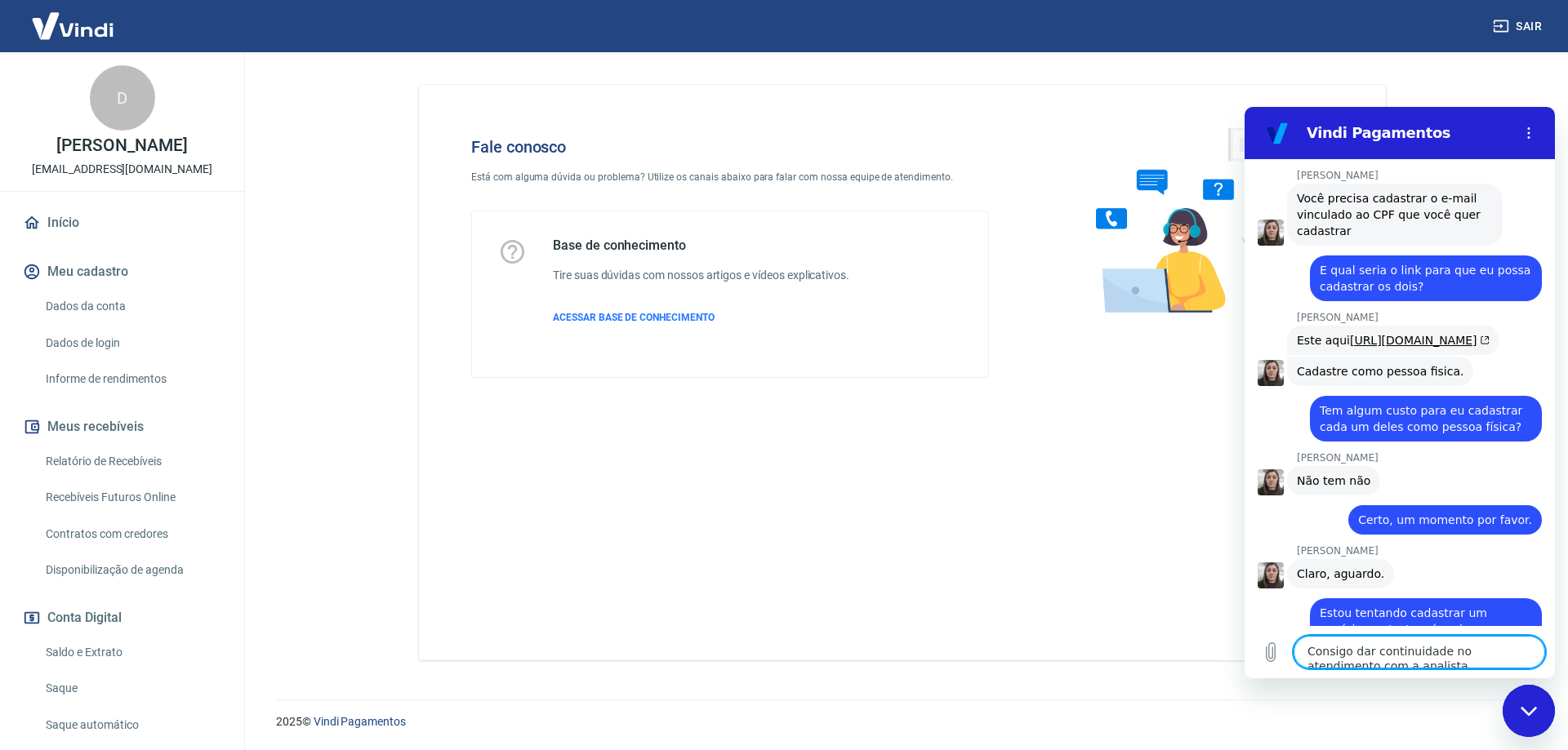
scroll to position [2727, 0]
